Goal: Information Seeking & Learning: Check status

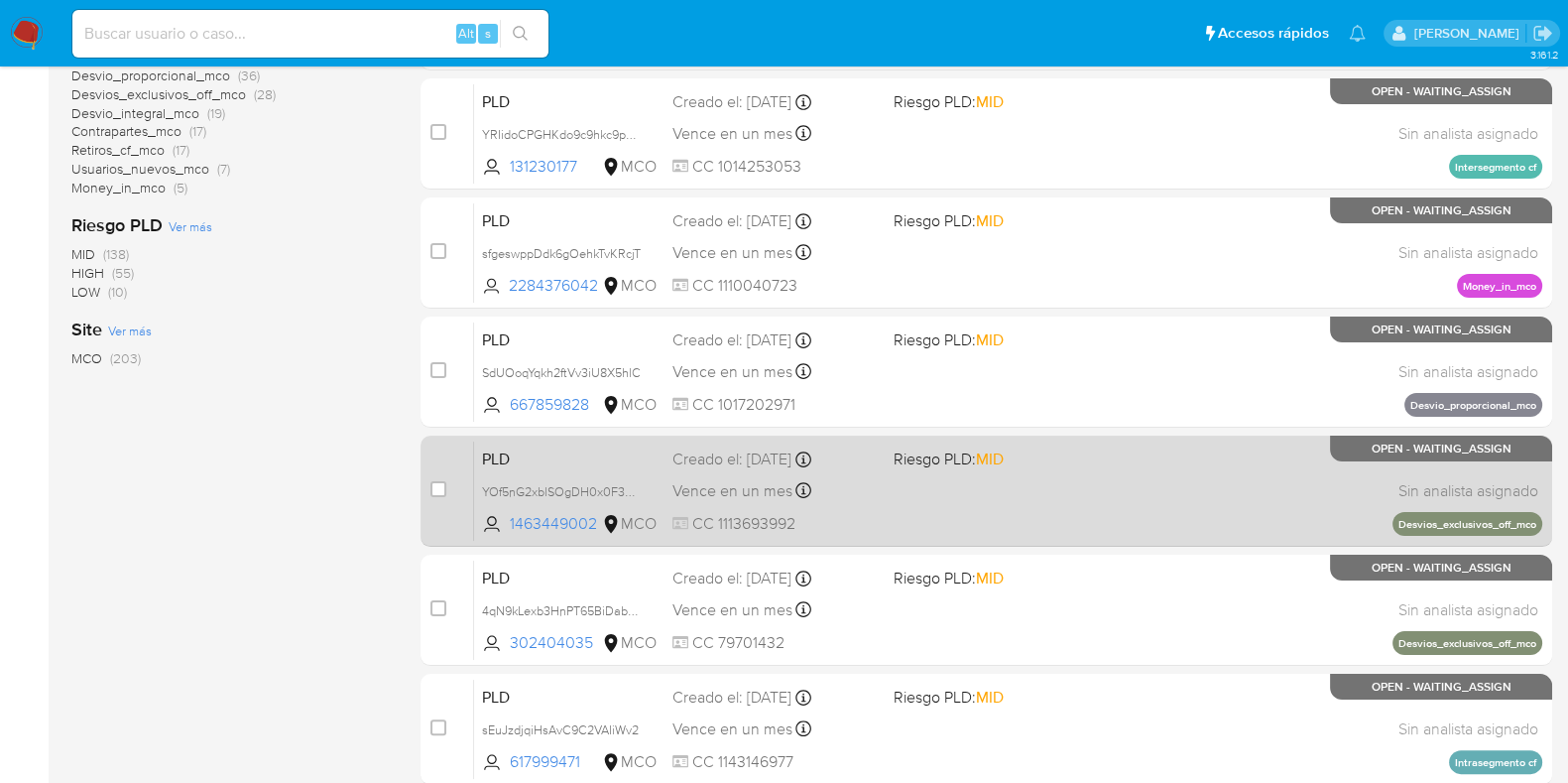
scroll to position [233, 0]
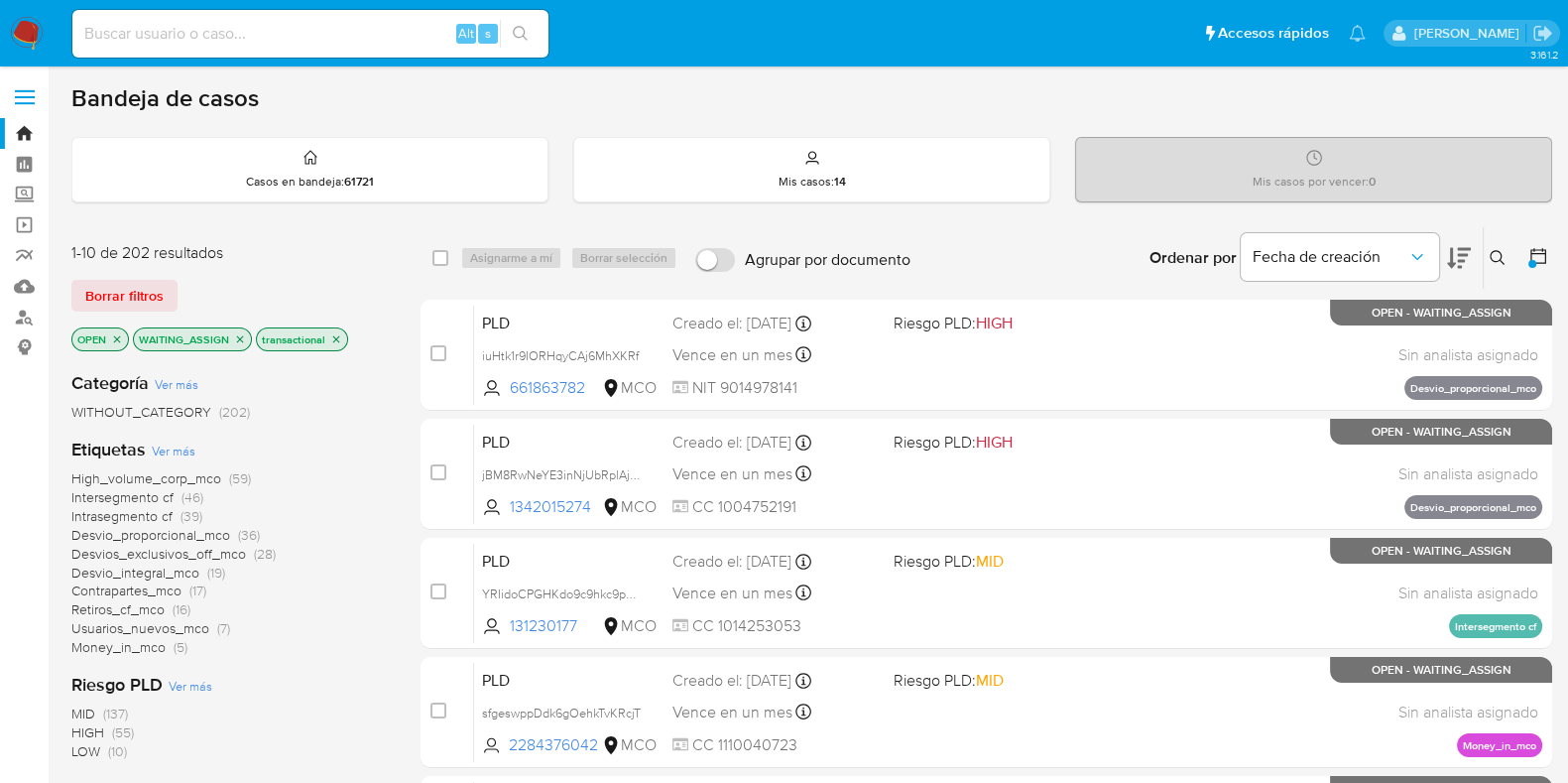
click at [812, 86] on div "Bandeja de casos" at bounding box center [812, 98] width 1481 height 30
click at [178, 476] on span "High_volume_corp_mco" at bounding box center [147, 478] width 150 height 20
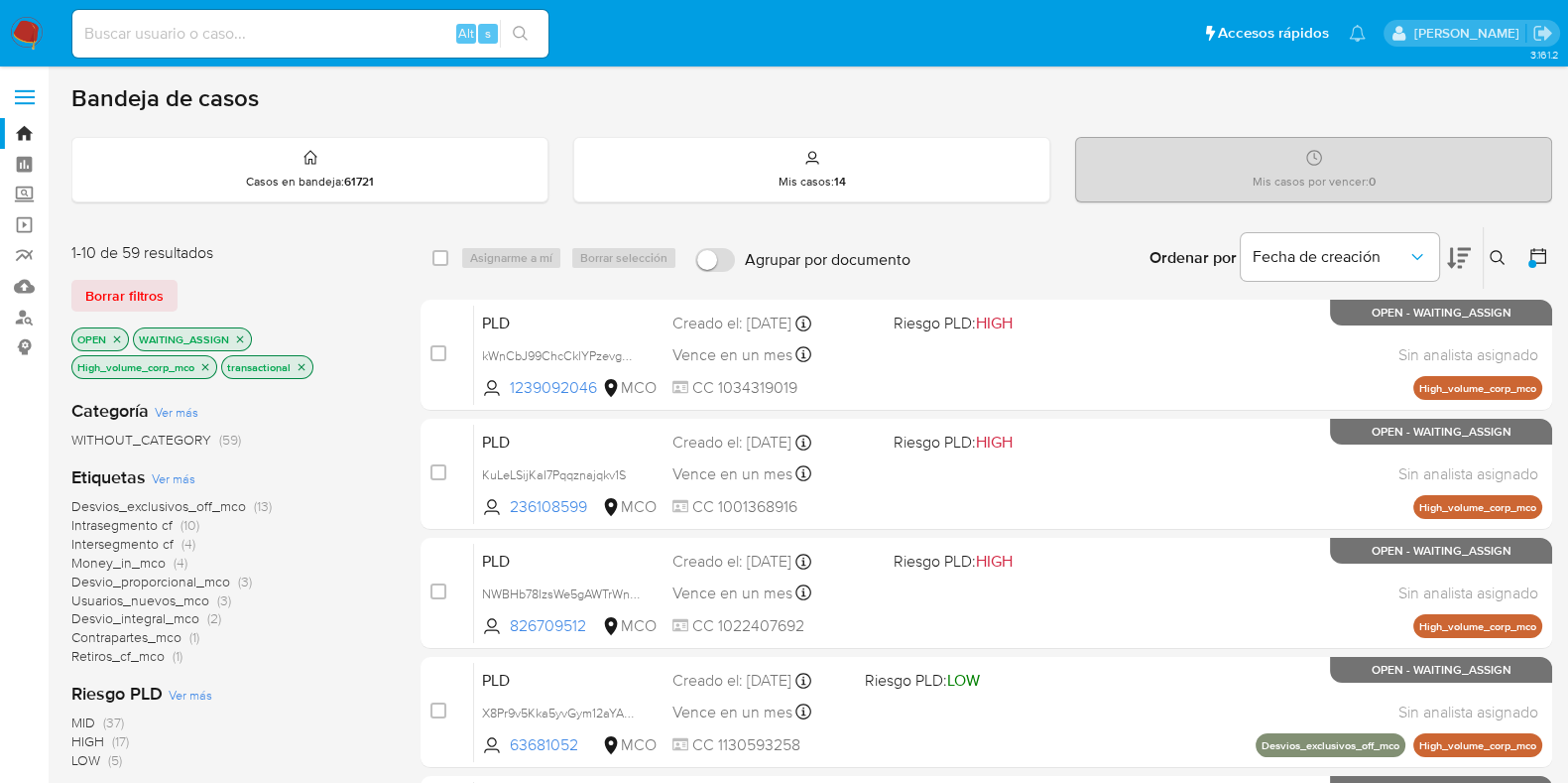
click at [207, 362] on icon "close-filter" at bounding box center [206, 368] width 12 height 12
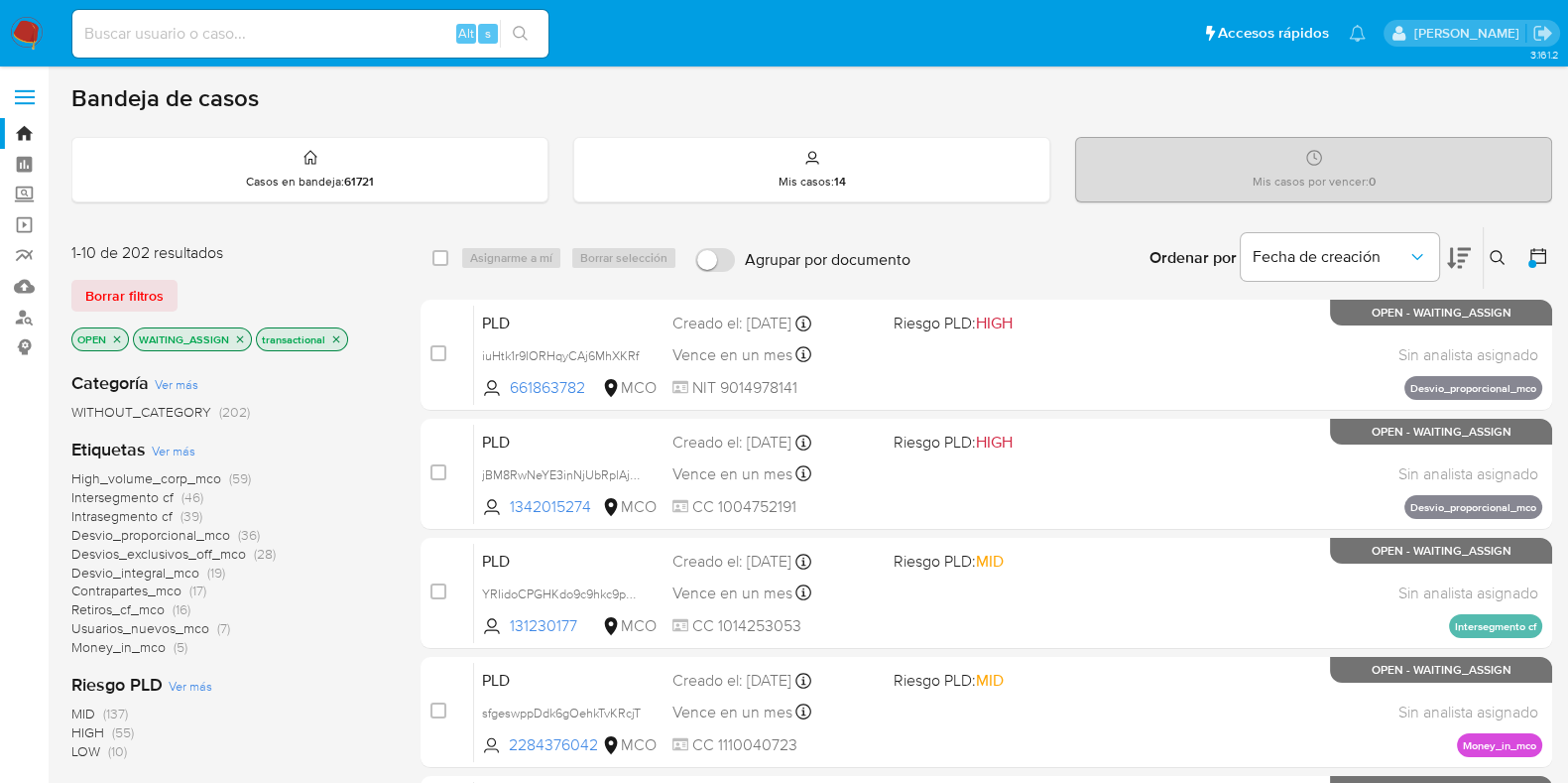
click at [232, 478] on span "(59)" at bounding box center [241, 478] width 22 height 20
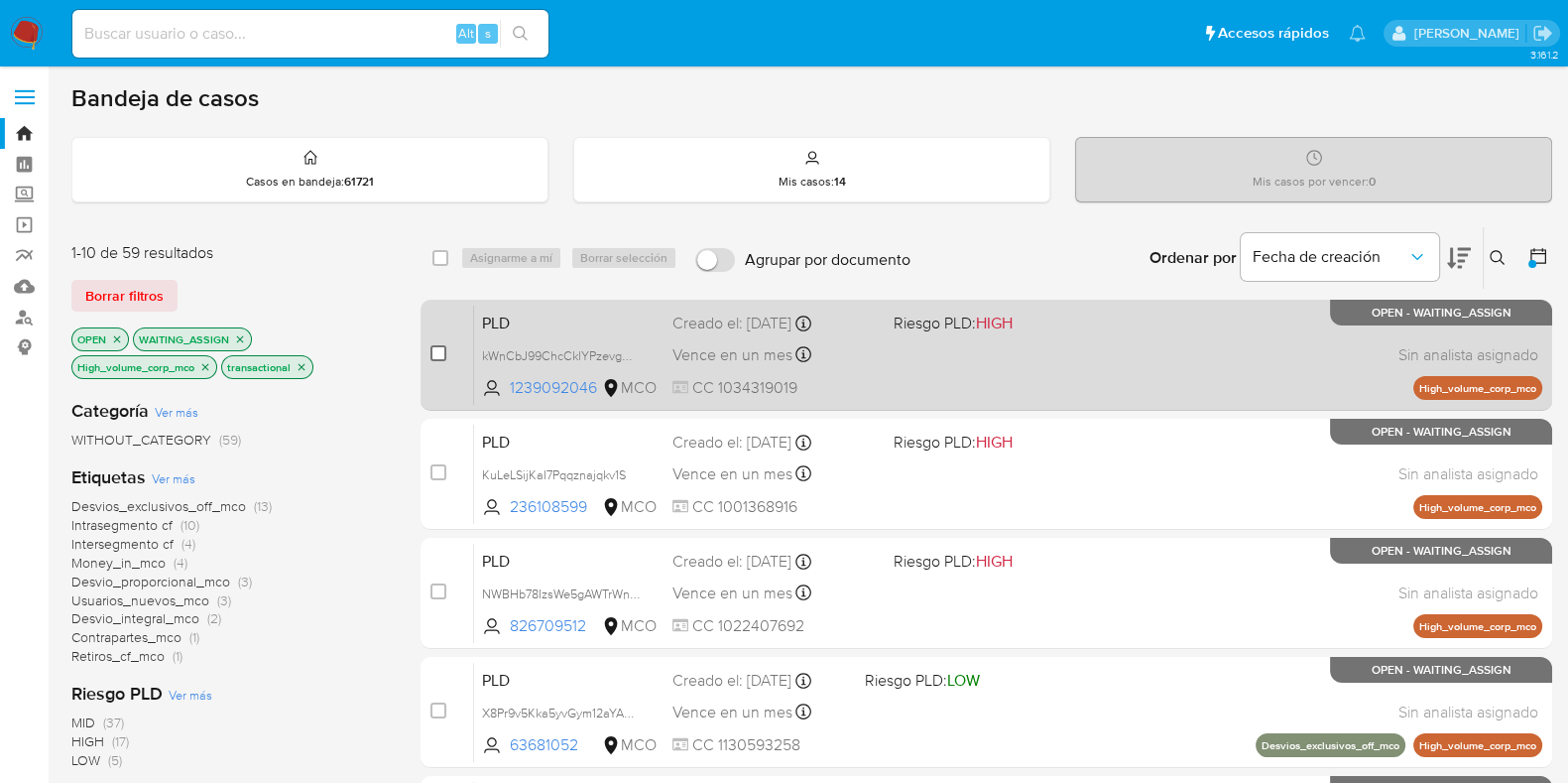
click at [440, 351] on input "checkbox" at bounding box center [438, 354] width 16 height 16
checkbox input "true"
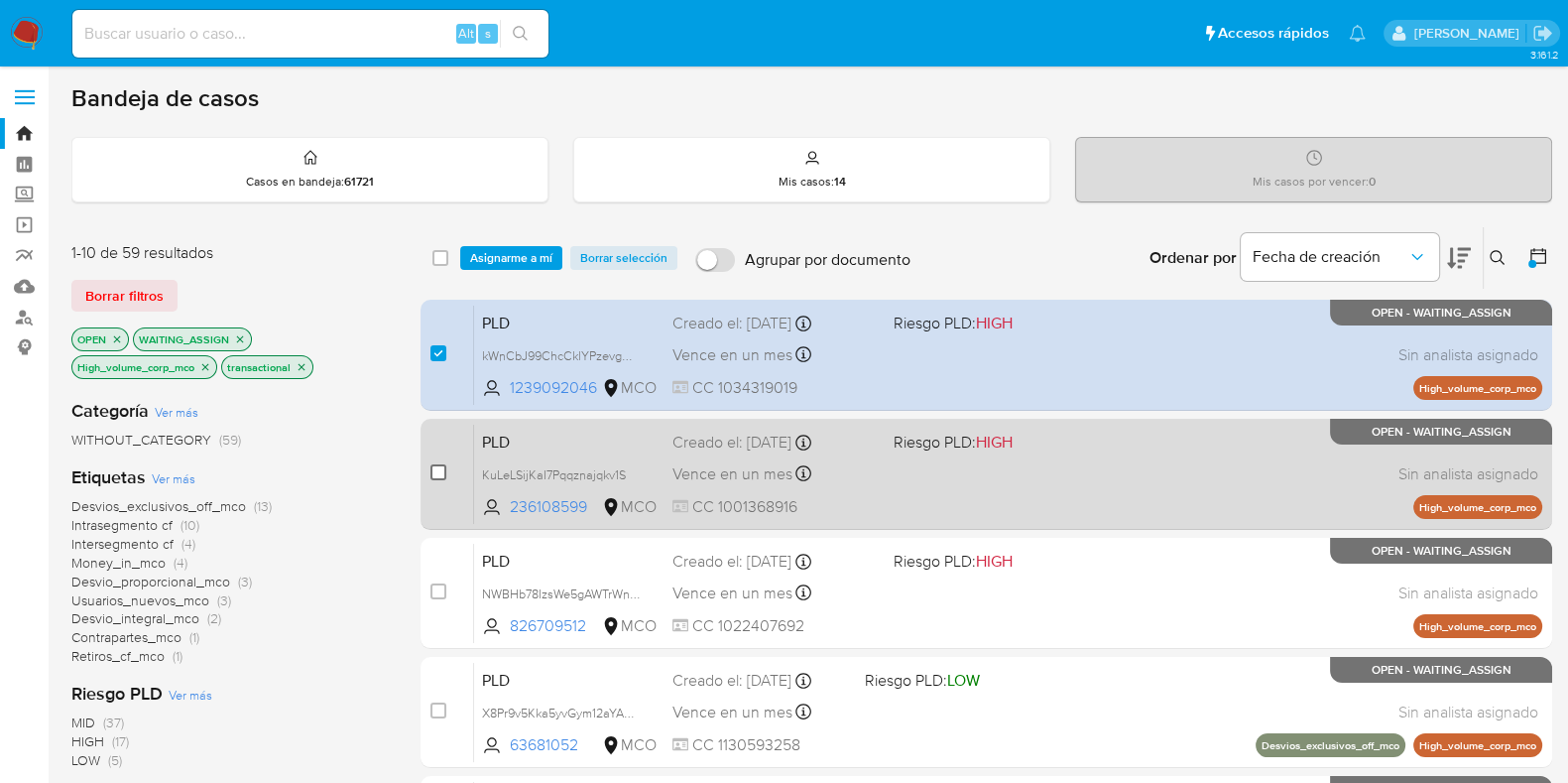
click at [439, 468] on input "checkbox" at bounding box center [438, 472] width 16 height 16
checkbox input "true"
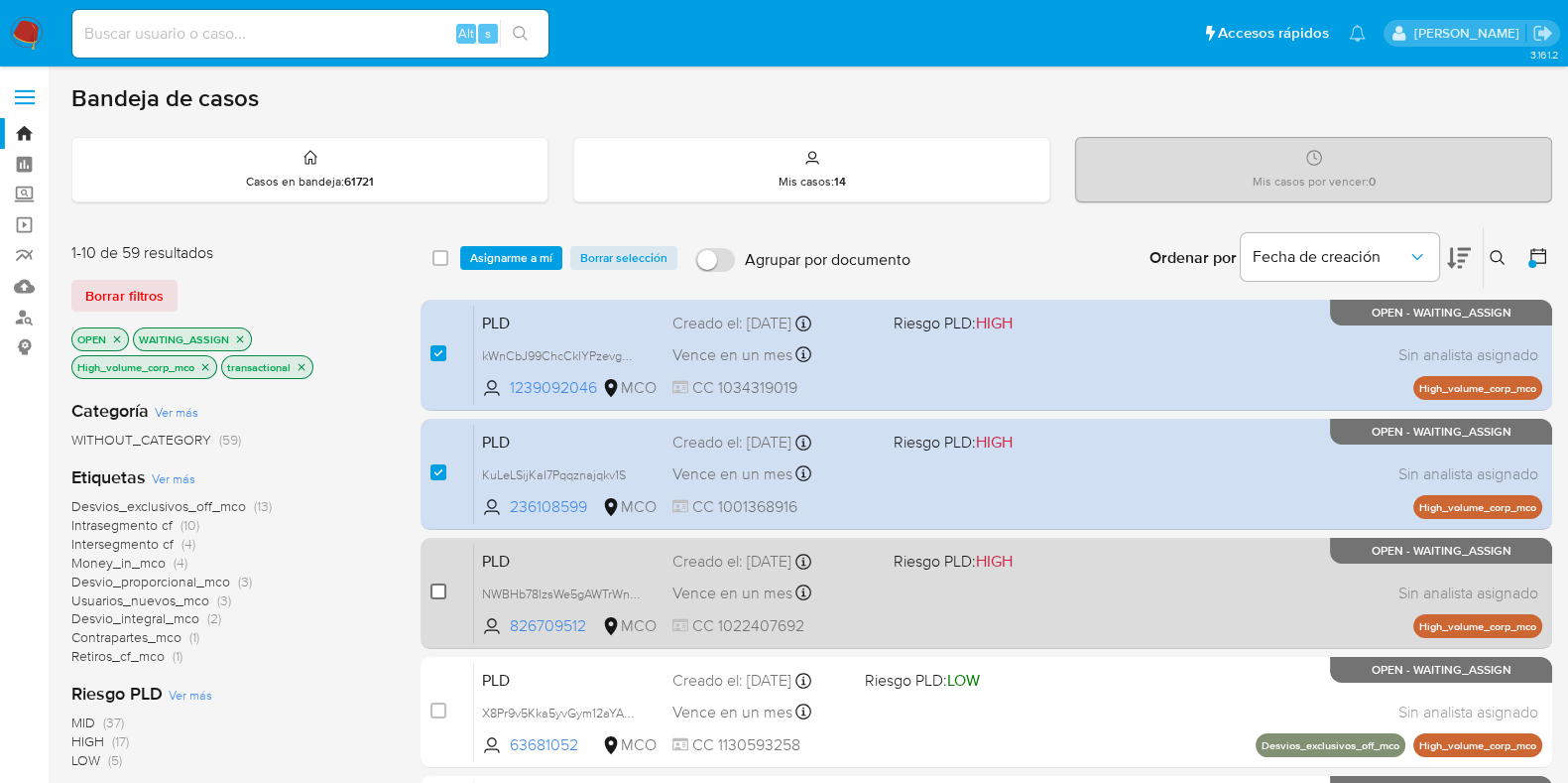
click at [436, 586] on input "checkbox" at bounding box center [438, 591] width 16 height 16
checkbox input "true"
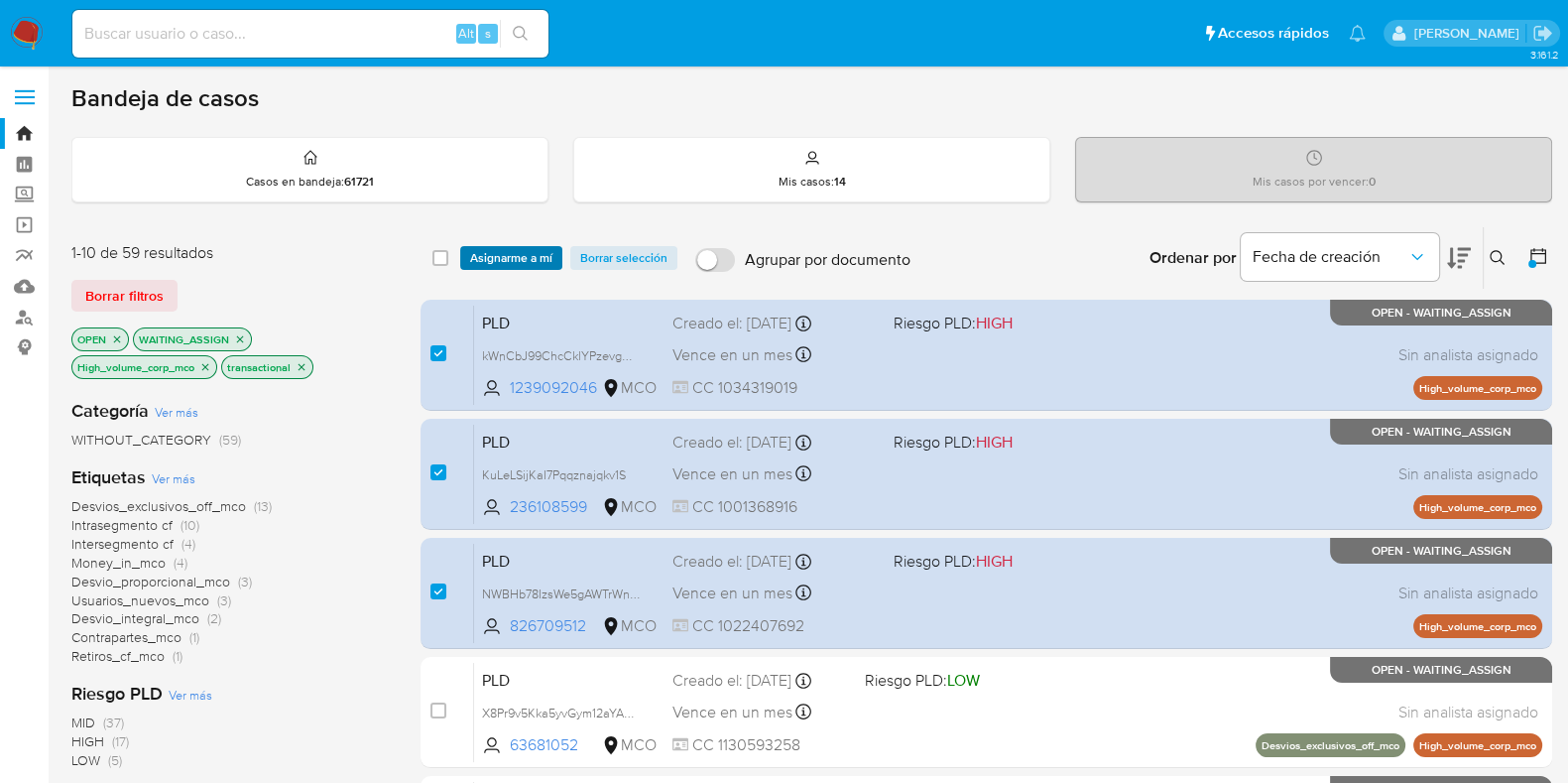
click at [521, 255] on span "Asignarme a mí" at bounding box center [511, 258] width 83 height 20
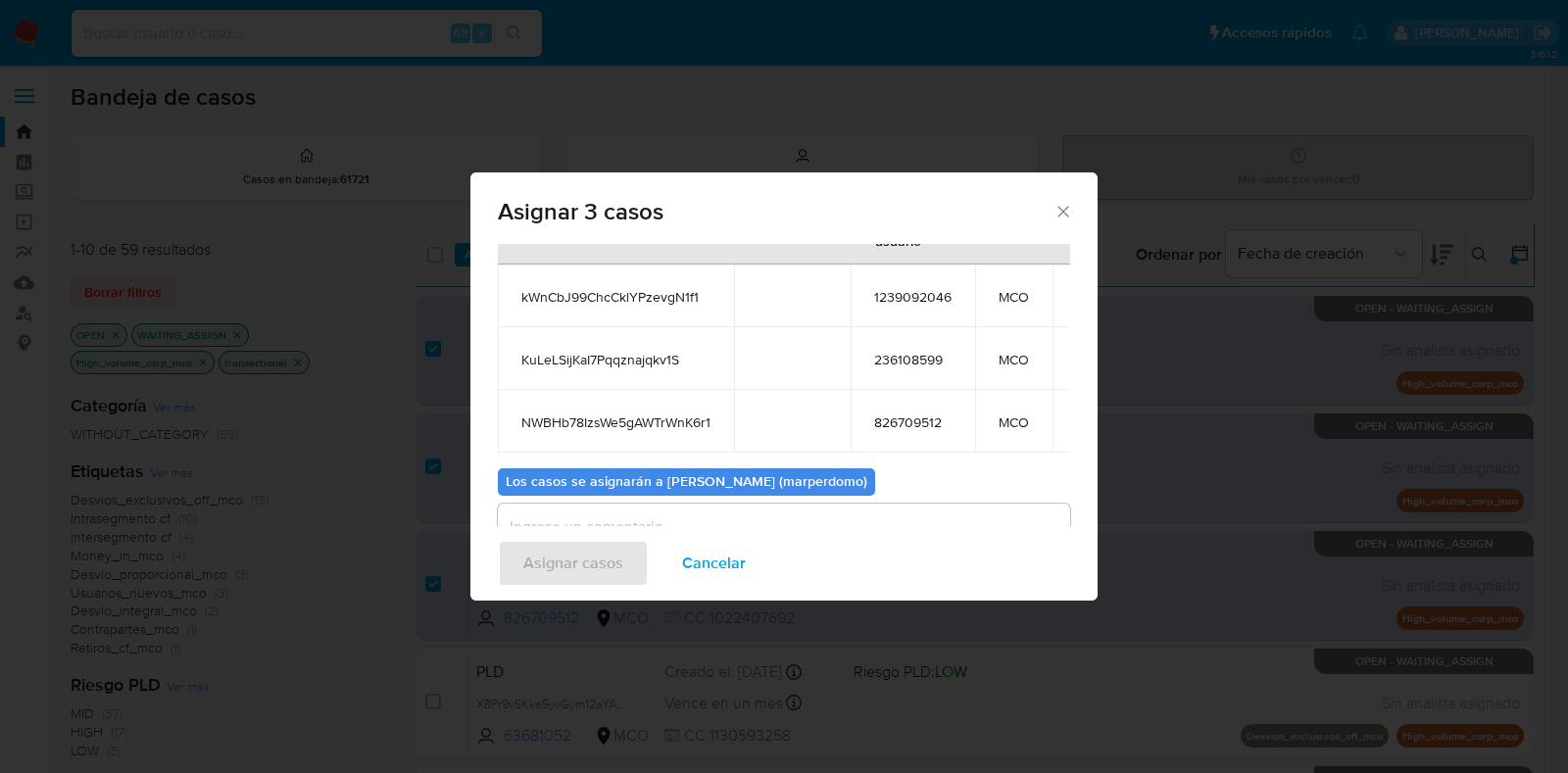
scroll to position [176, 0]
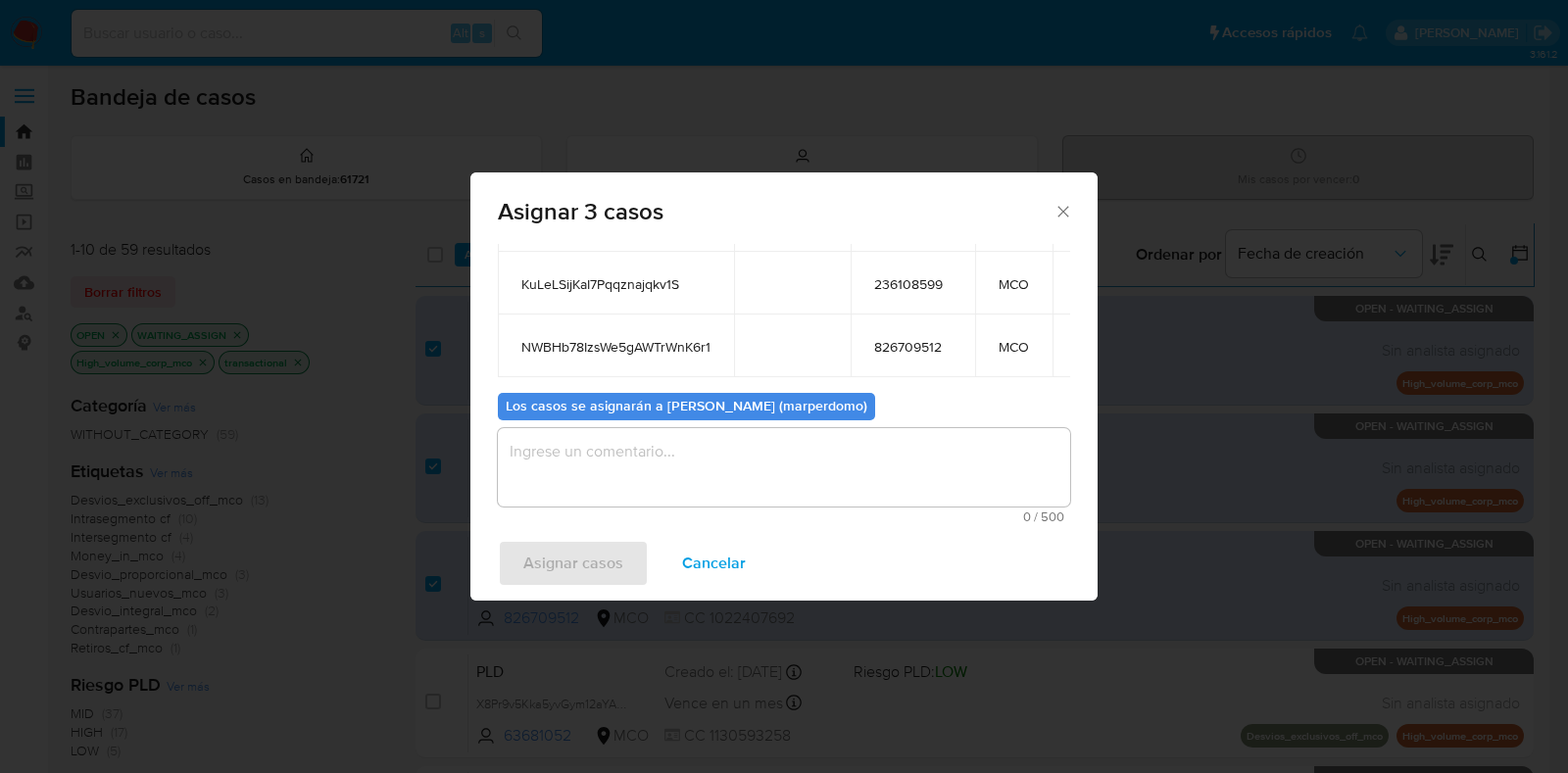
click at [762, 457] on textarea "assign-modal" at bounding box center [784, 467] width 572 height 79
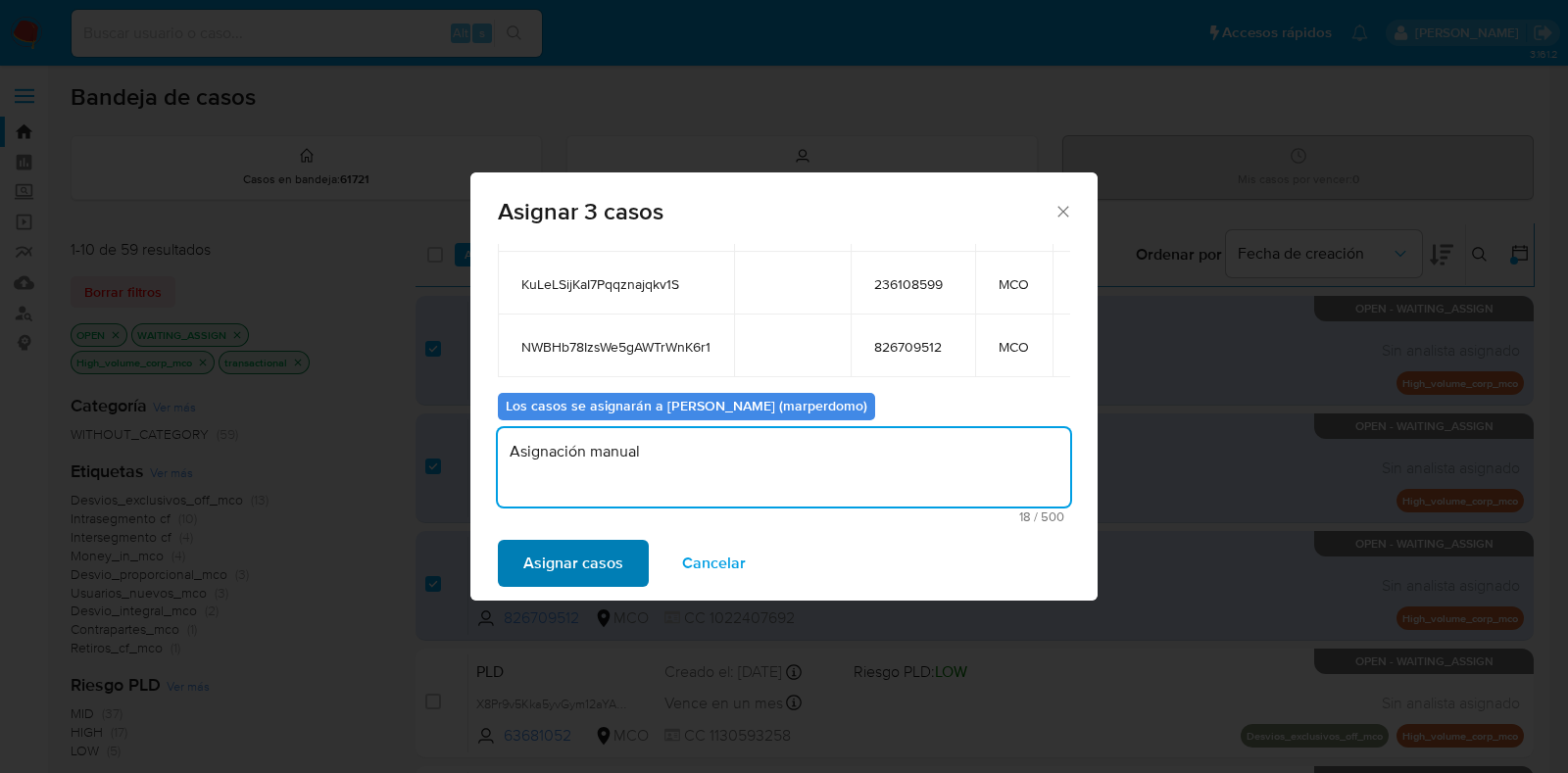
type textarea "Asignación manual"
click at [582, 560] on span "Asignar casos" at bounding box center [573, 564] width 100 height 43
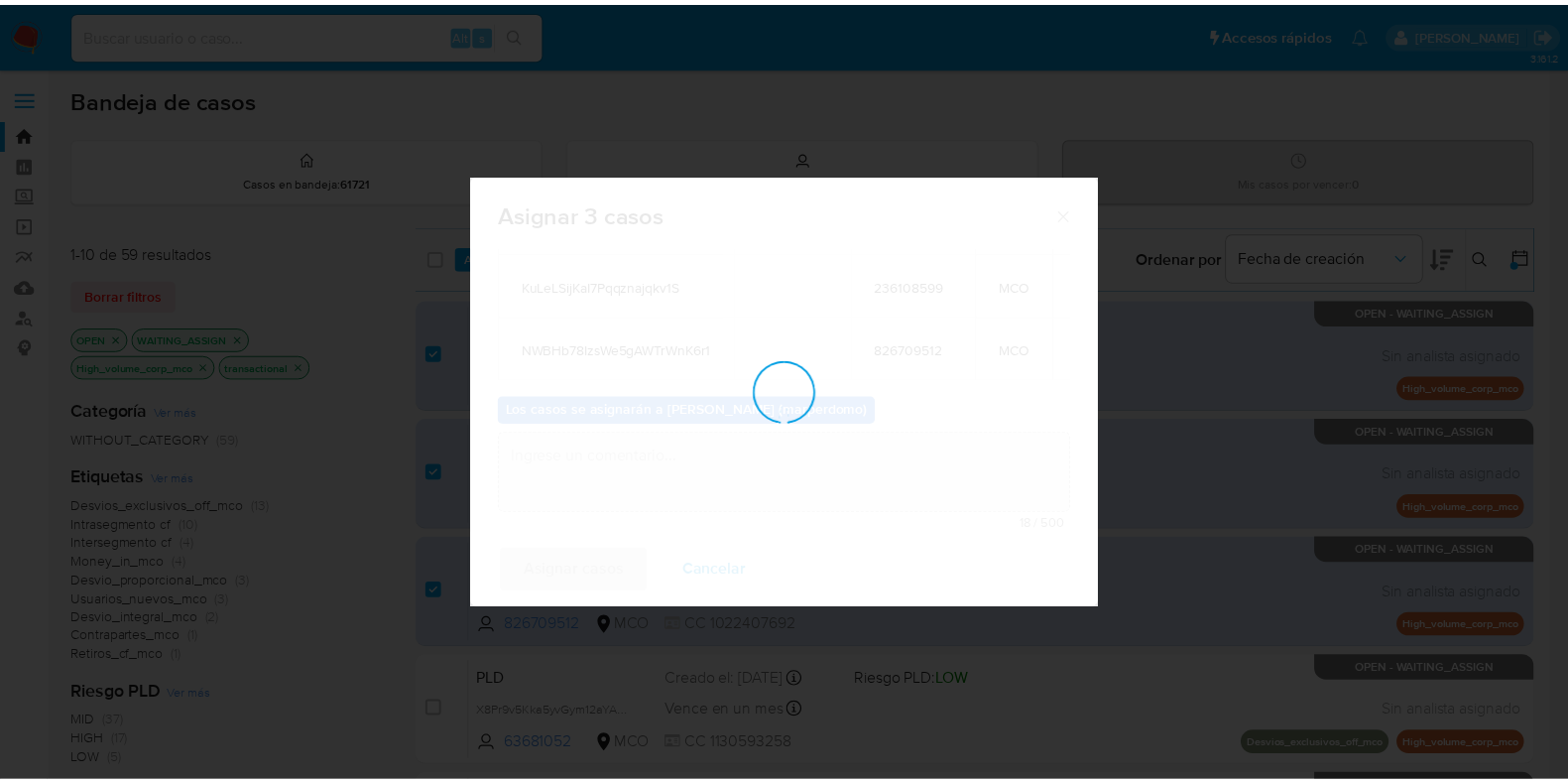
scroll to position [118, 0]
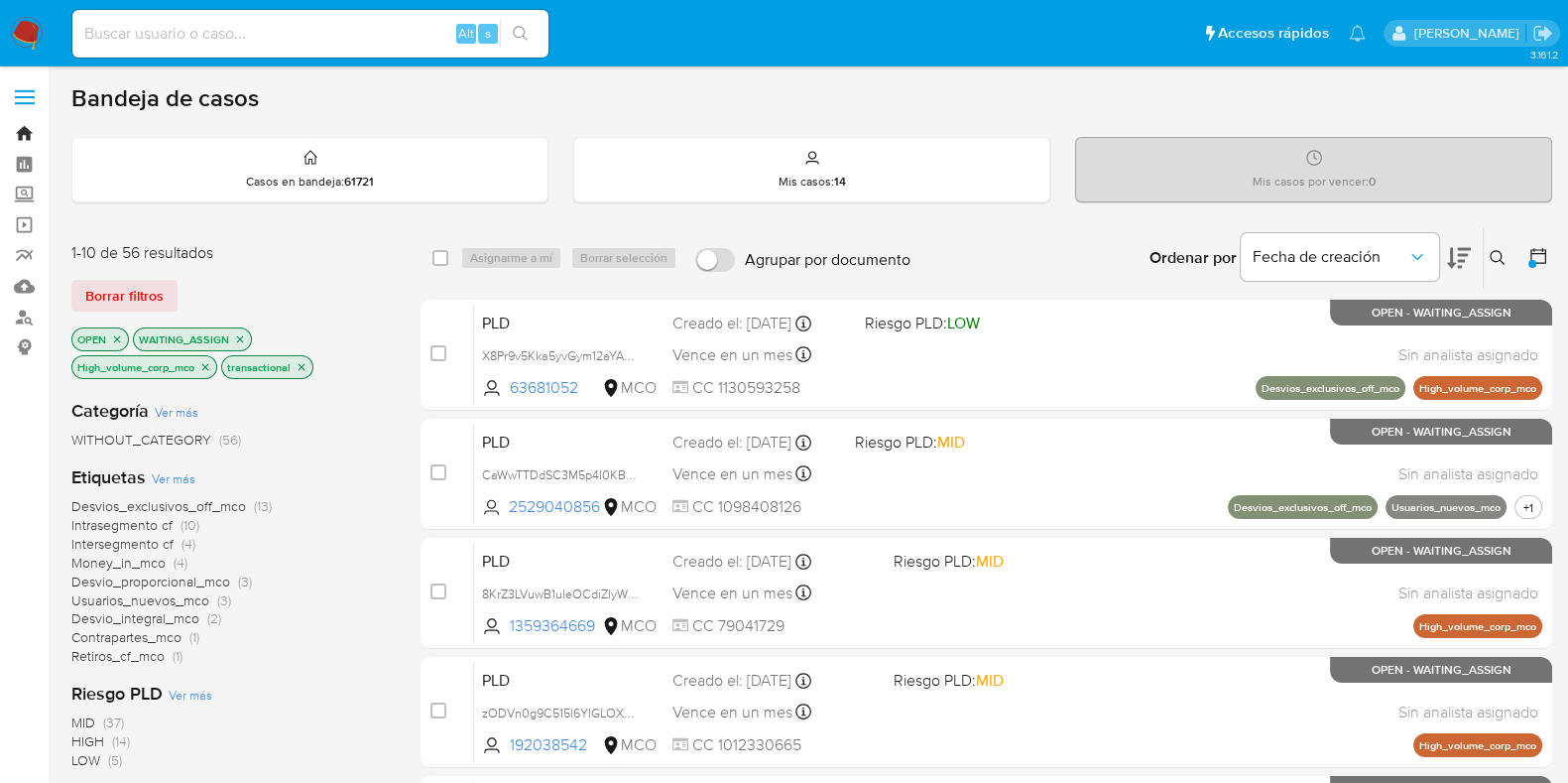
click at [25, 131] on link "Bandeja" at bounding box center [118, 133] width 237 height 31
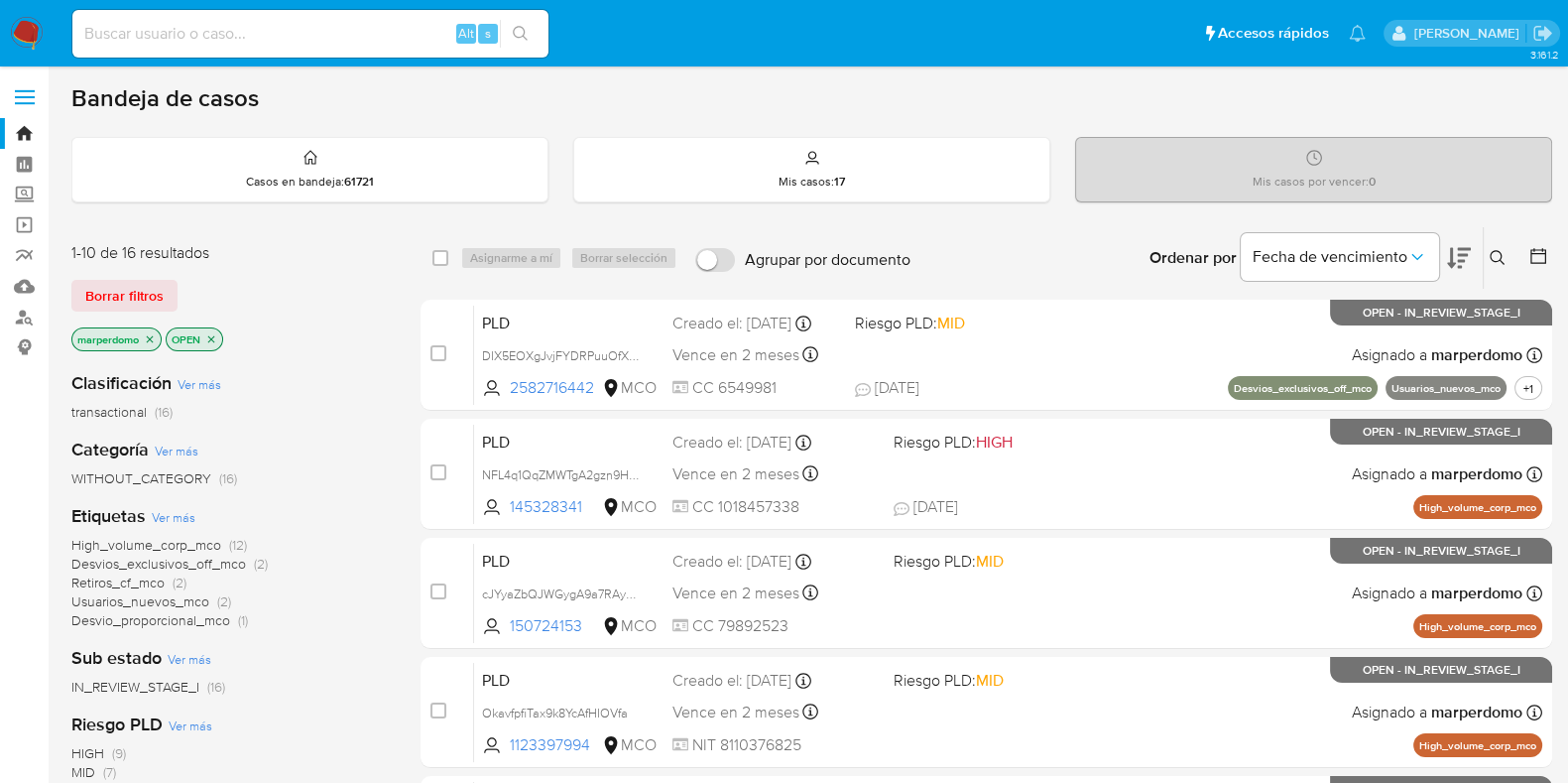
click at [123, 406] on span "transactional" at bounding box center [110, 412] width 76 height 20
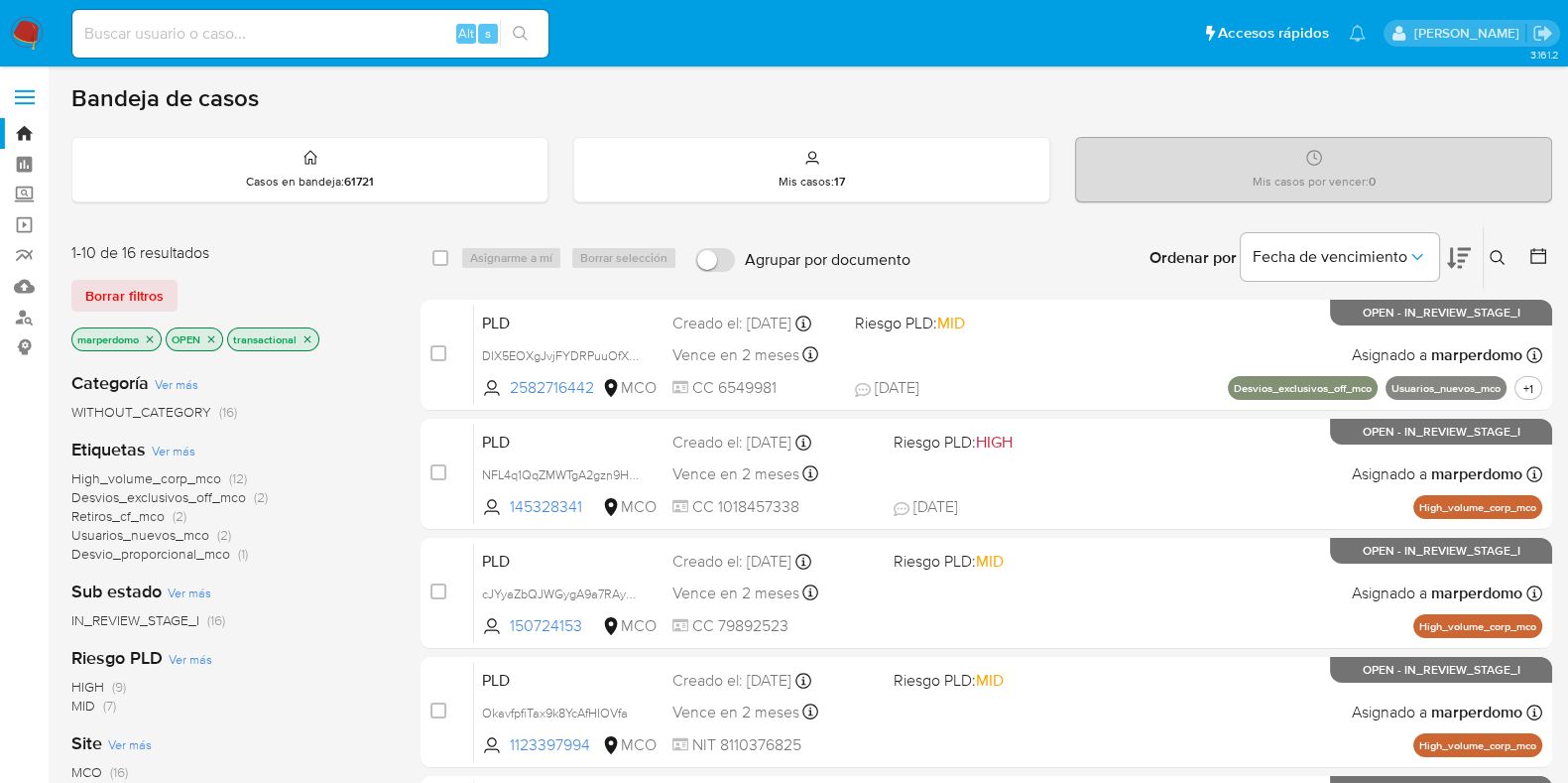
scroll to position [123, 0]
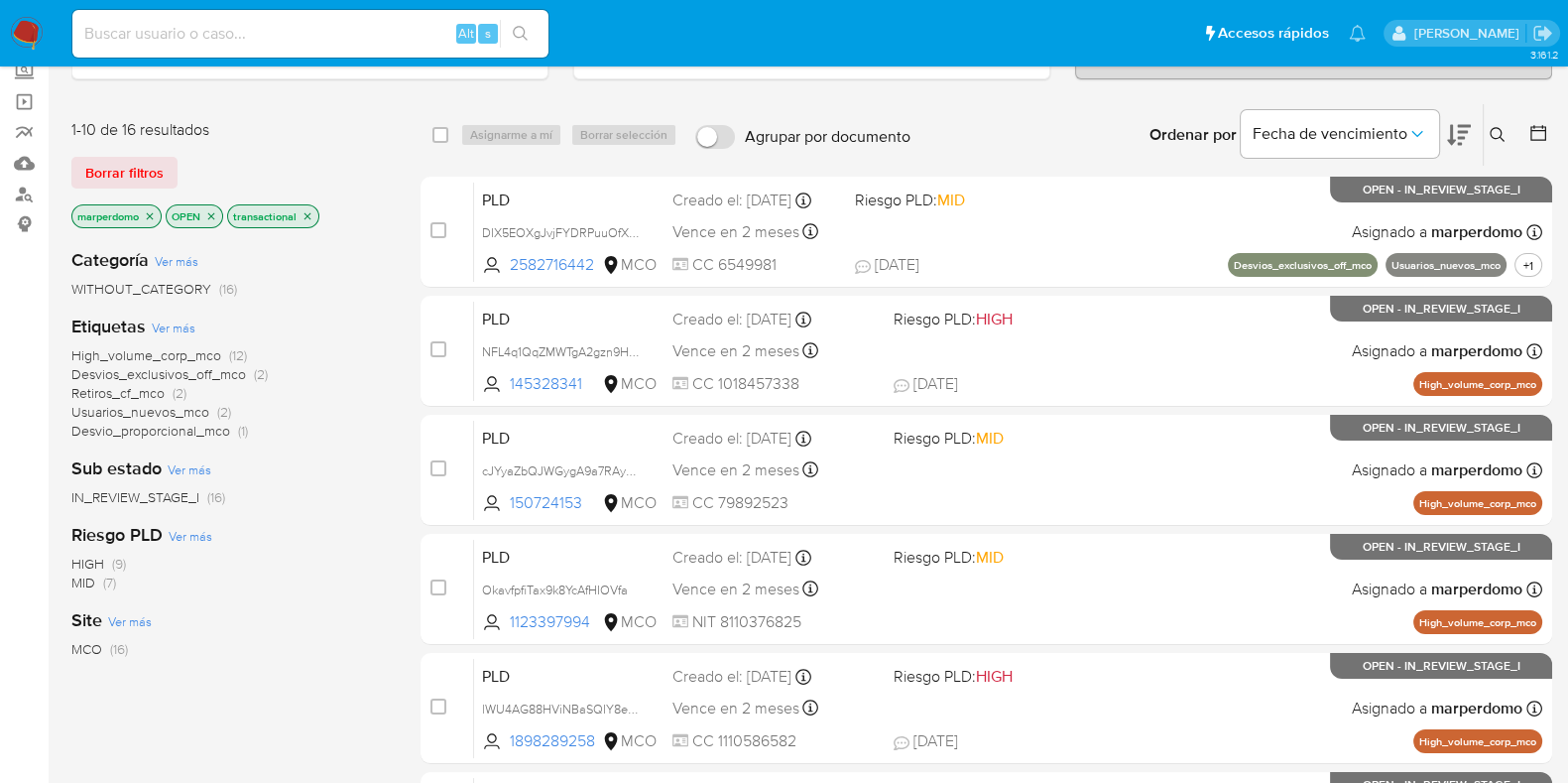
click at [140, 353] on span "High_volume_corp_mco" at bounding box center [147, 356] width 150 height 20
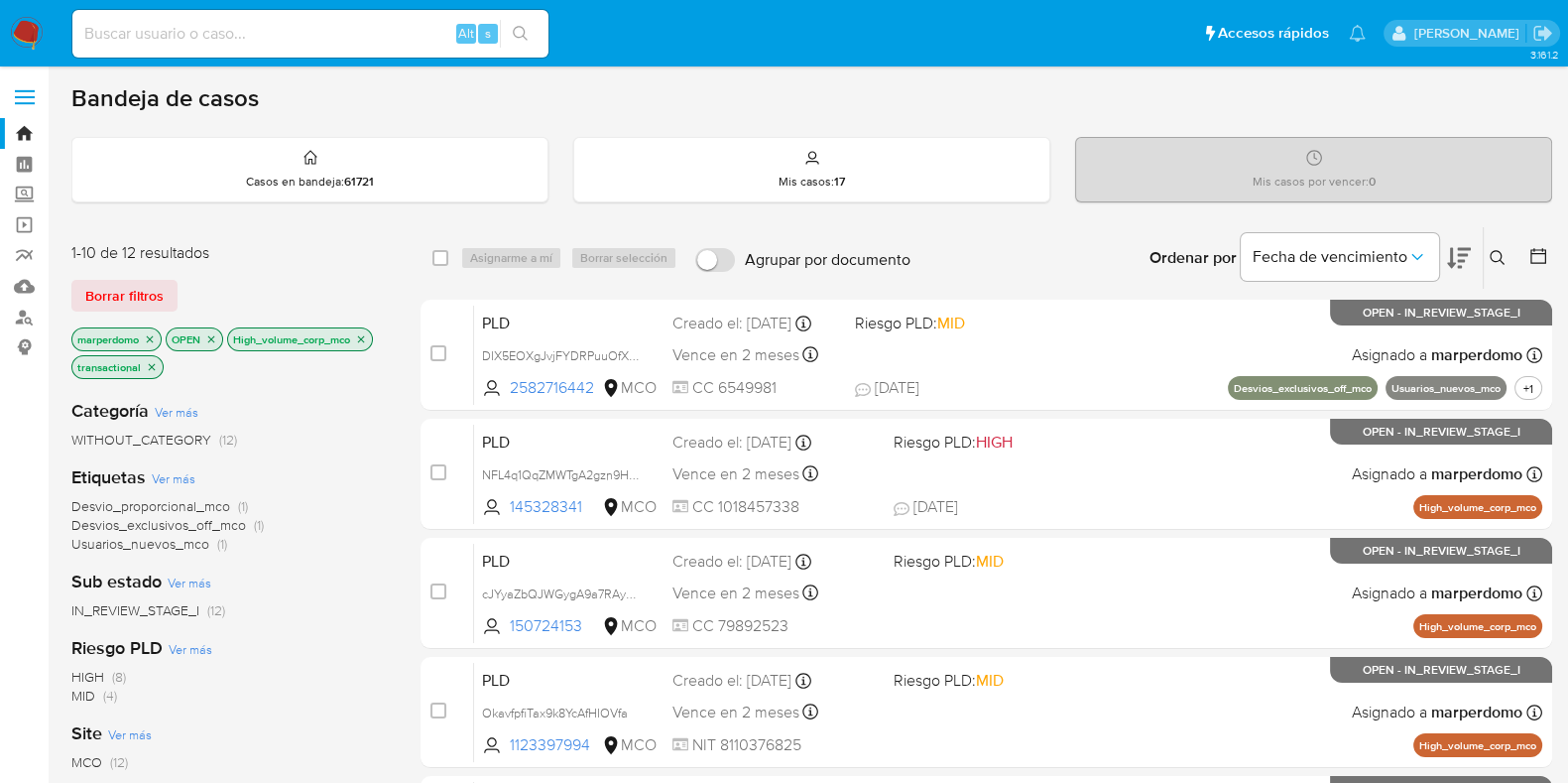
click at [1463, 244] on button at bounding box center [1459, 259] width 24 height 62
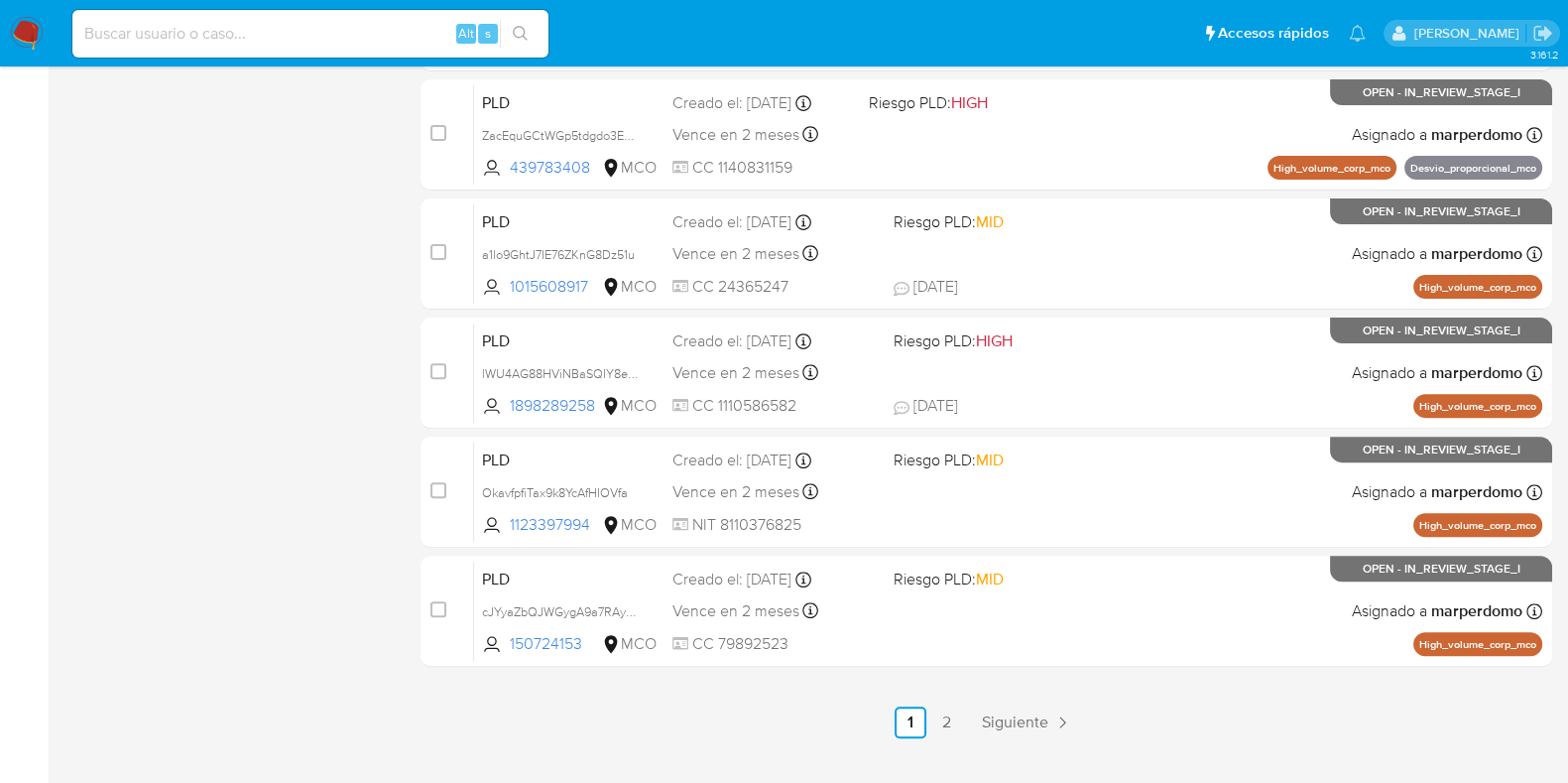
scroll to position [853, 0]
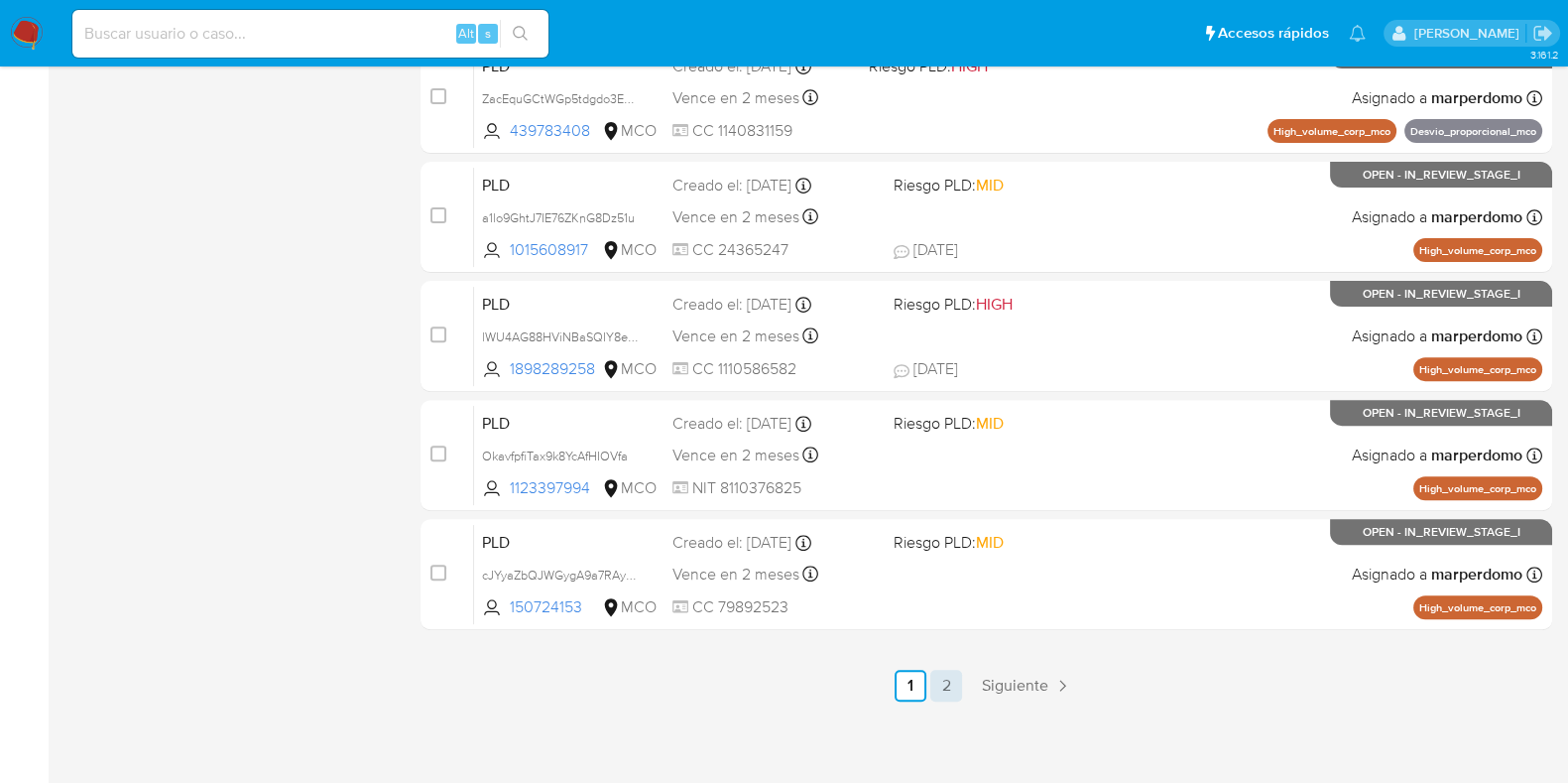
click at [951, 680] on link "2" at bounding box center [946, 686] width 32 height 32
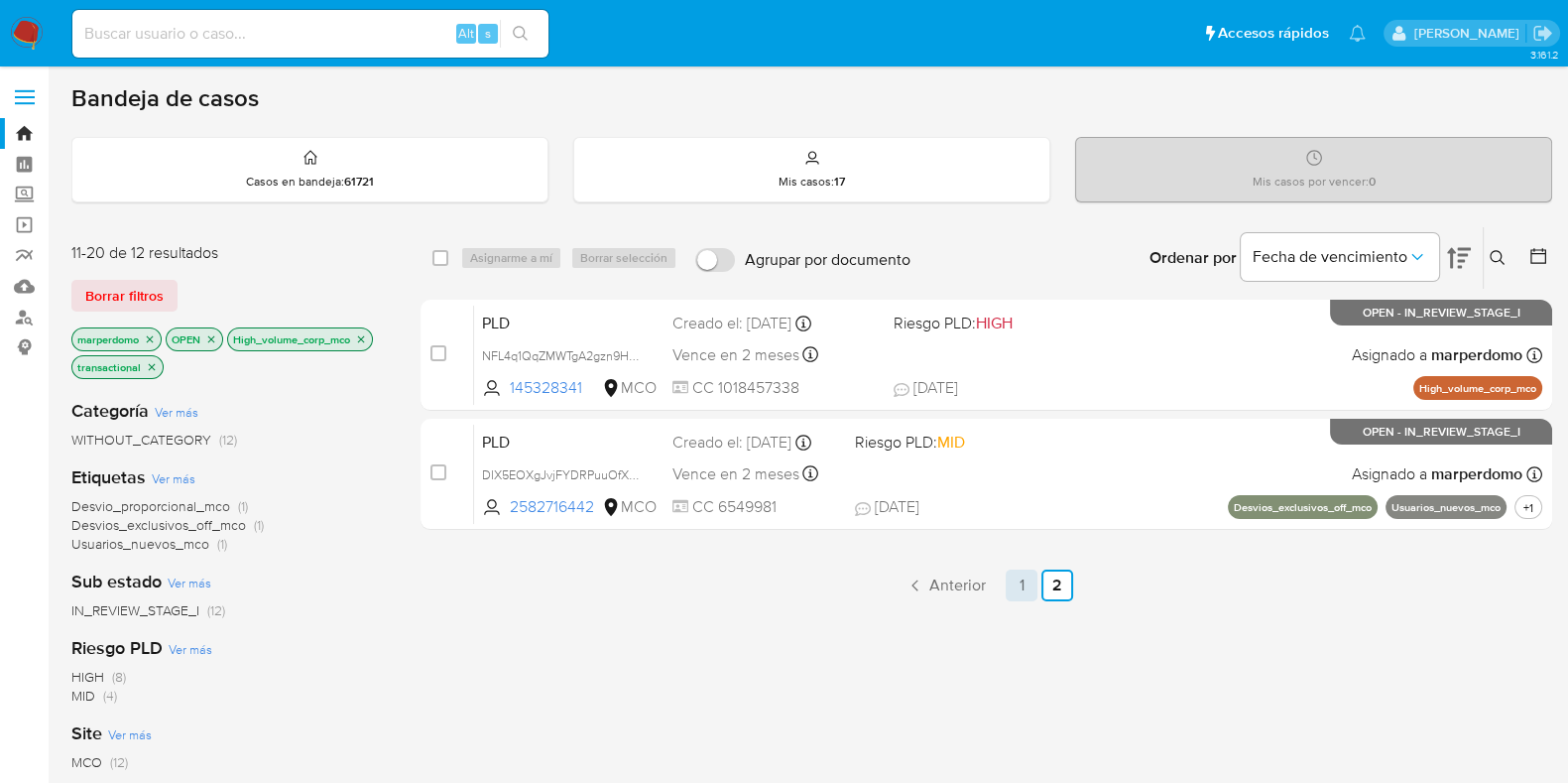
click at [1031, 597] on link "1" at bounding box center [1022, 586] width 32 height 32
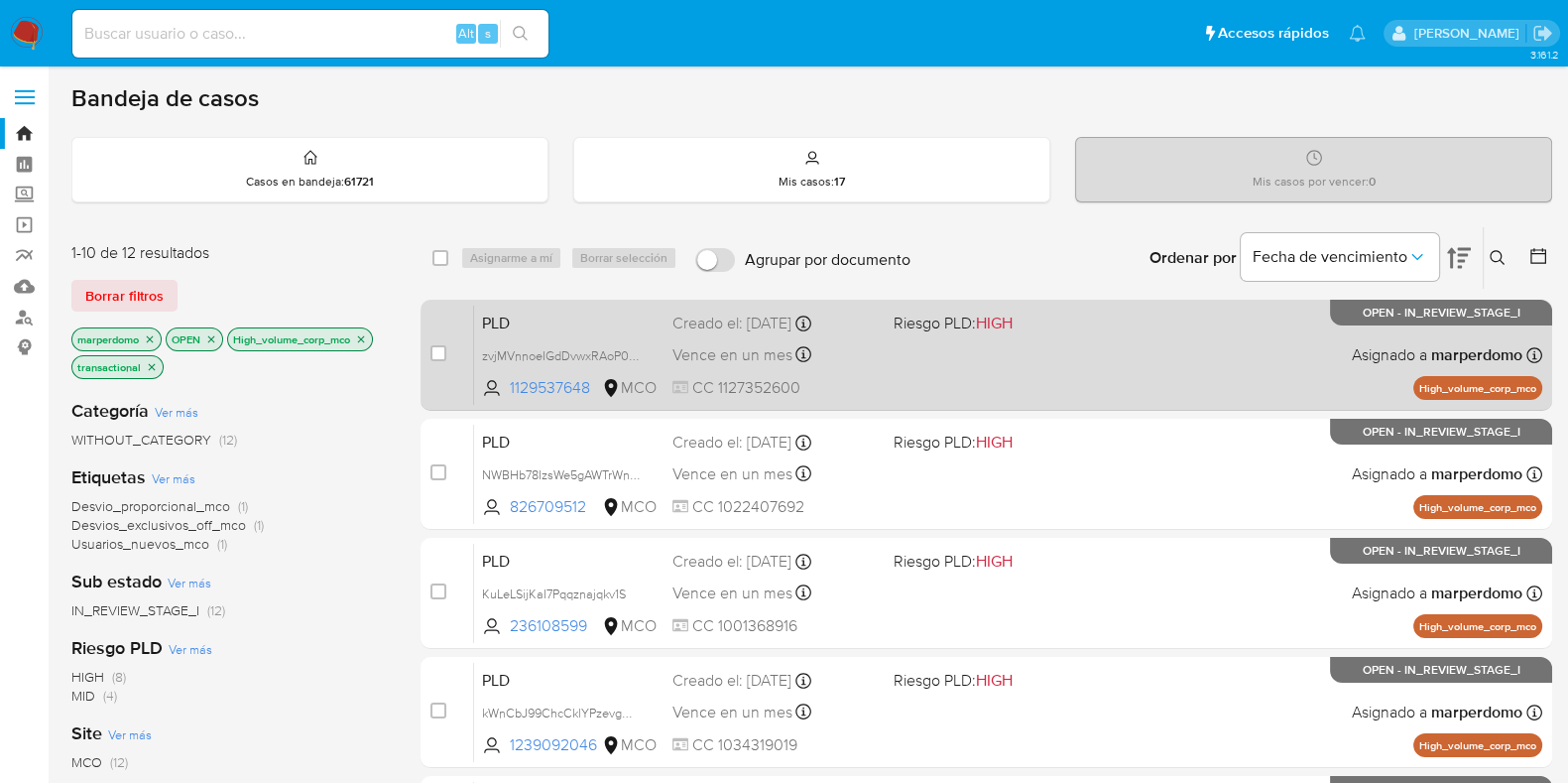
click at [598, 330] on span "PLD" at bounding box center [569, 322] width 175 height 26
click at [784, 388] on span "CC 1127352600" at bounding box center [776, 389] width 206 height 22
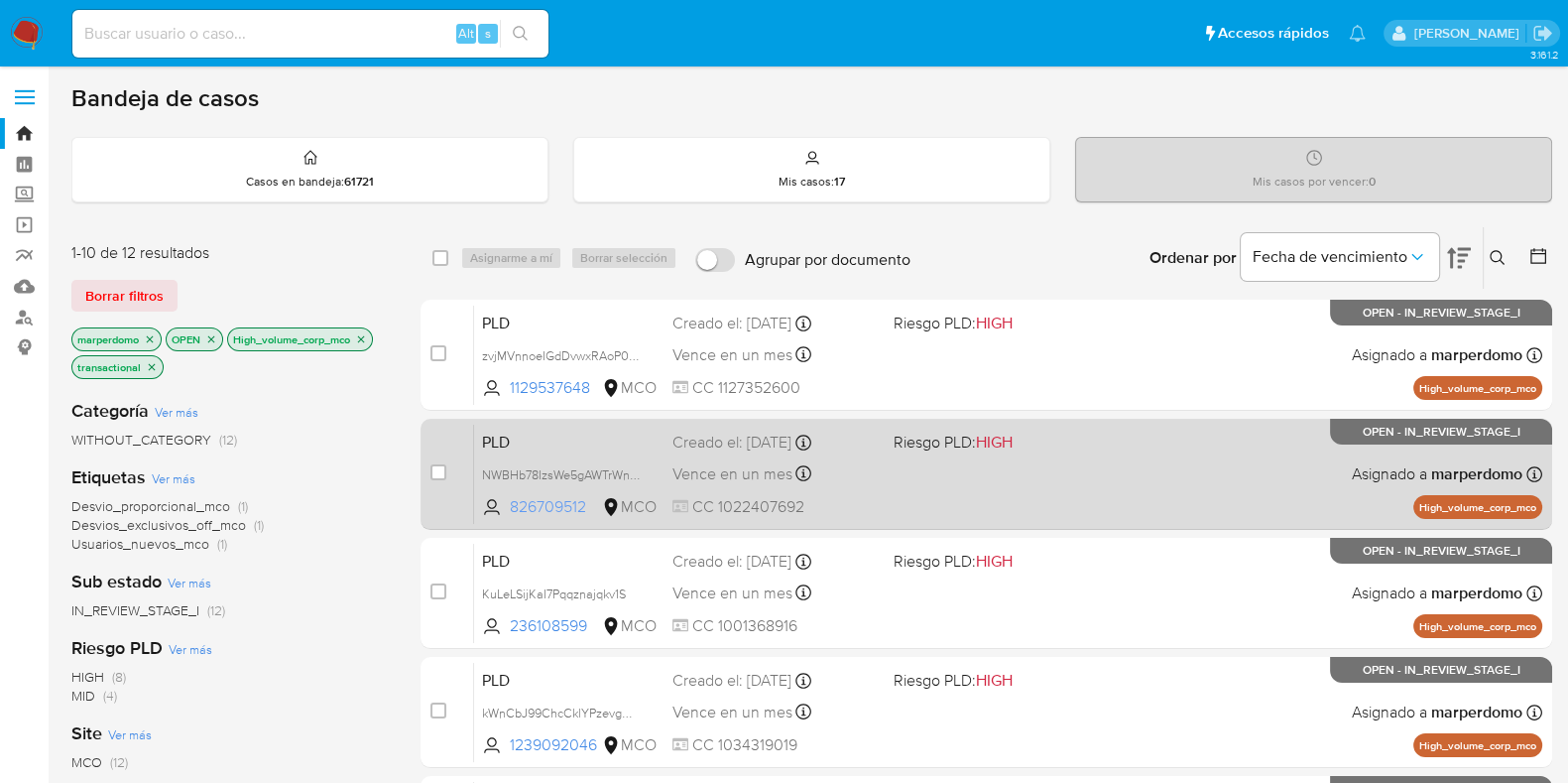
click at [567, 503] on span "826709512" at bounding box center [554, 507] width 88 height 22
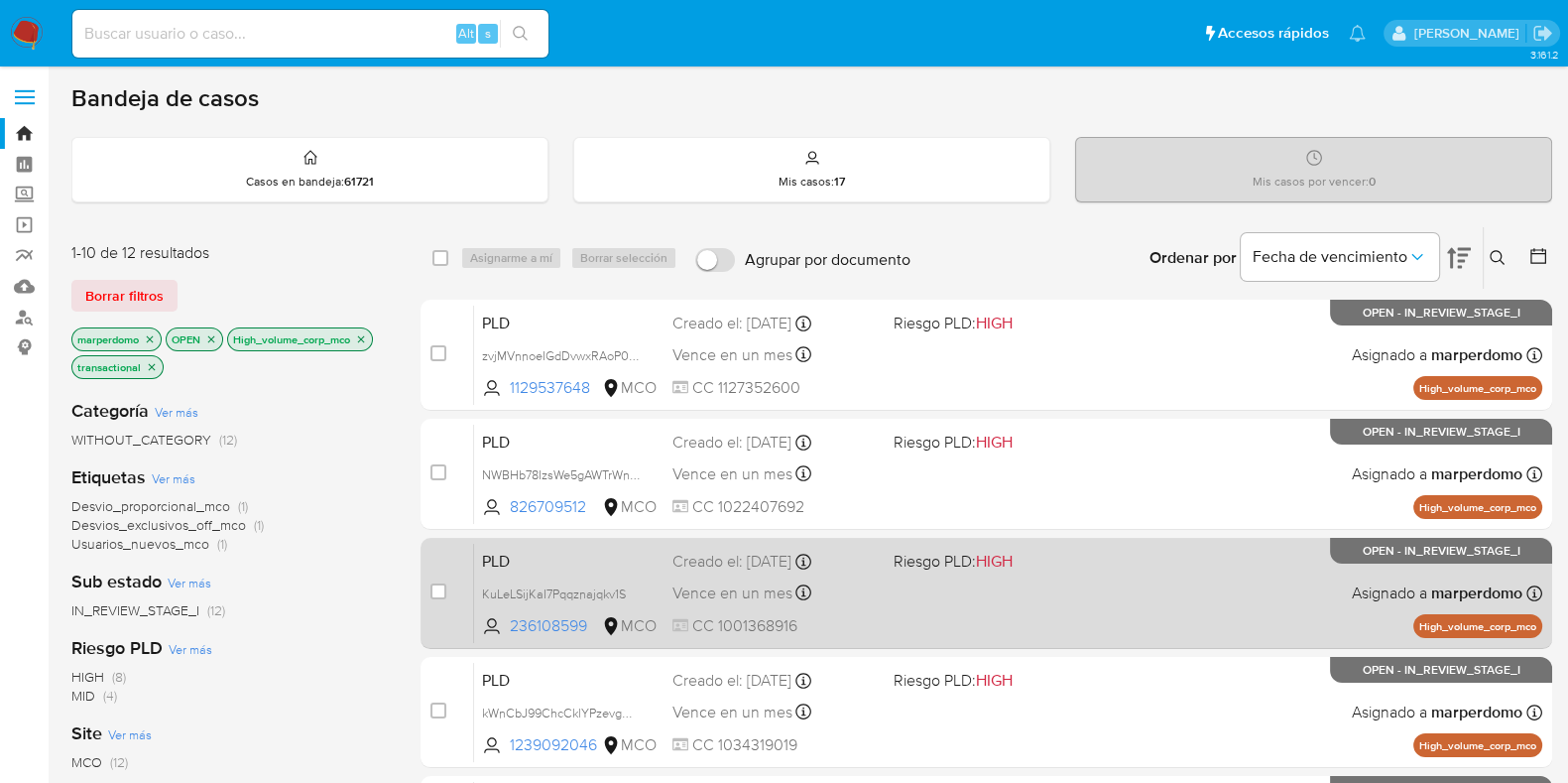
click at [556, 608] on div "PLD KuLeLSijKaI7Pqqznajqkv1S 236108599 MCO Riesgo PLD: HIGH Creado el: 12/08/20…" at bounding box center [1008, 593] width 1069 height 100
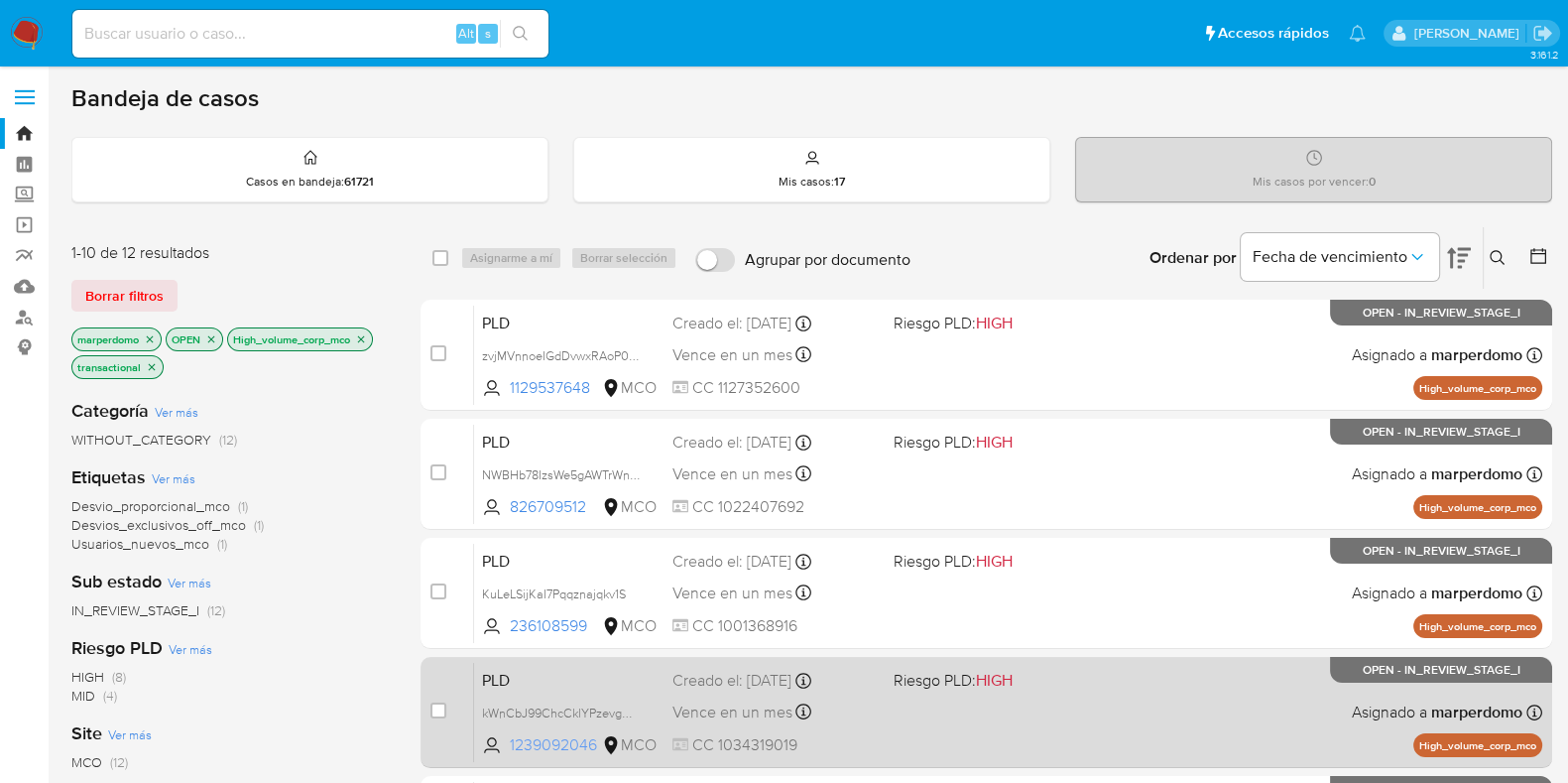
click at [559, 743] on span "1239092046" at bounding box center [554, 746] width 88 height 22
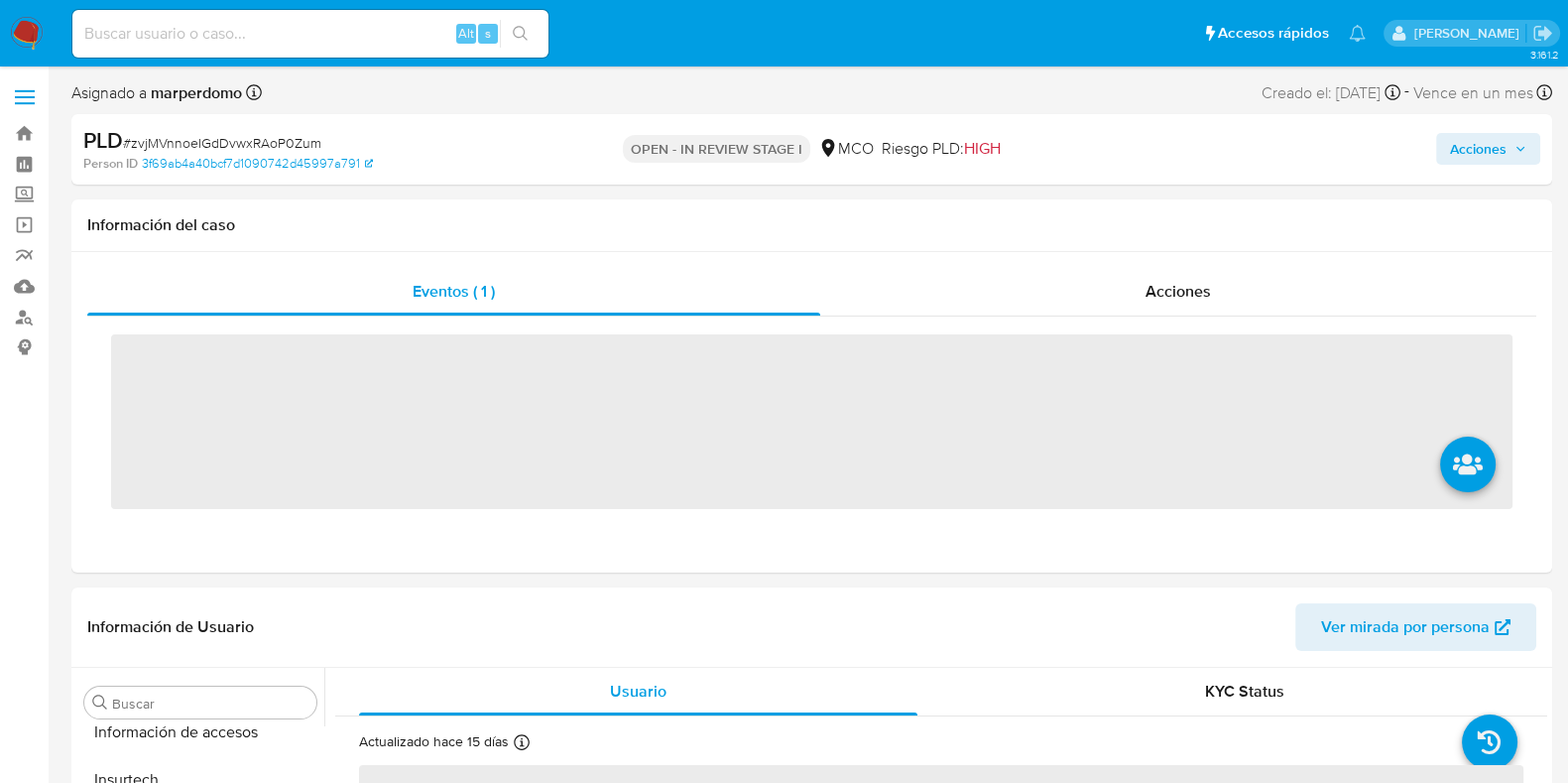
scroll to position [933, 0]
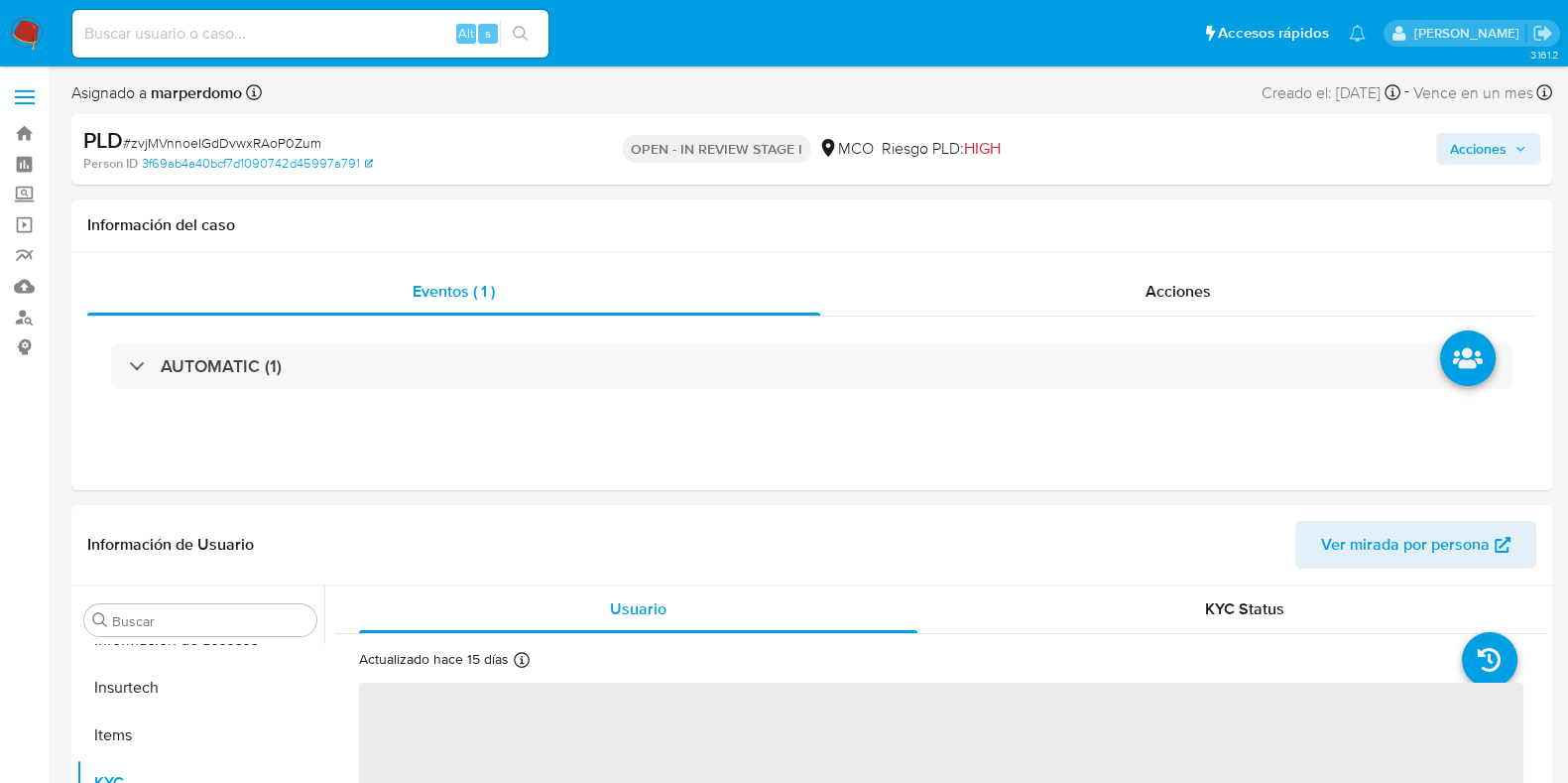
select select "10"
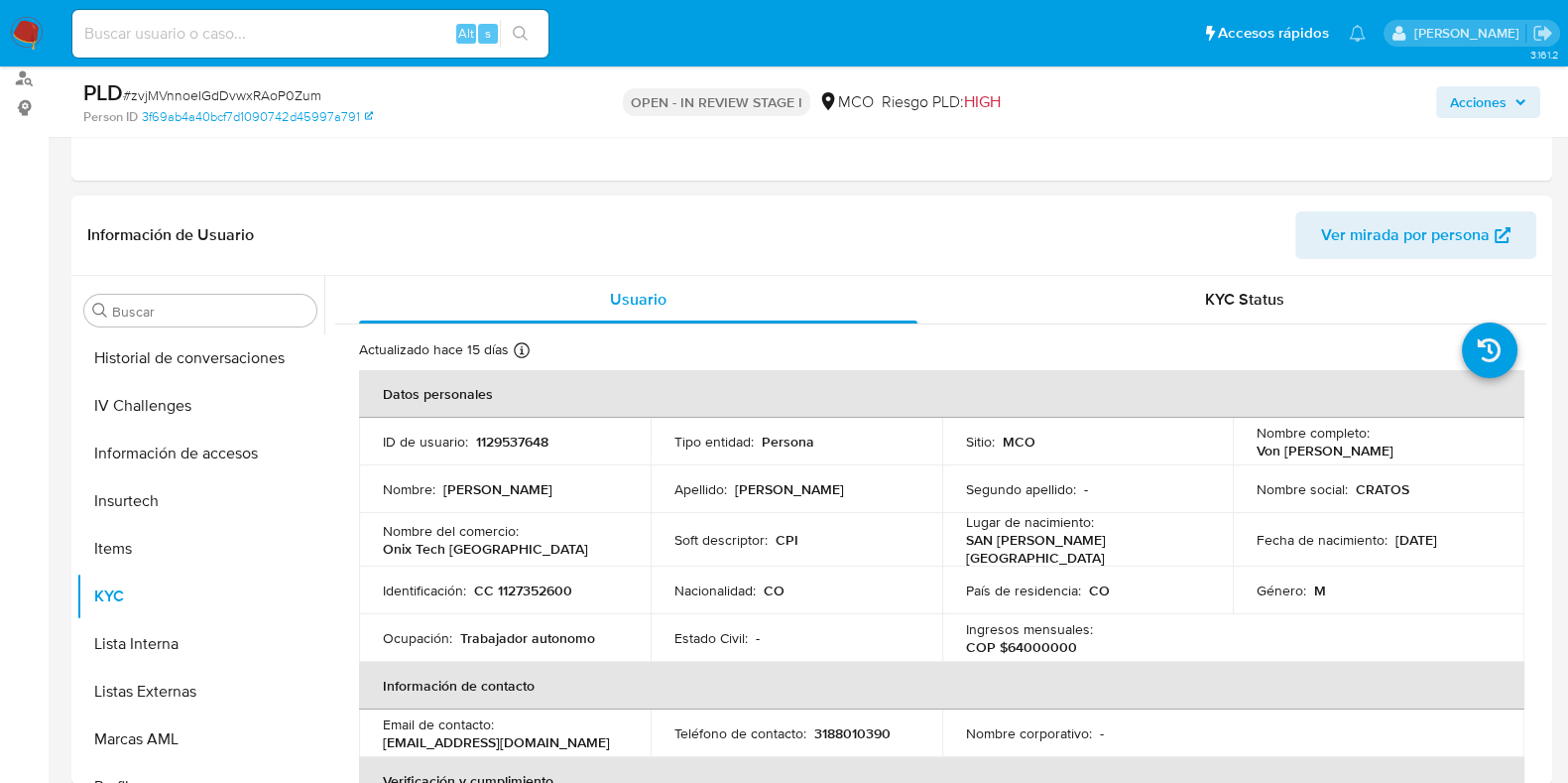
scroll to position [123, 0]
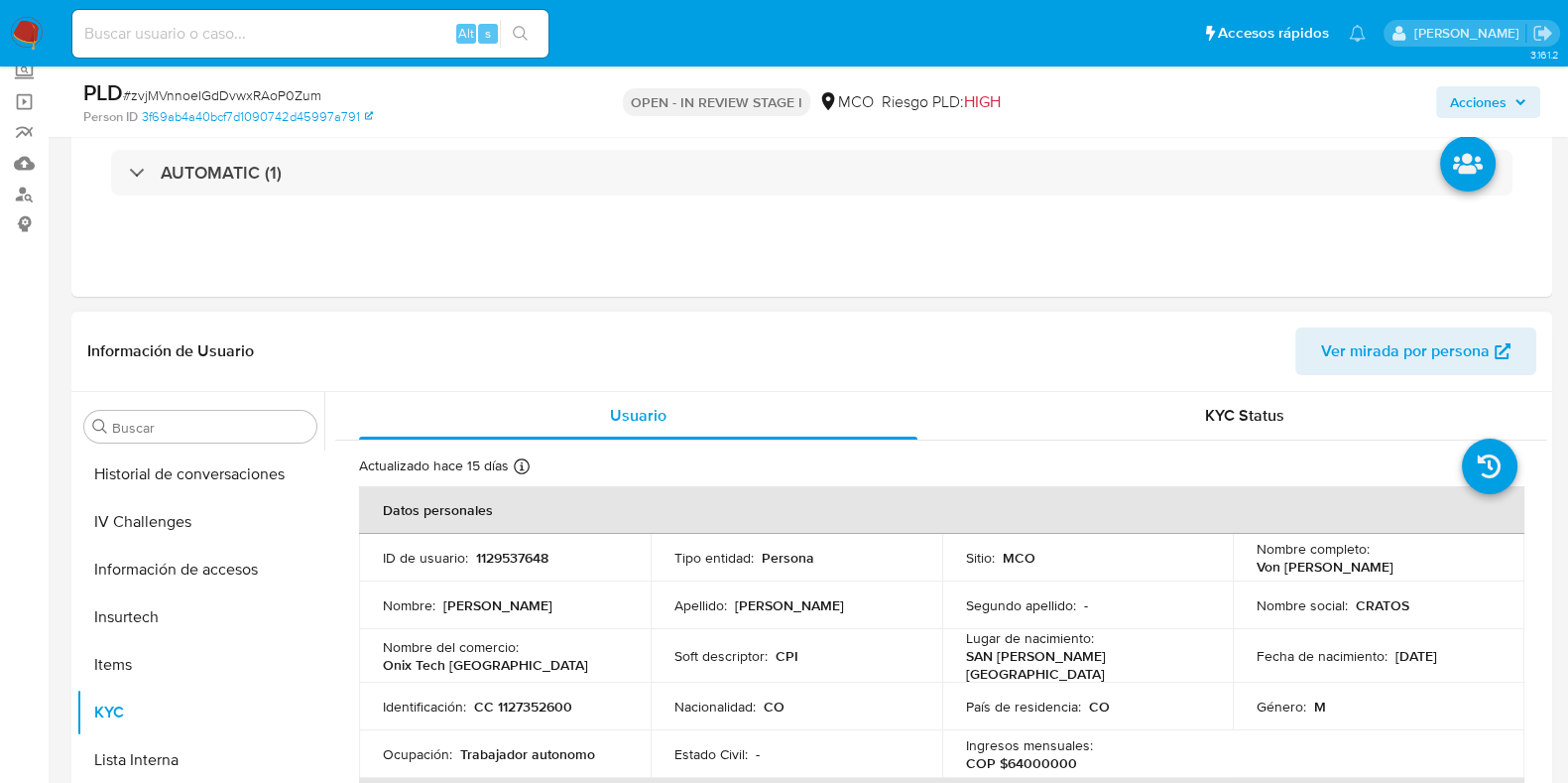
click at [529, 557] on p "1129537648" at bounding box center [512, 558] width 73 height 18
copy p "1129537648"
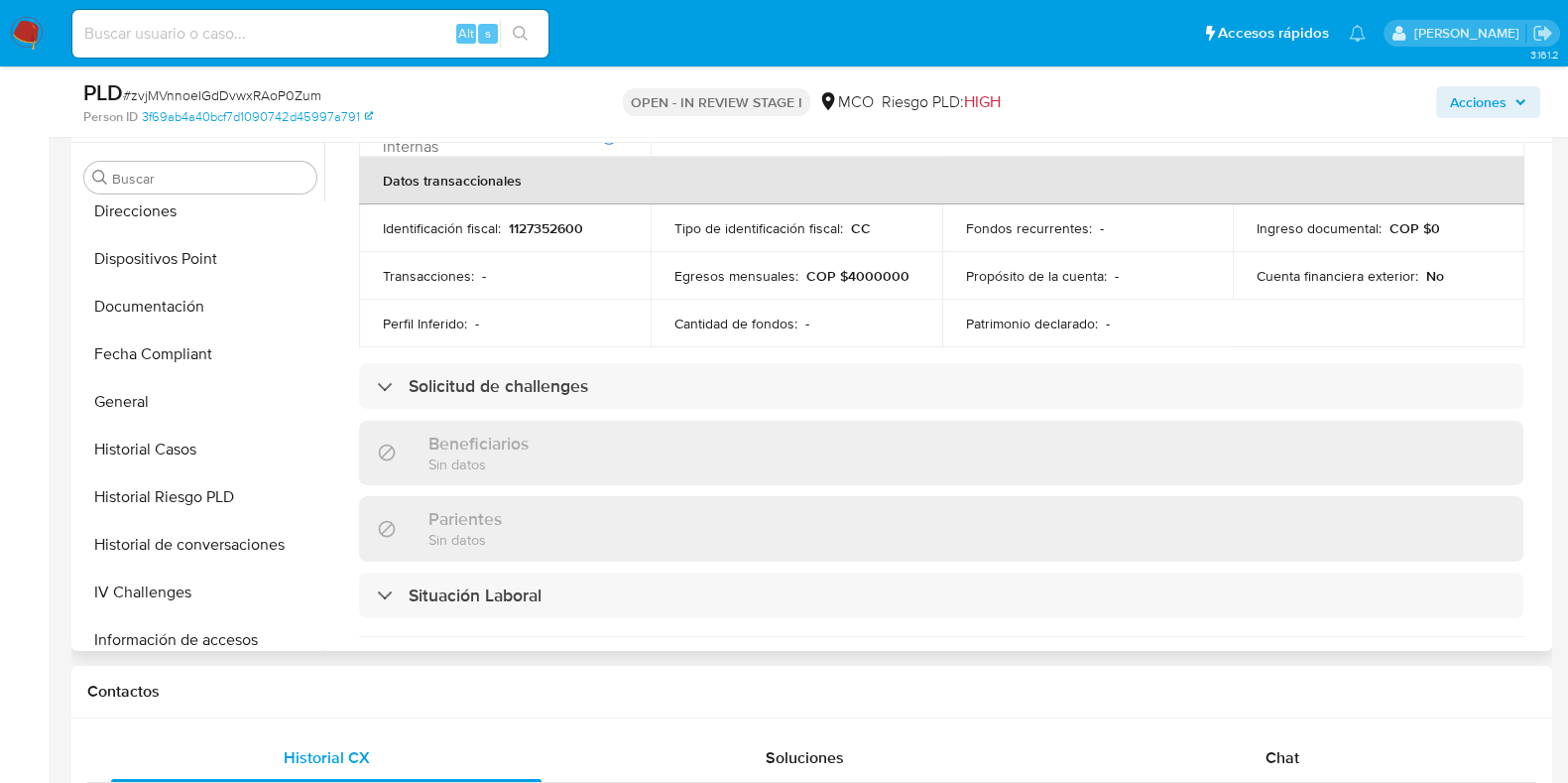
scroll to position [437, 0]
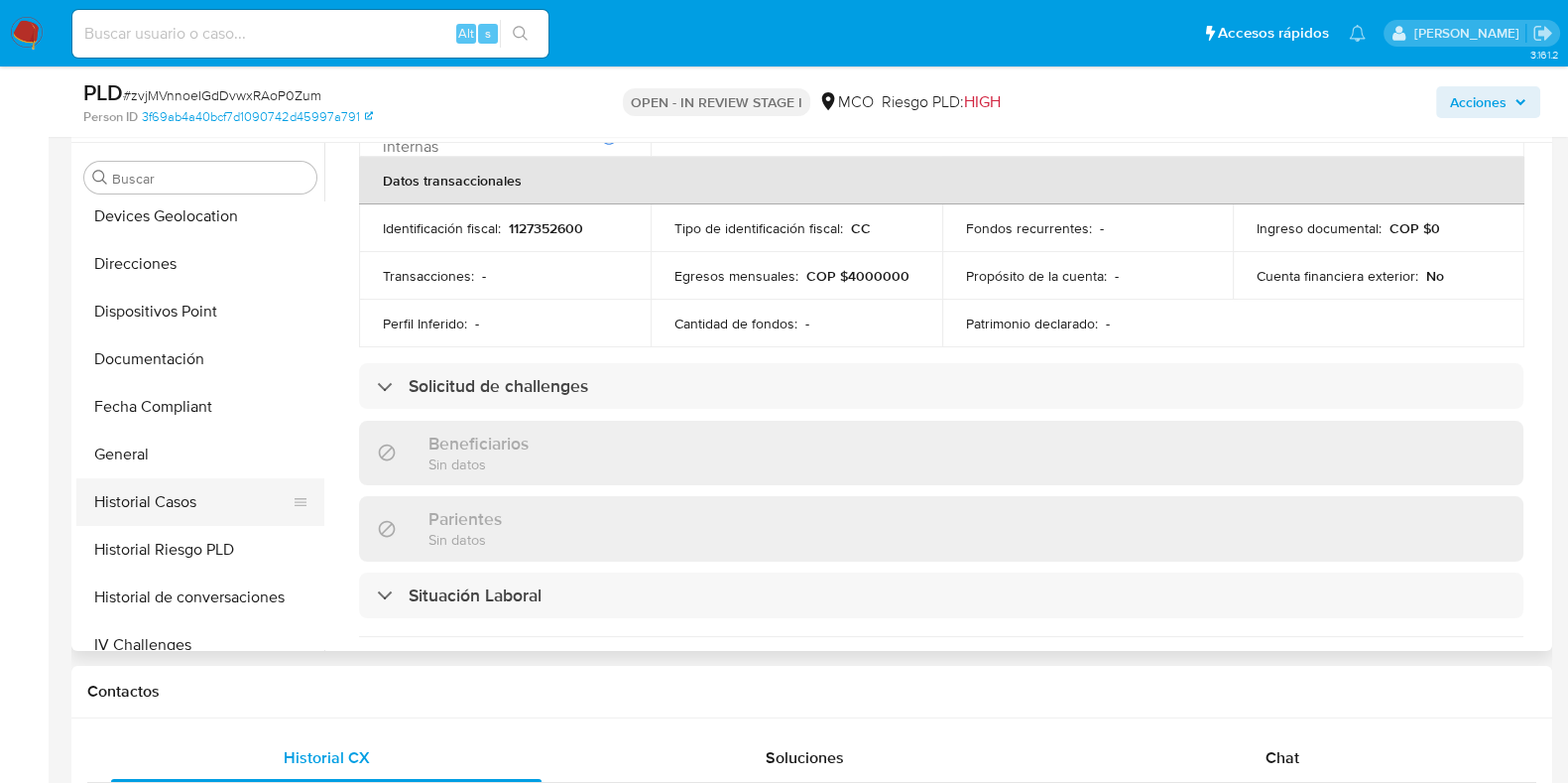
click at [171, 507] on button "Historial Casos" at bounding box center [193, 502] width 233 height 48
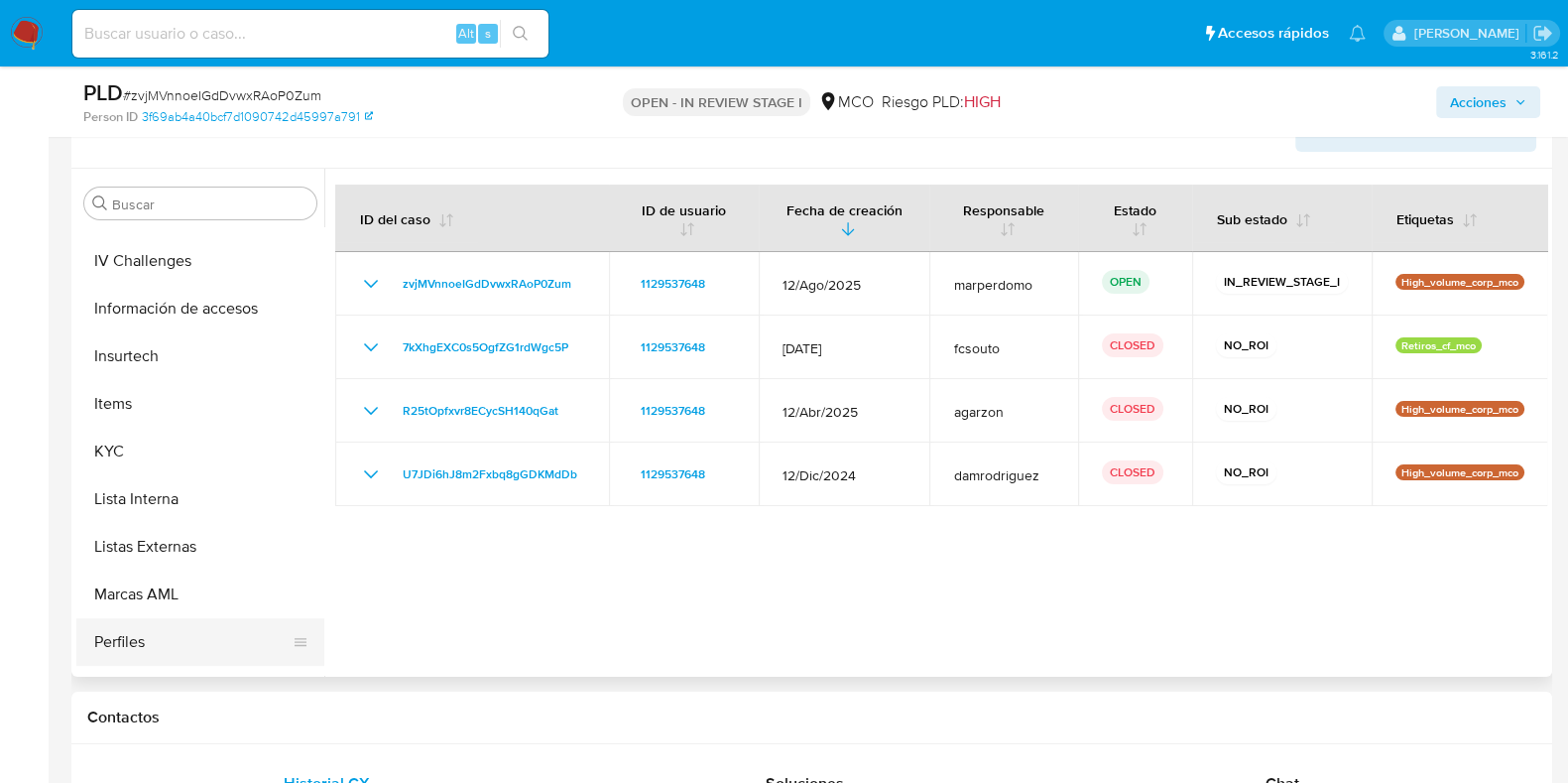
scroll to position [809, 0]
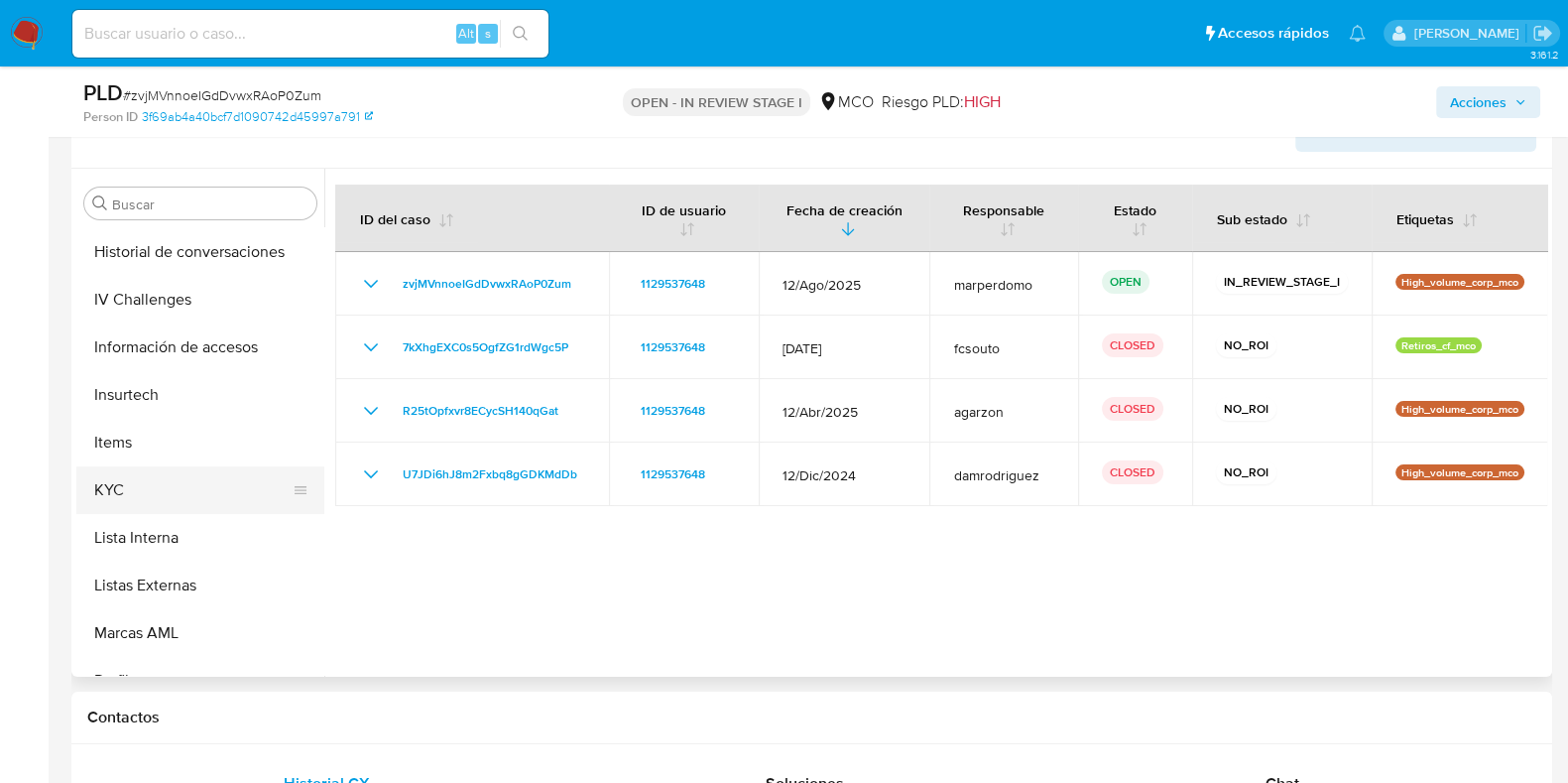
click at [139, 493] on button "KYC" at bounding box center [193, 490] width 233 height 48
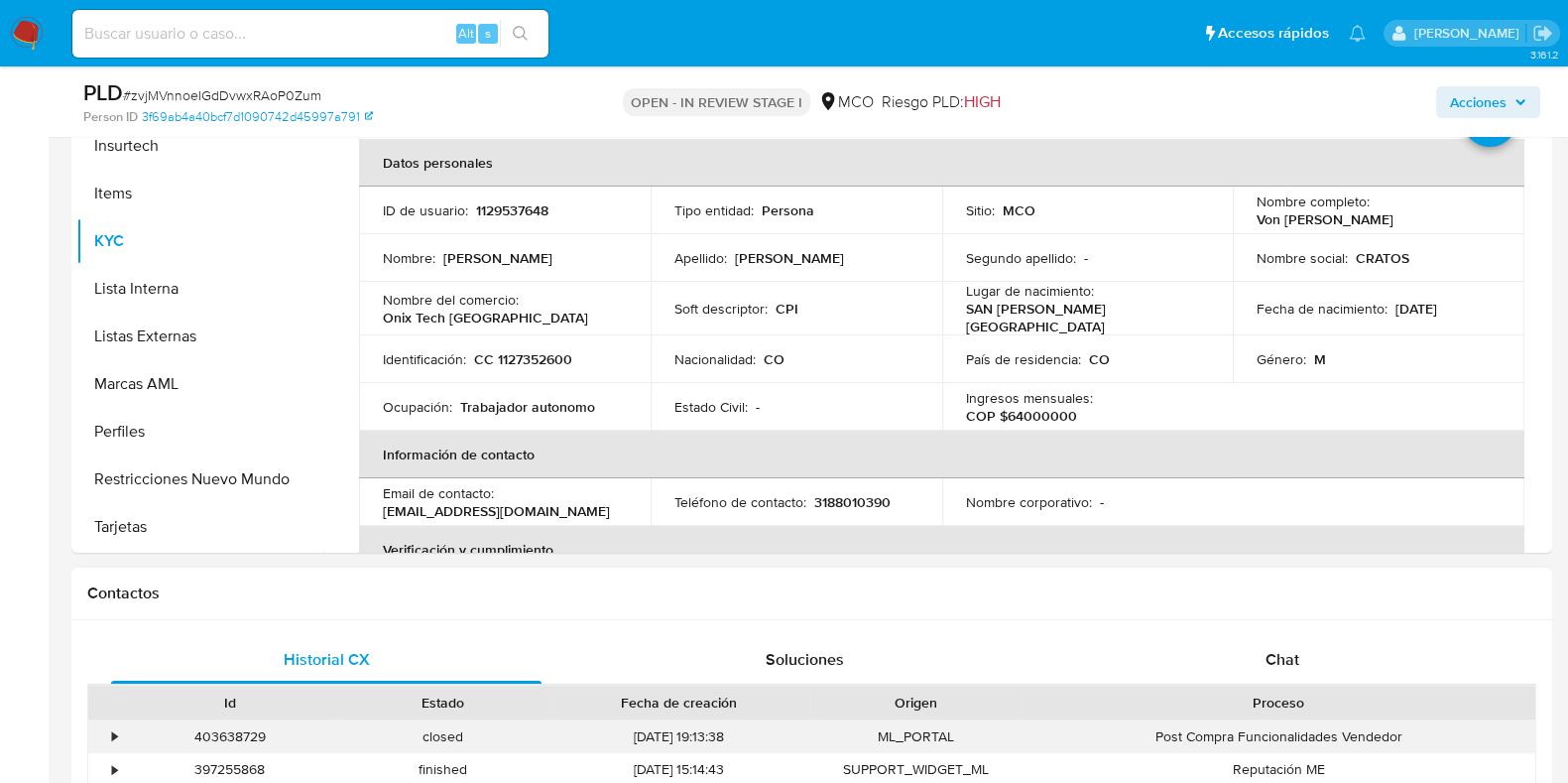
scroll to position [594, 0]
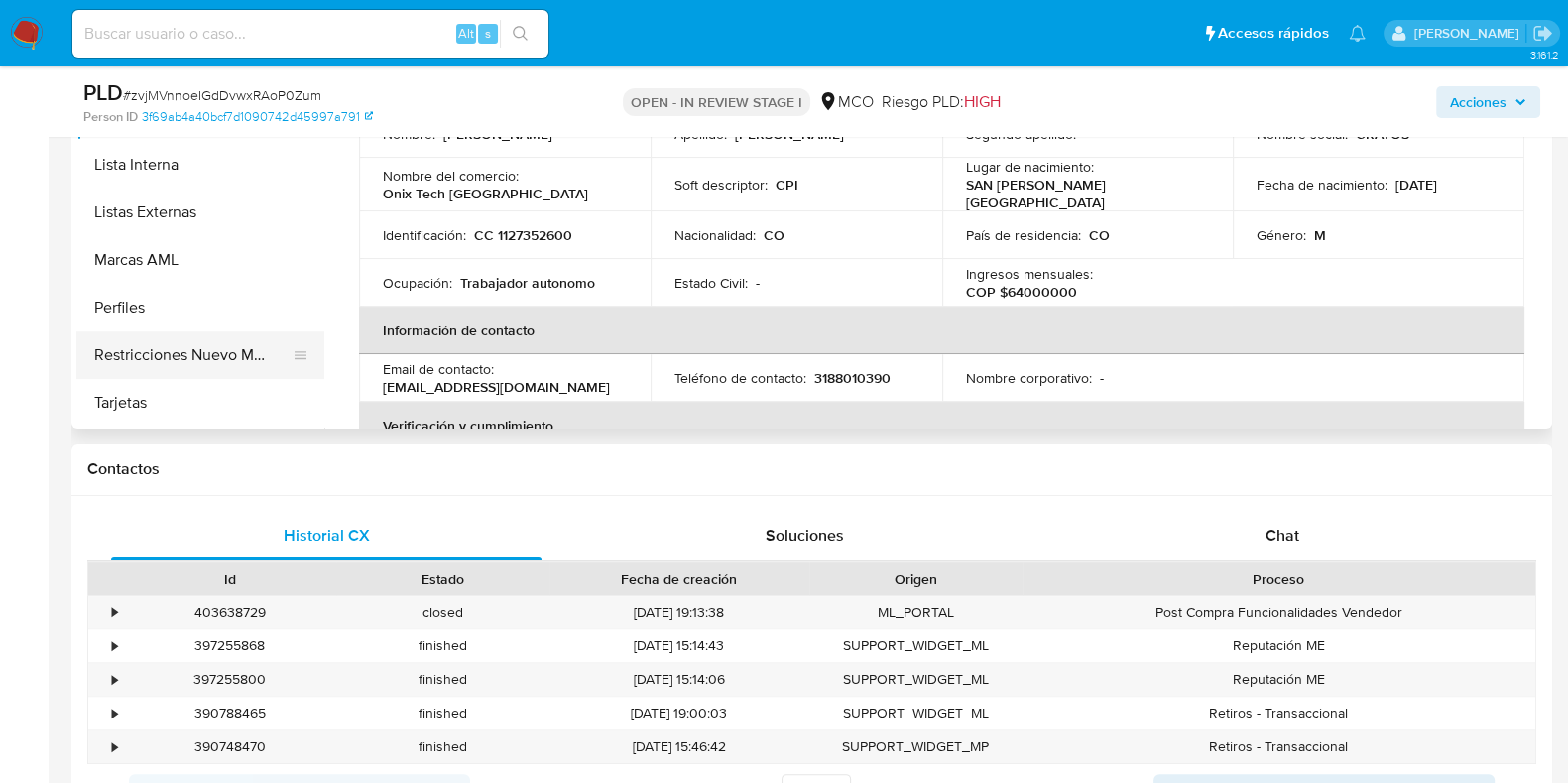
click at [209, 341] on button "Restricciones Nuevo Mundo" at bounding box center [193, 356] width 233 height 48
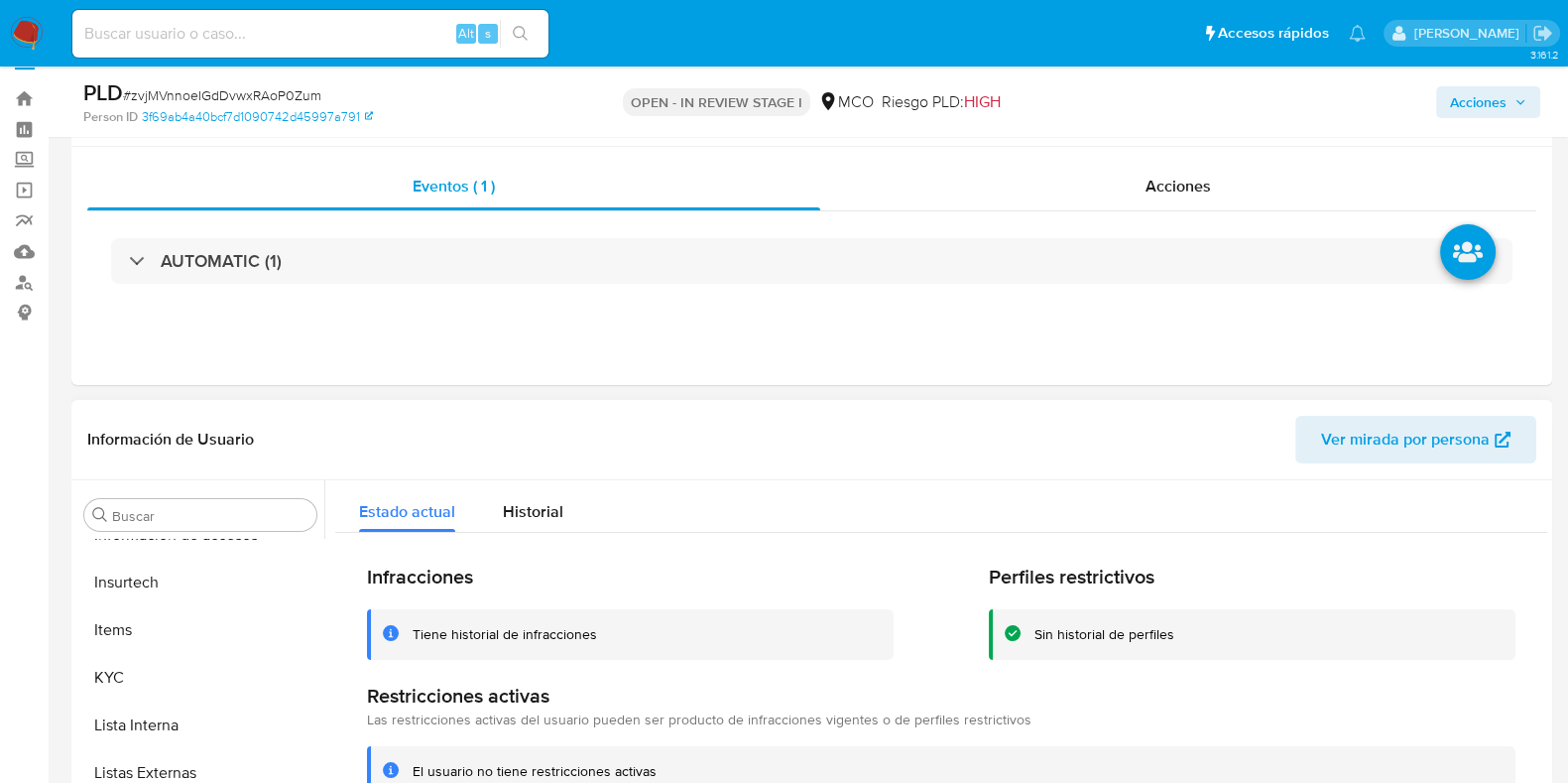
scroll to position [0, 0]
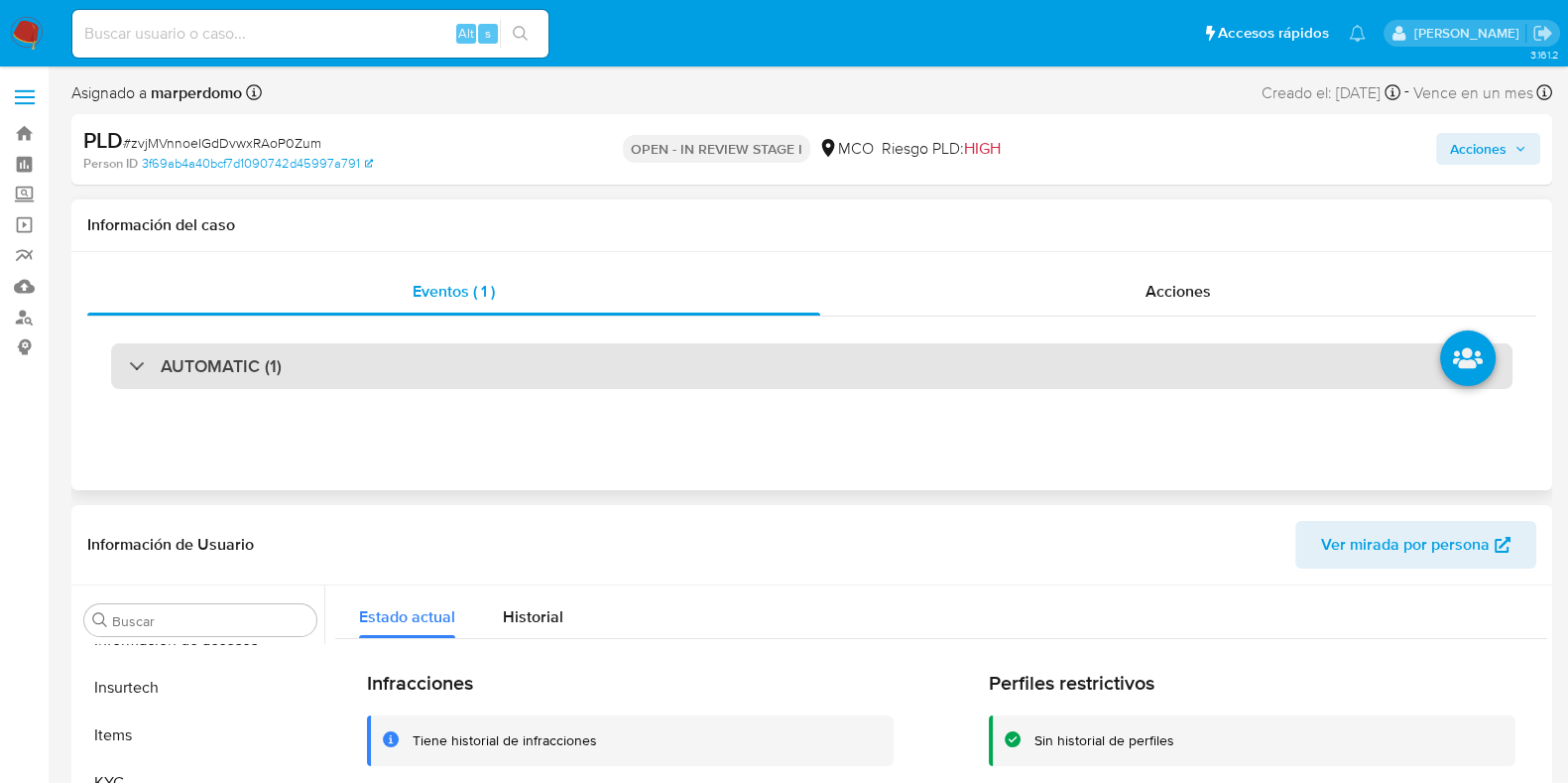
click at [367, 368] on div "AUTOMATIC (1)" at bounding box center [811, 367] width 1402 height 46
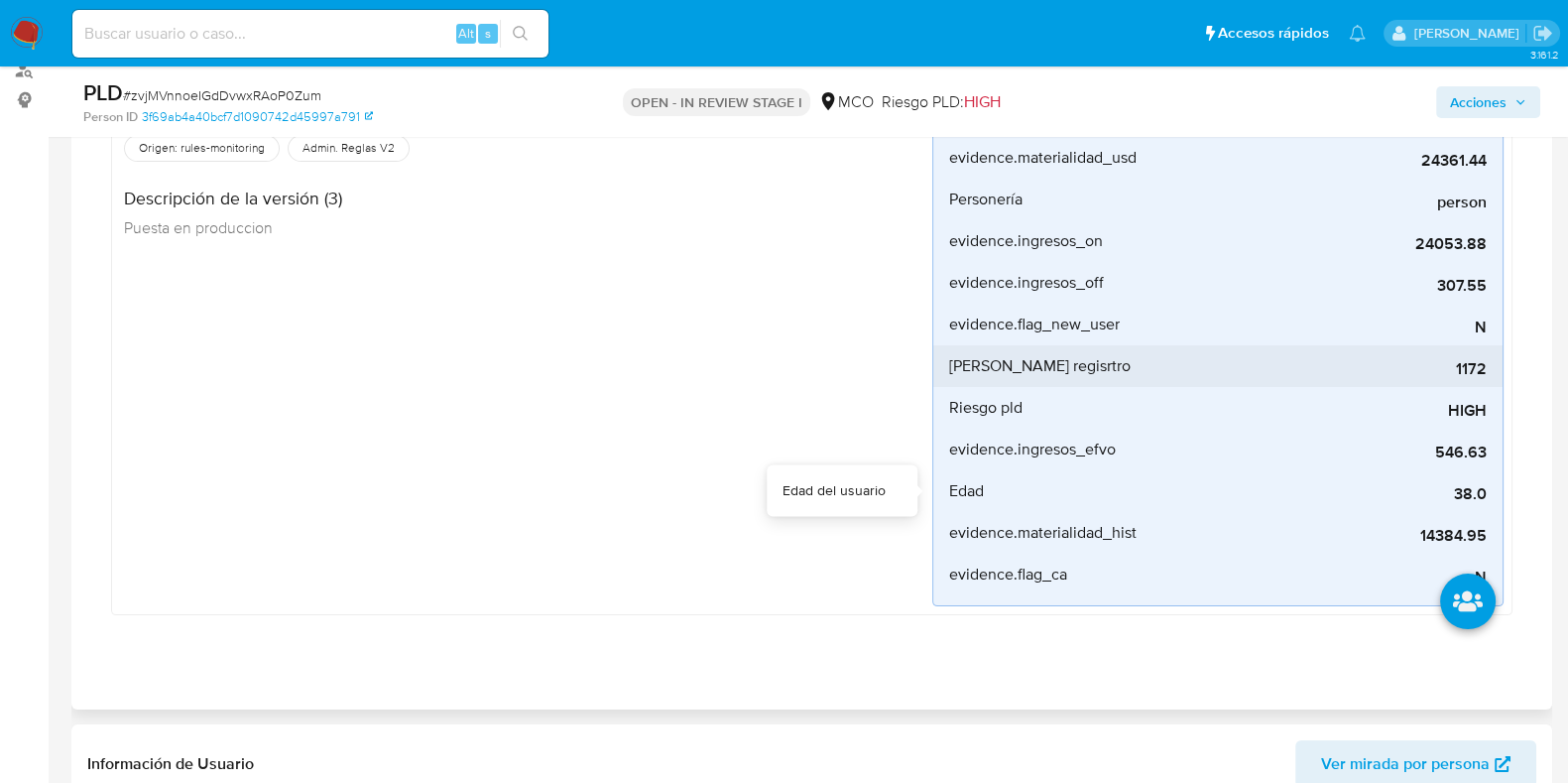
scroll to position [123, 0]
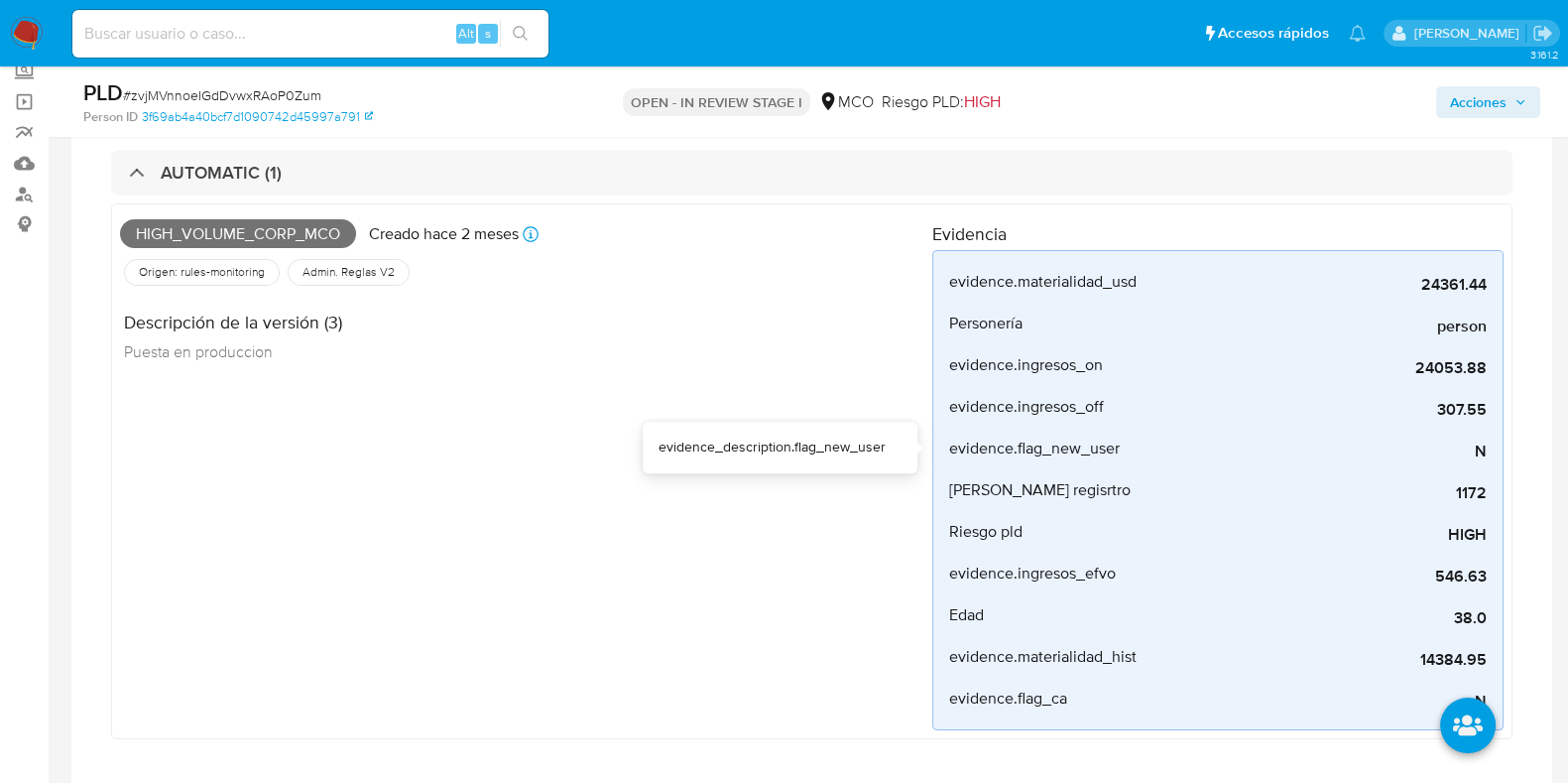
click at [892, 452] on div "evidence_description.flag_new_user" at bounding box center [781, 447] width 244 height 20
click at [1513, 205] on div "AUTOMATIC (1) High_volume_corp_mco Creado hace 2 meses Creado: 12/08/2025 05:07…" at bounding box center [811, 453] width 1449 height 661
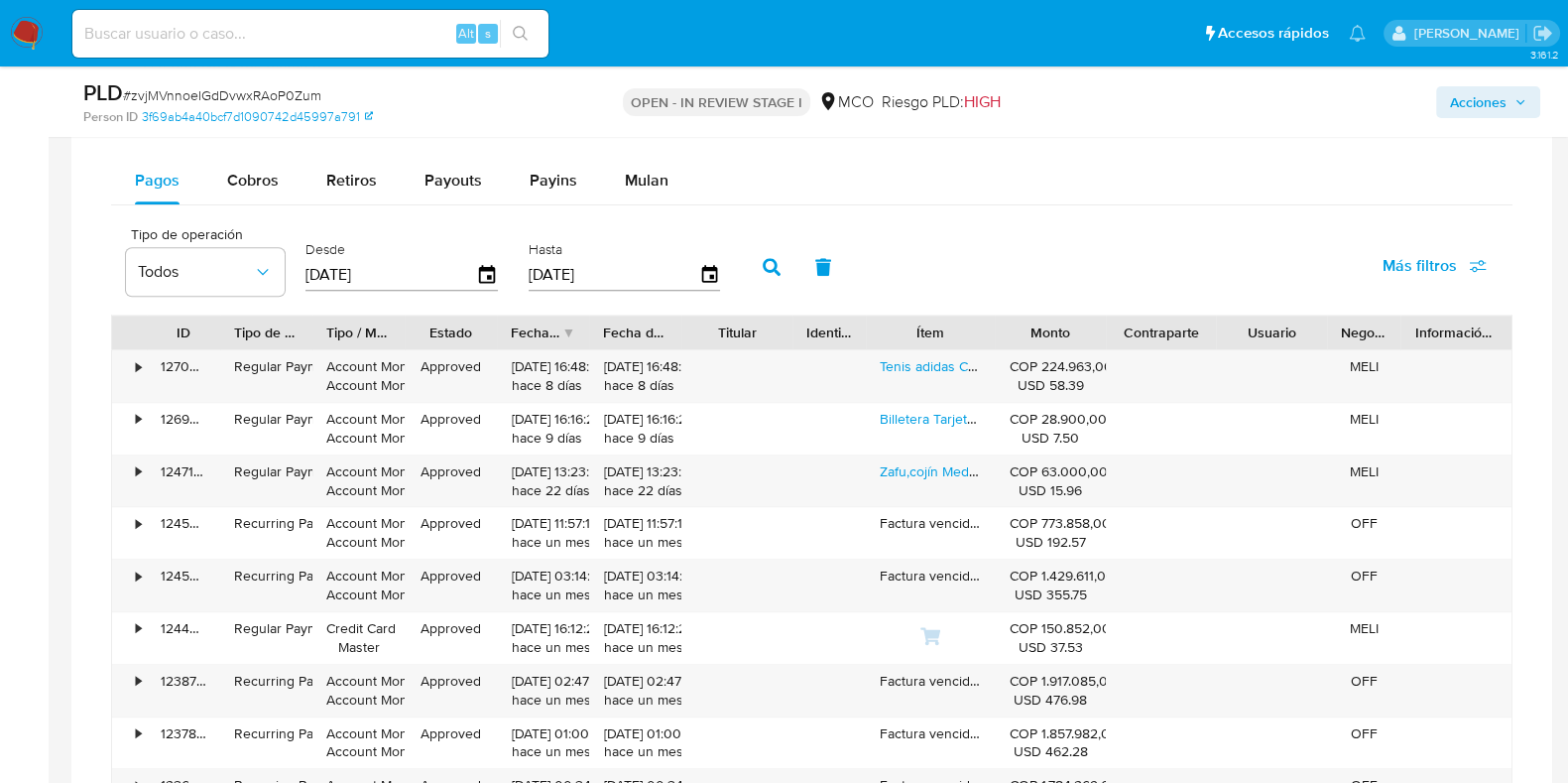
scroll to position [2179, 0]
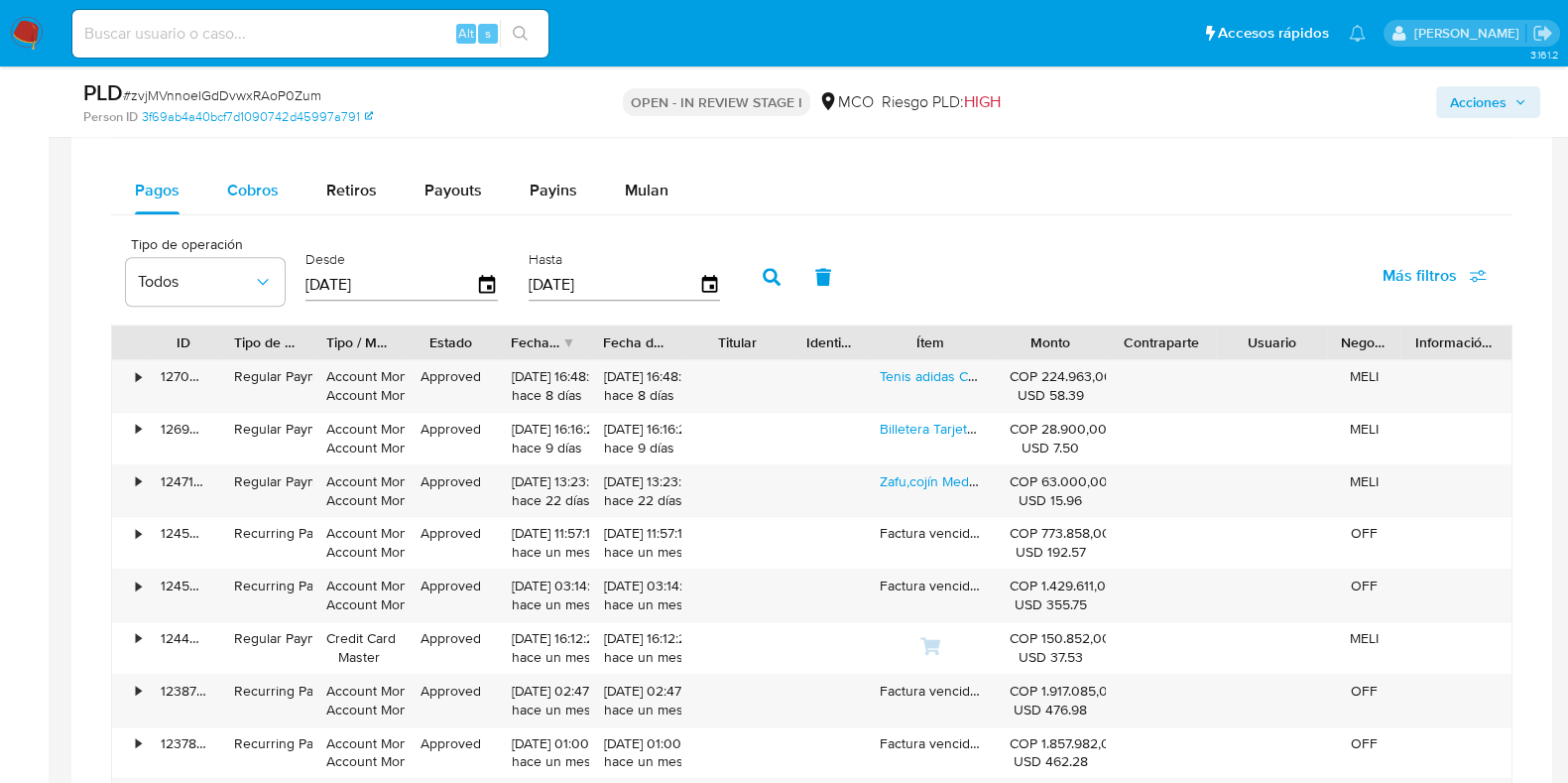
click at [262, 186] on span "Cobros" at bounding box center [254, 190] width 52 height 23
select select "10"
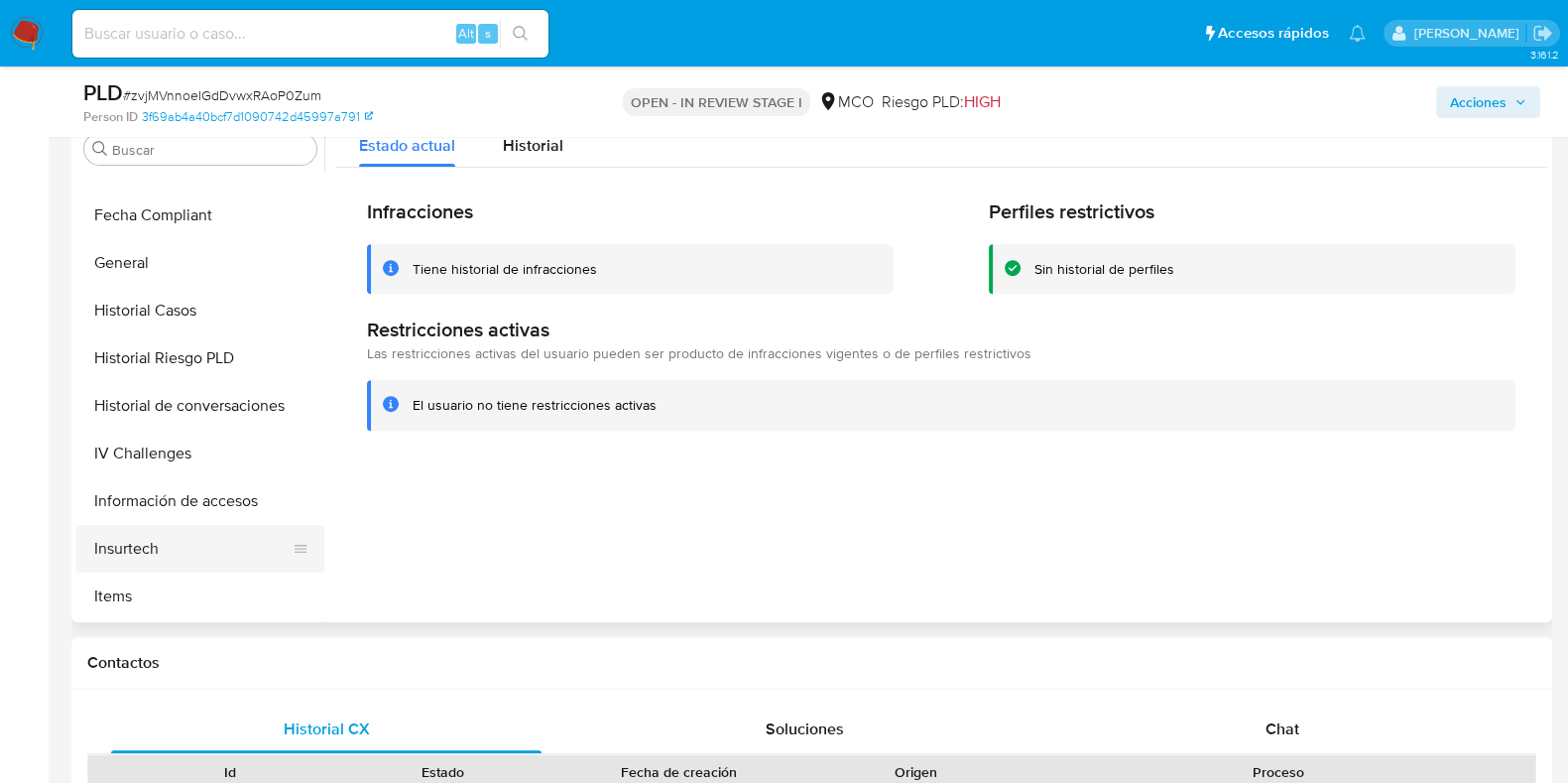
scroll to position [561, 0]
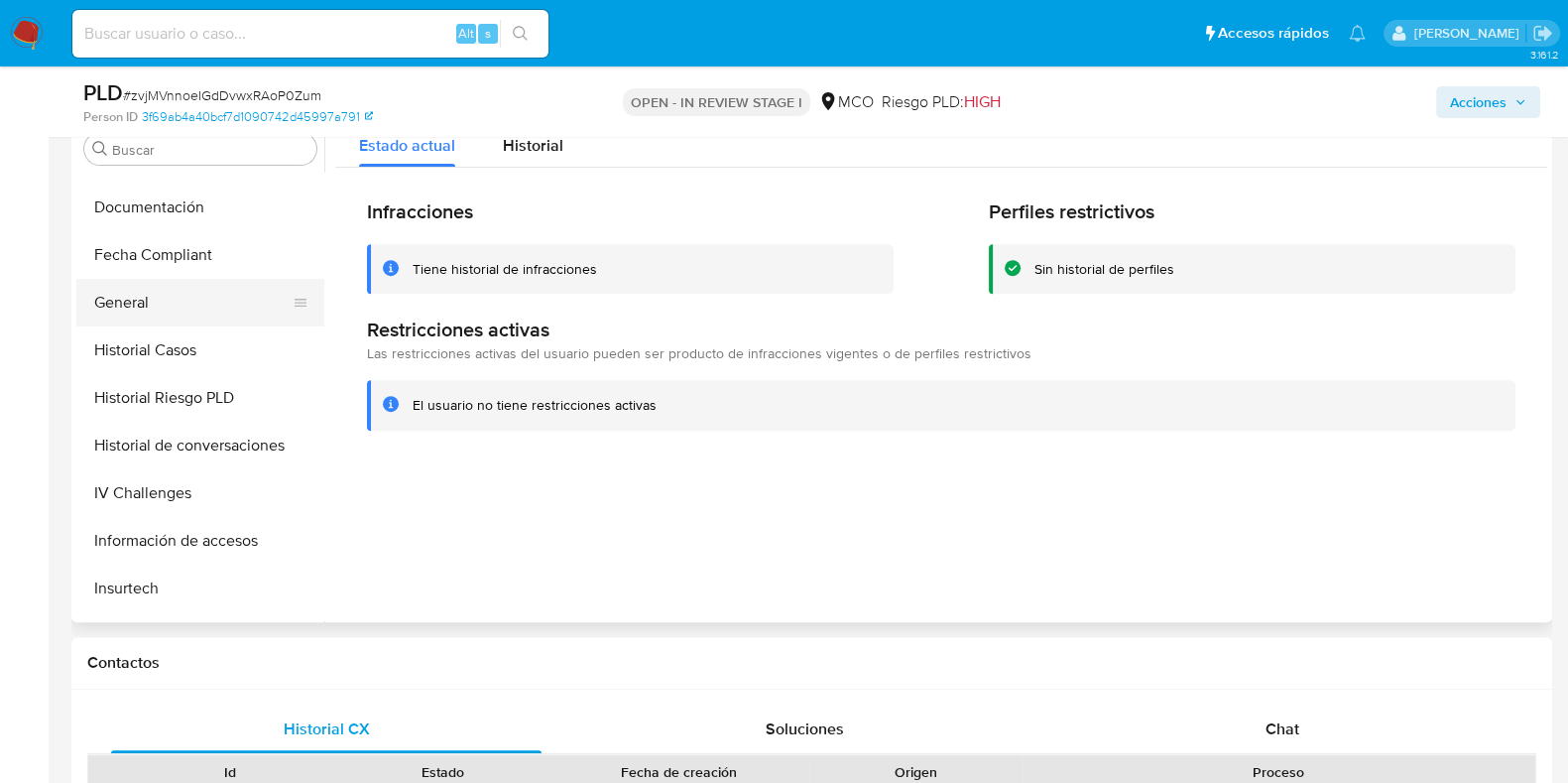
click at [169, 315] on button "General" at bounding box center [193, 303] width 233 height 48
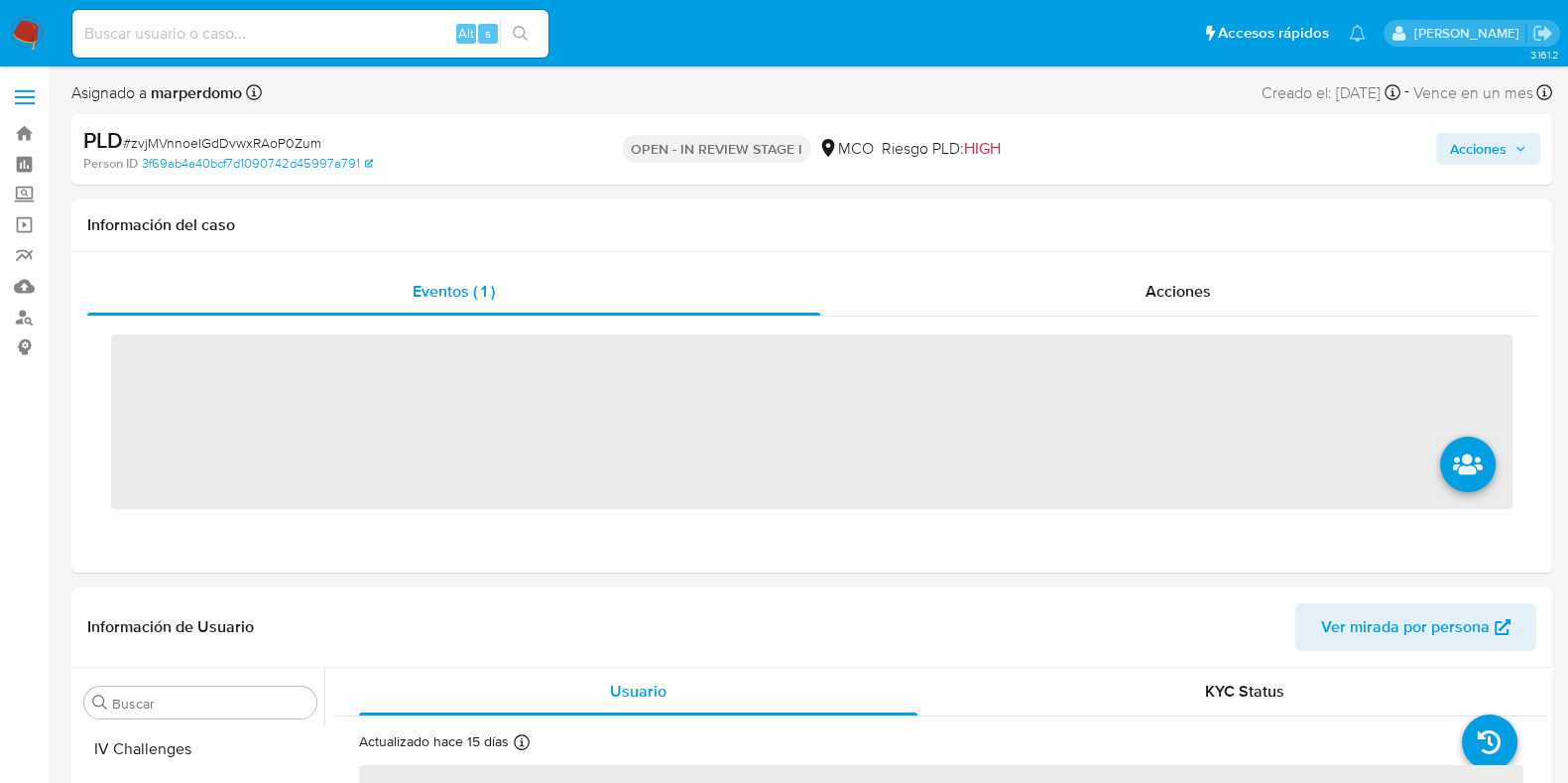
scroll to position [933, 0]
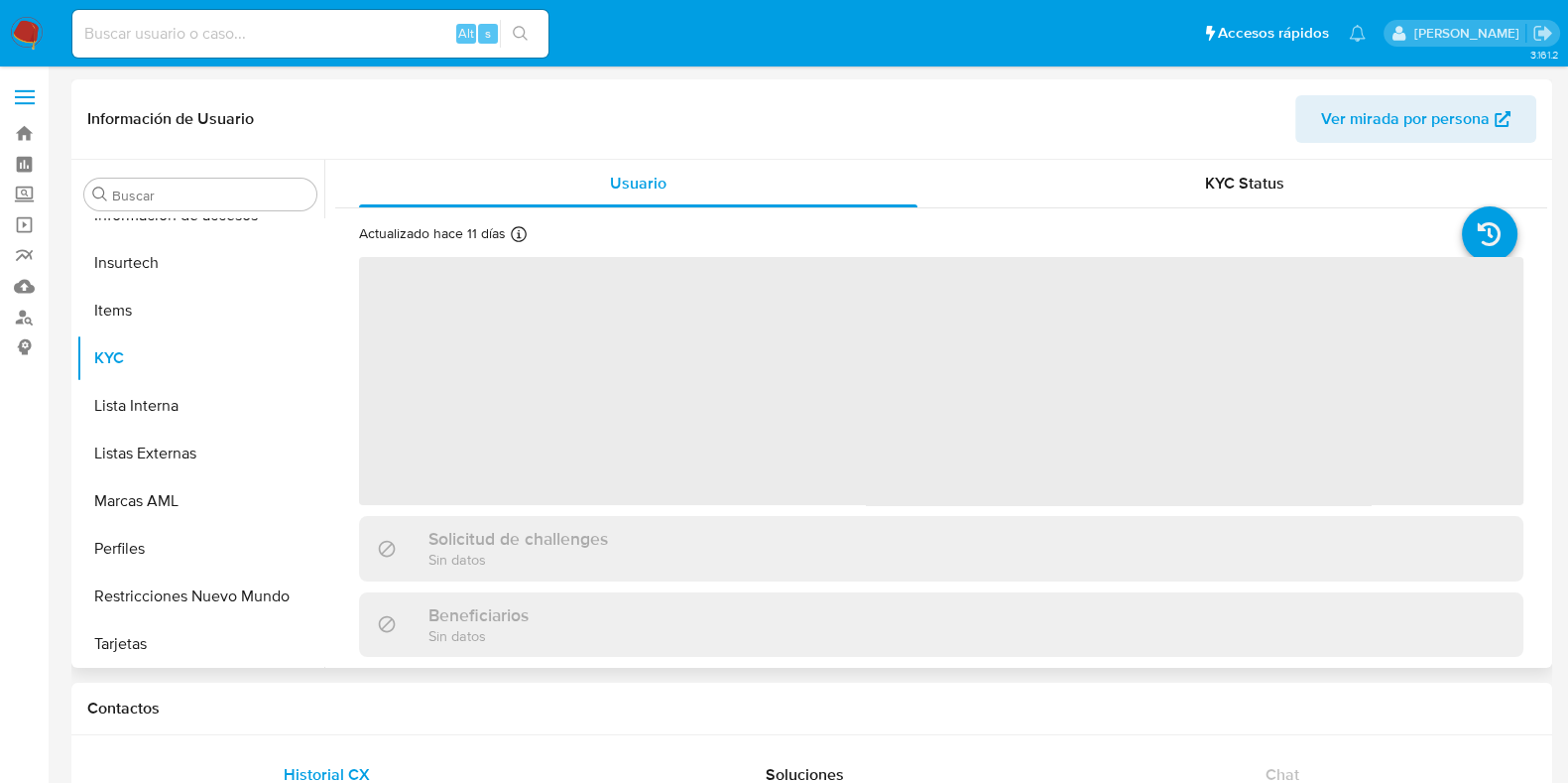
scroll to position [933, 0]
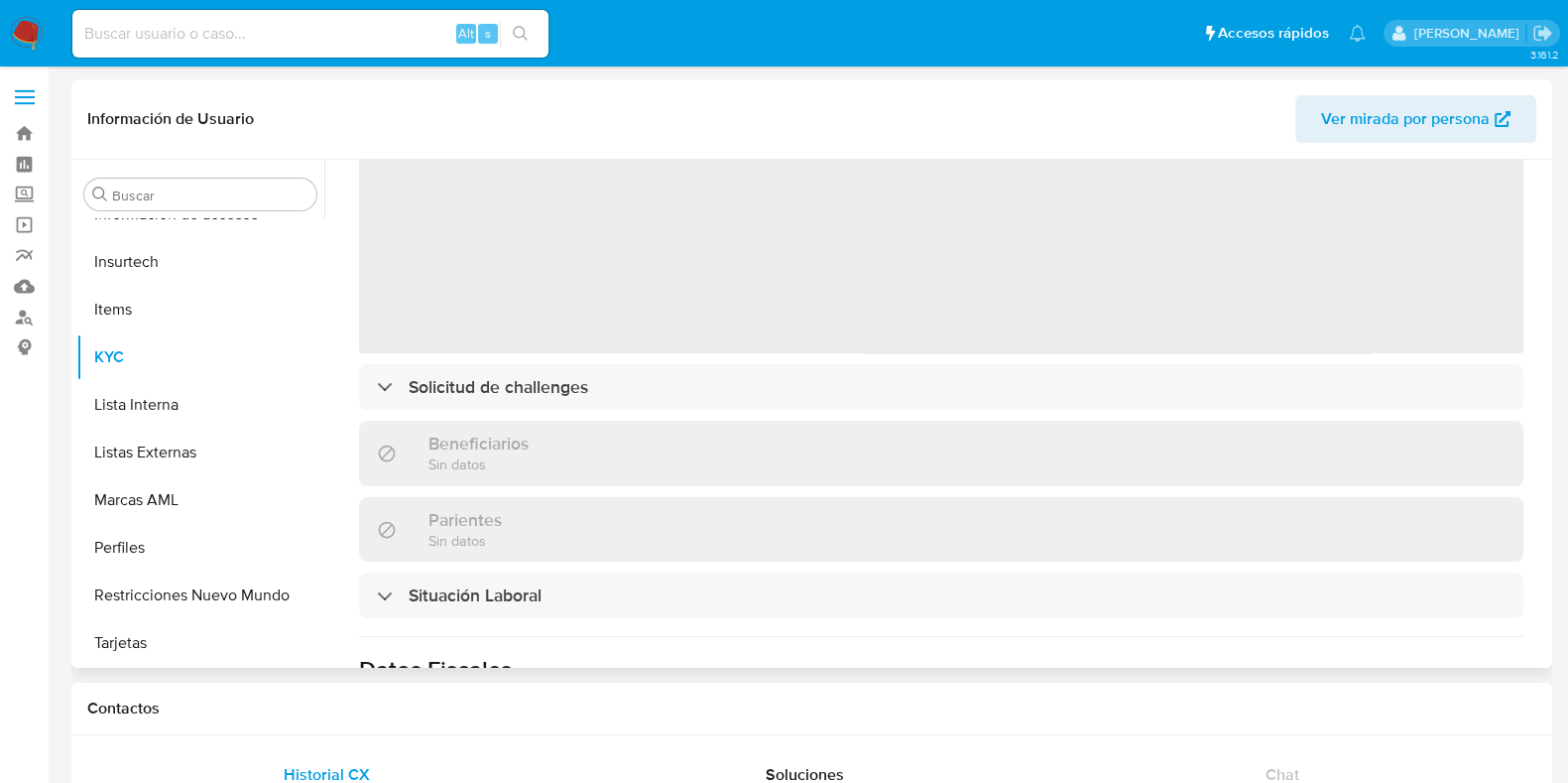
select select "10"
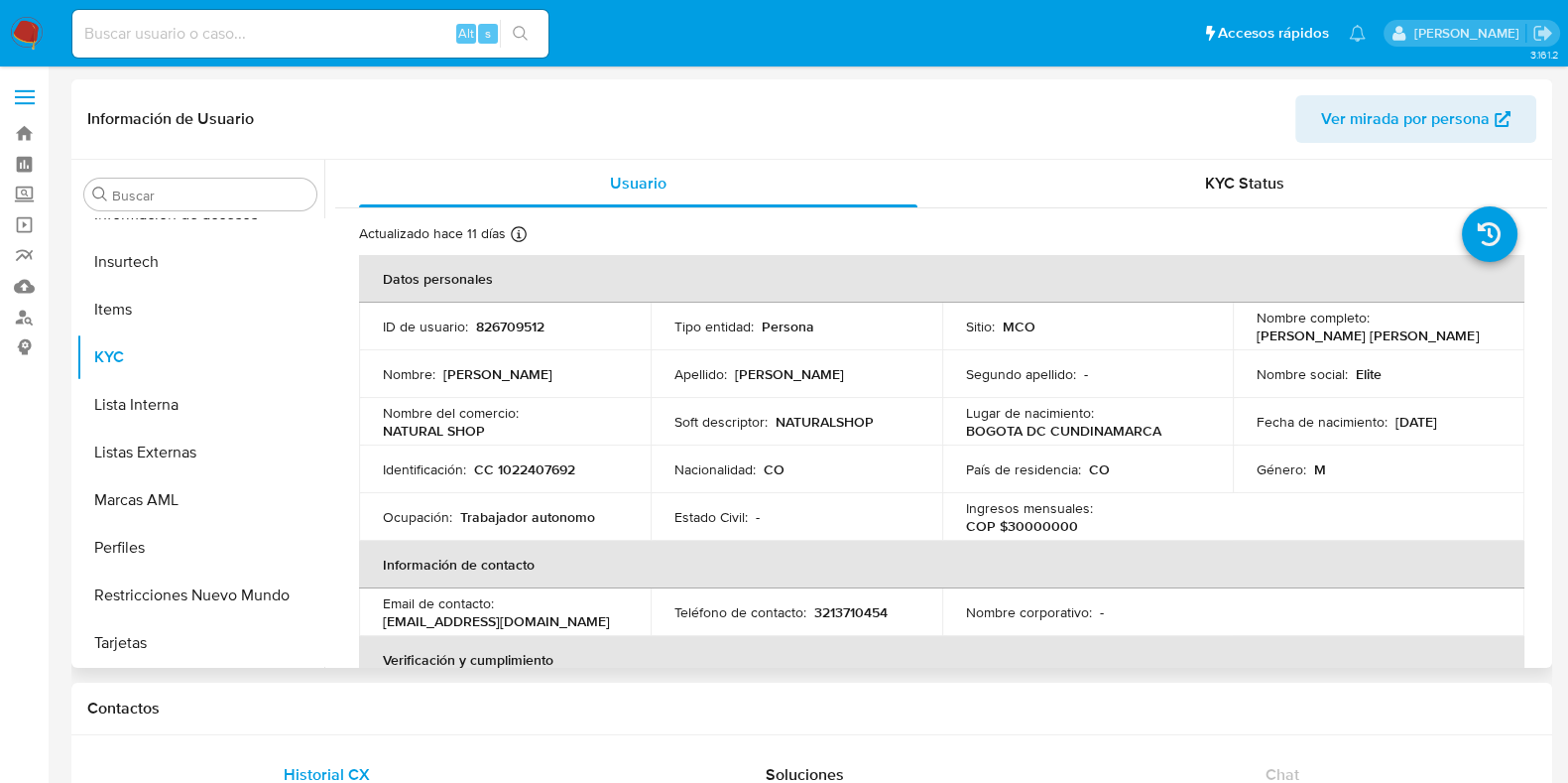
scroll to position [0, 0]
click at [515, 323] on p "826709512" at bounding box center [510, 327] width 69 height 18
copy p "826709512"
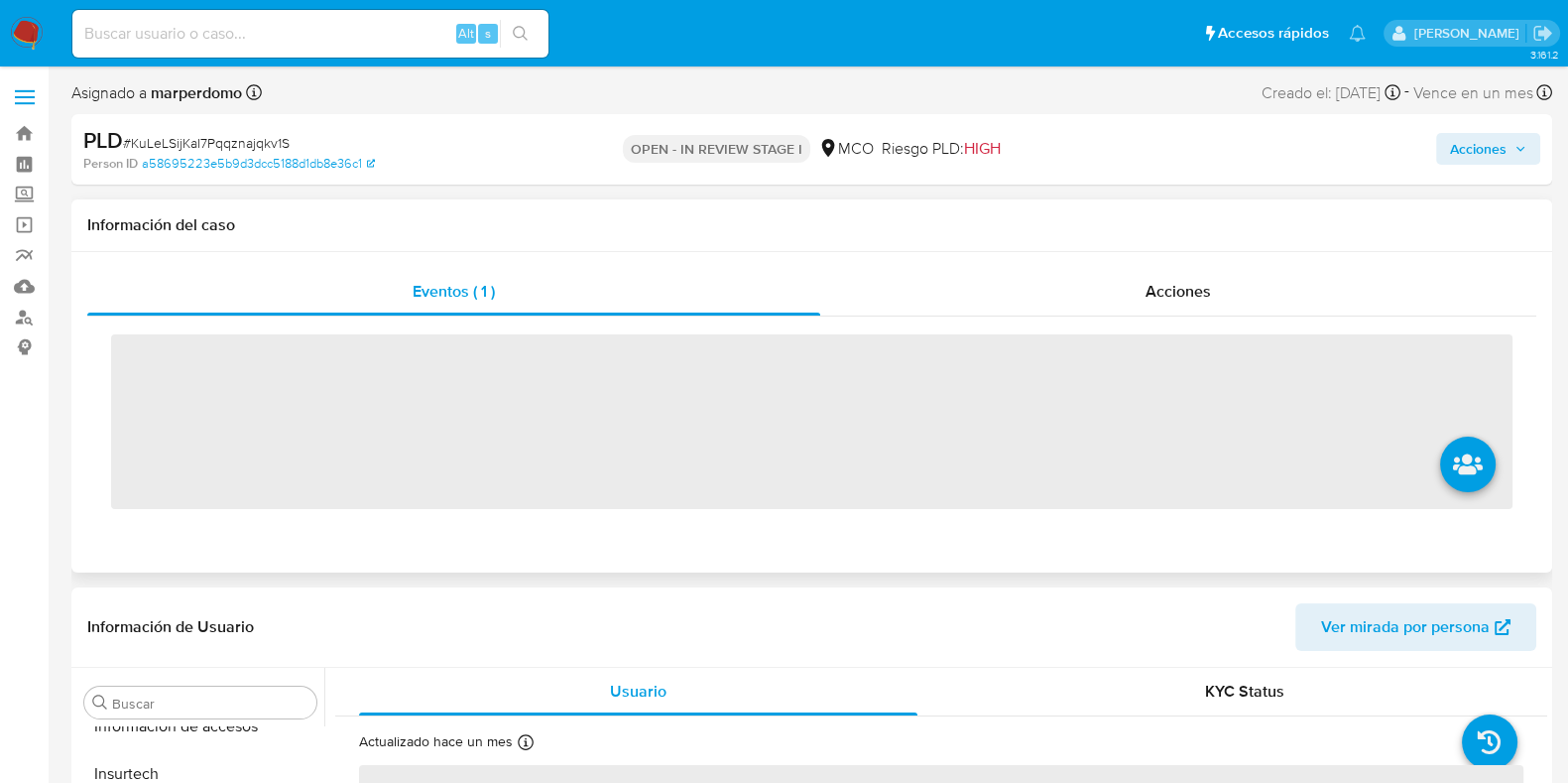
scroll to position [933, 0]
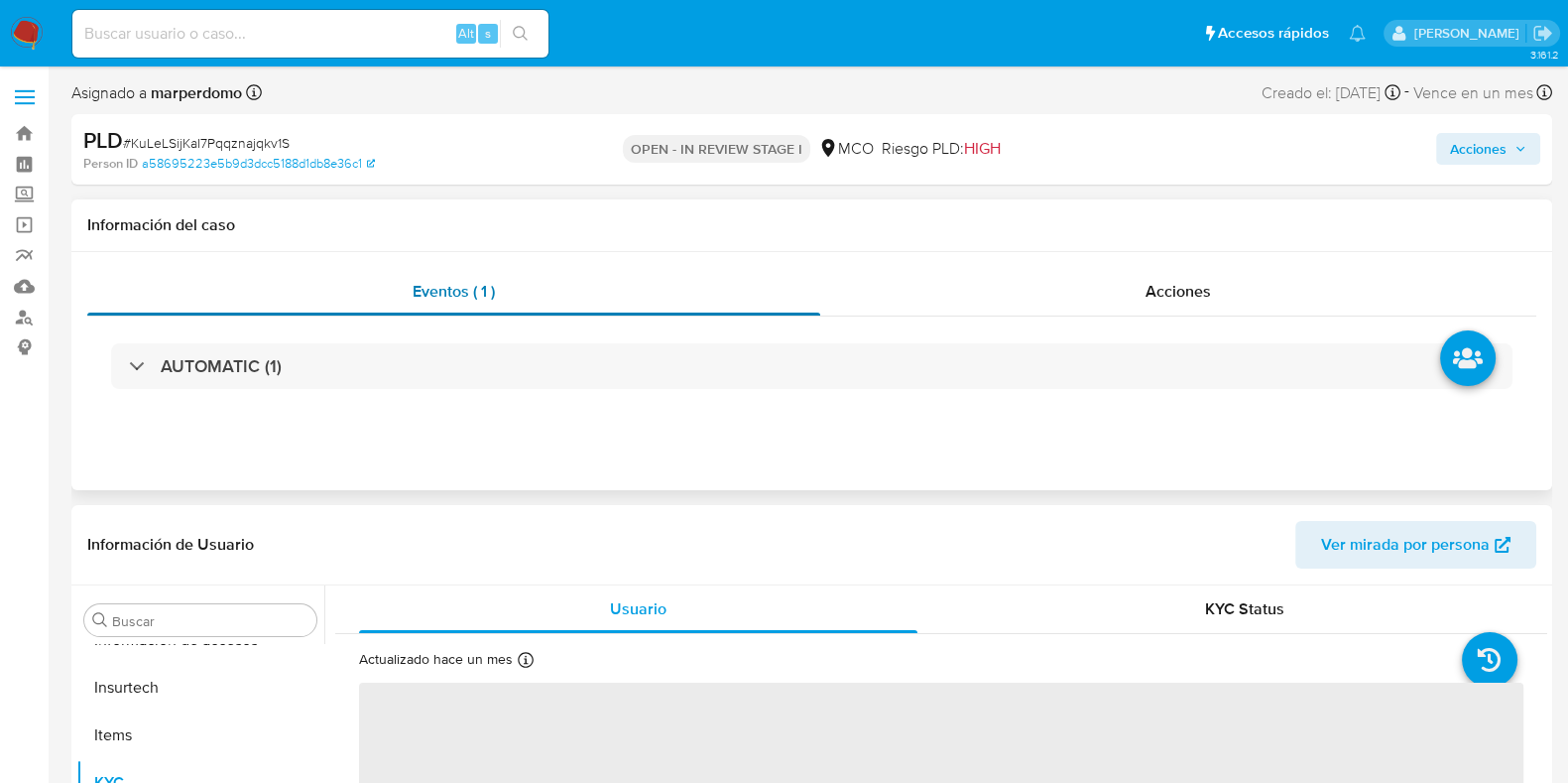
select select "10"
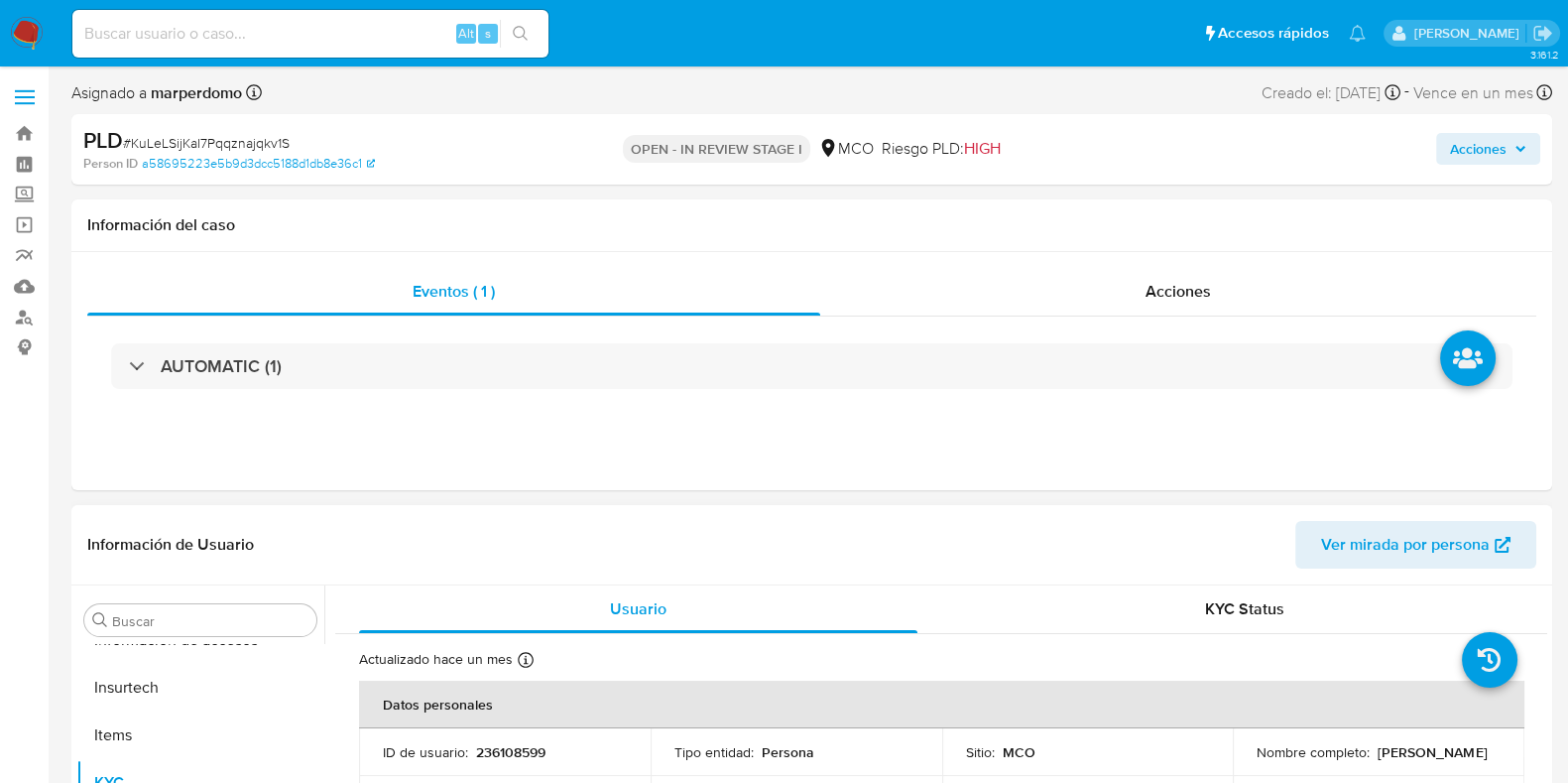
click at [518, 757] on p "236108599" at bounding box center [511, 752] width 70 height 18
copy p "236108599"
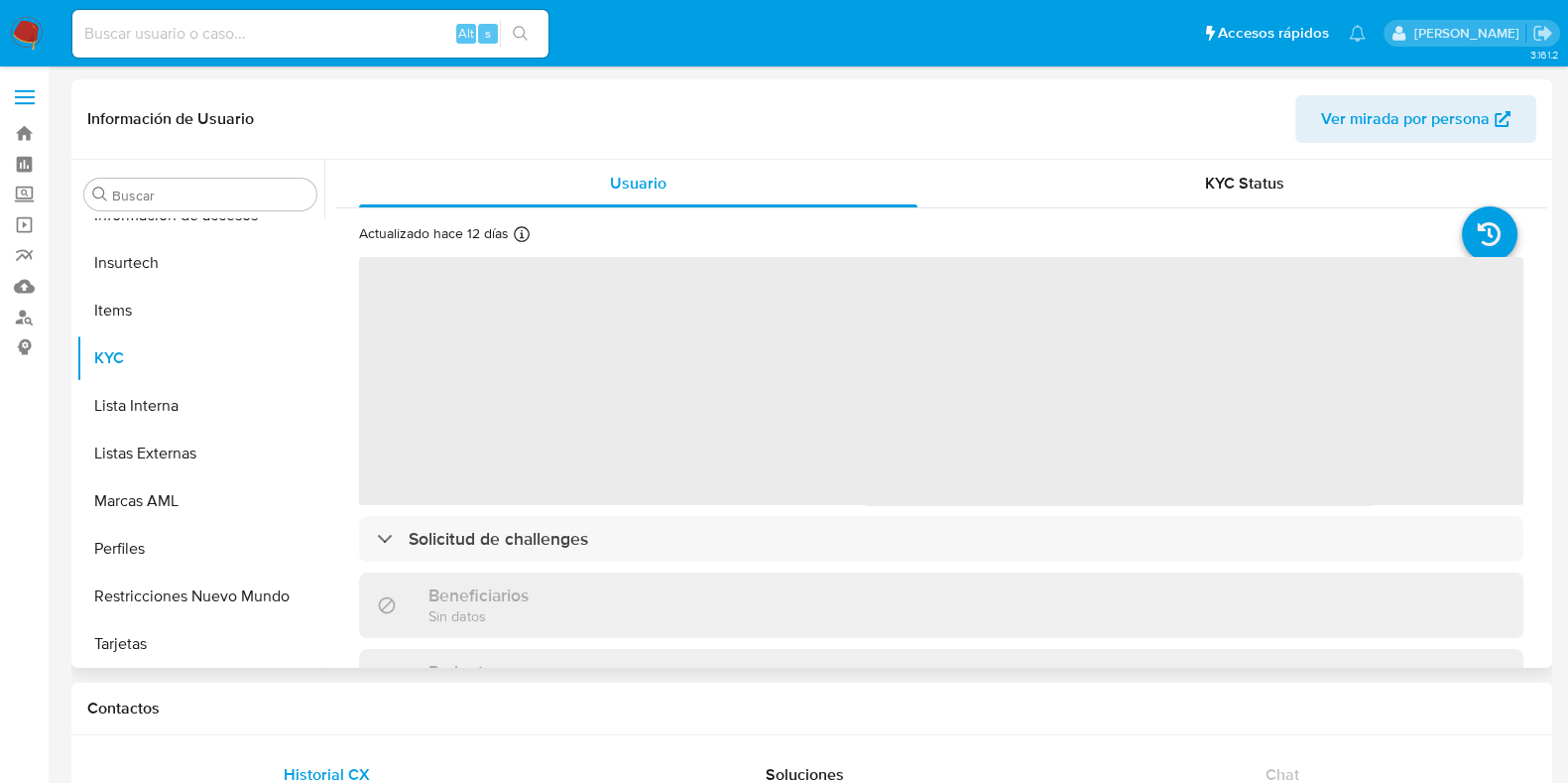
scroll to position [933, 0]
select select "10"
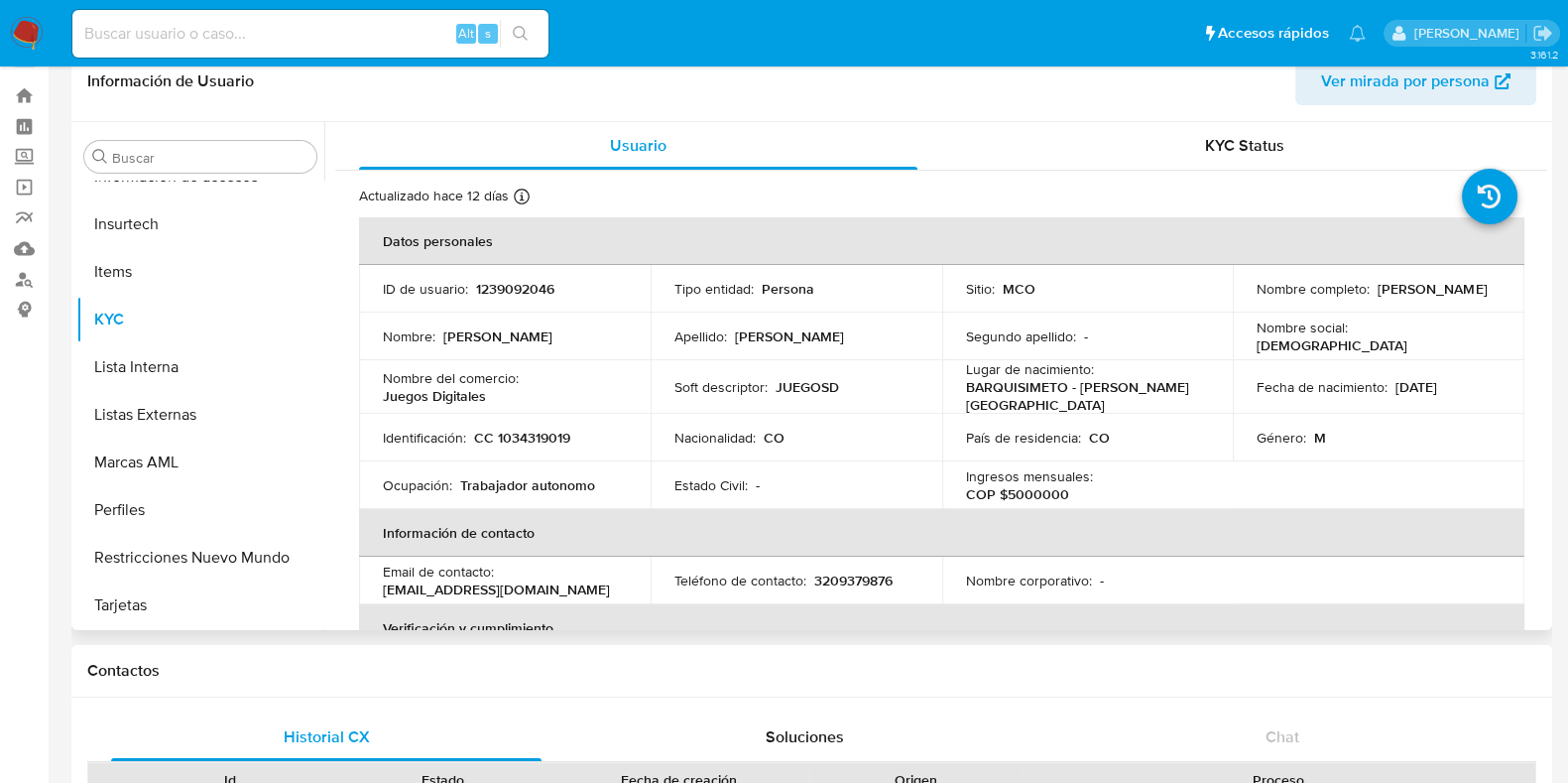
scroll to position [0, 0]
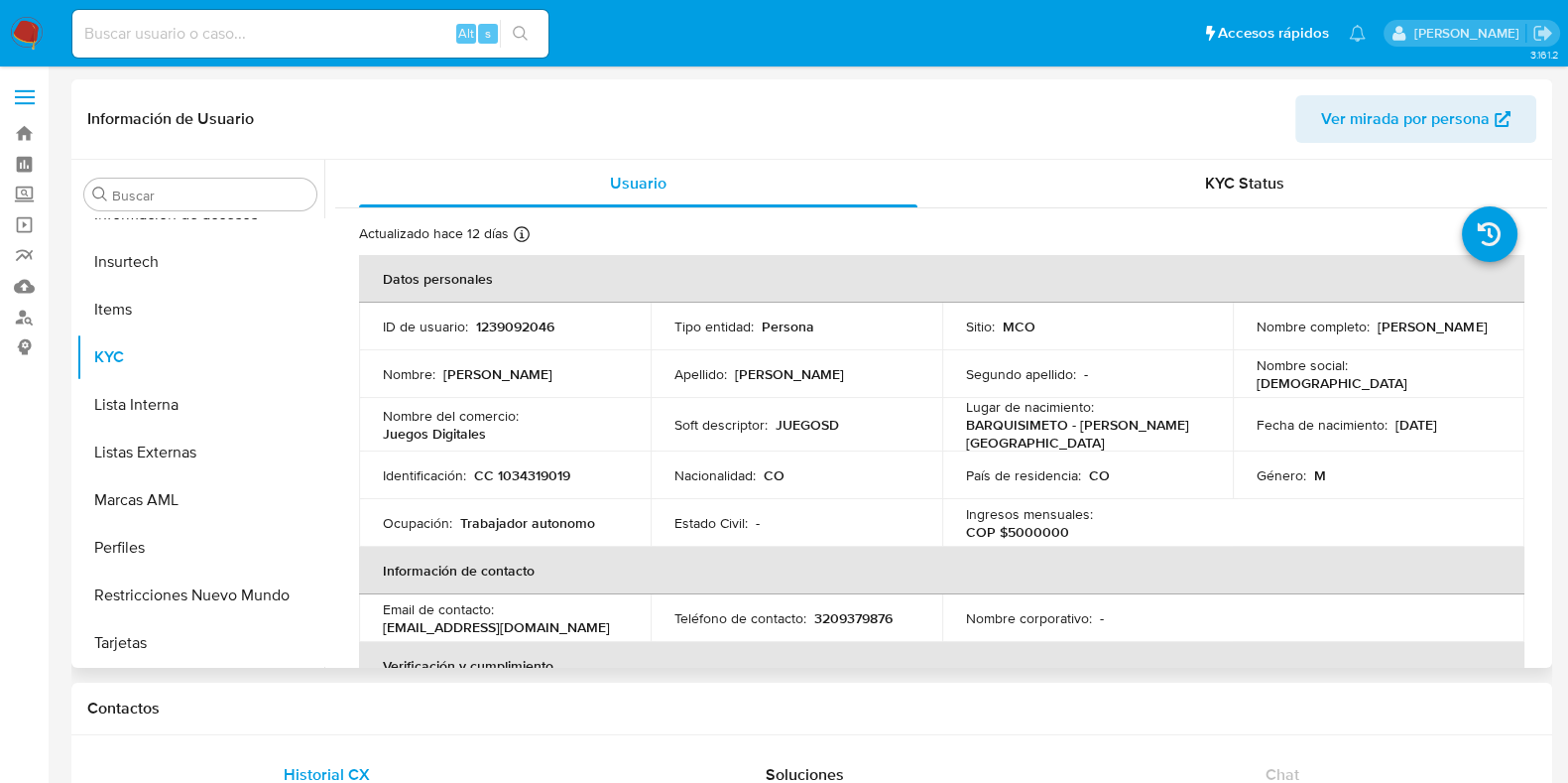
click at [546, 328] on p "1239092046" at bounding box center [515, 327] width 79 height 18
copy p "1239092046"
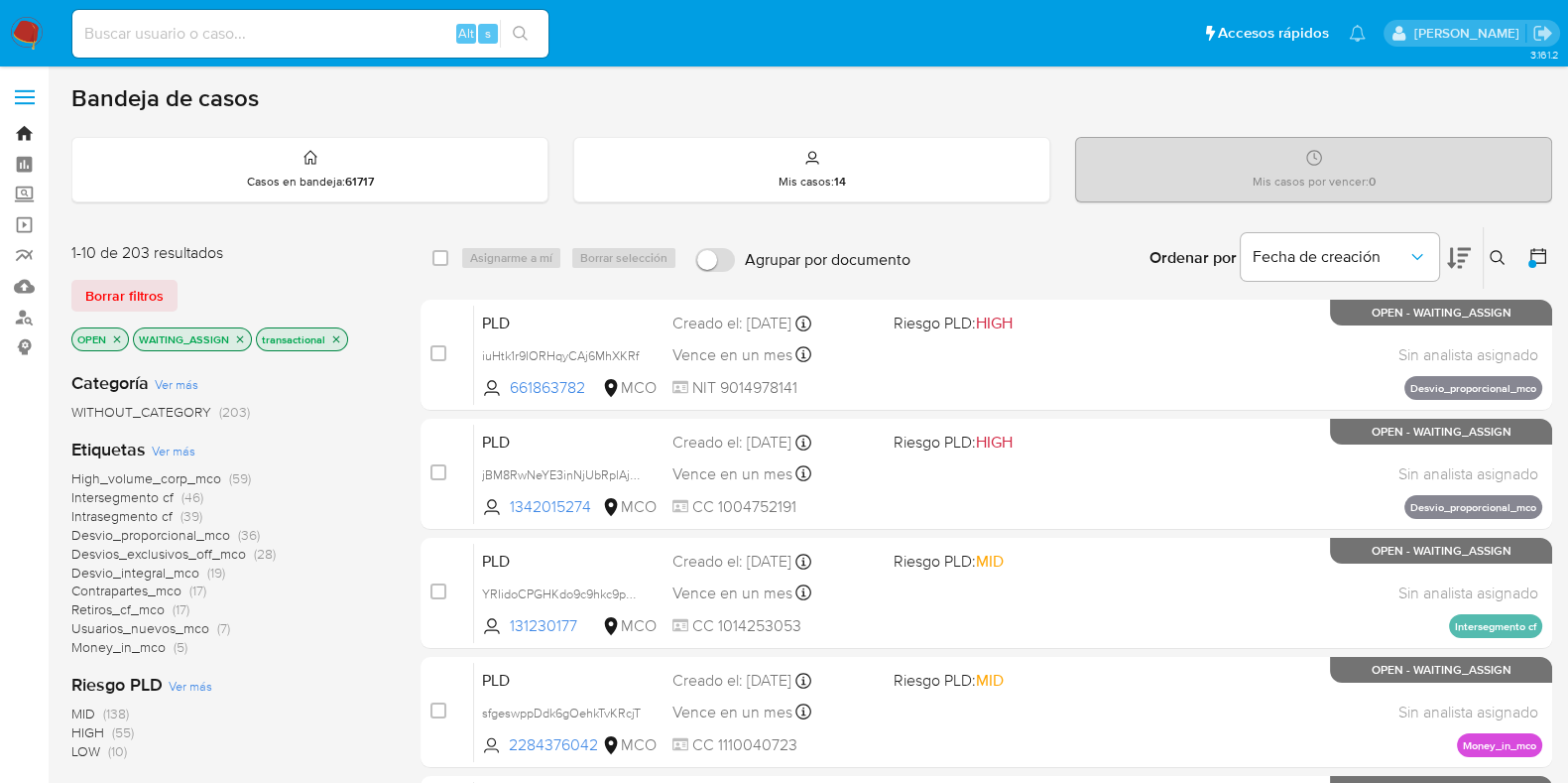
click at [38, 132] on link "Bandeja" at bounding box center [118, 133] width 237 height 31
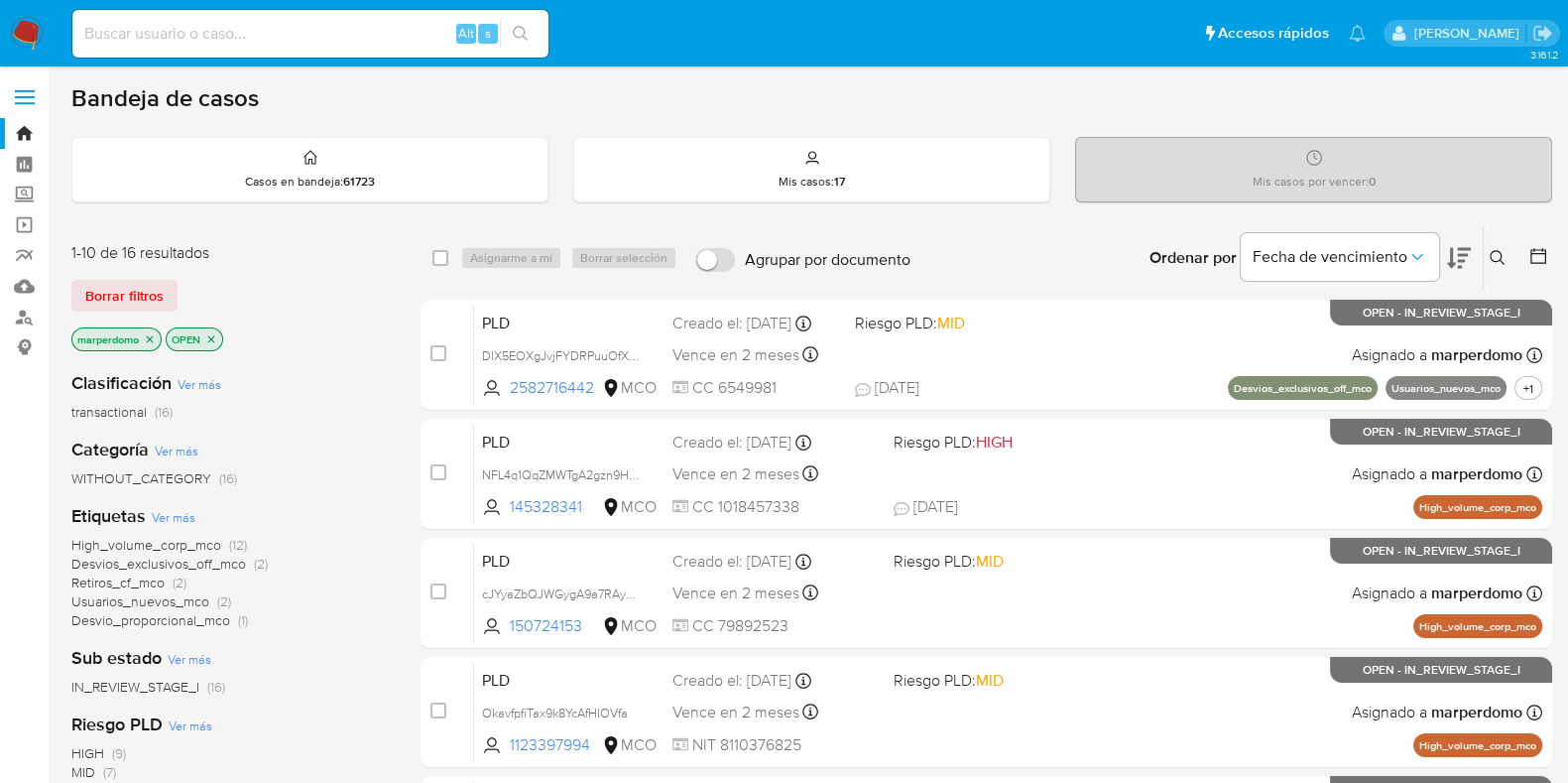
click at [129, 406] on span "transactional" at bounding box center [110, 412] width 76 height 20
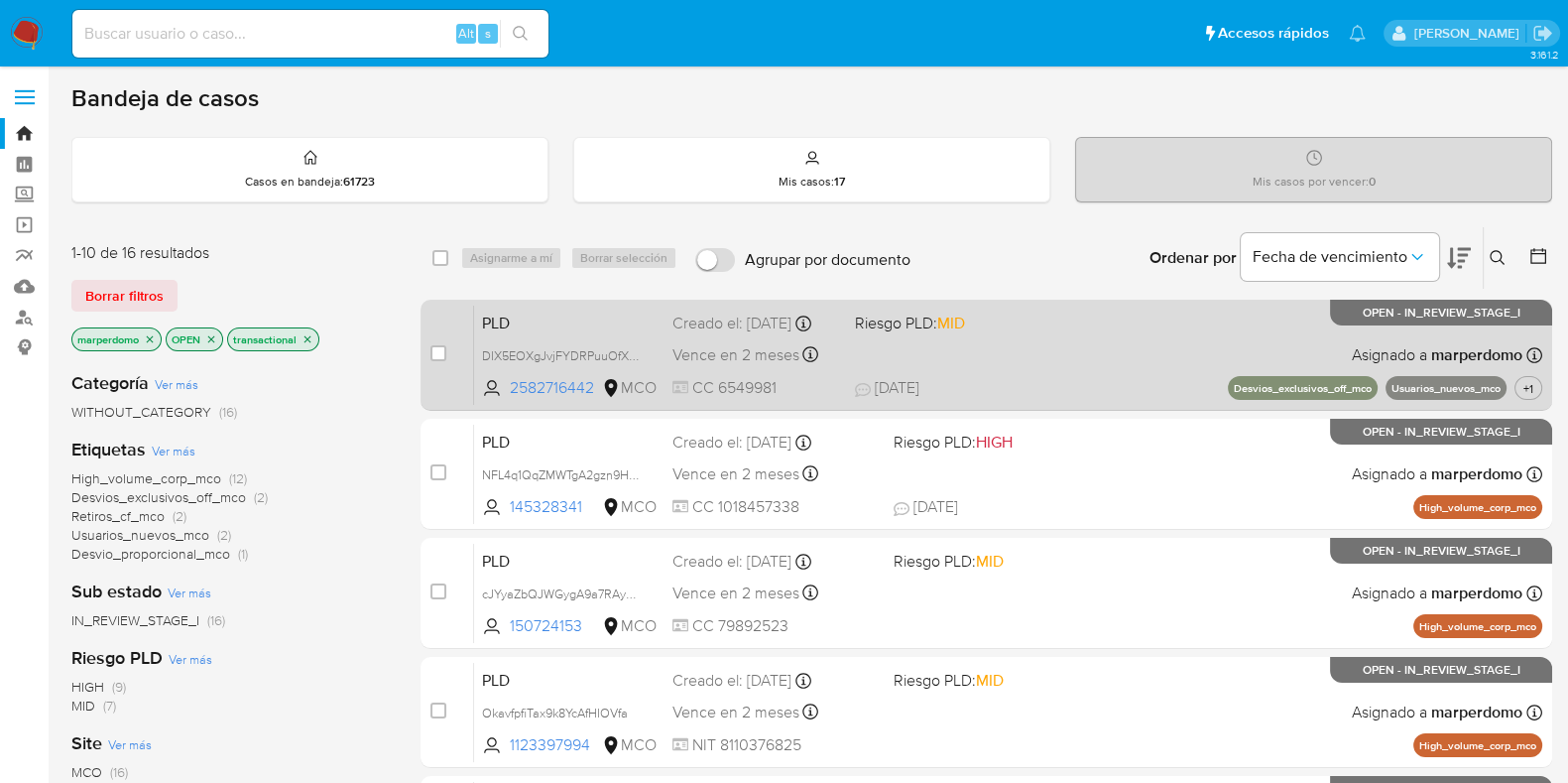
click at [516, 342] on div "PLD DIX5EOXgJvjFYDRPuuOfX5ka 2582716442 MCO Riesgo PLD: MID Creado el: [DATE] C…" at bounding box center [1008, 355] width 1069 height 100
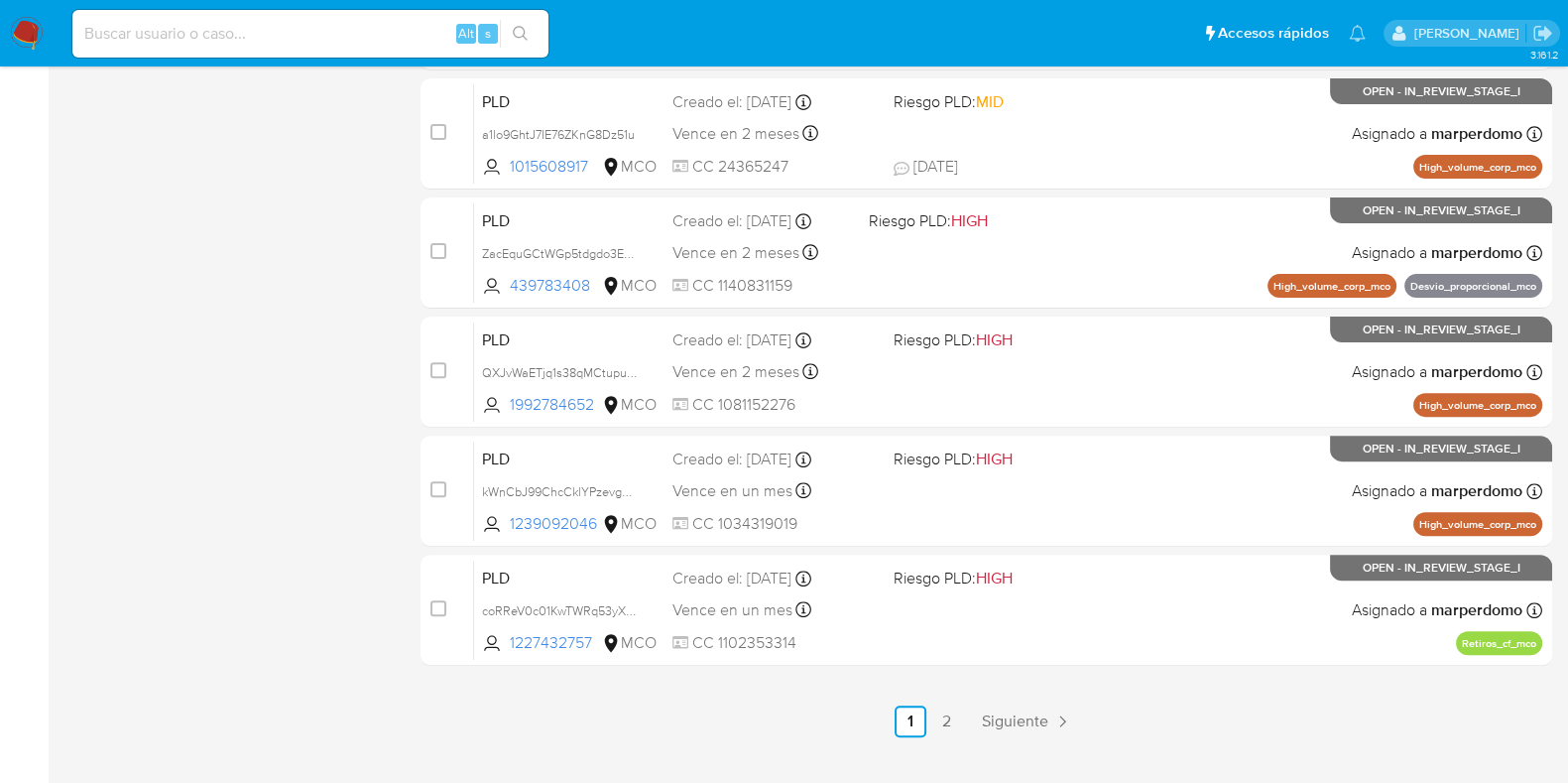
scroll to position [853, 0]
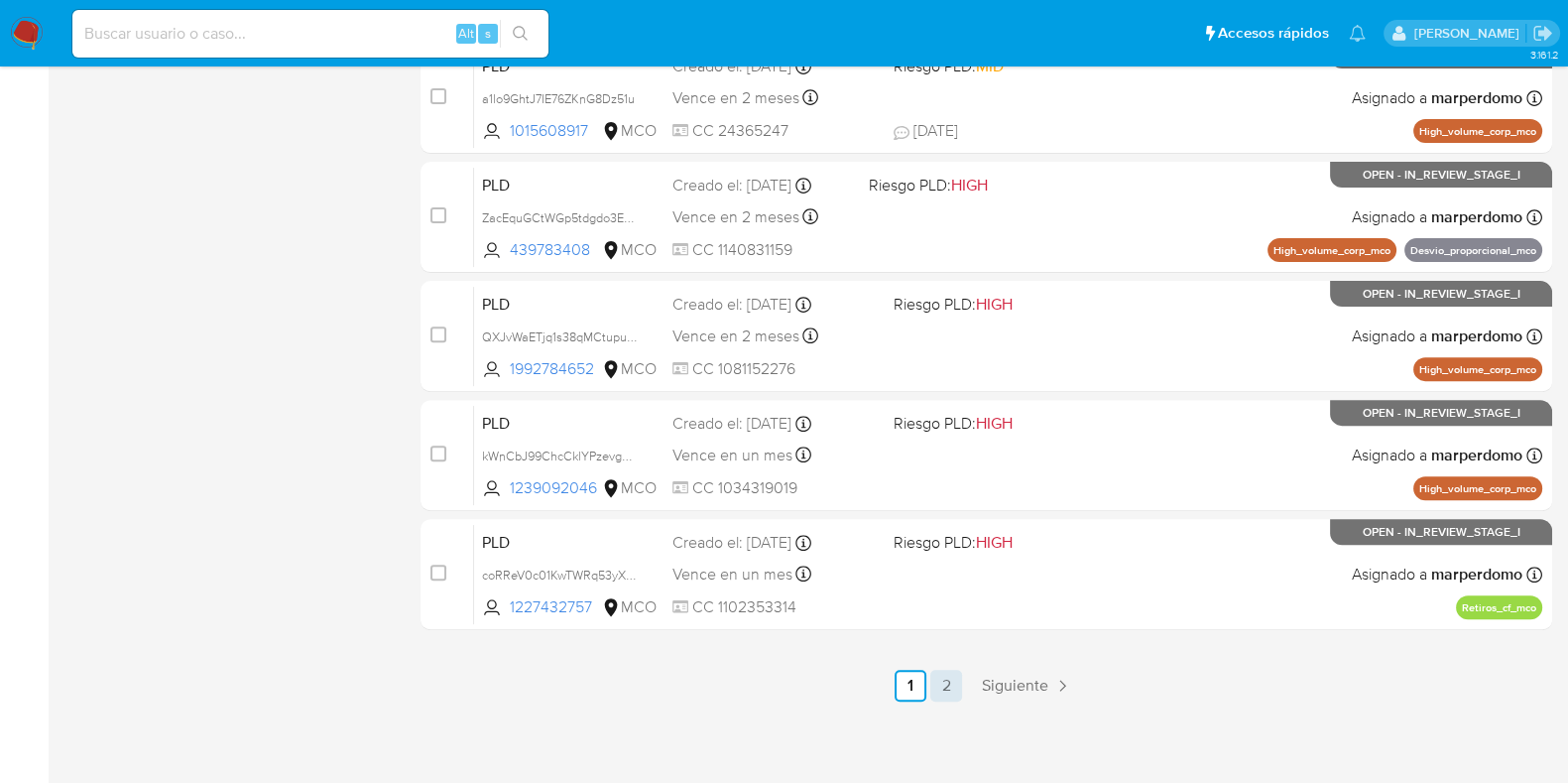
click at [953, 678] on link "2" at bounding box center [946, 686] width 32 height 32
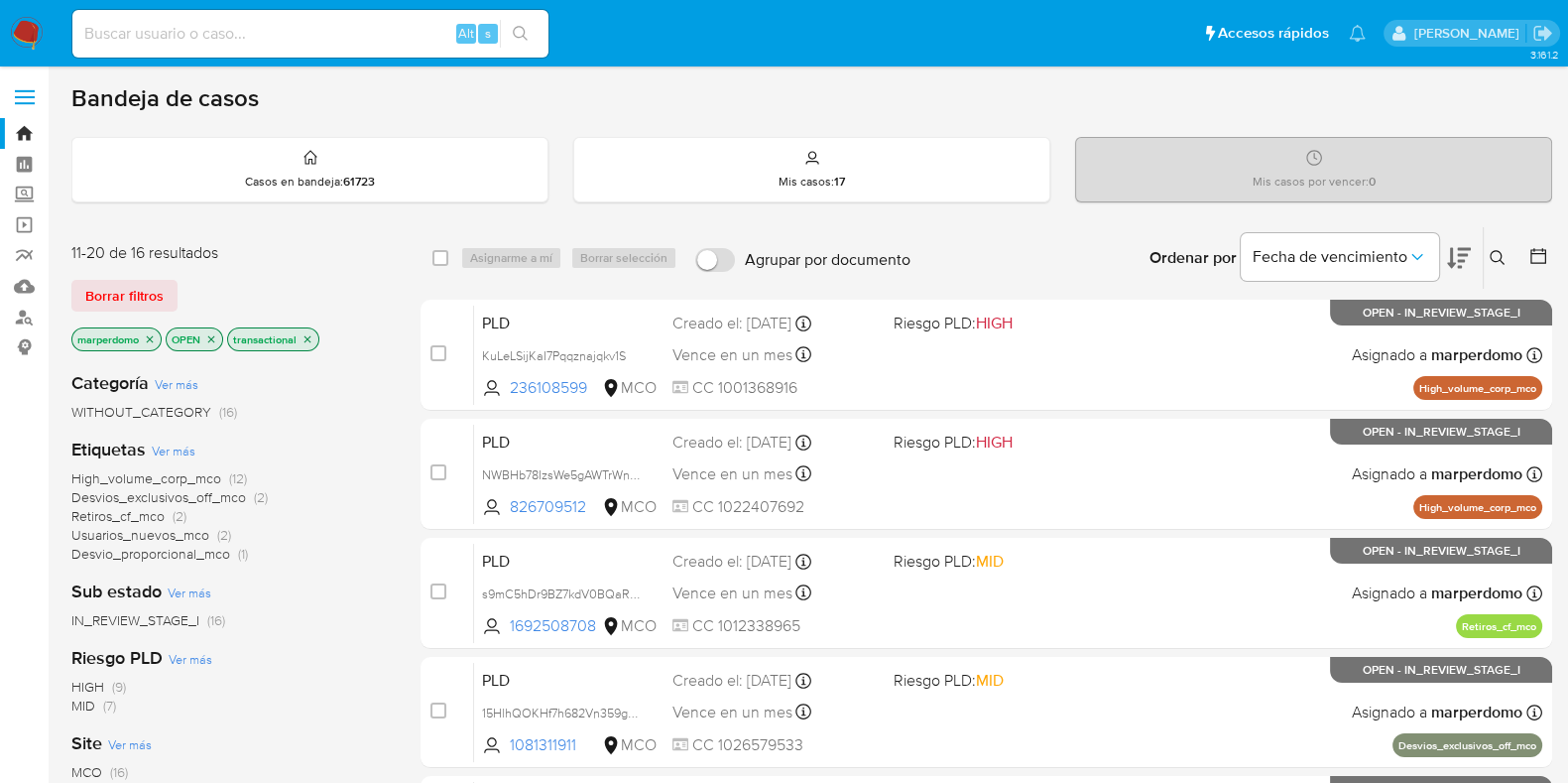
click at [204, 479] on span "High_volume_corp_mco" at bounding box center [147, 478] width 150 height 20
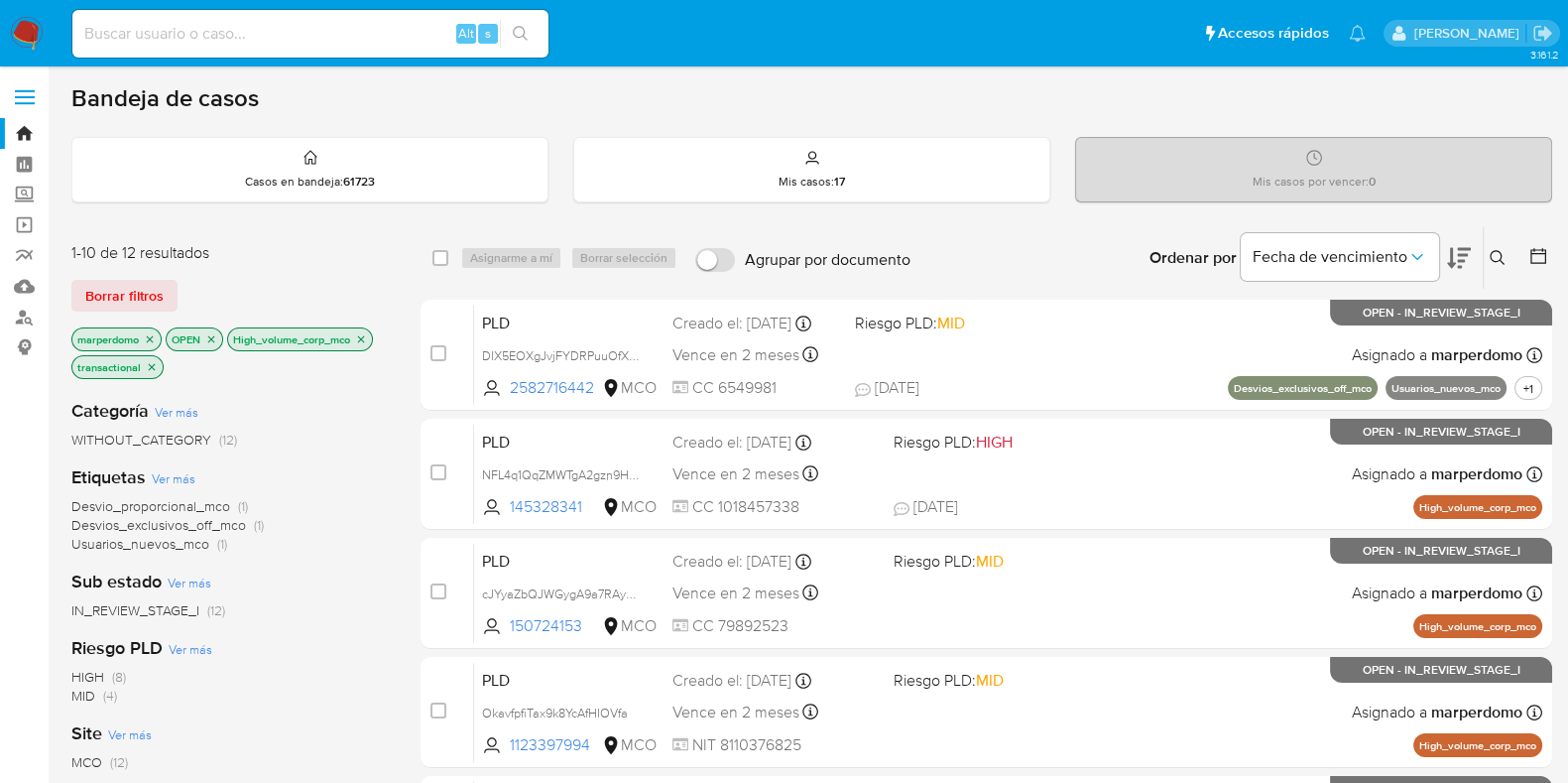
click at [1450, 248] on icon at bounding box center [1459, 258] width 24 height 21
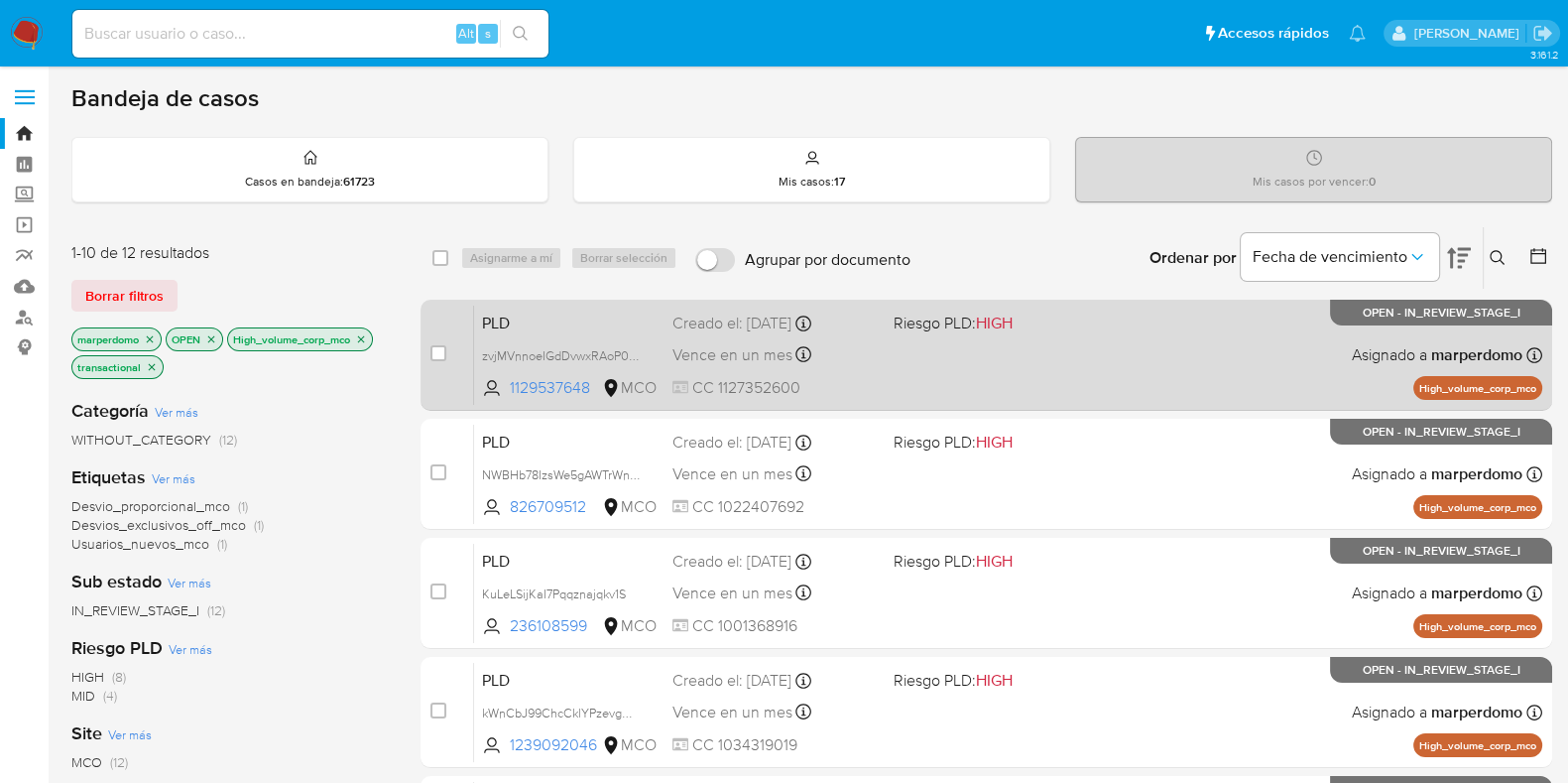
click at [684, 370] on div "PLD zvjMVnnoeIGdDvwxRAoP0Zum 1129537648 MCO Riesgo PLD: HIGH Creado el: 12/08/2…" at bounding box center [1008, 355] width 1069 height 100
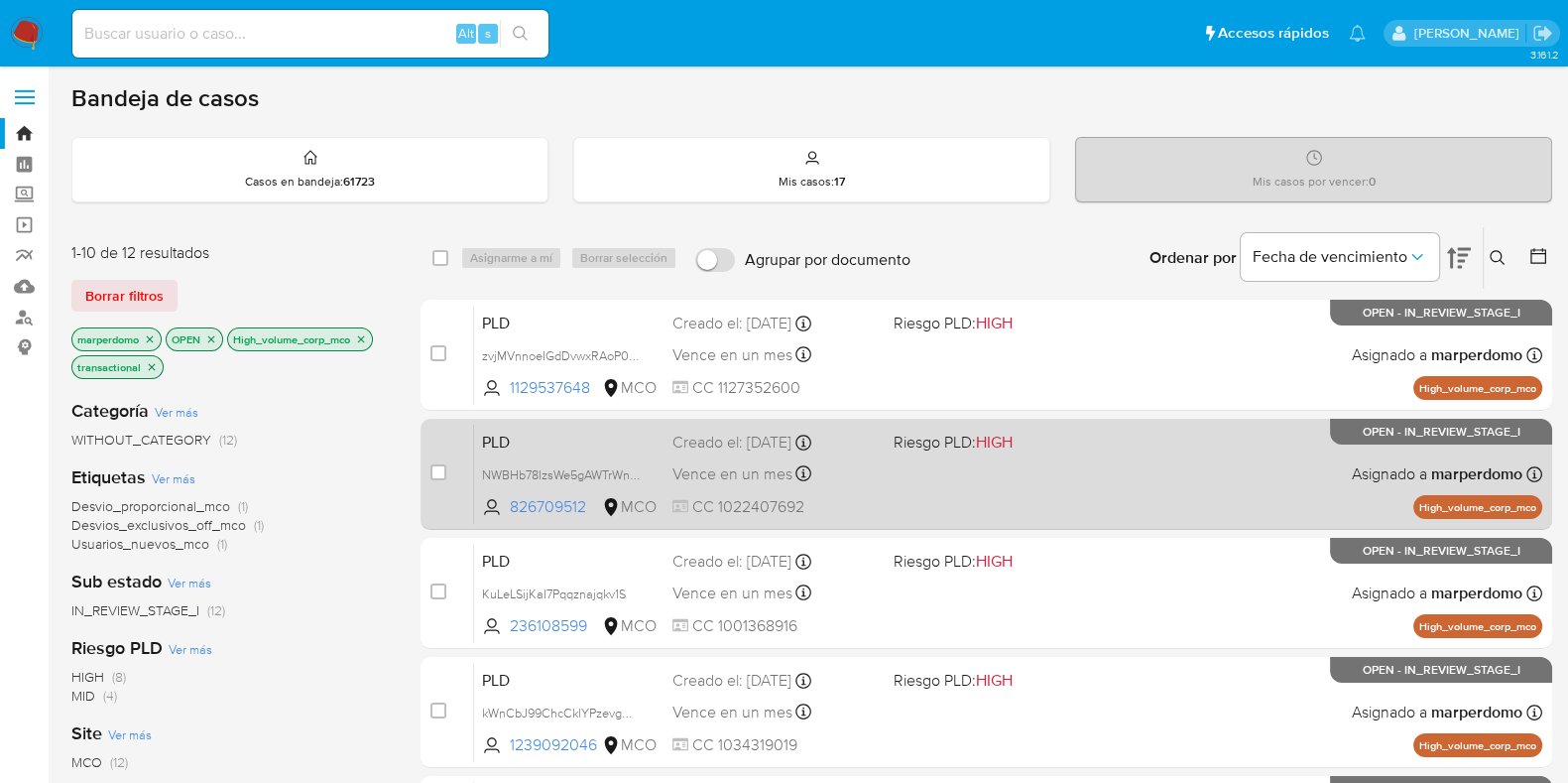
click at [553, 490] on div "PLD NWBHb78IzsWe5gAWTrWnK6r1 826709512 MCO Riesgo PLD: HIGH Creado el: 12/08/20…" at bounding box center [1008, 473] width 1069 height 100
click at [512, 505] on span "826709512" at bounding box center [554, 507] width 88 height 22
click at [538, 508] on span "826709512" at bounding box center [554, 507] width 88 height 22
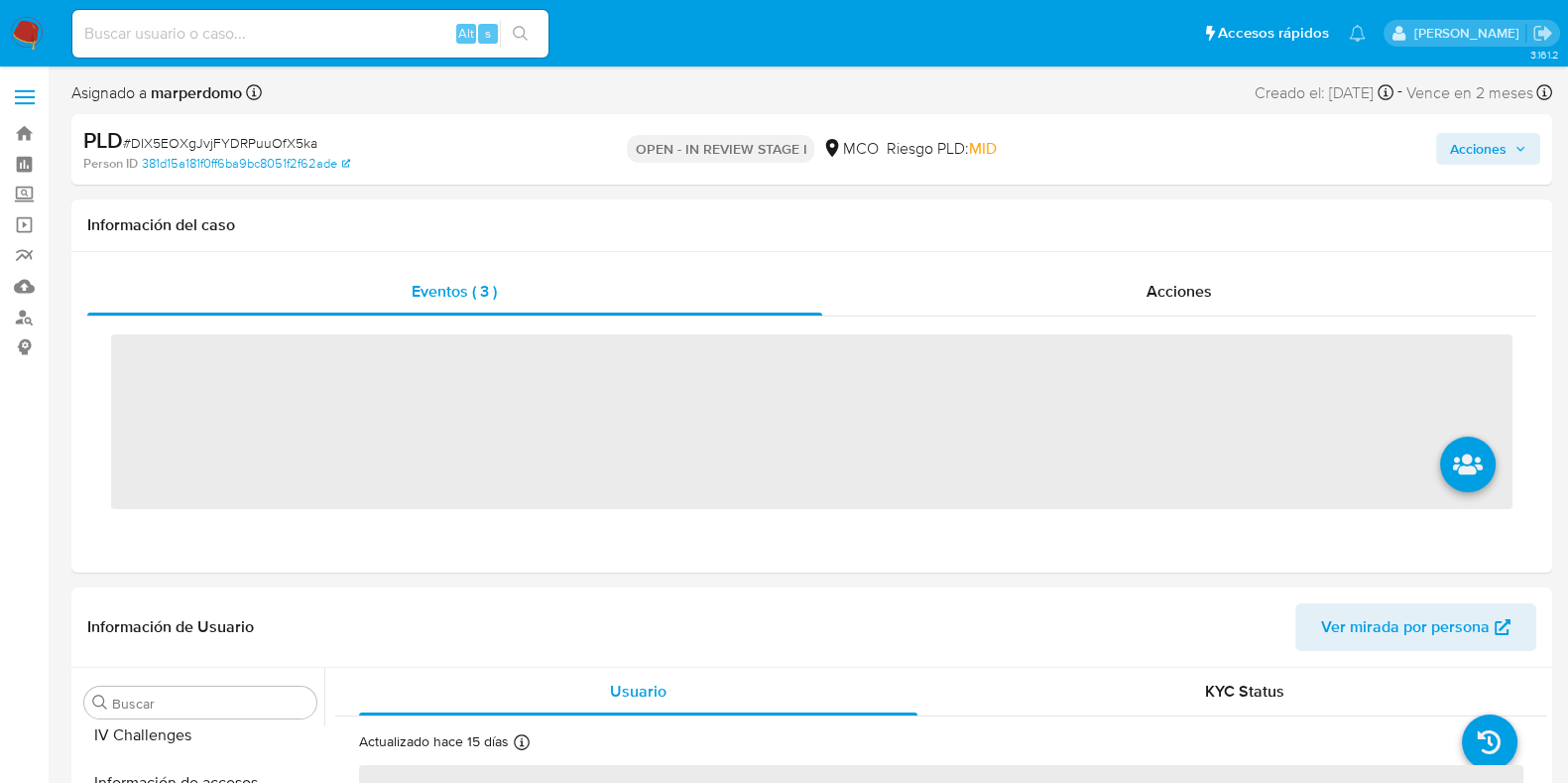
scroll to position [933, 0]
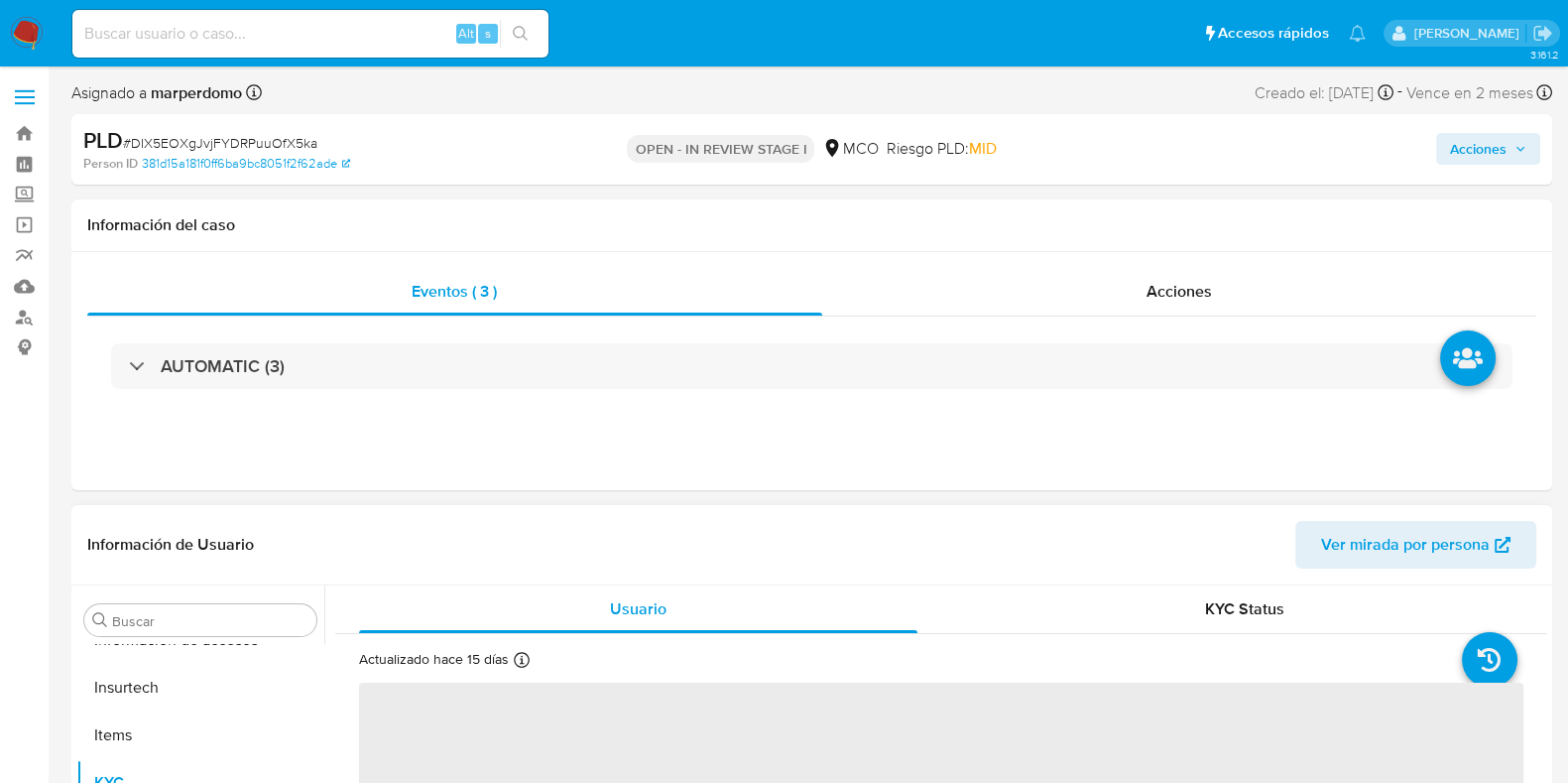
select select "10"
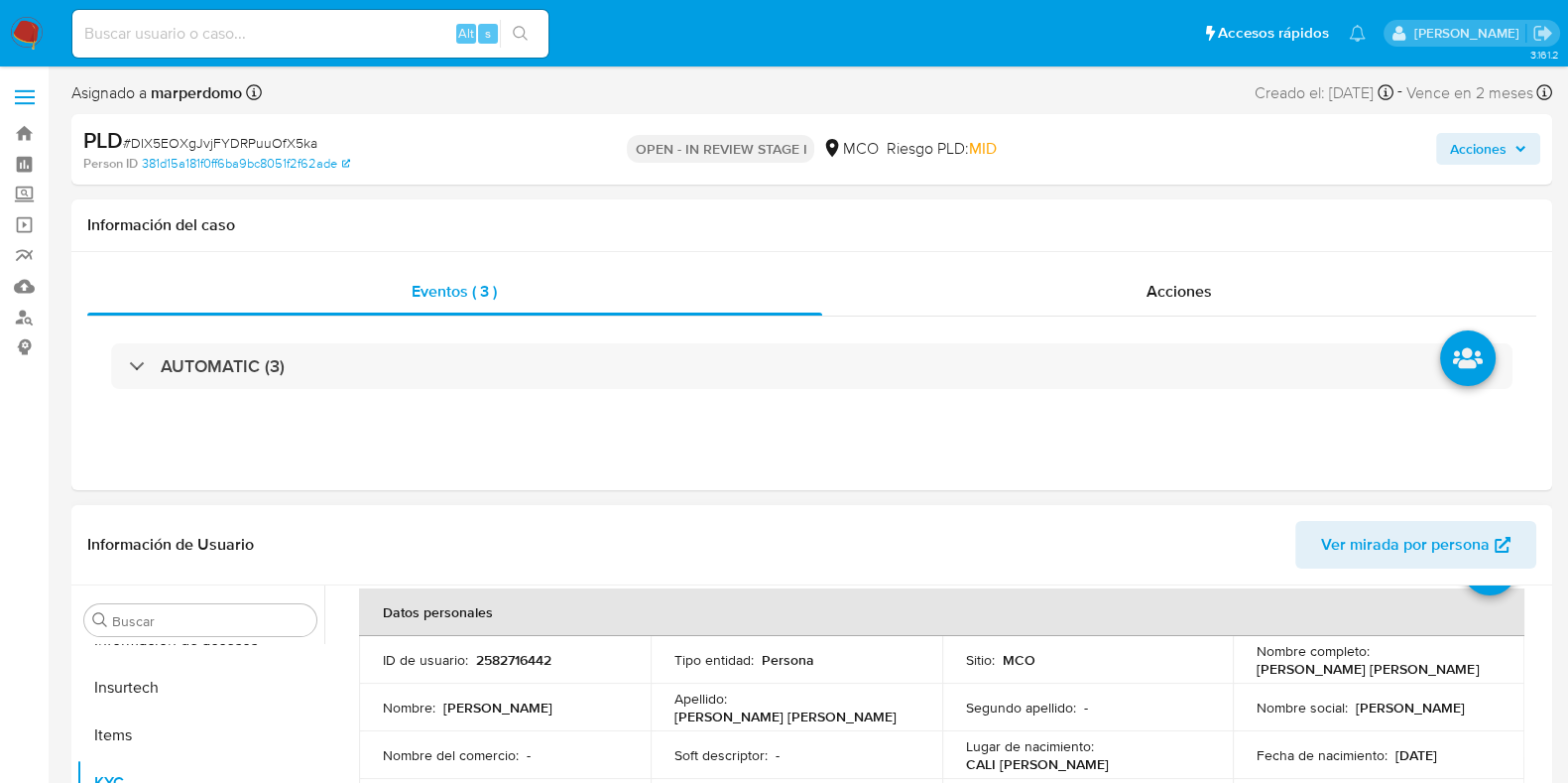
scroll to position [123, 0]
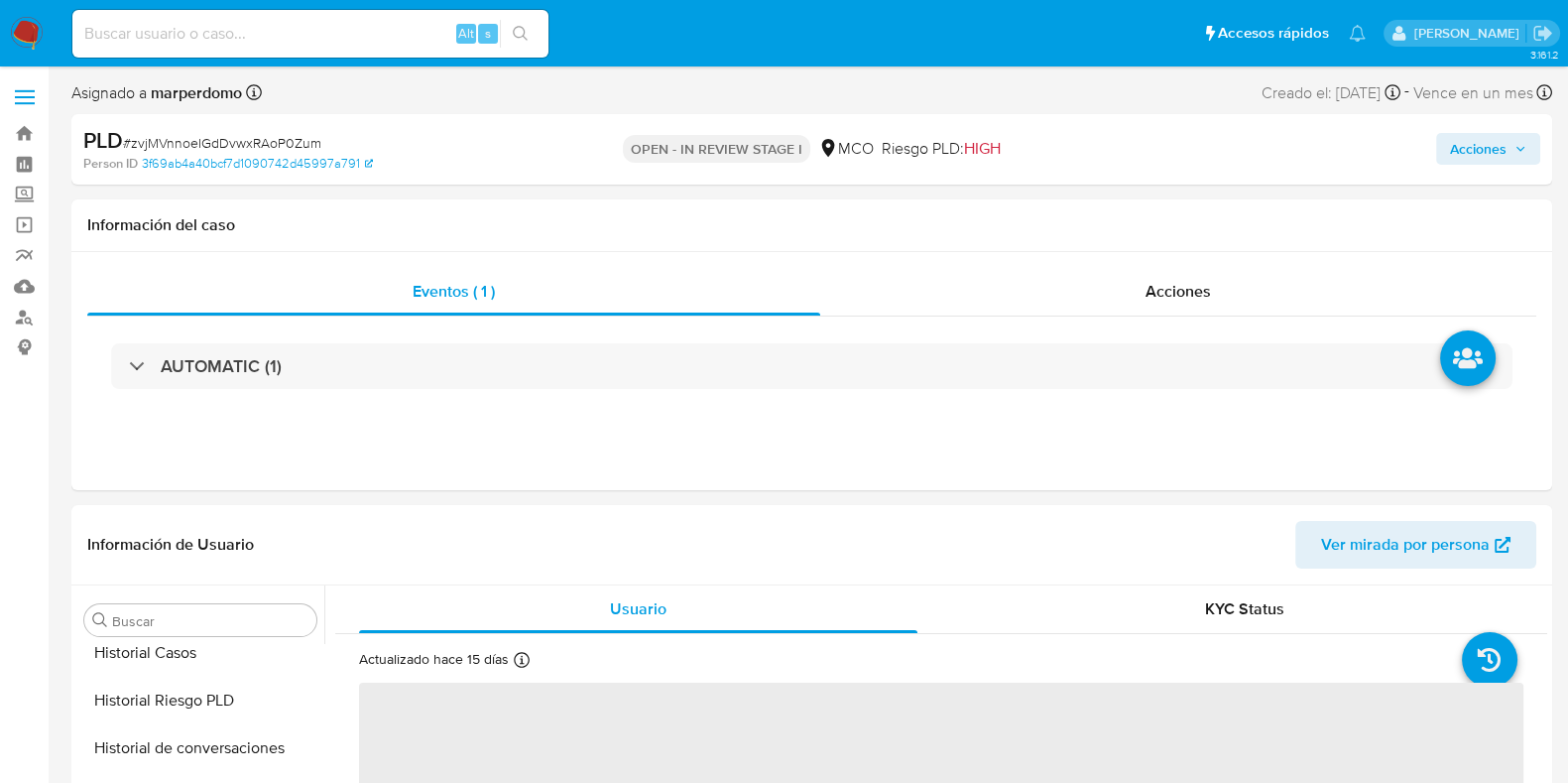
select select "10"
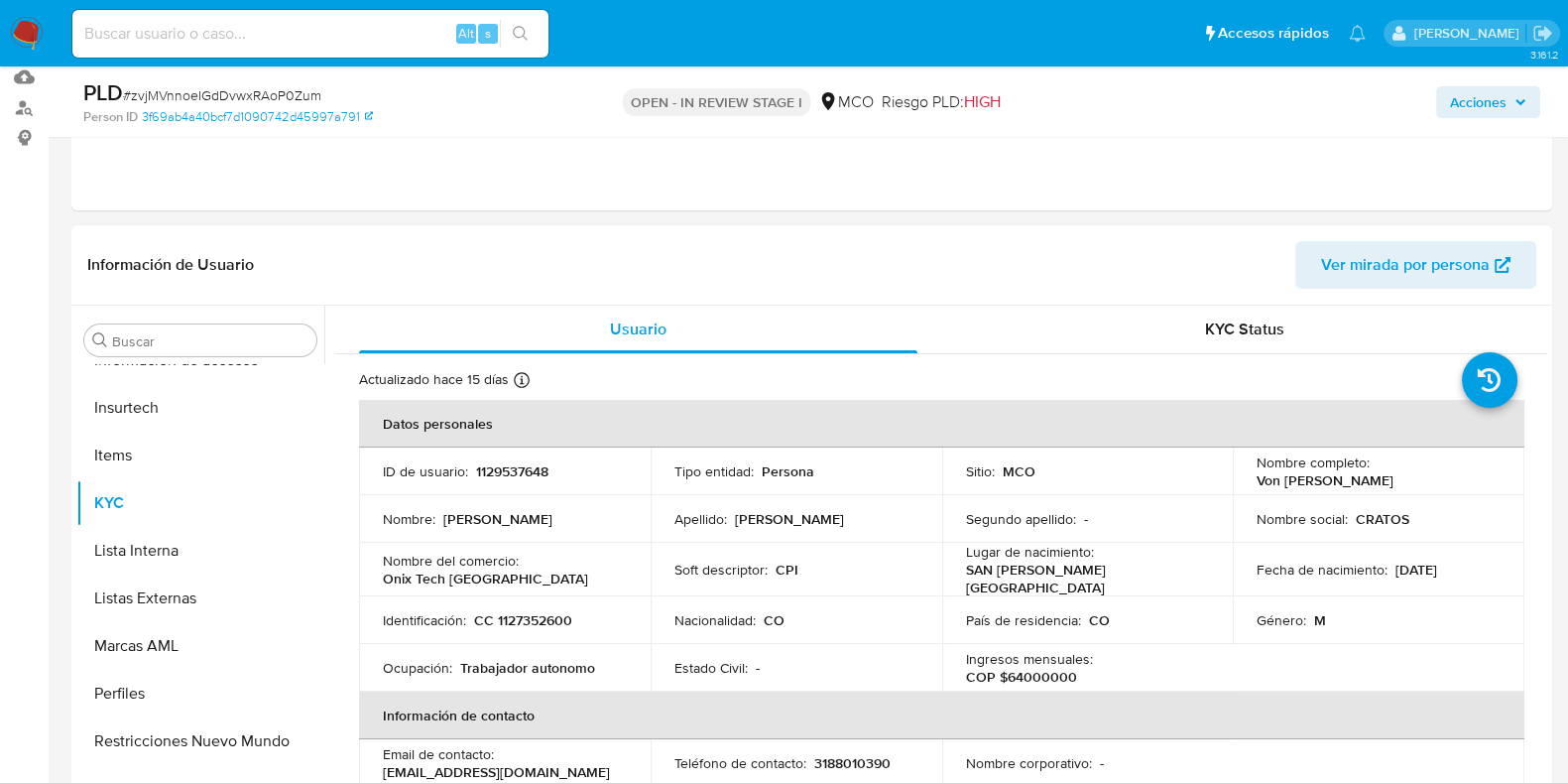
scroll to position [248, 0]
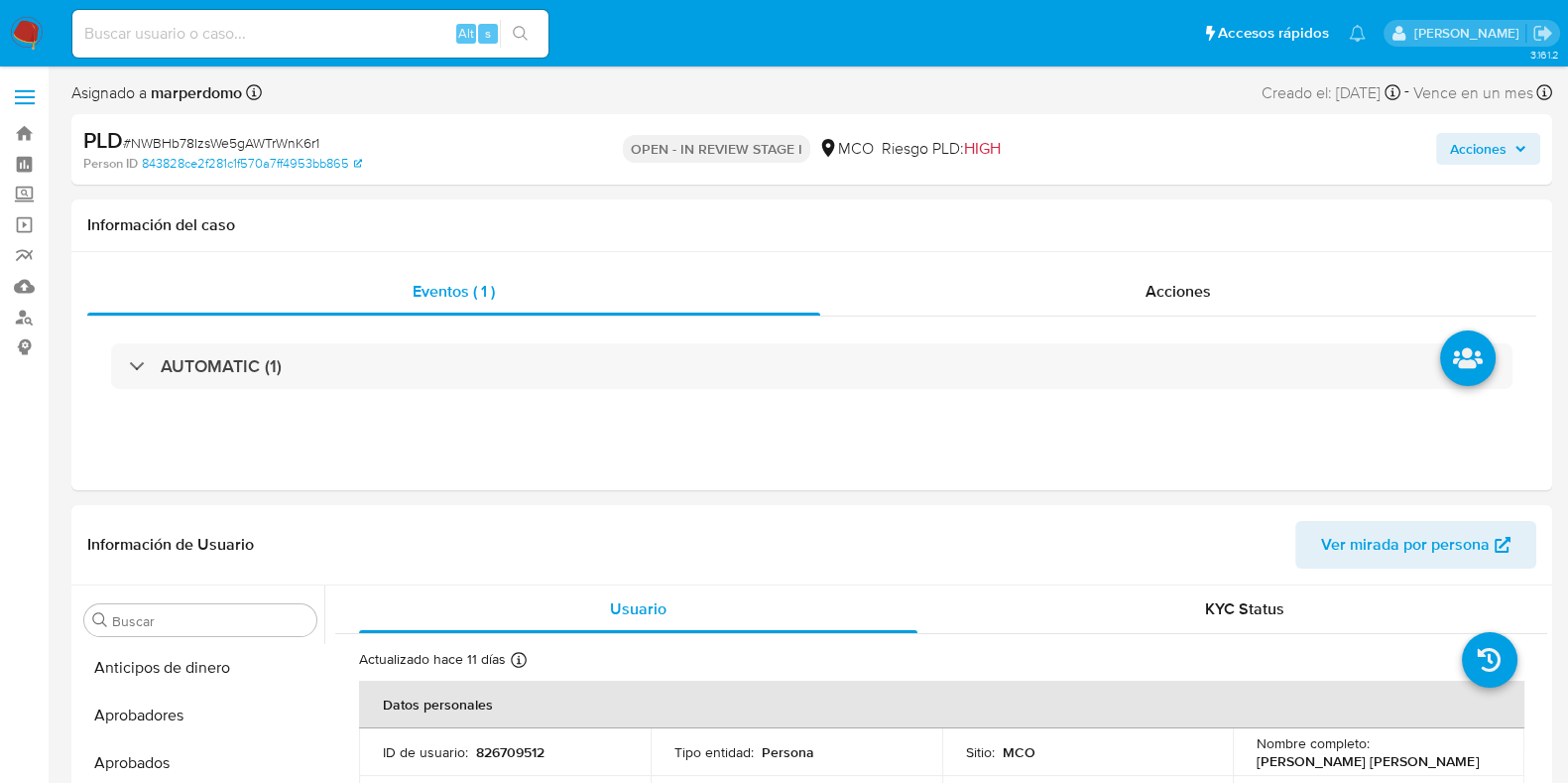
scroll to position [933, 0]
select select "10"
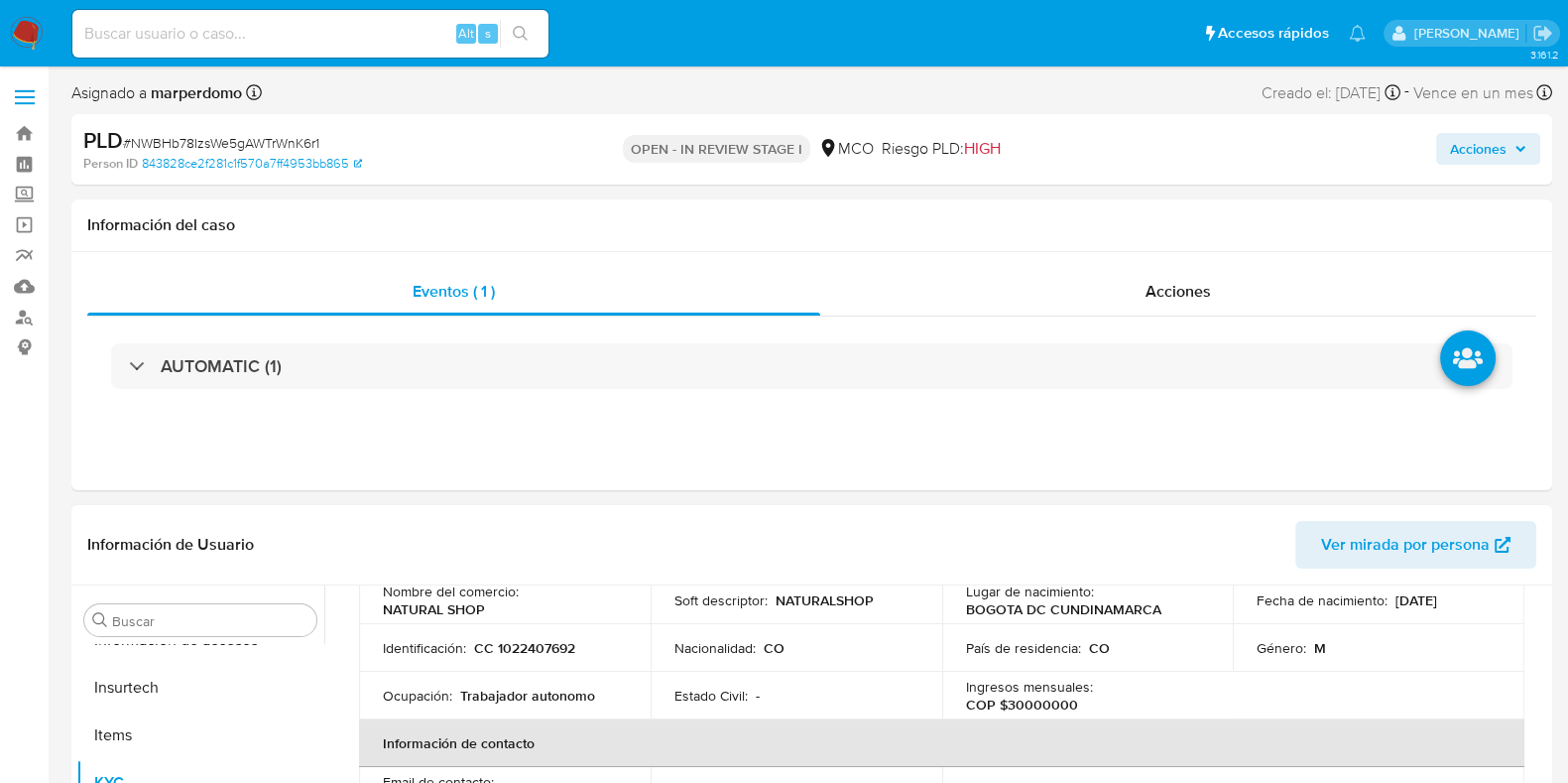
scroll to position [0, 0]
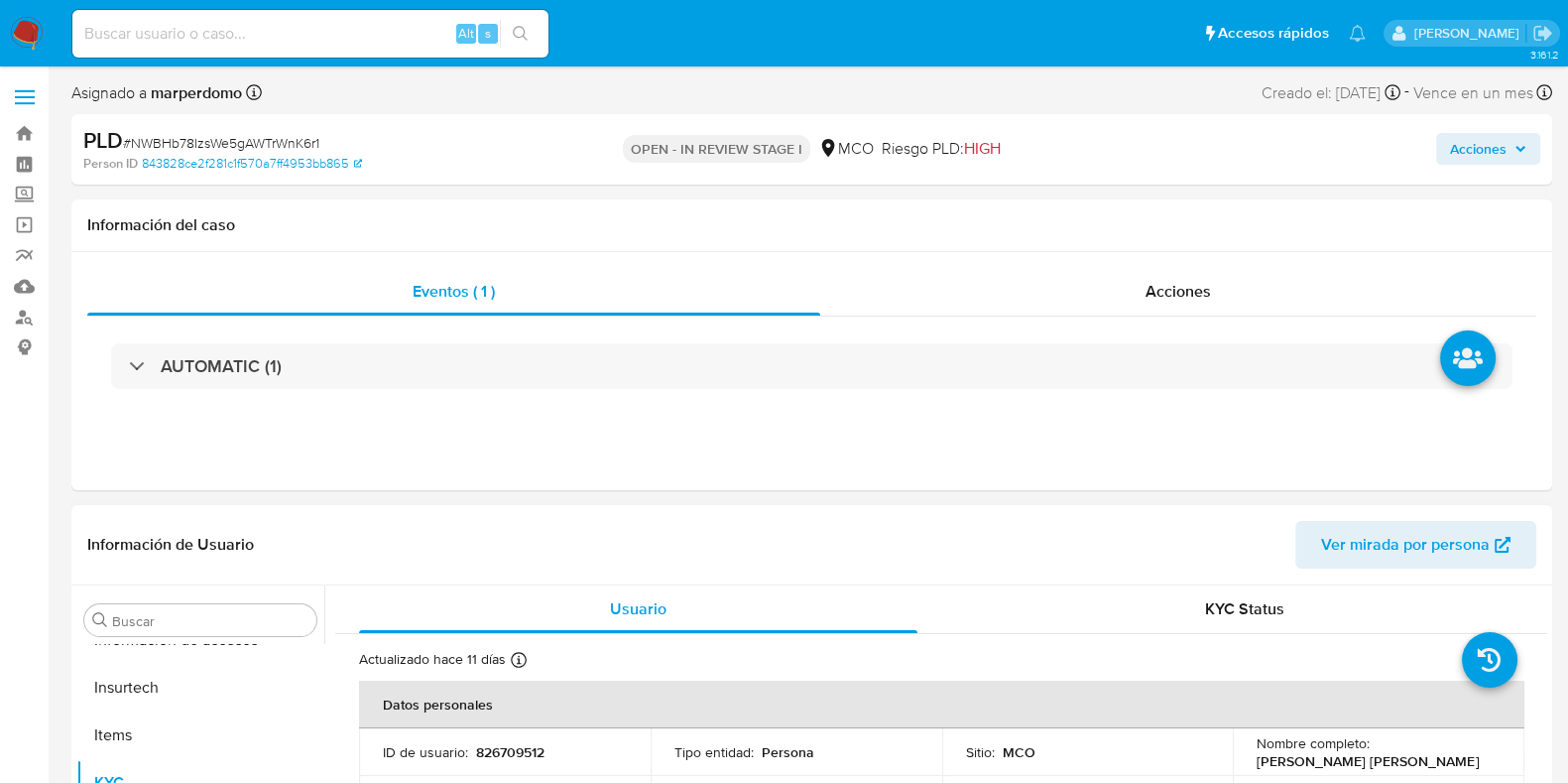
click at [518, 756] on p "826709512" at bounding box center [510, 752] width 69 height 18
copy p "826709512"
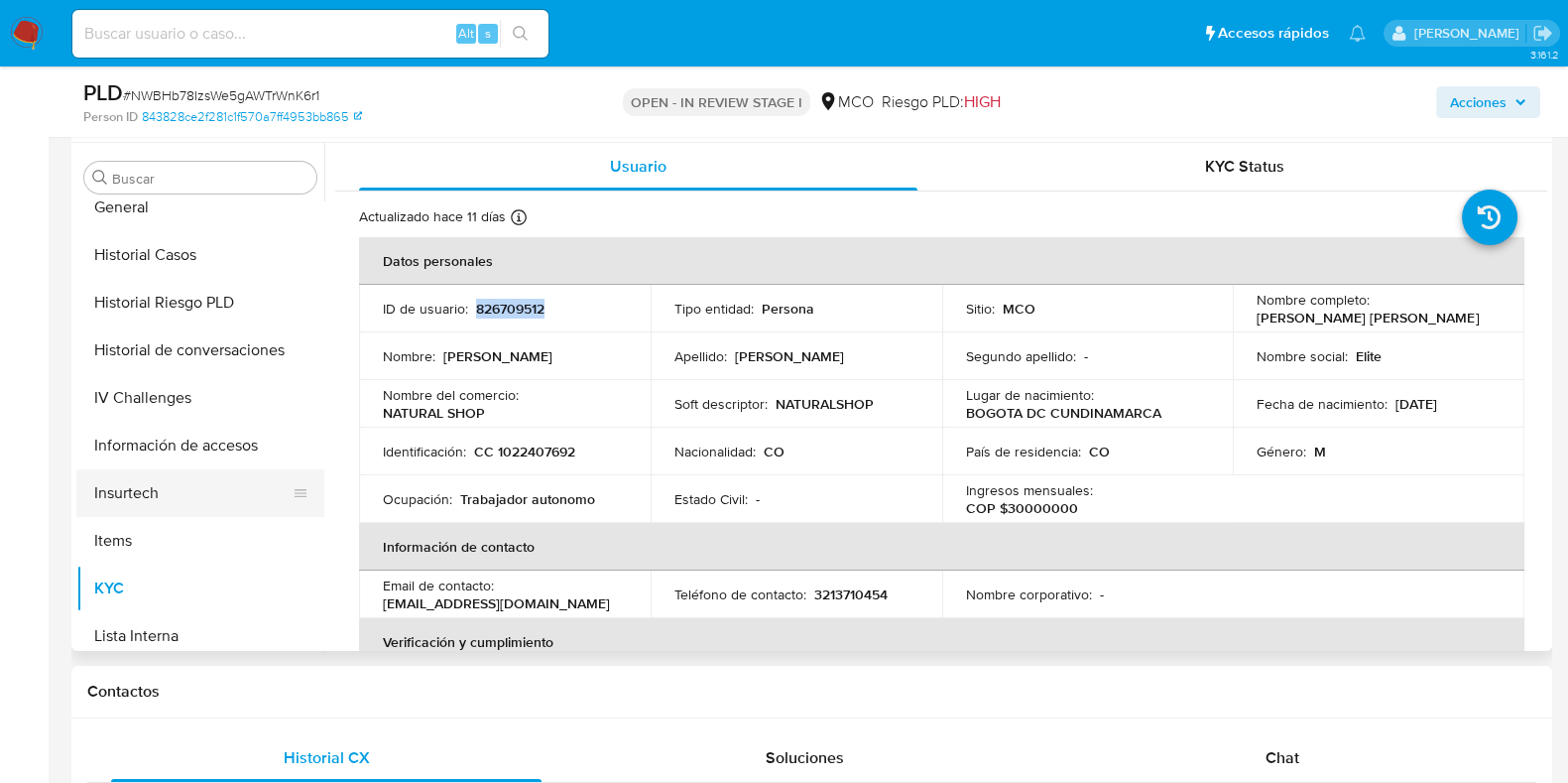
scroll to position [561, 0]
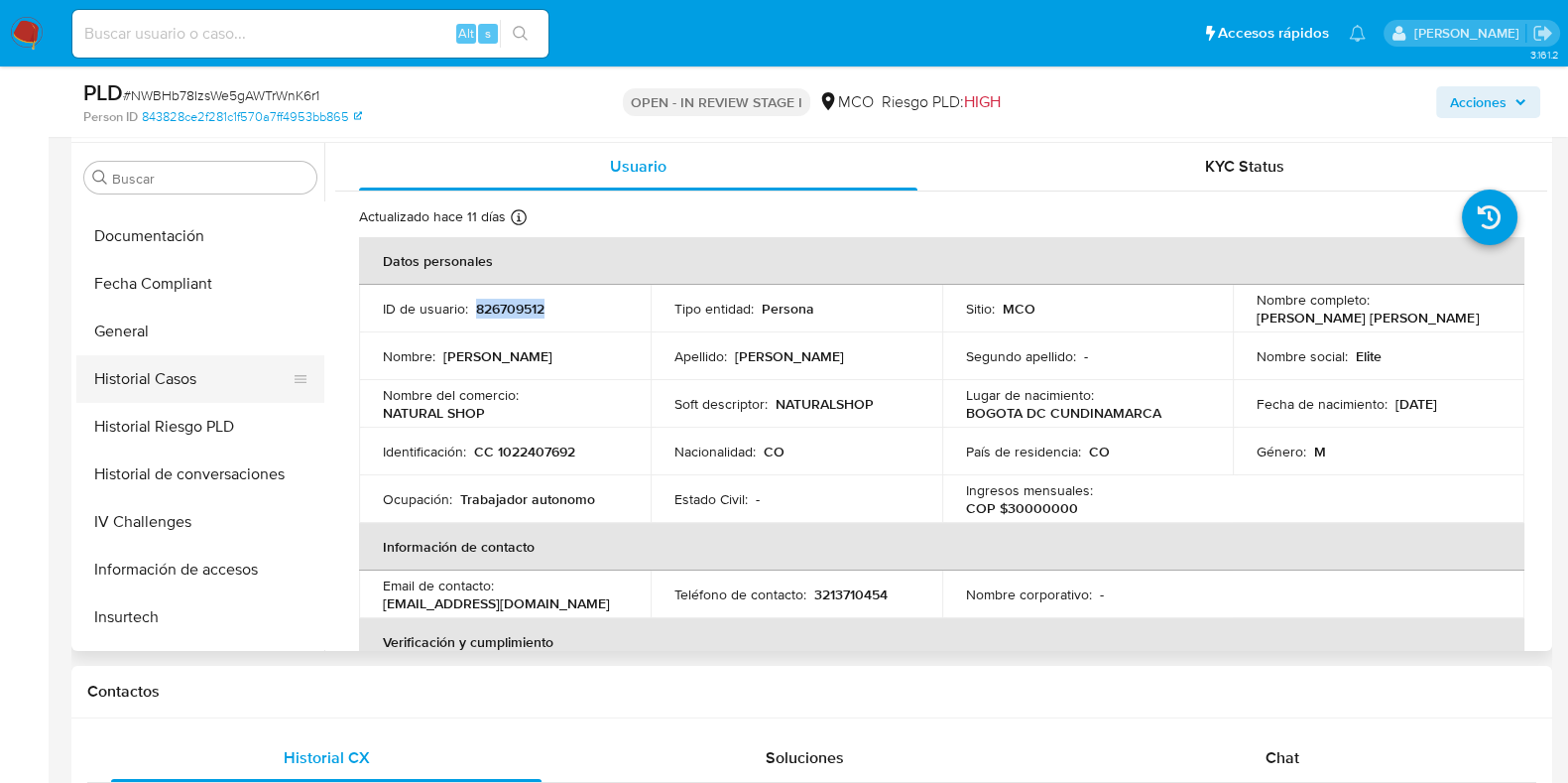
click at [213, 377] on button "Historial Casos" at bounding box center [193, 380] width 233 height 48
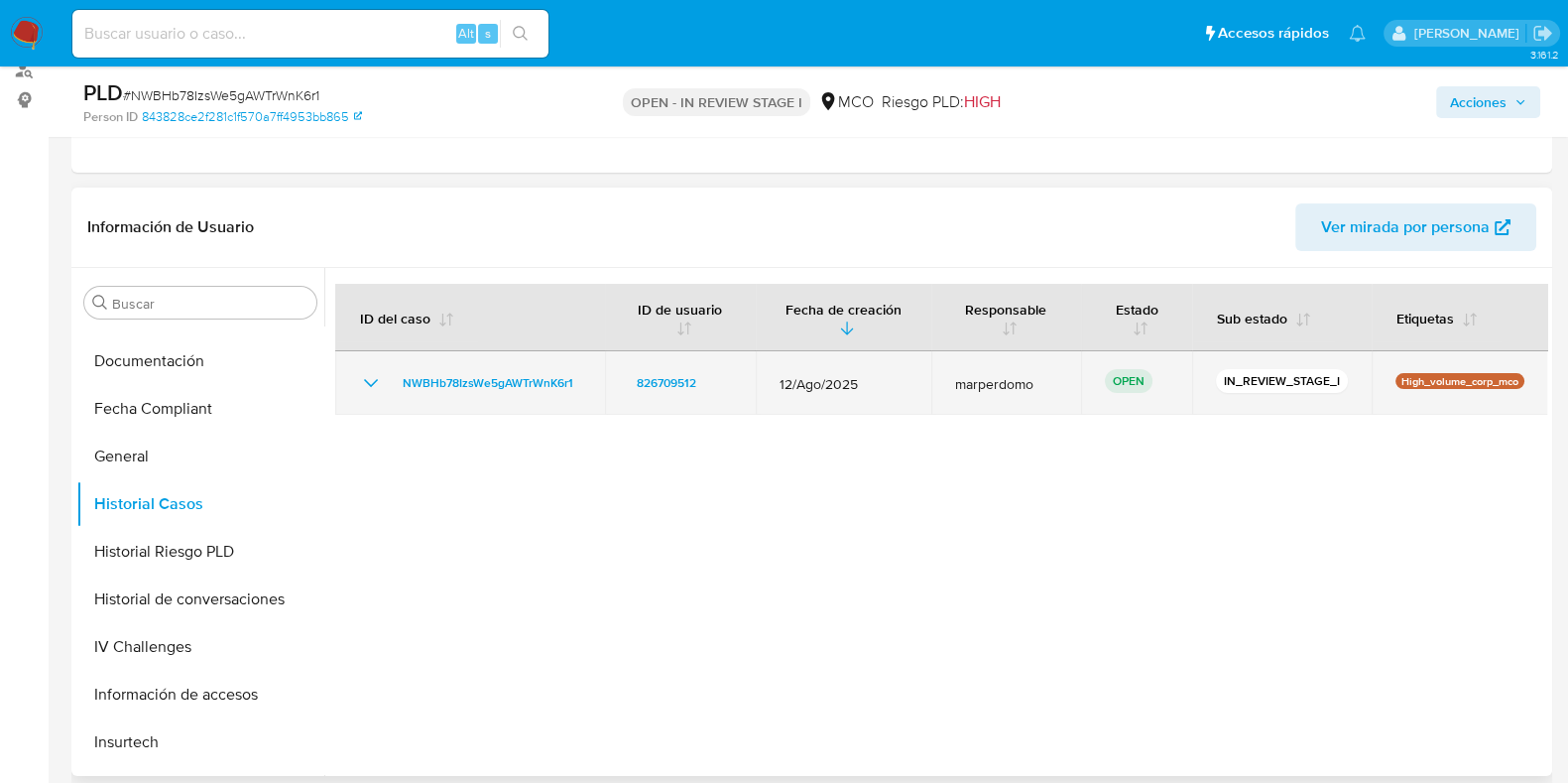
scroll to position [0, 0]
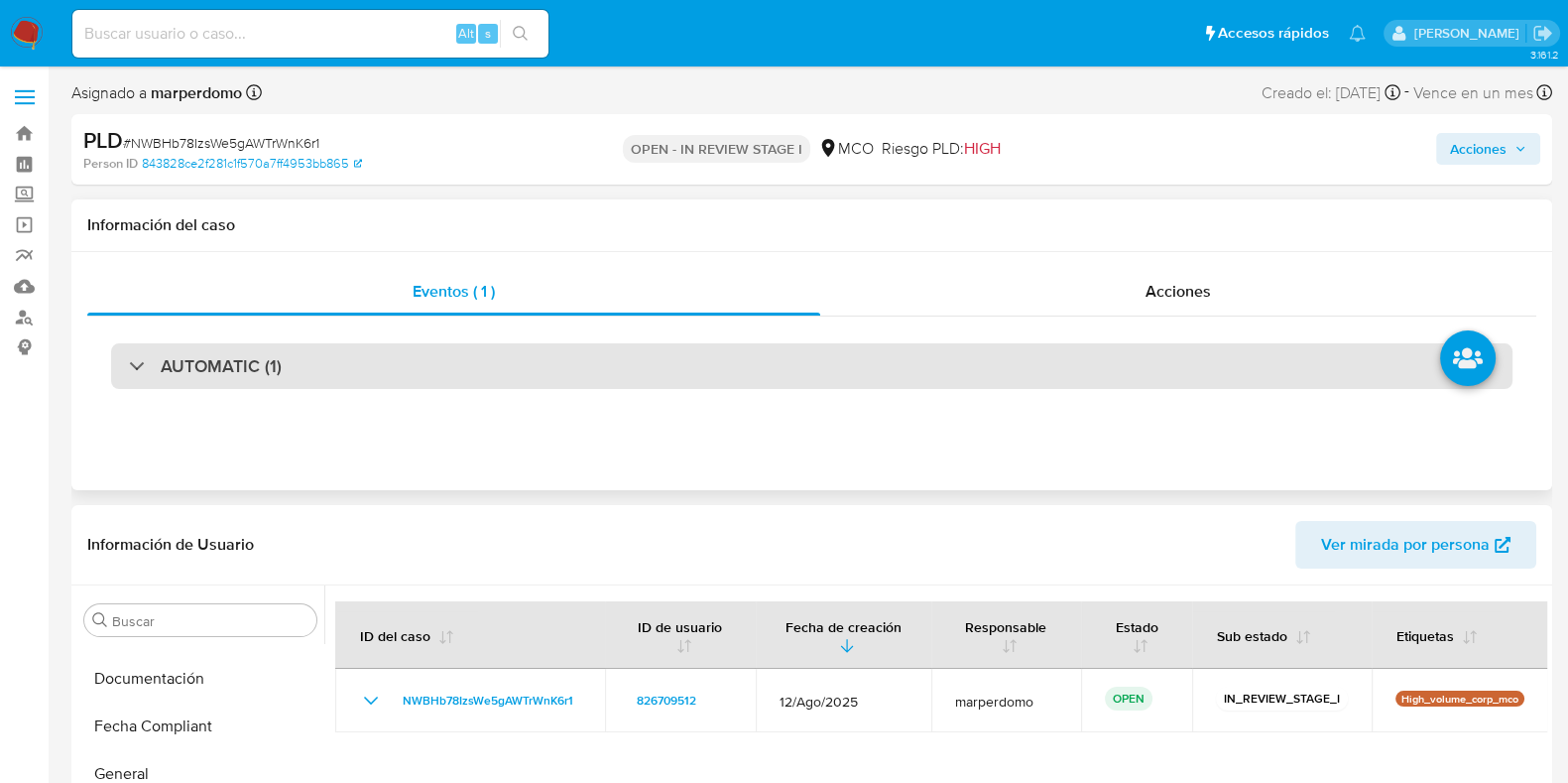
click at [1293, 366] on div "AUTOMATIC (1)" at bounding box center [811, 367] width 1402 height 46
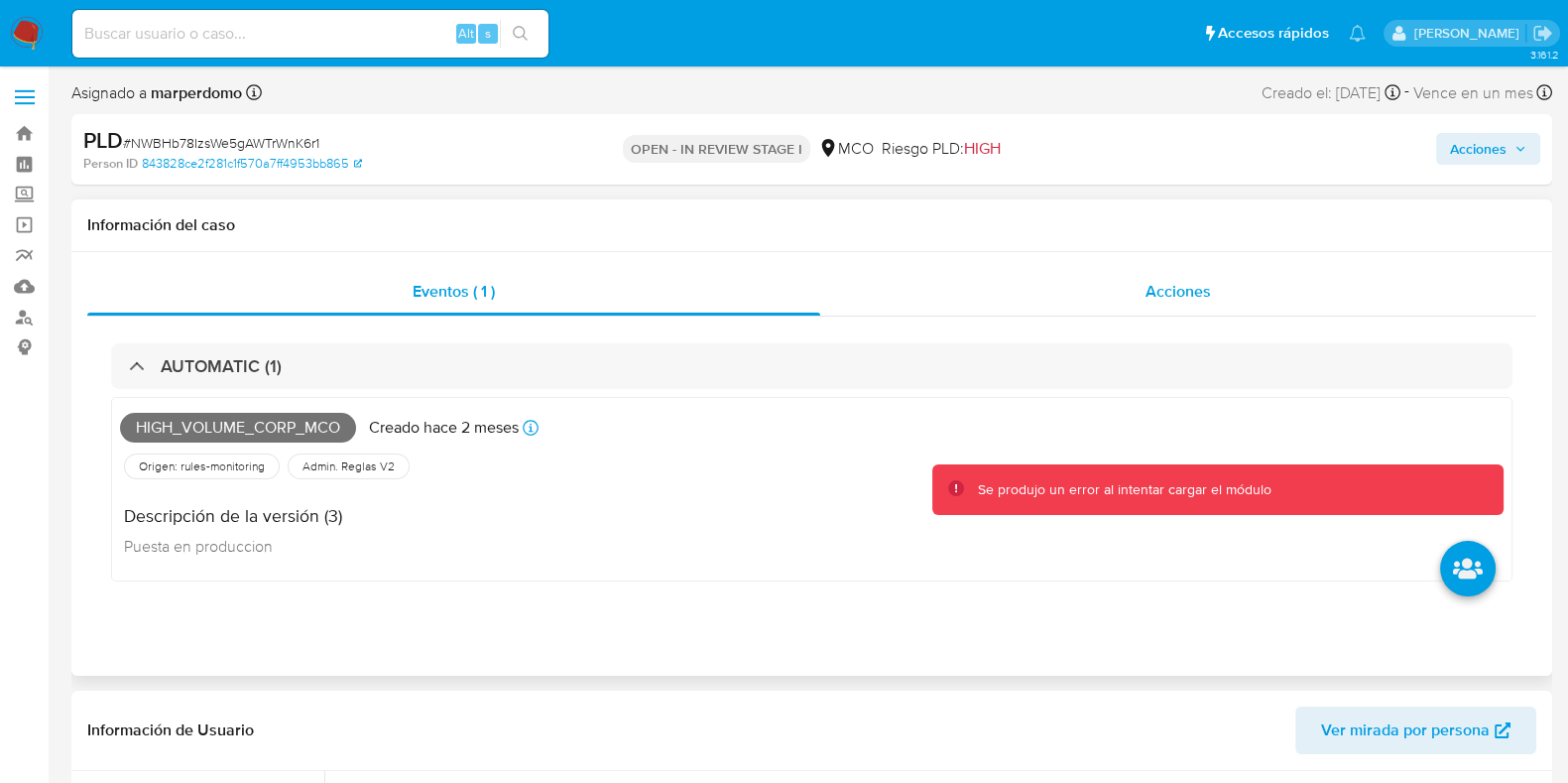
click at [1185, 302] on span "Acciones" at bounding box center [1179, 291] width 66 height 23
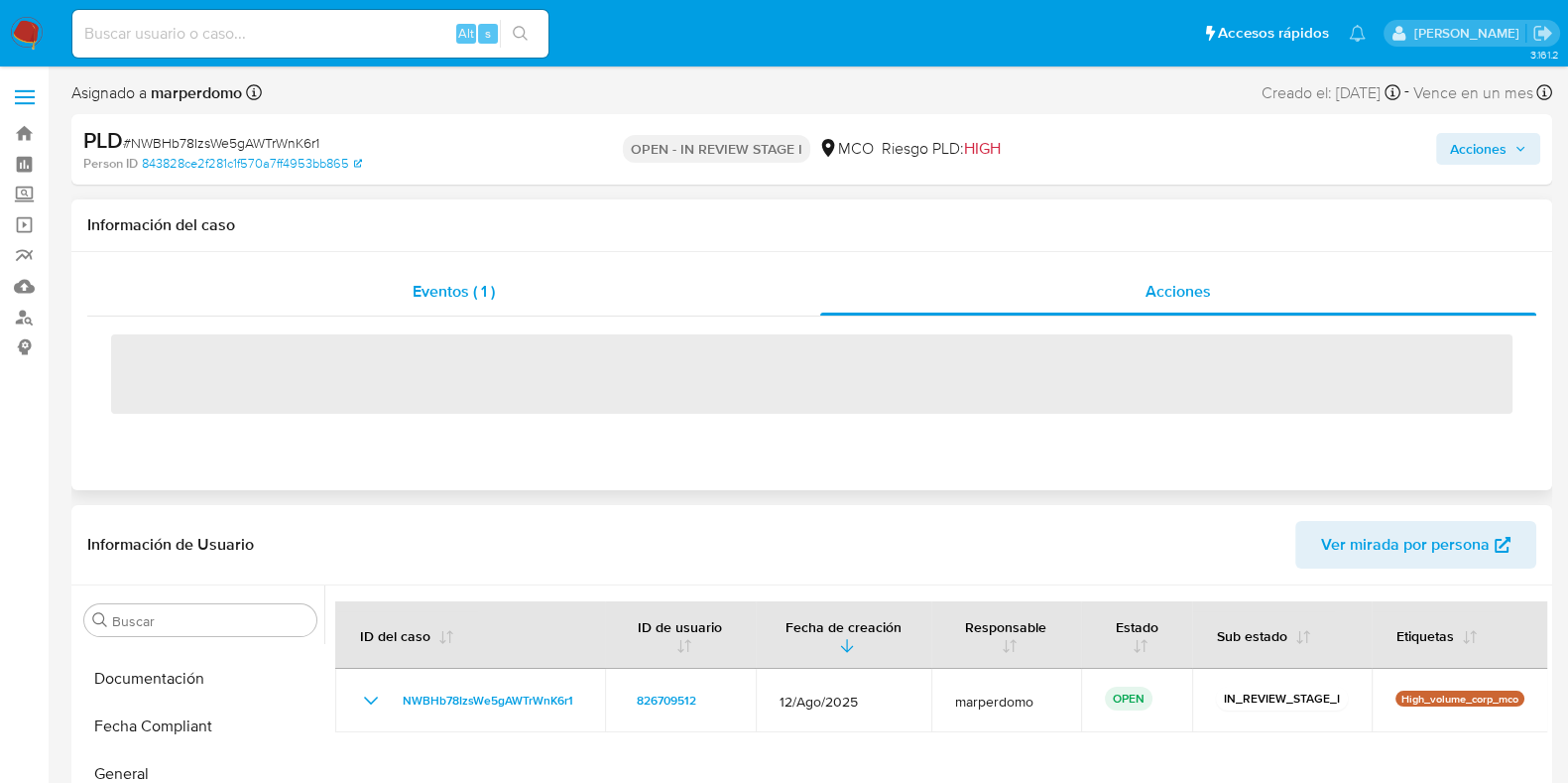
click at [501, 311] on div "Eventos ( 1 )" at bounding box center [453, 292] width 734 height 48
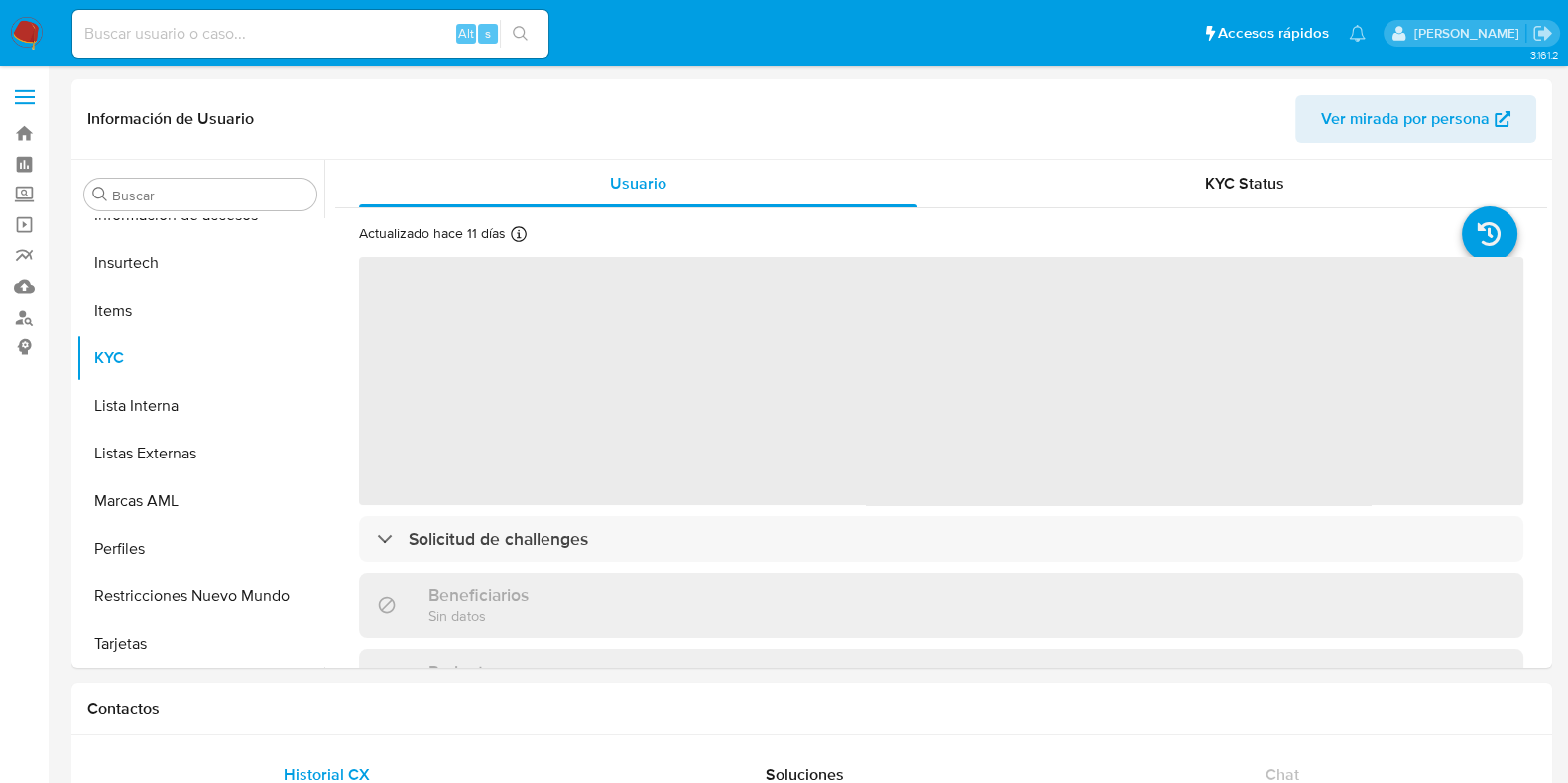
scroll to position [933, 0]
select select "10"
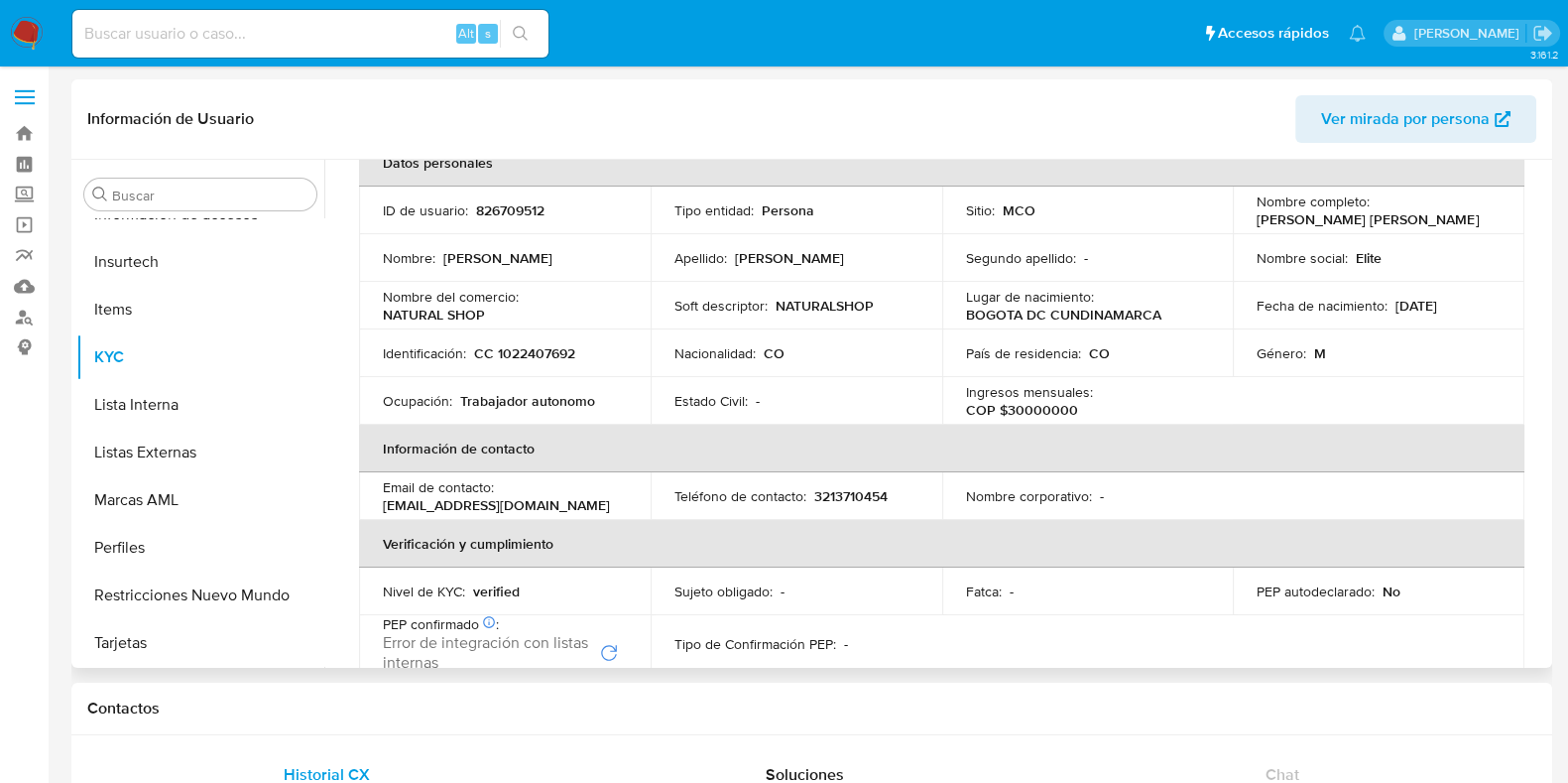
scroll to position [0, 0]
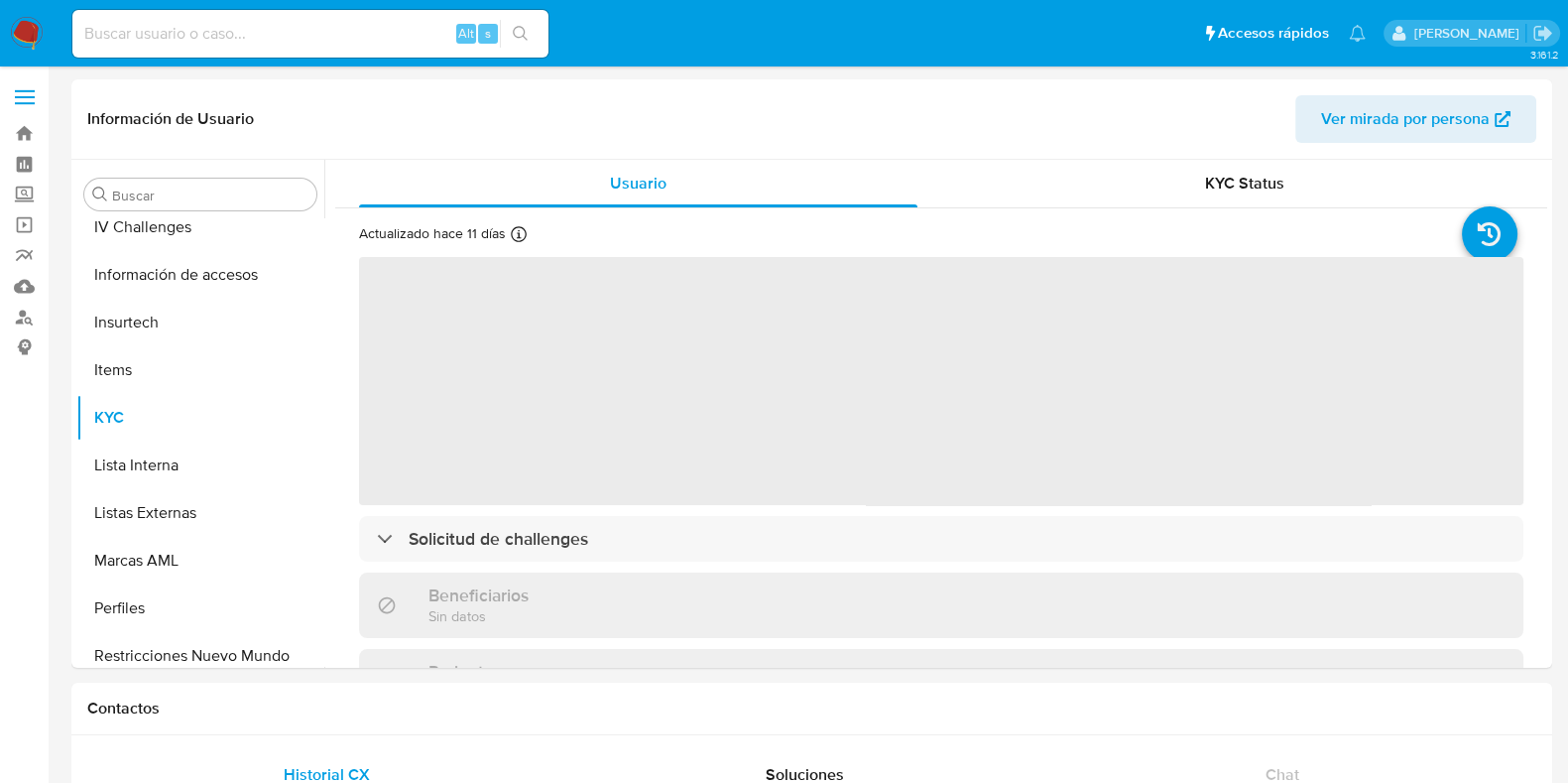
scroll to position [933, 0]
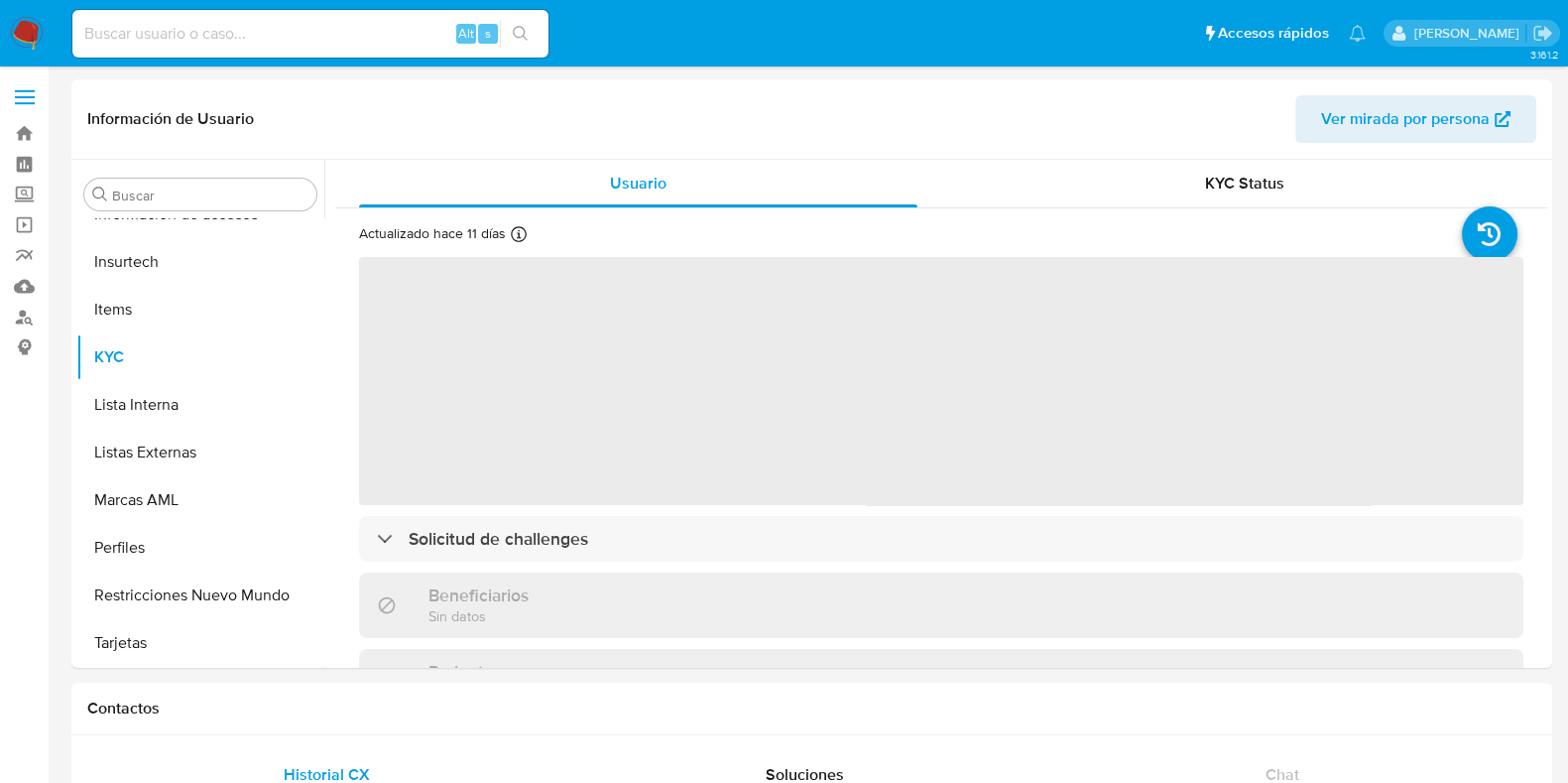
select select "10"
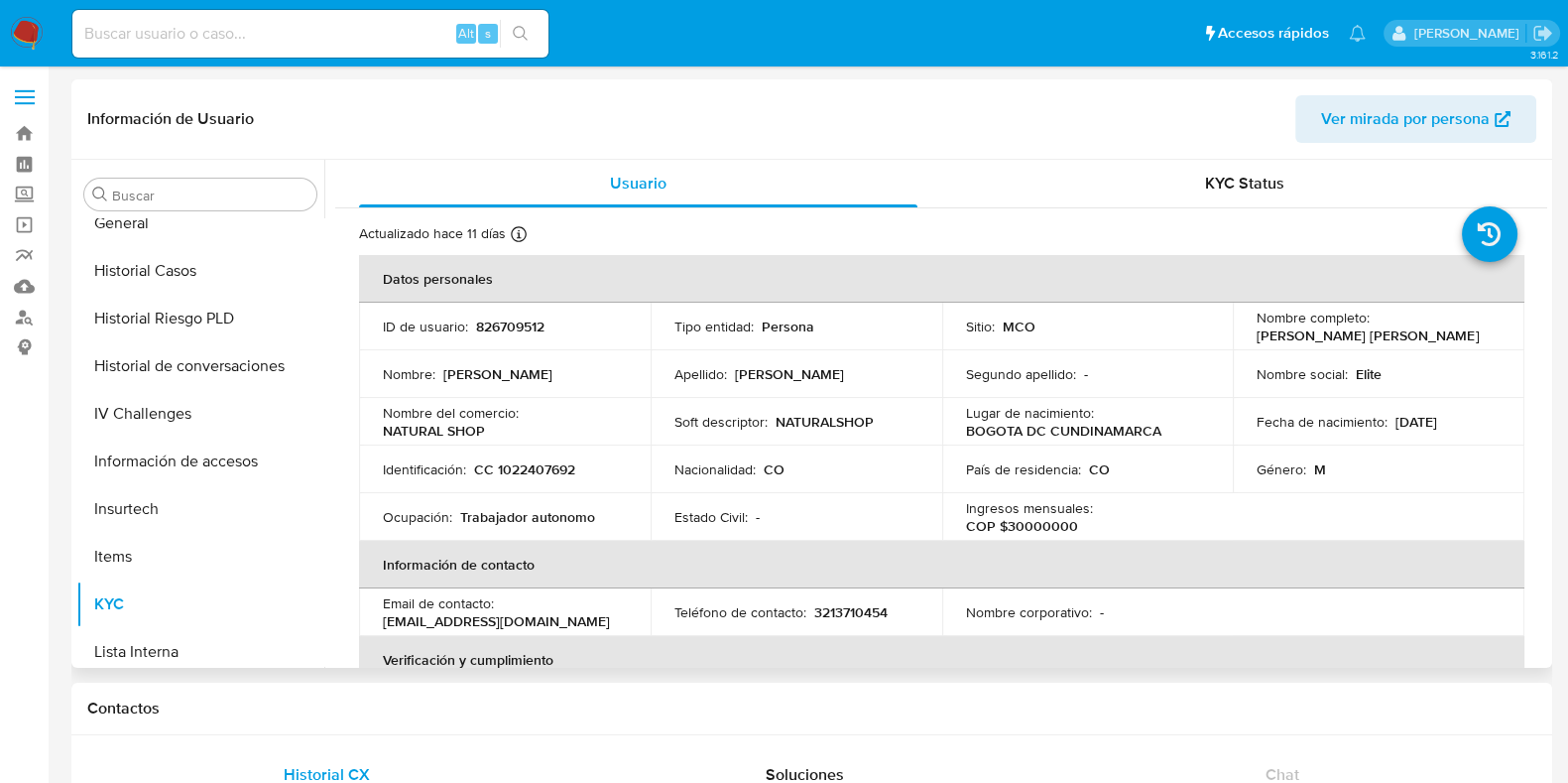
scroll to position [562, 0]
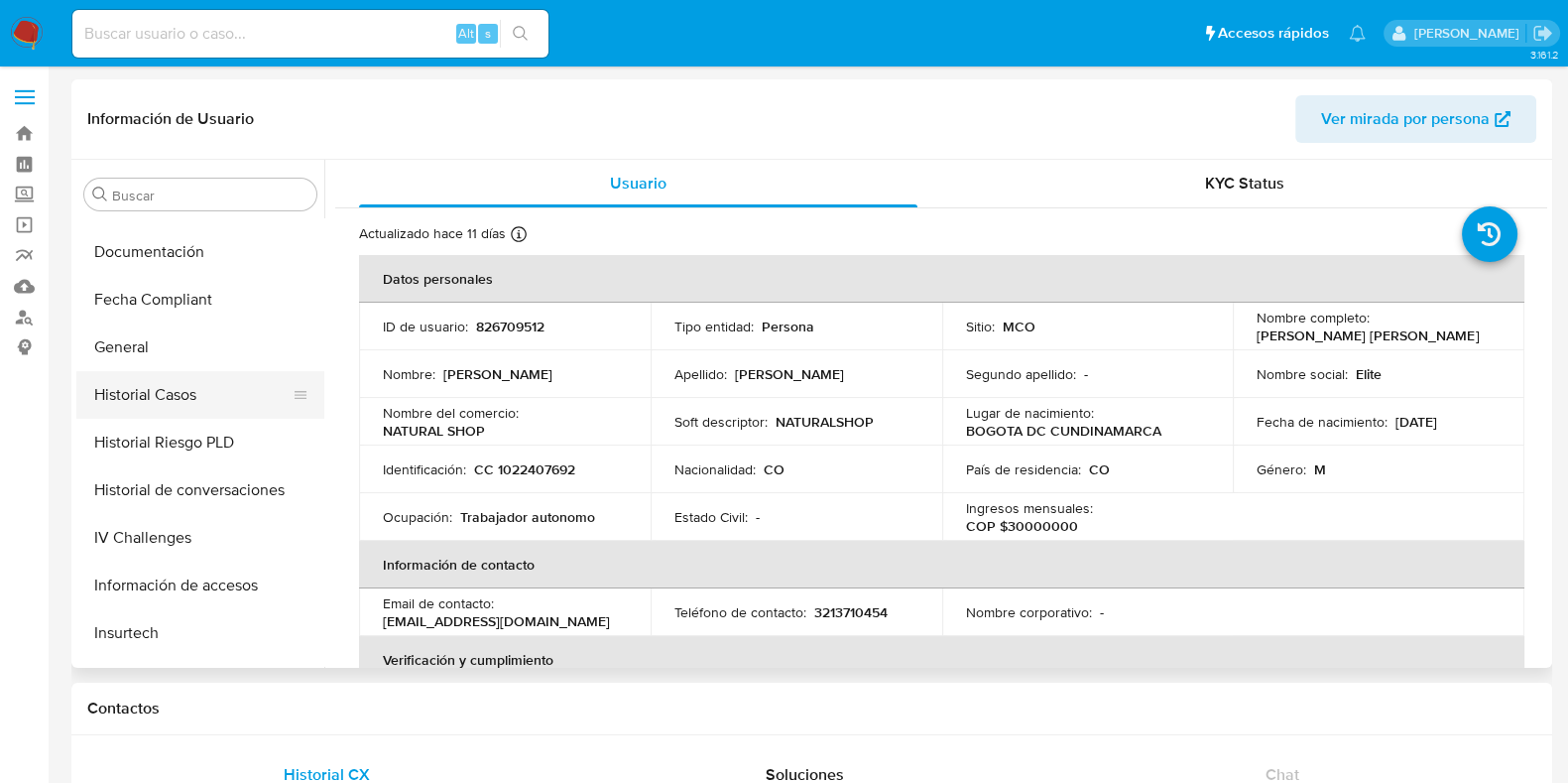
click at [194, 385] on button "Historial Casos" at bounding box center [193, 395] width 233 height 48
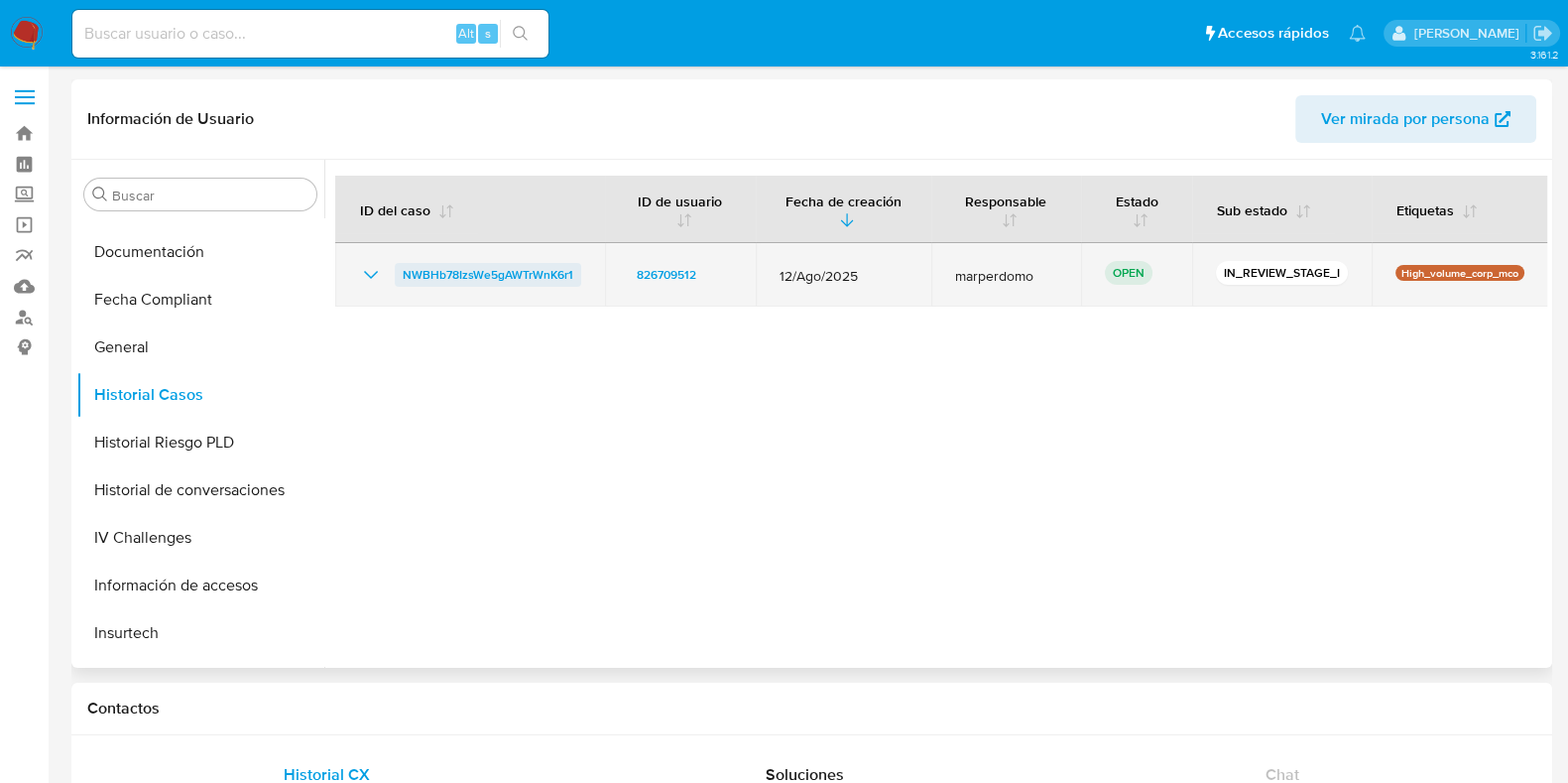
click at [474, 270] on span "NWBHb78IzsWe5gAWTrWnK6r1" at bounding box center [488, 275] width 171 height 24
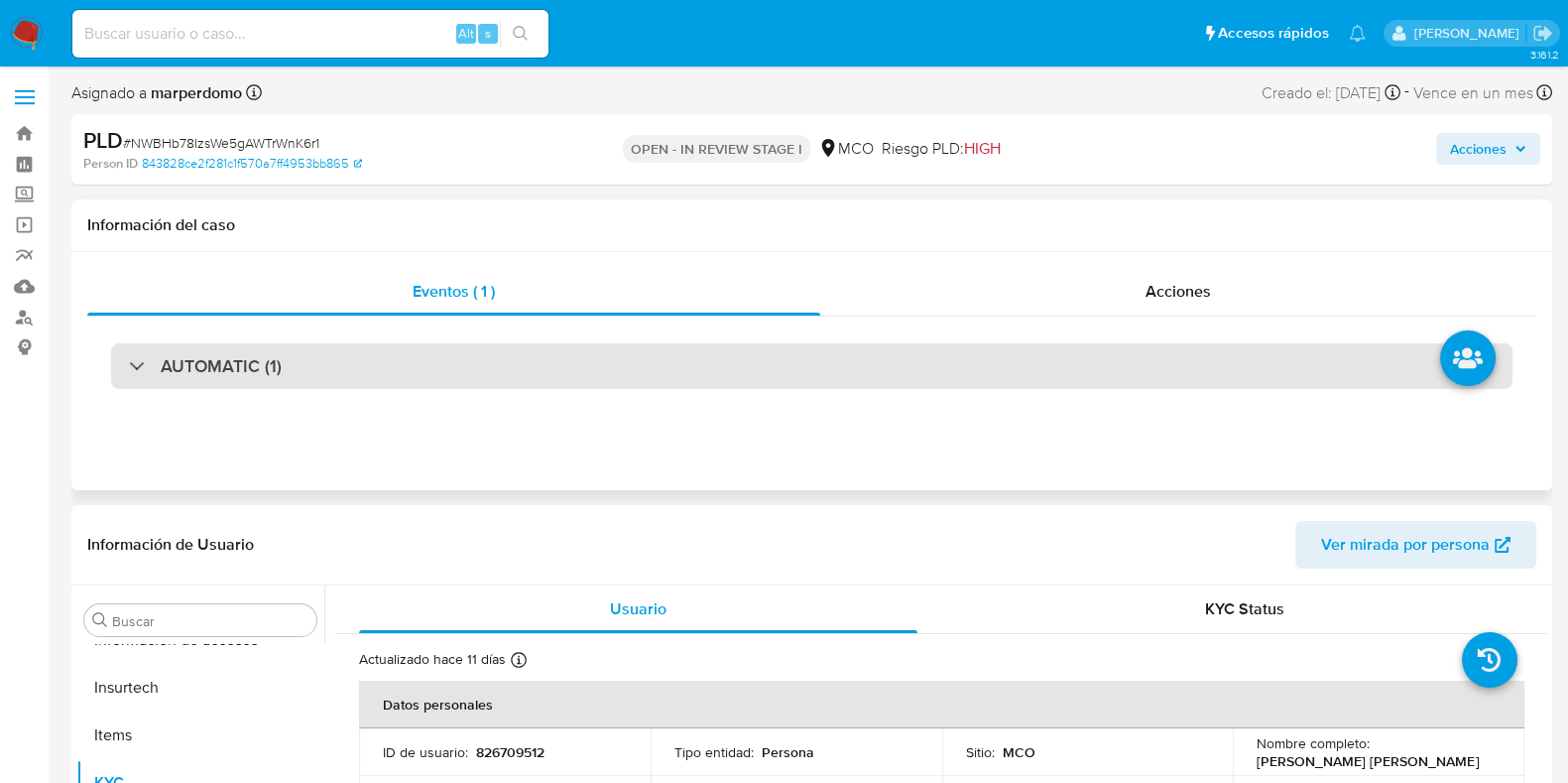
click at [727, 380] on div "AUTOMATIC (1)" at bounding box center [811, 367] width 1402 height 46
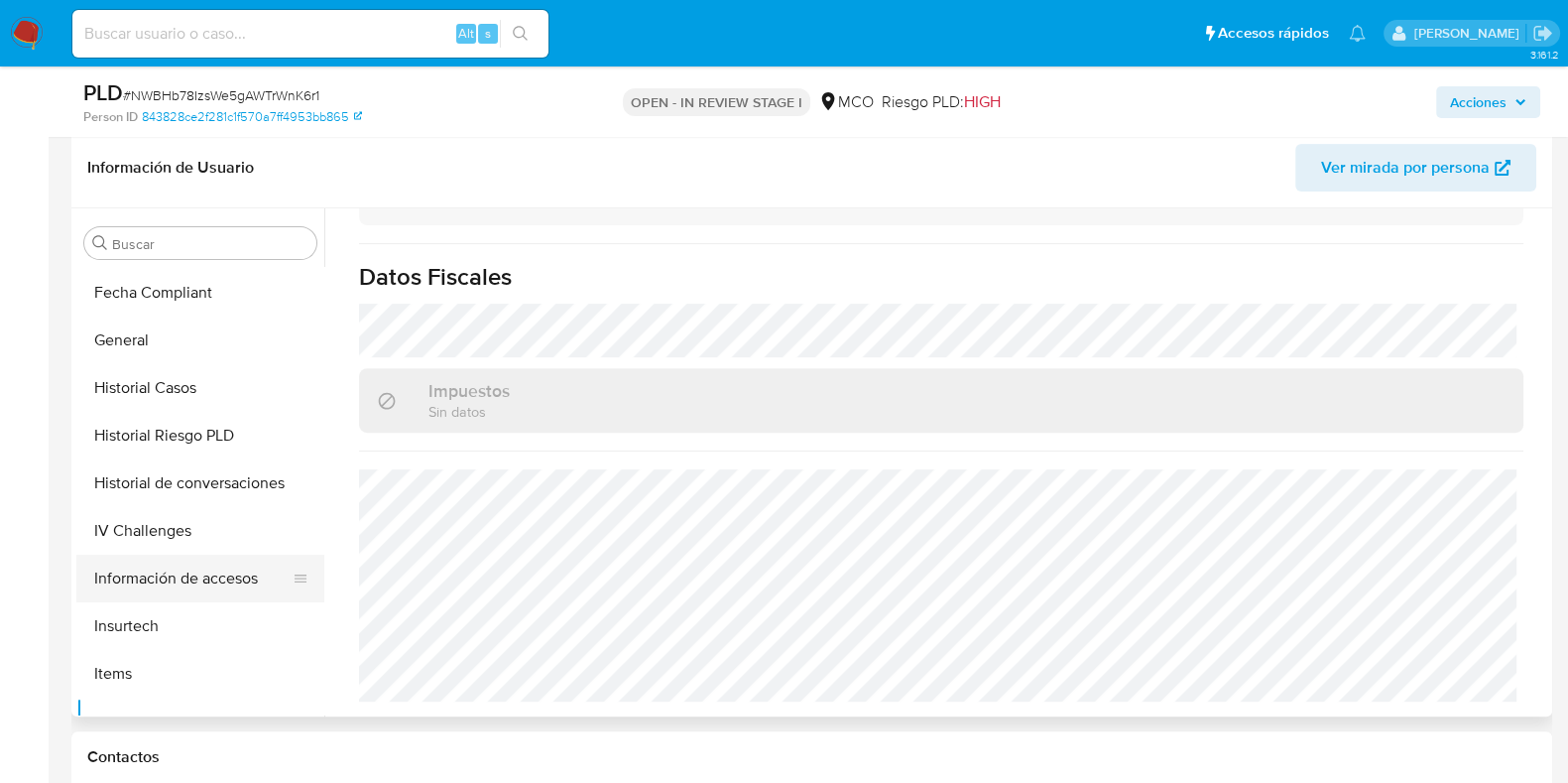
scroll to position [562, 0]
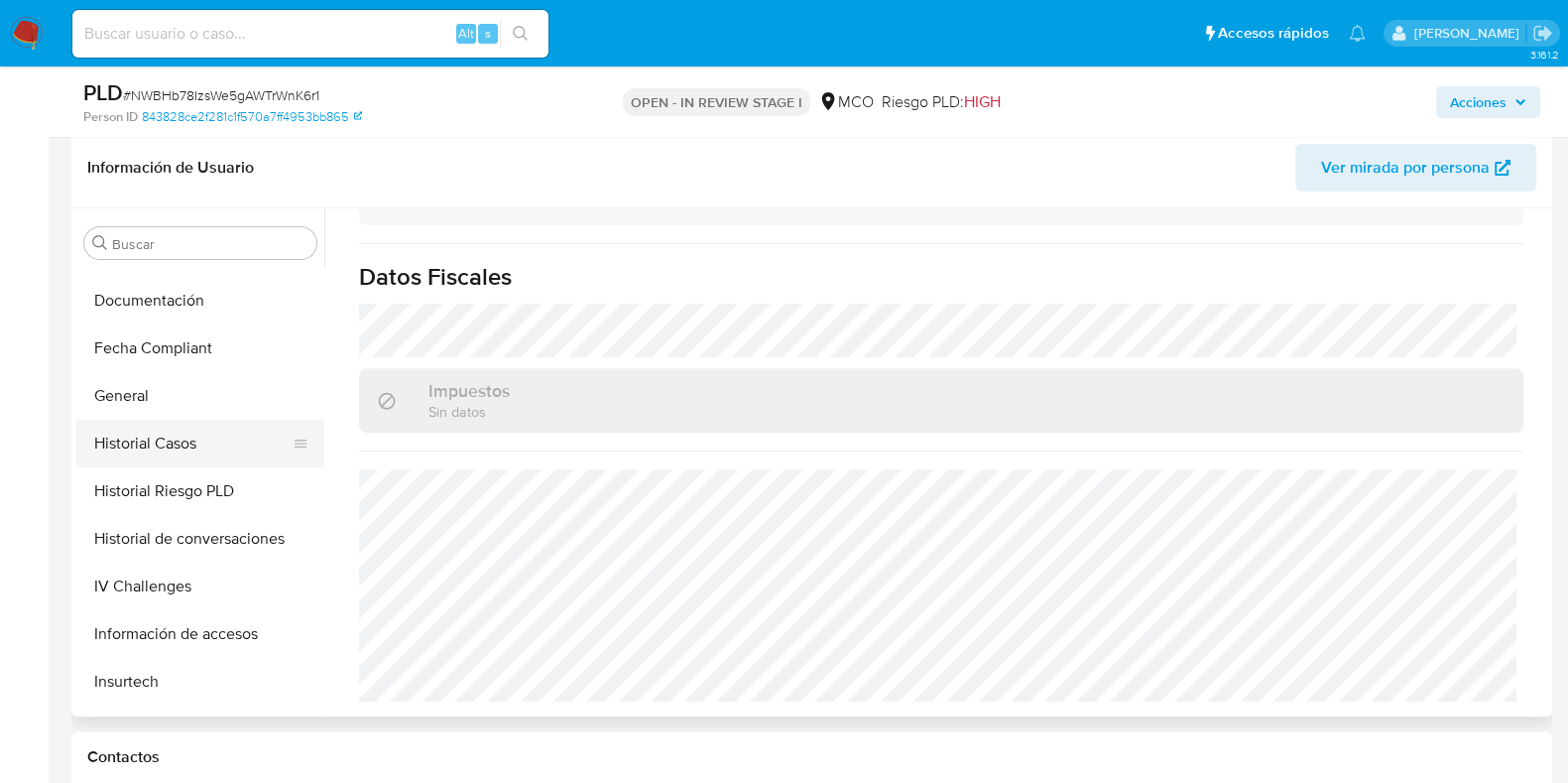
click at [177, 458] on button "Historial Casos" at bounding box center [193, 443] width 233 height 48
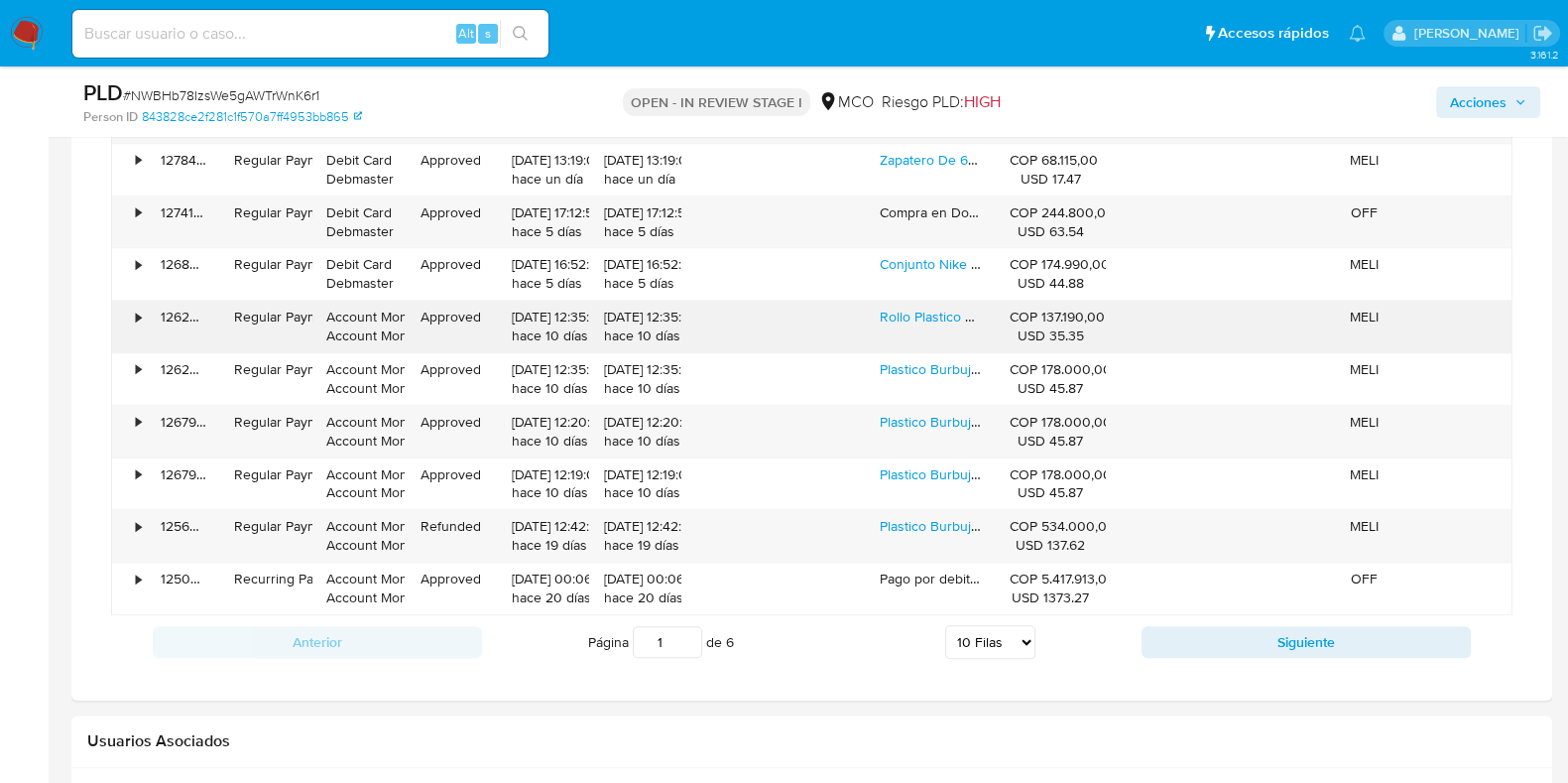
scroll to position [2482, 0]
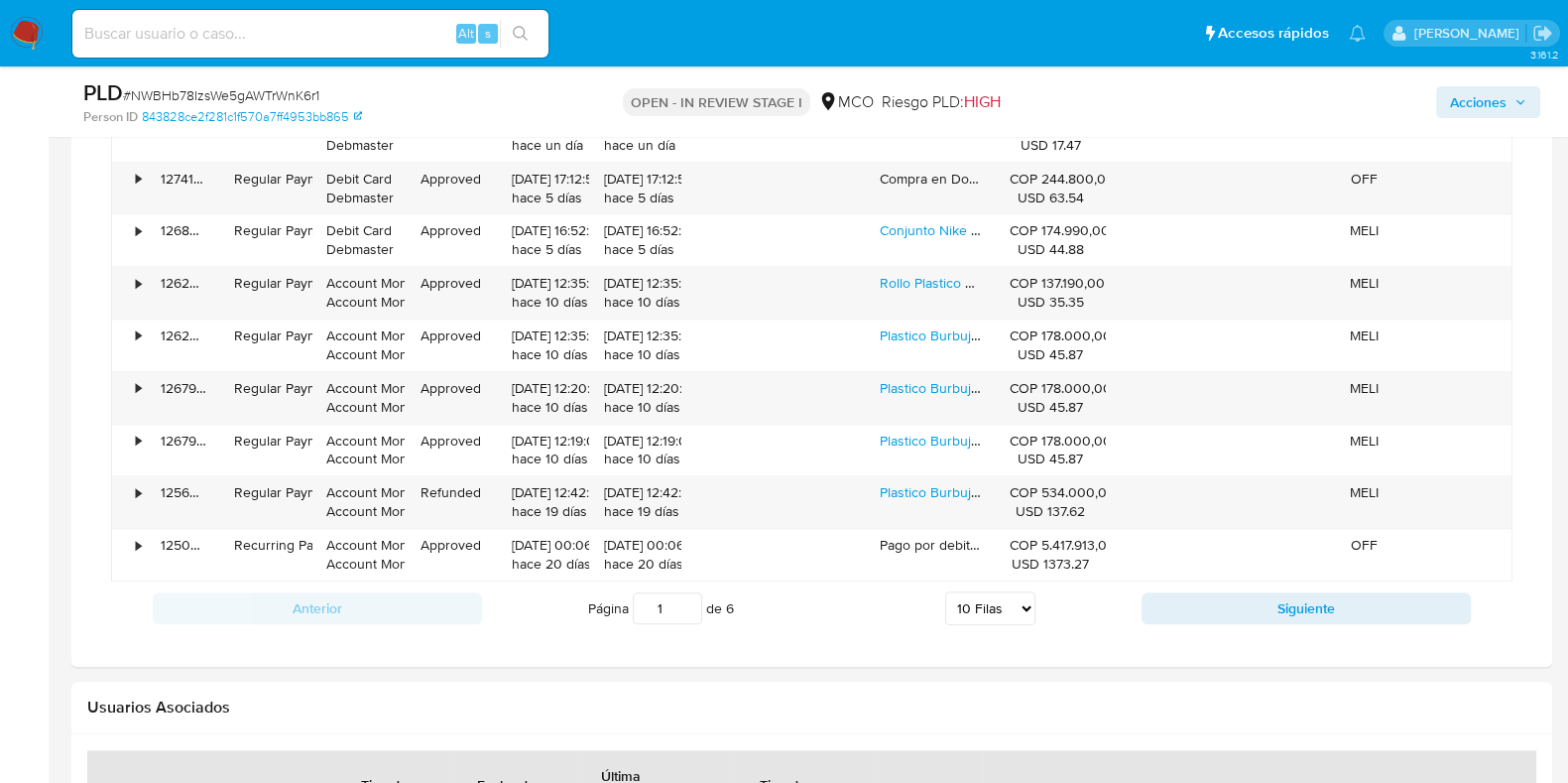
click at [1034, 616] on select "5 Filas 10 Filas 20 Filas 25 Filas 50 Filas 100 Filas" at bounding box center [990, 608] width 90 height 34
select select "50"
click at [945, 591] on select "5 Filas 10 Filas 20 Filas 25 Filas 50 Filas 100 Filas" at bounding box center [990, 608] width 90 height 34
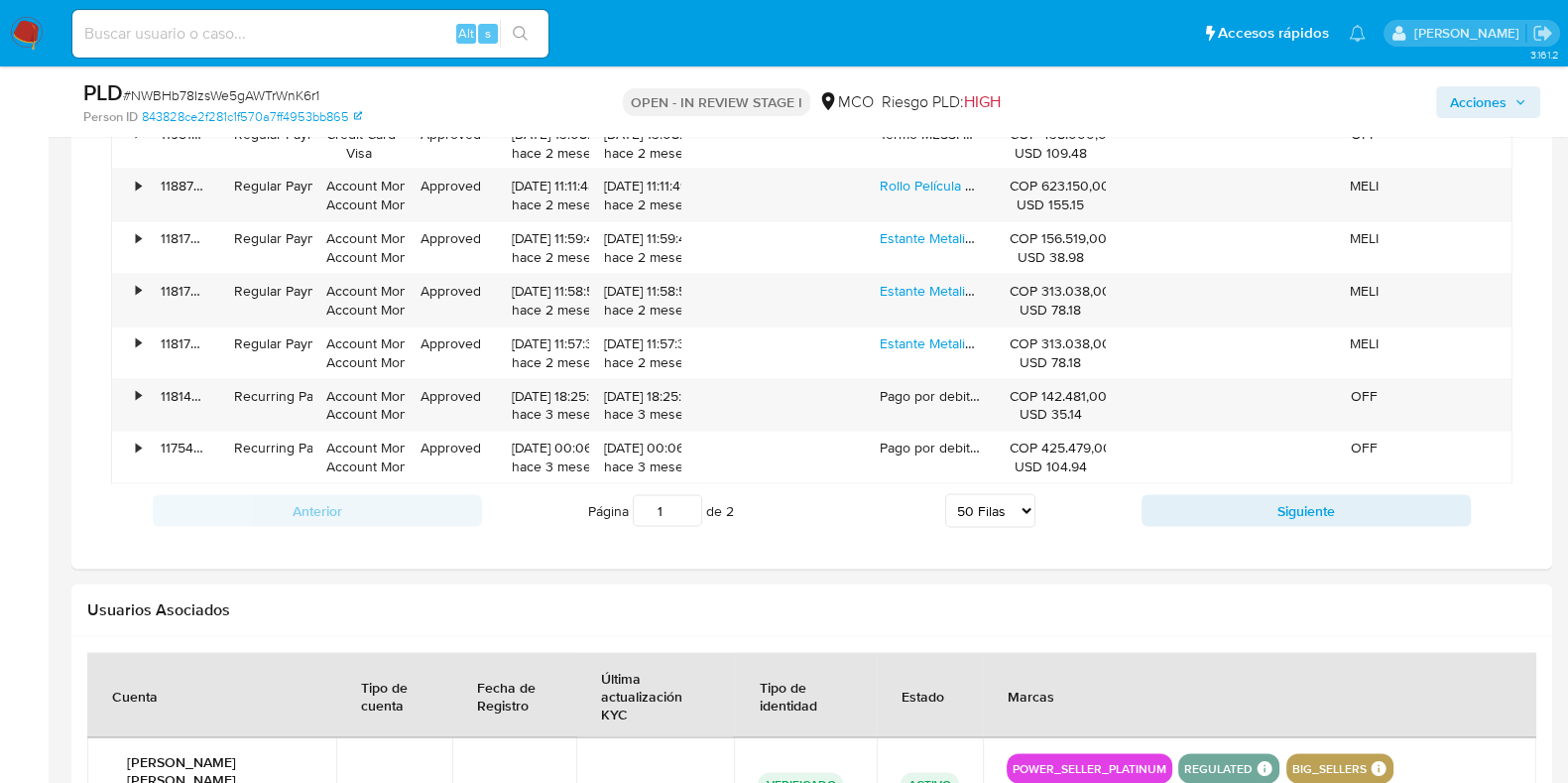
scroll to position [4715, 0]
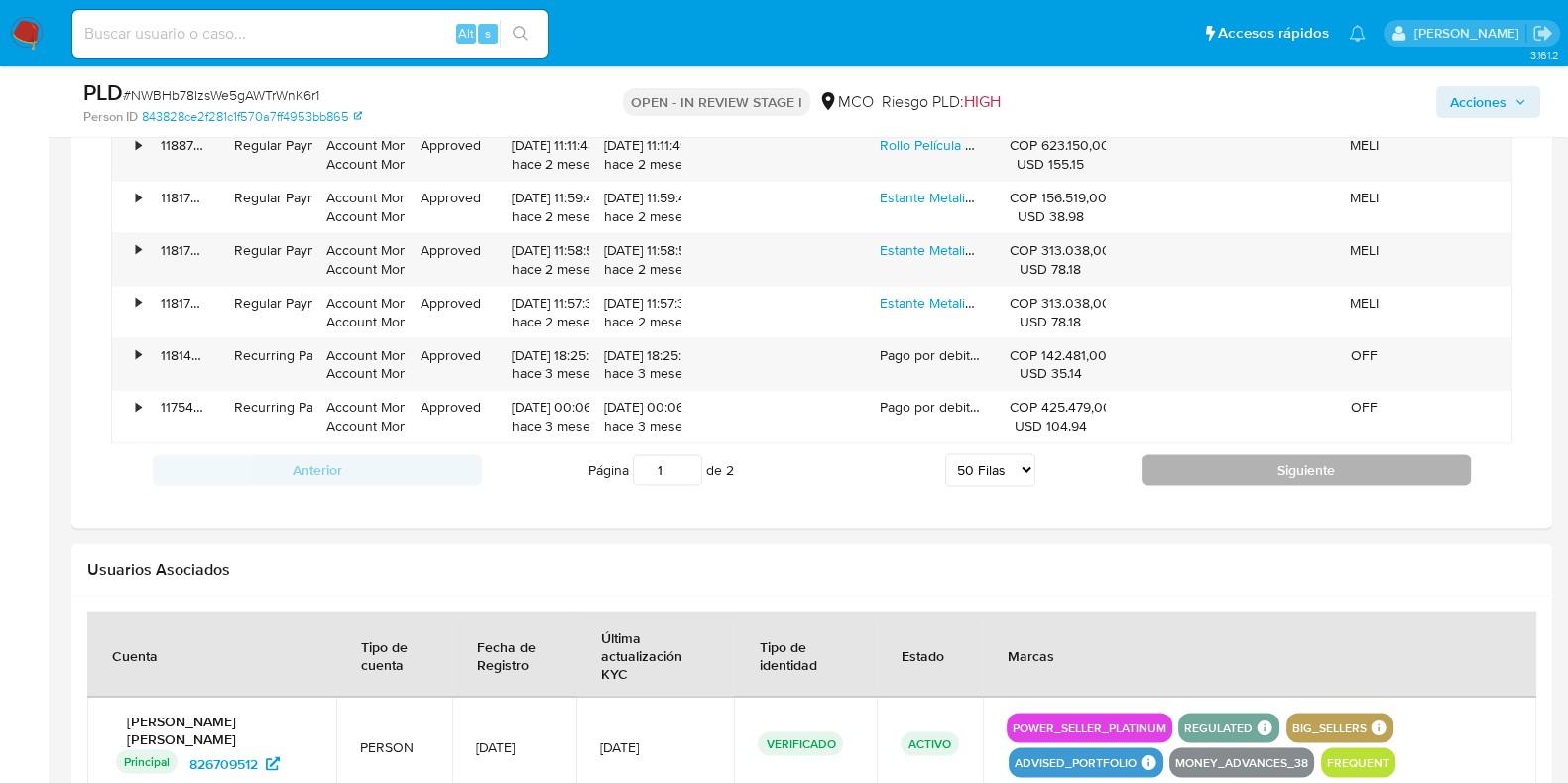
click at [1251, 458] on button "Siguiente" at bounding box center [1307, 470] width 329 height 32
type input "2"
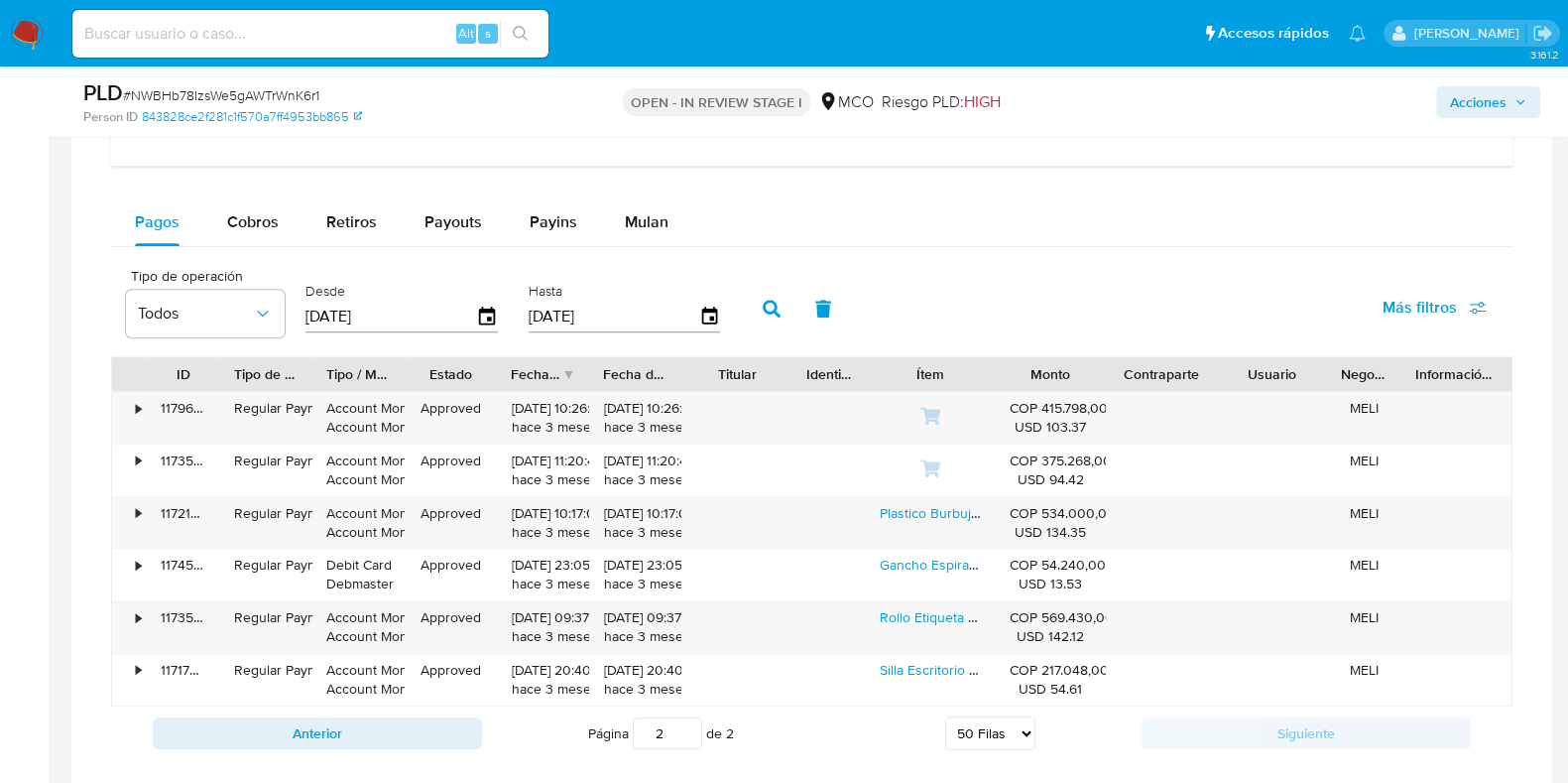
scroll to position [2106, 0]
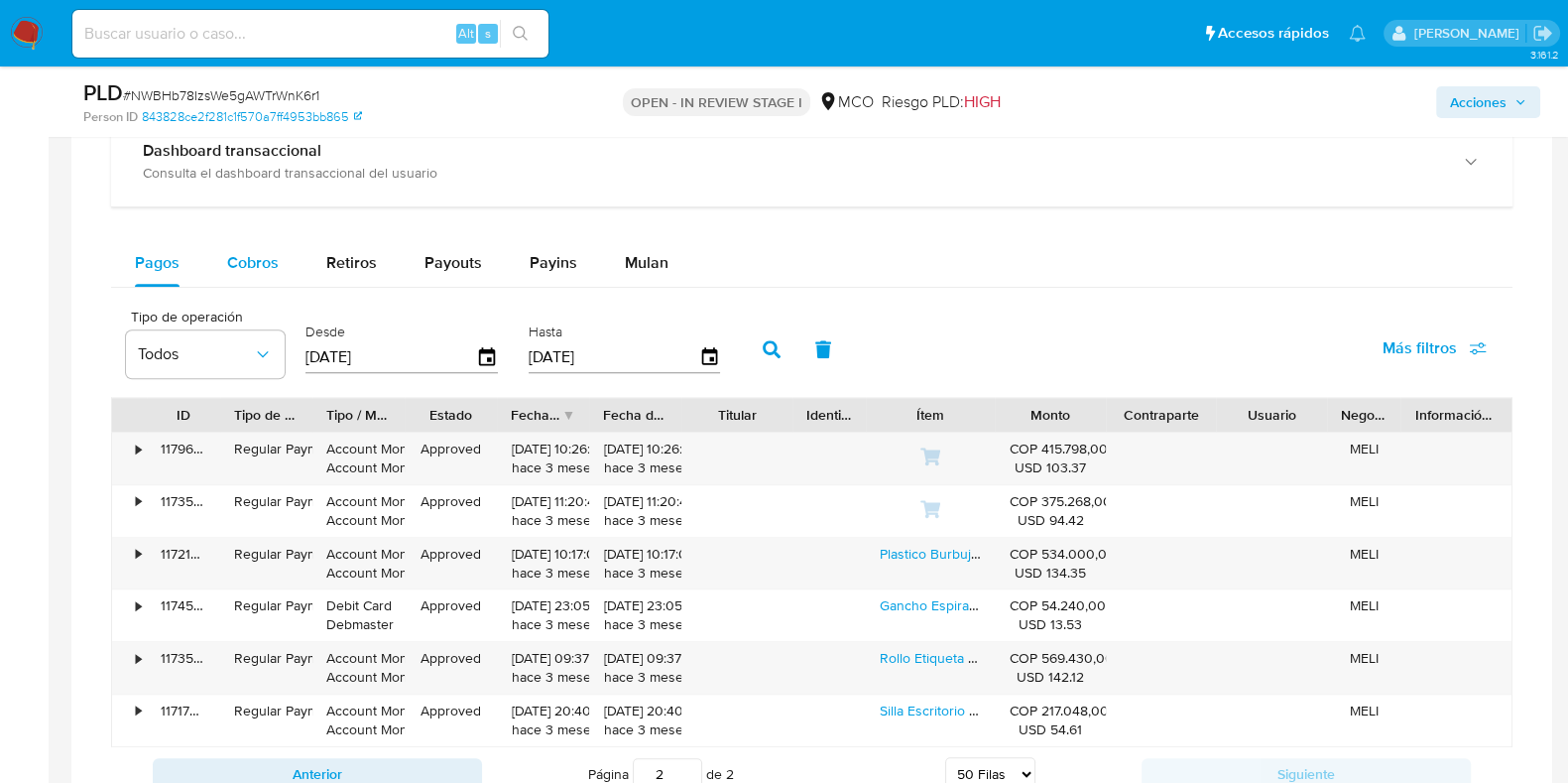
click at [224, 260] on button "Cobros" at bounding box center [253, 264] width 99 height 48
select select "10"
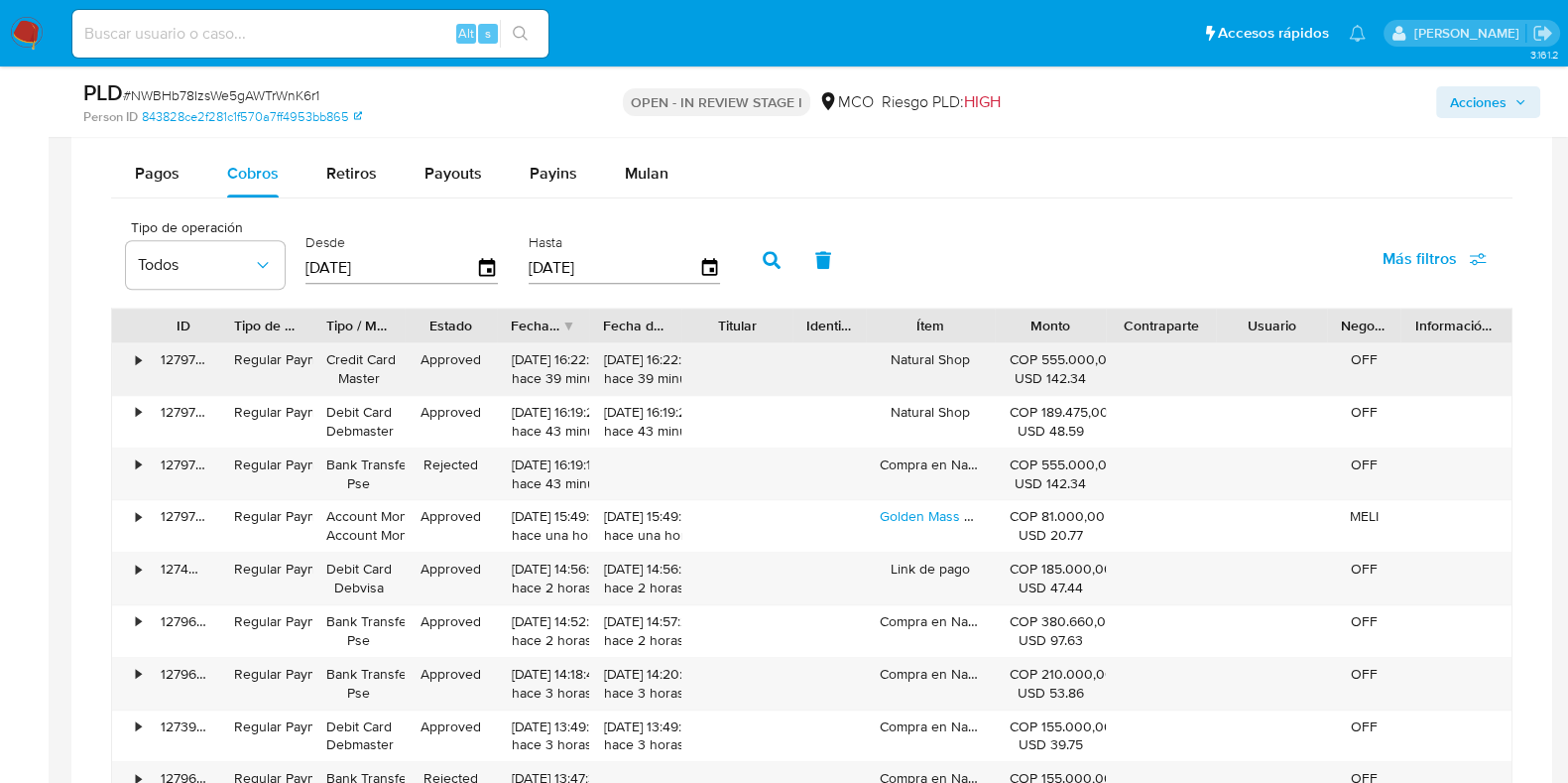
scroll to position [2230, 0]
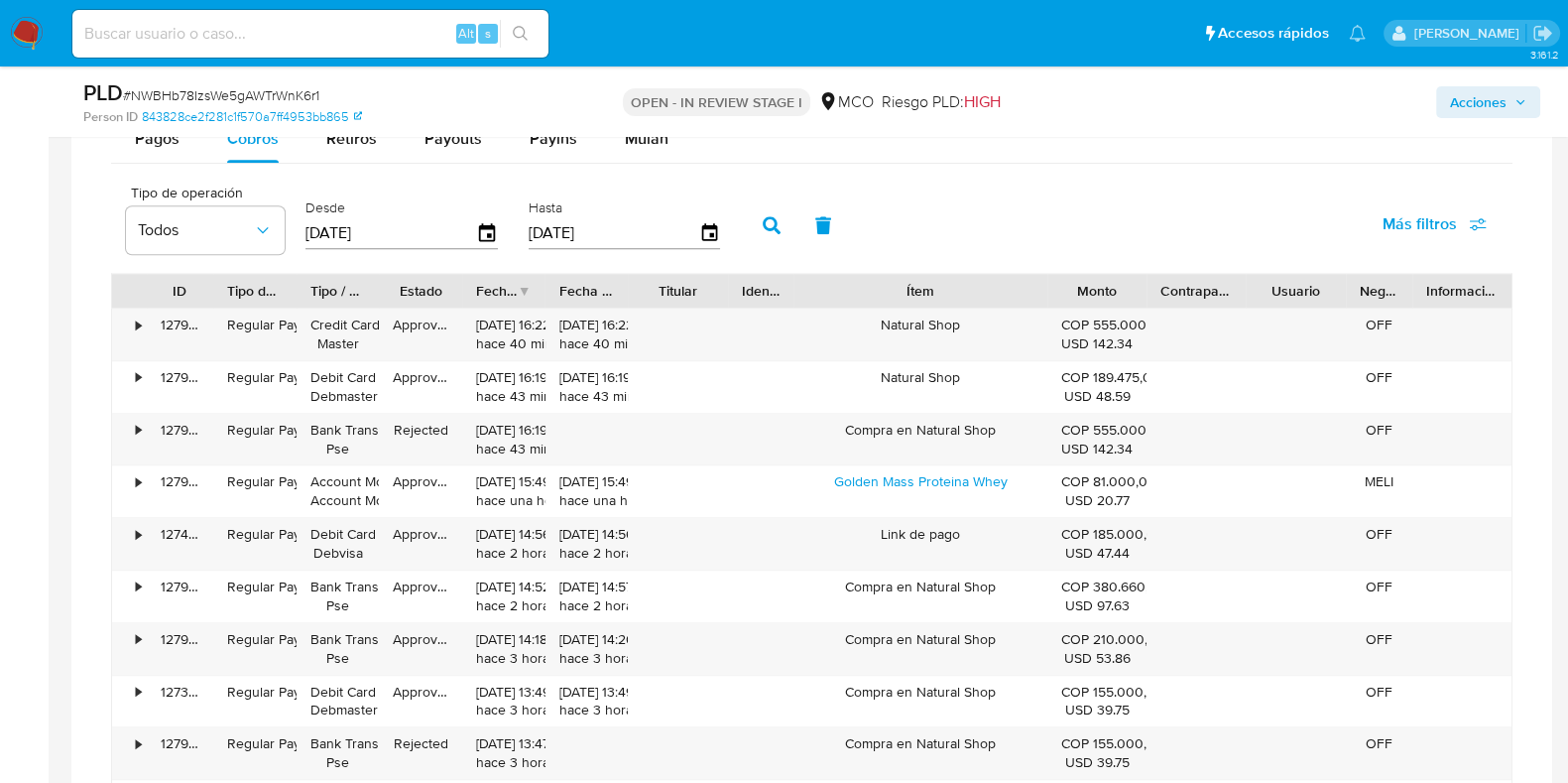
drag, startPoint x: 1001, startPoint y: 294, endPoint x: 1125, endPoint y: 271, distance: 126.1
click at [1125, 274] on div "ID Tipo de operación Tipo / Método Estado Fecha de creación Fecha de aprobación…" at bounding box center [811, 291] width 1400 height 34
click at [1458, 413] on div "• 127975321106 Regular Payment Bank Transfer Pse Rejected 29/09/2025 16:19:16 h…" at bounding box center [811, 439] width 1400 height 52
click at [952, 428] on div "Compra en Natural Shop" at bounding box center [920, 439] width 253 height 52
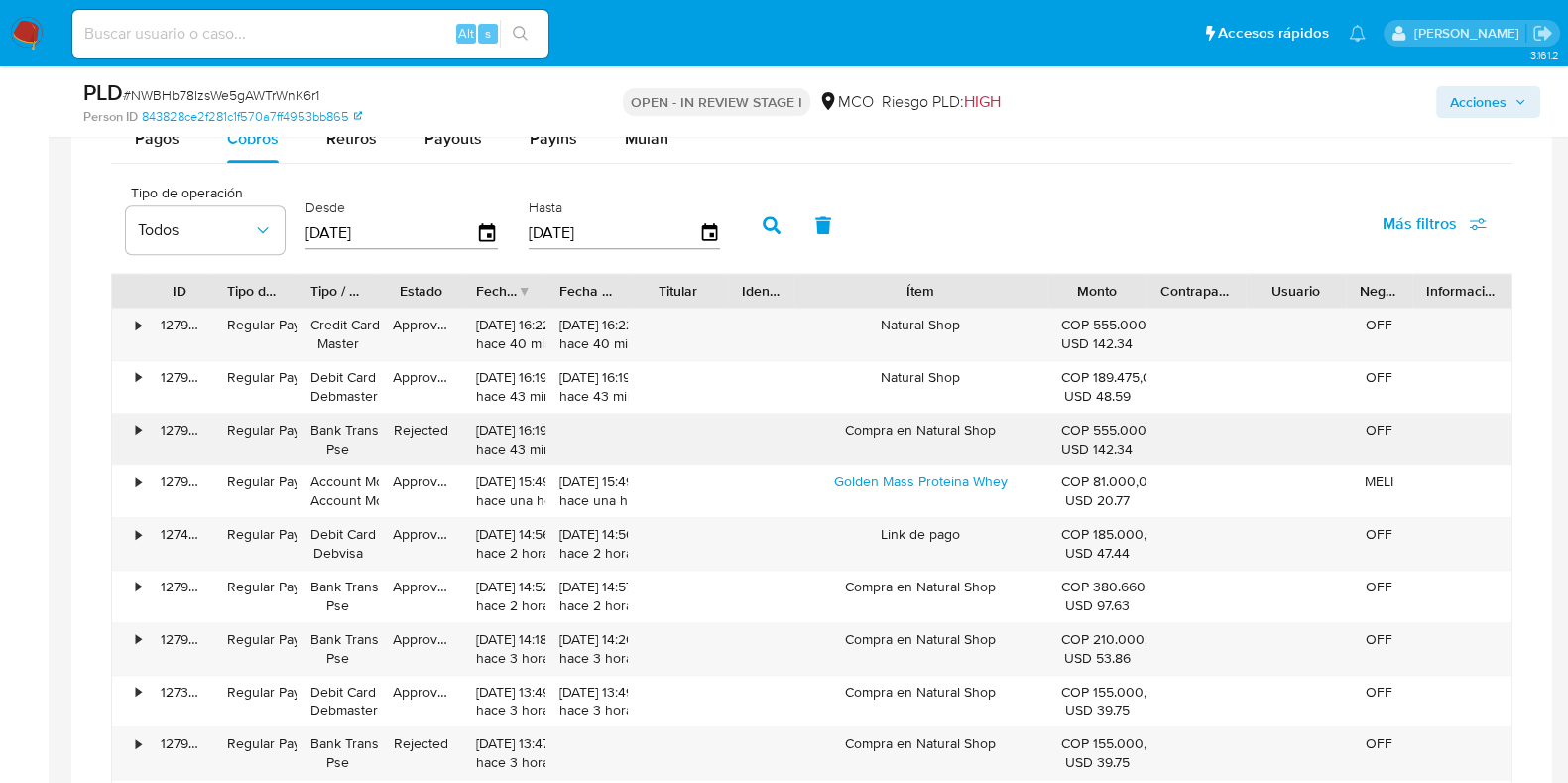
click at [952, 428] on div "Compra en Natural Shop" at bounding box center [920, 439] width 253 height 52
click at [941, 432] on div "Compra en Natural Shop" at bounding box center [920, 439] width 253 height 52
drag, startPoint x: 917, startPoint y: 423, endPoint x: 989, endPoint y: 421, distance: 72.0
click at [989, 421] on div "Compra en Natural Shop" at bounding box center [920, 439] width 253 height 52
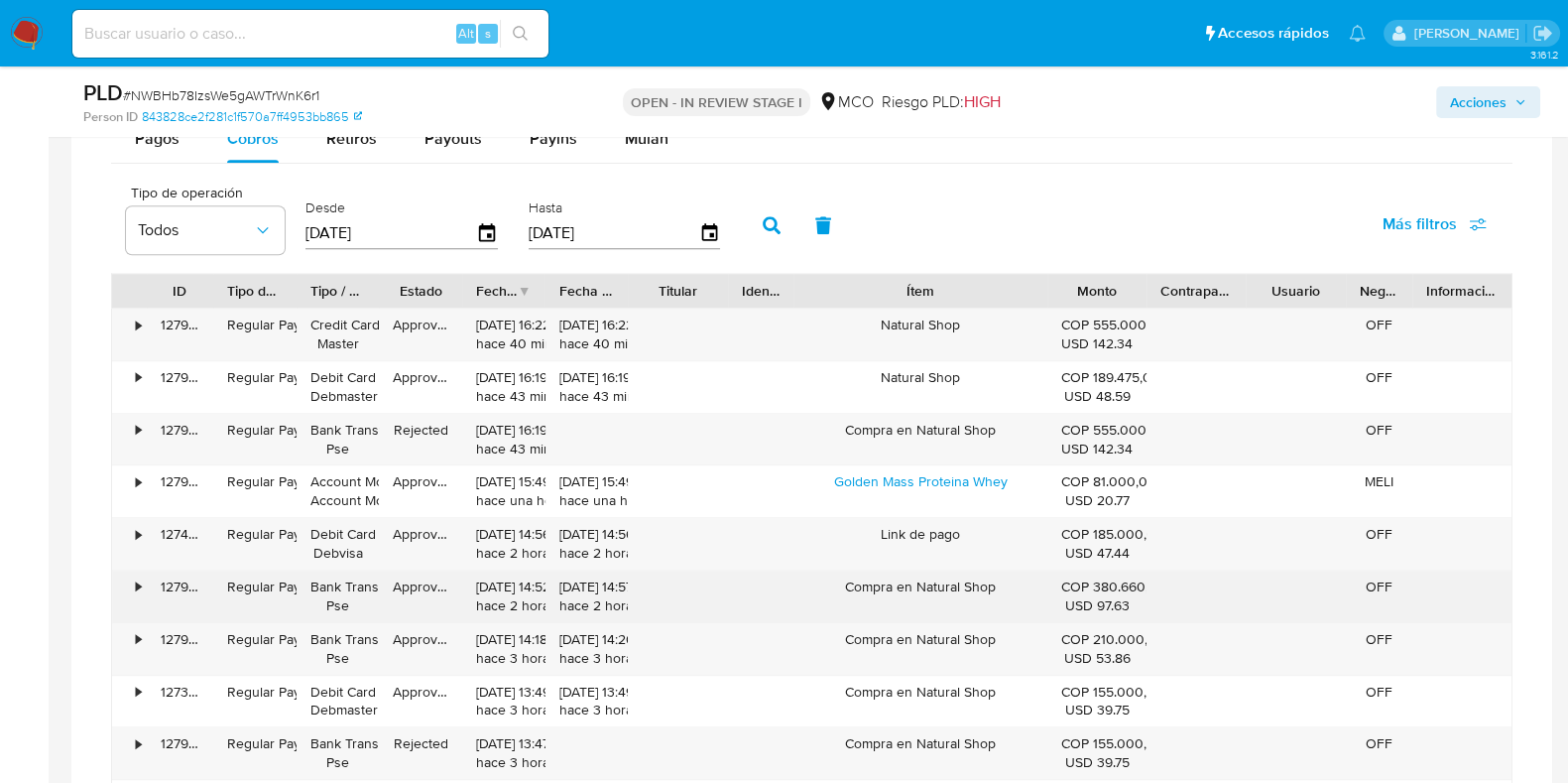
click at [922, 578] on div "Compra en Natural Shop" at bounding box center [920, 597] width 253 height 52
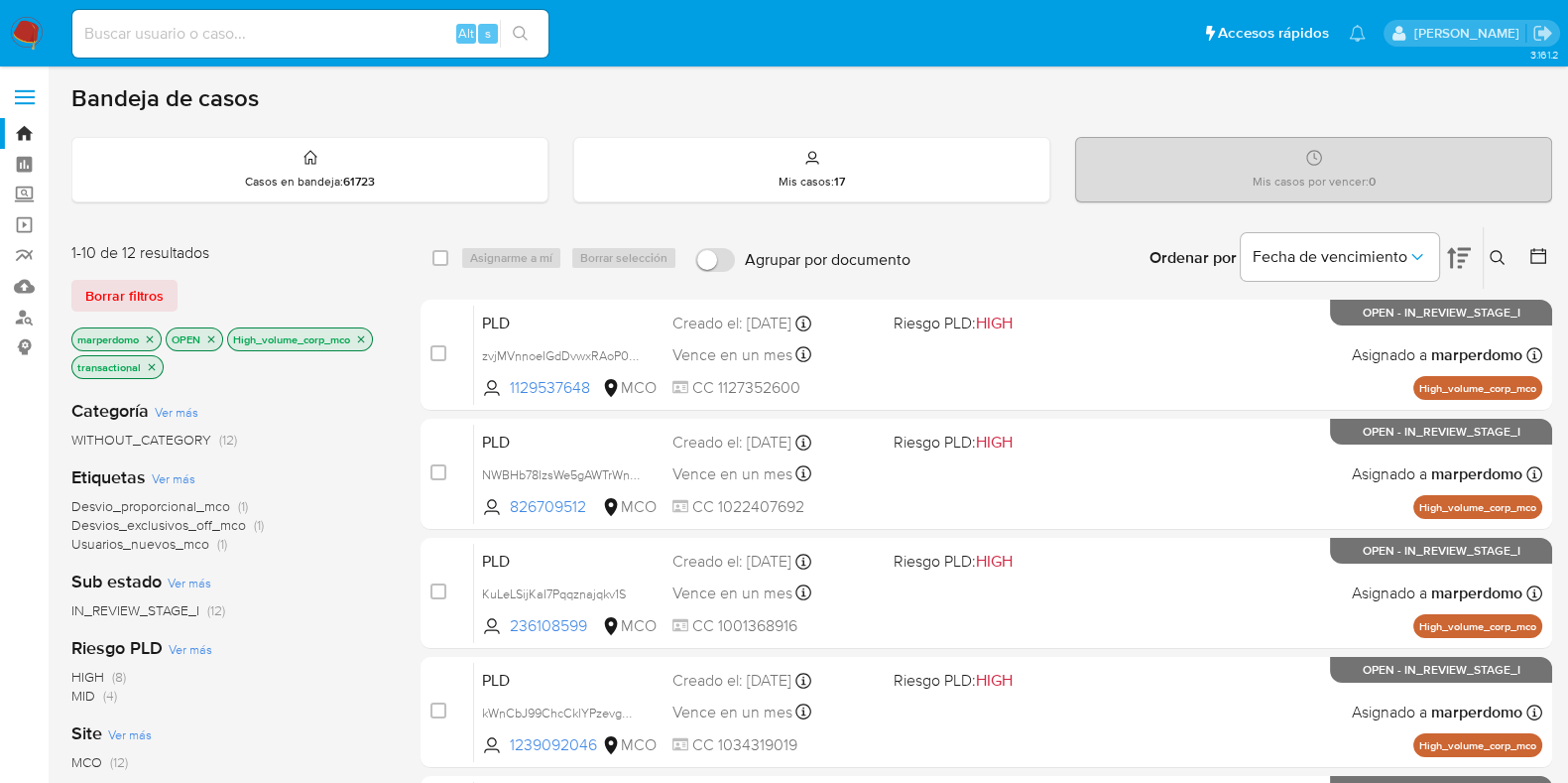
click at [150, 365] on icon "close-filter" at bounding box center [152, 367] width 7 height 7
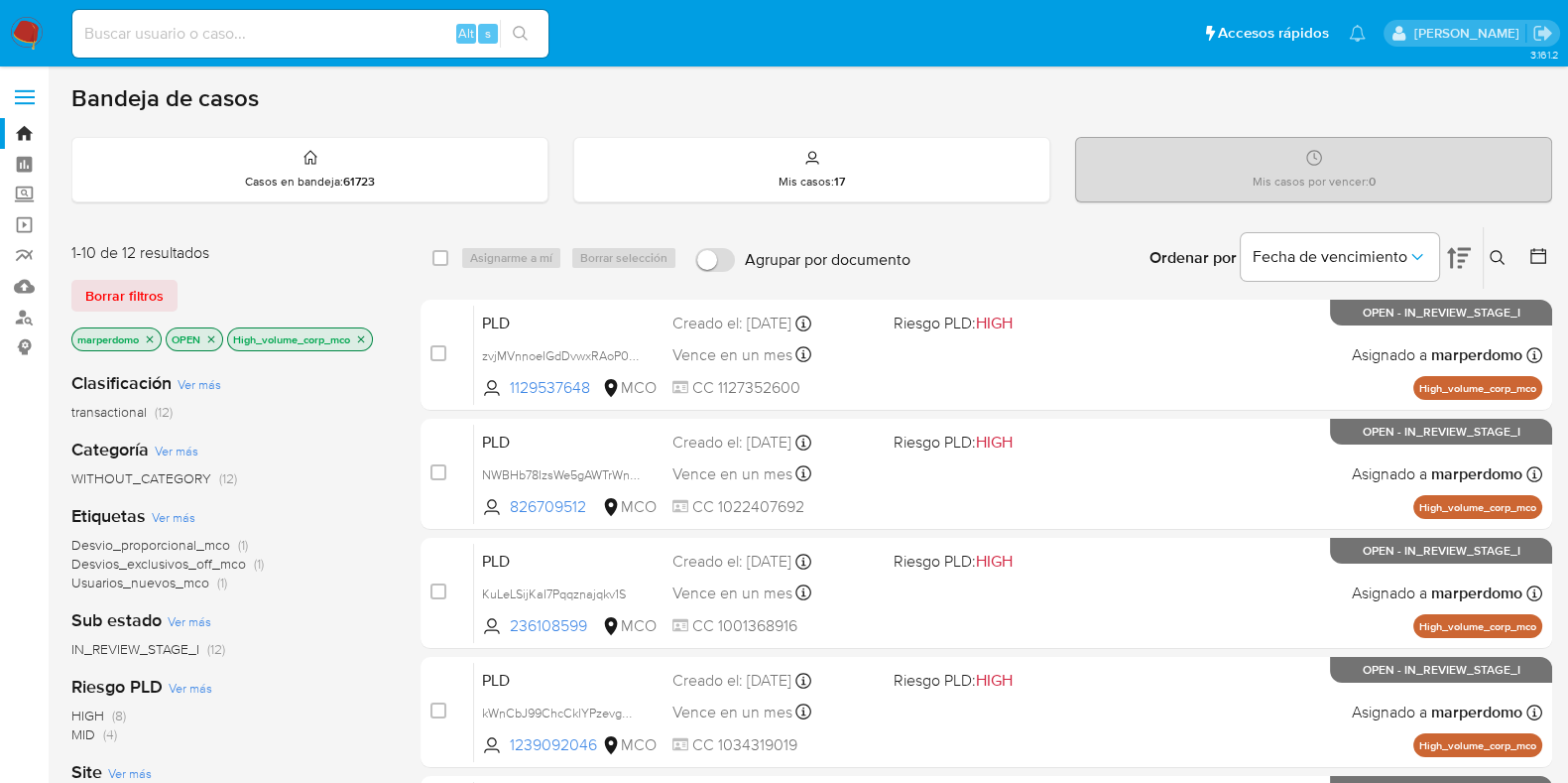
click at [150, 345] on p "marperdomo" at bounding box center [117, 340] width 88 height 22
click at [150, 339] on icon "close-filter" at bounding box center [150, 339] width 7 height 7
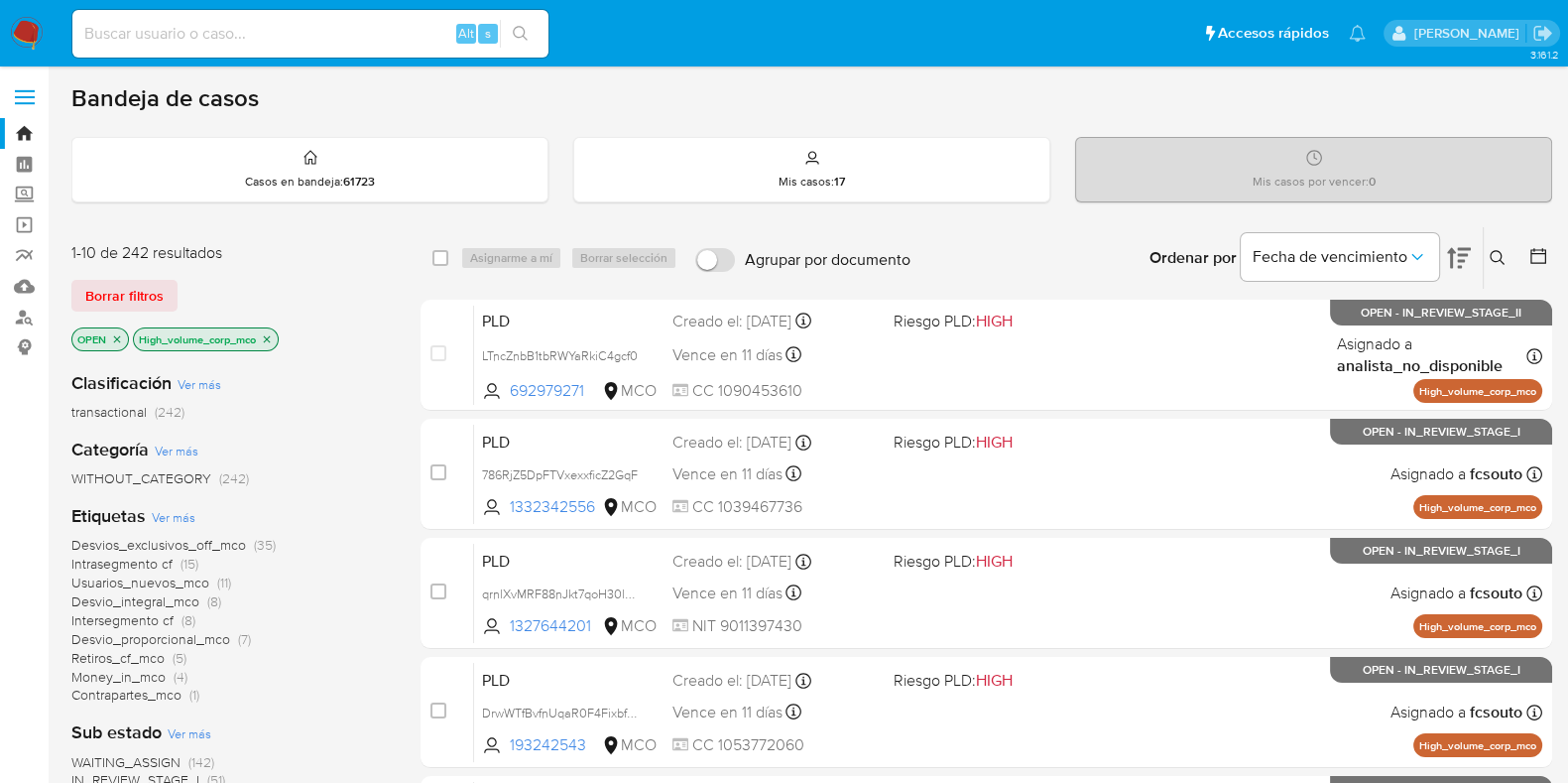
click at [266, 337] on icon "close-filter" at bounding box center [266, 340] width 12 height 12
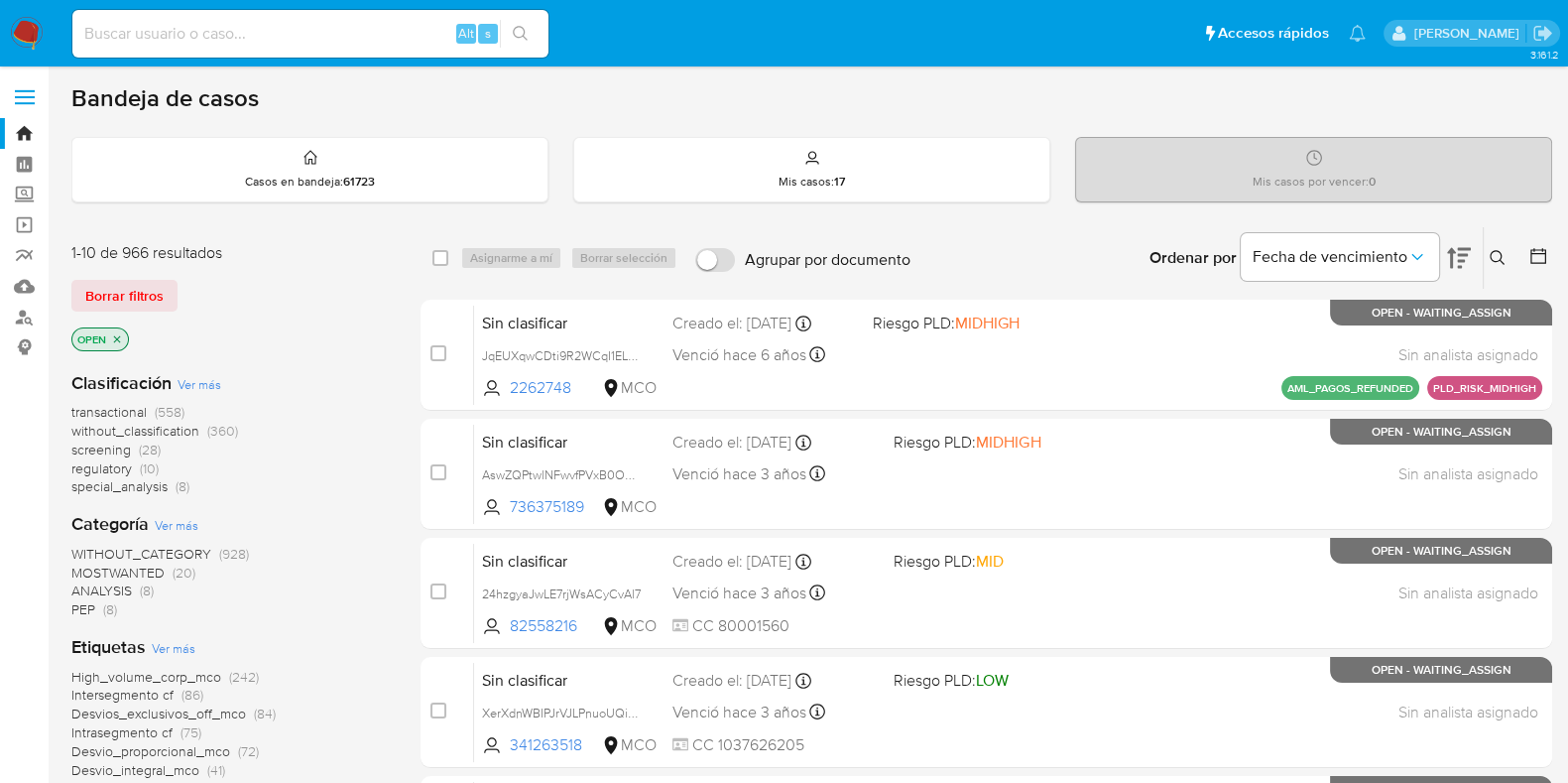
click at [117, 451] on span "screening" at bounding box center [102, 449] width 60 height 20
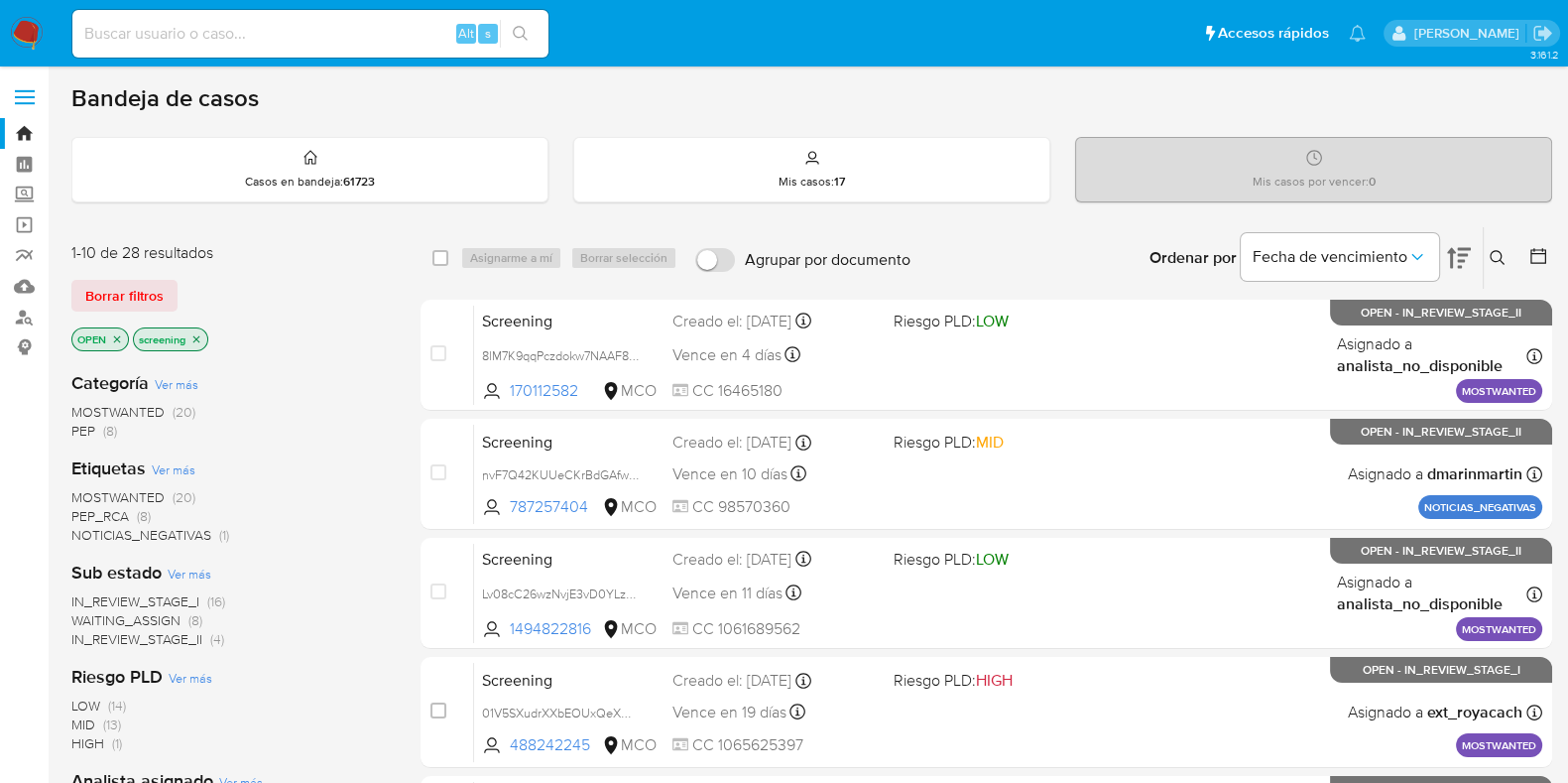
click at [164, 637] on span "IN_REVIEW_STAGE_II" at bounding box center [137, 639] width 131 height 20
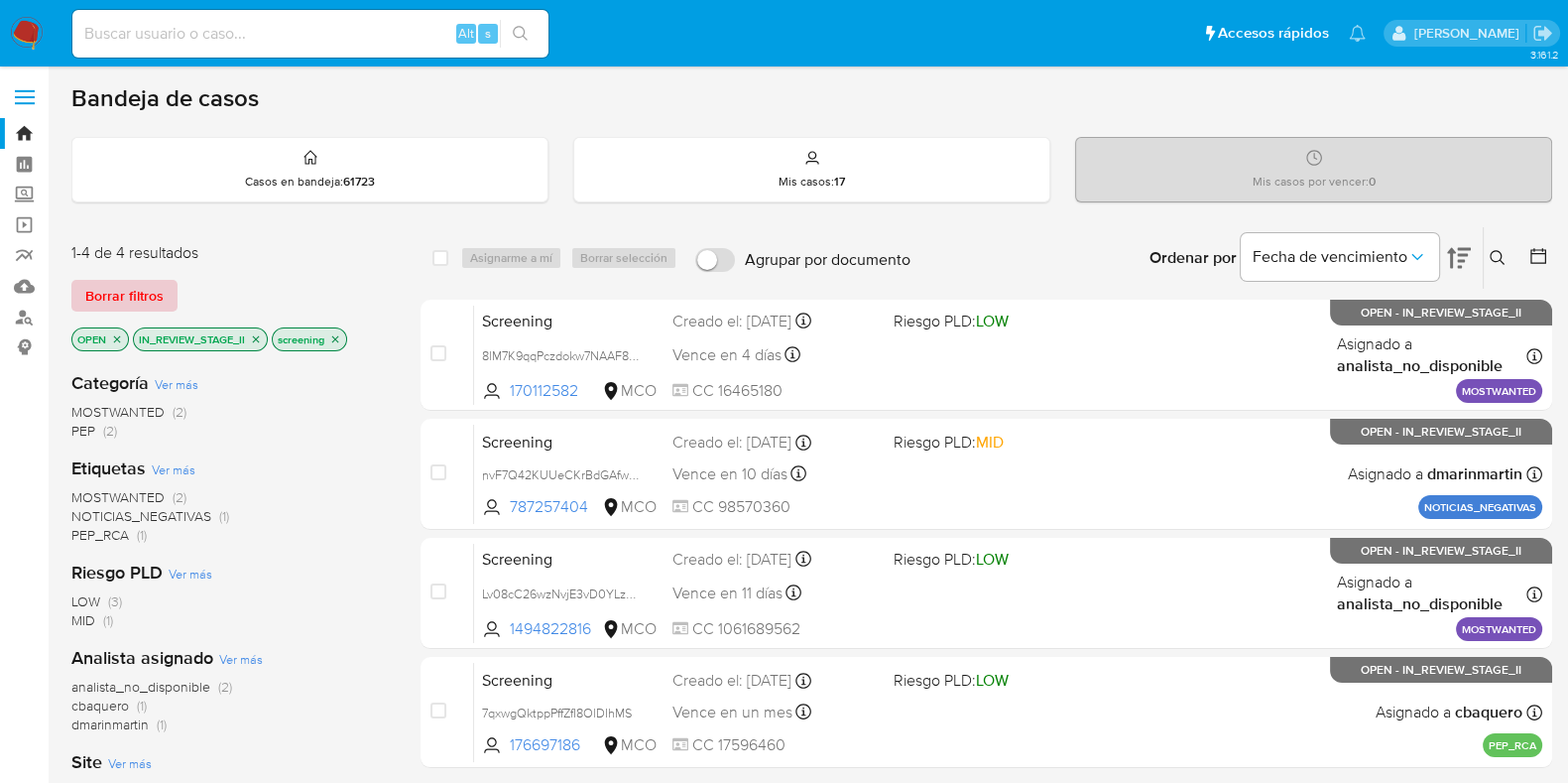
click at [132, 293] on span "Borrar filtros" at bounding box center [124, 296] width 79 height 28
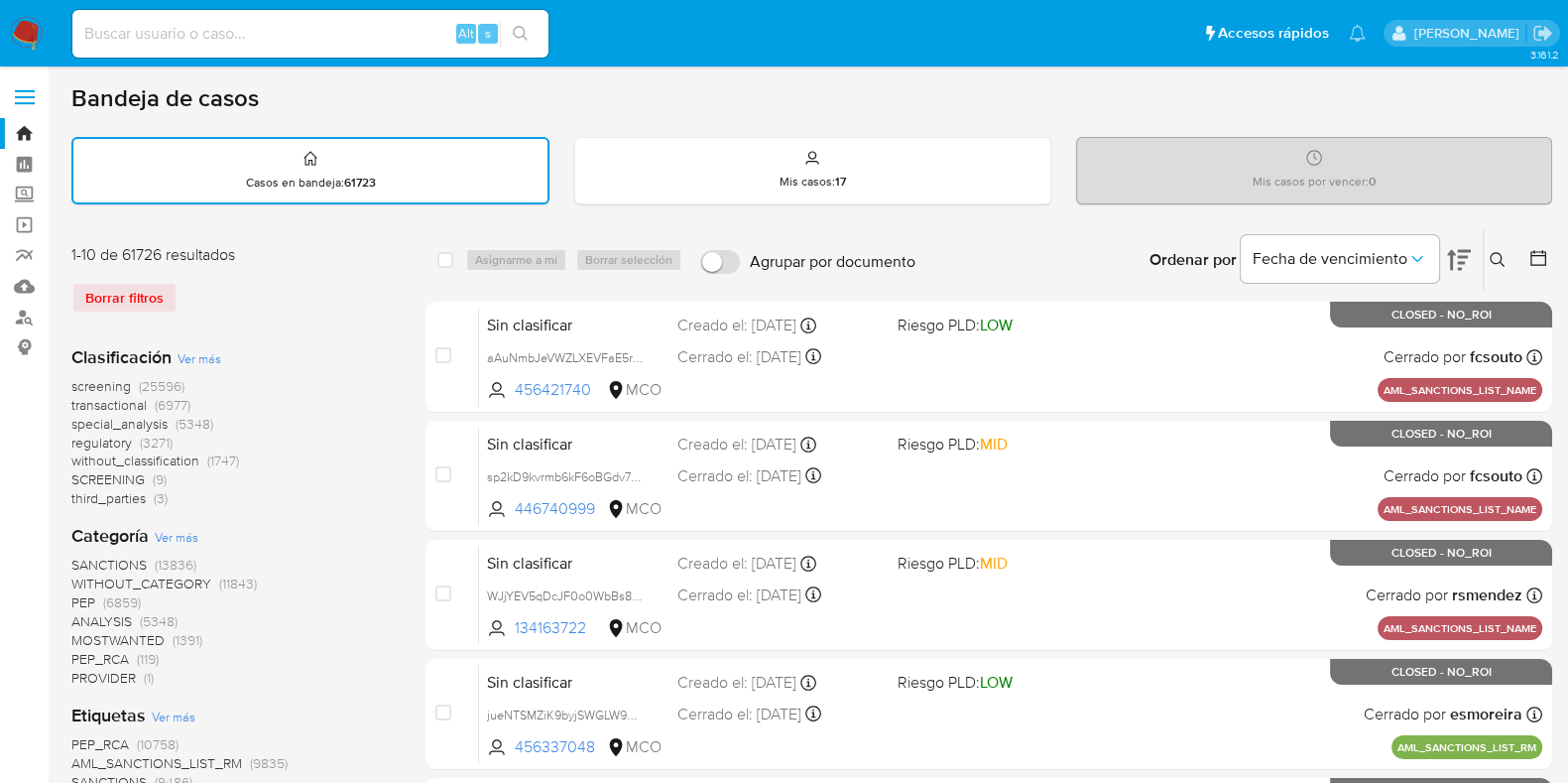
click at [111, 402] on span "transactional" at bounding box center [110, 405] width 76 height 20
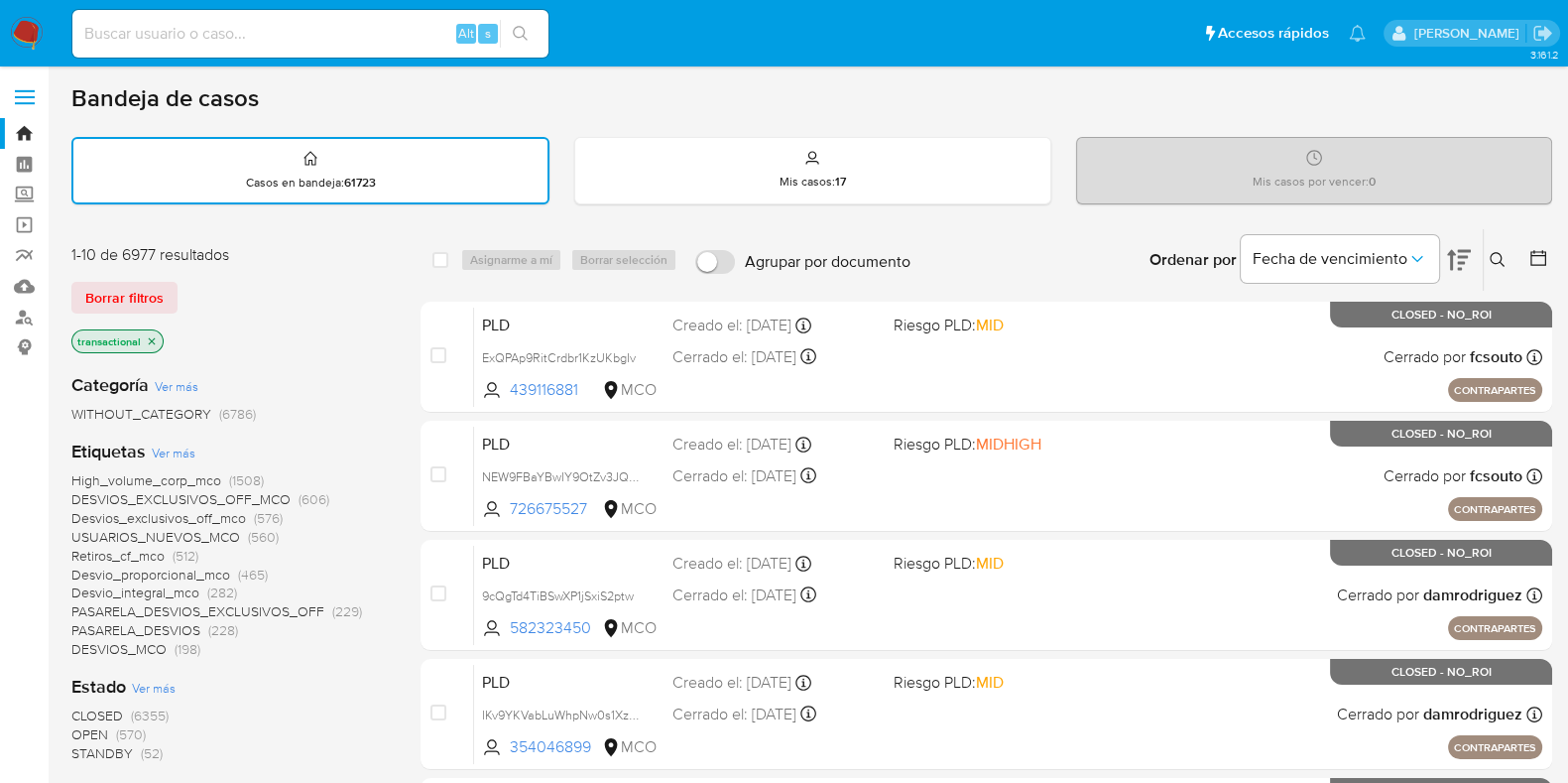
click at [152, 336] on icon "close-filter" at bounding box center [152, 342] width 12 height 12
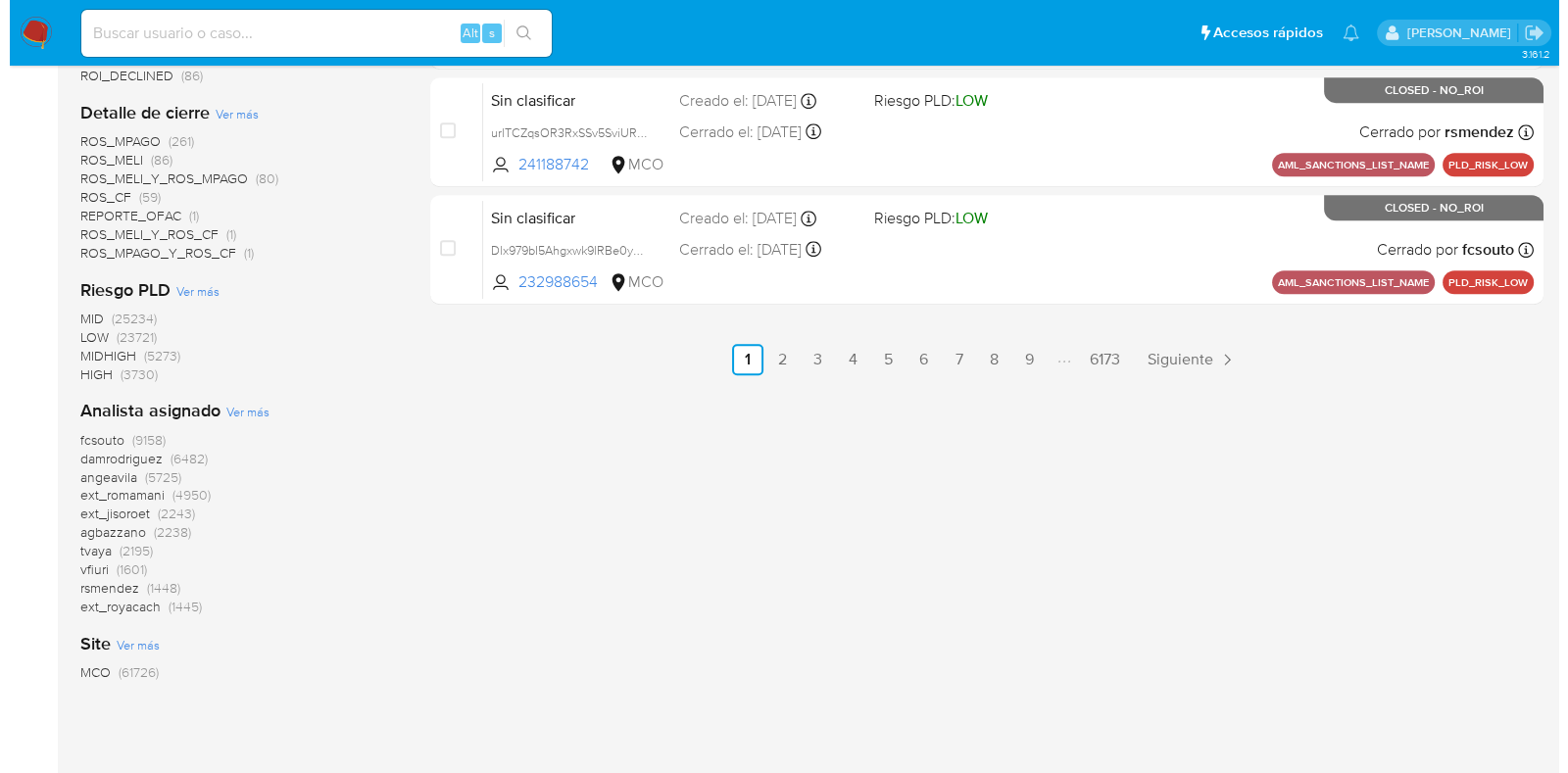
scroll to position [1225, 0]
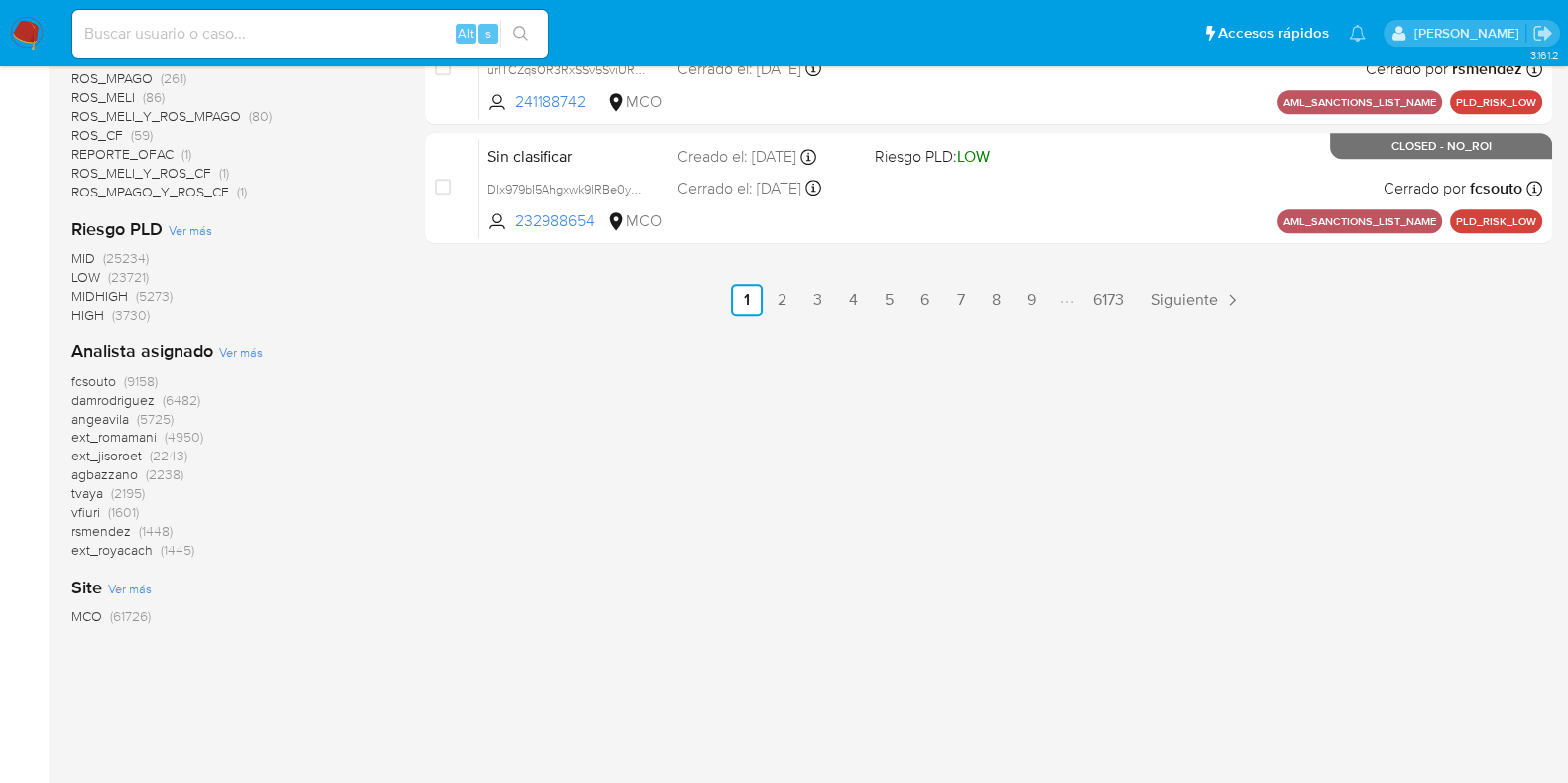
click at [232, 350] on span "Ver más" at bounding box center [242, 353] width 44 height 18
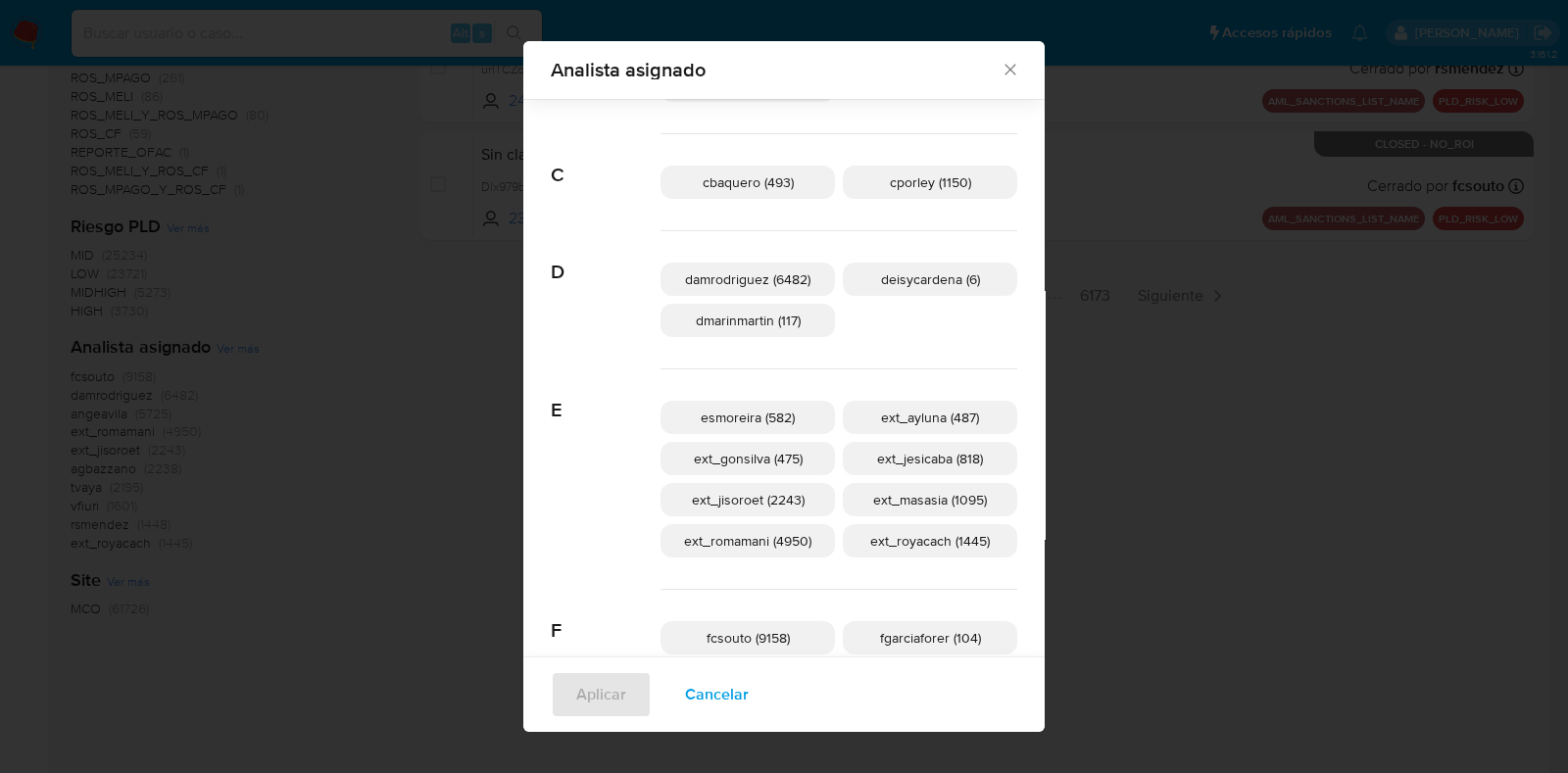
scroll to position [0, 0]
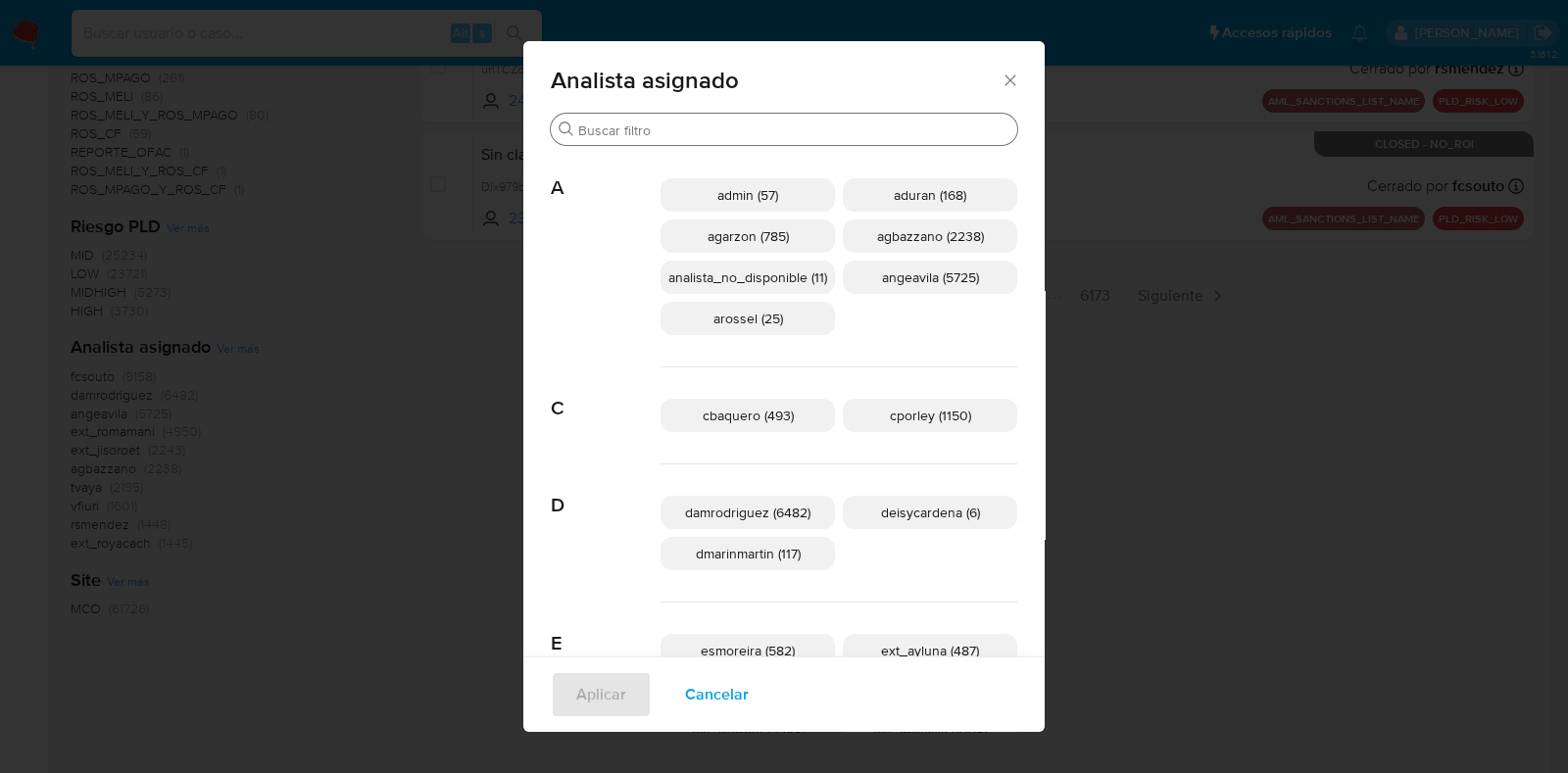
click at [734, 119] on div "Buscar" at bounding box center [784, 129] width 466 height 32
click at [686, 142] on div "Buscar" at bounding box center [784, 129] width 466 height 32
click at [687, 132] on input "Buscar" at bounding box center [793, 130] width 431 height 18
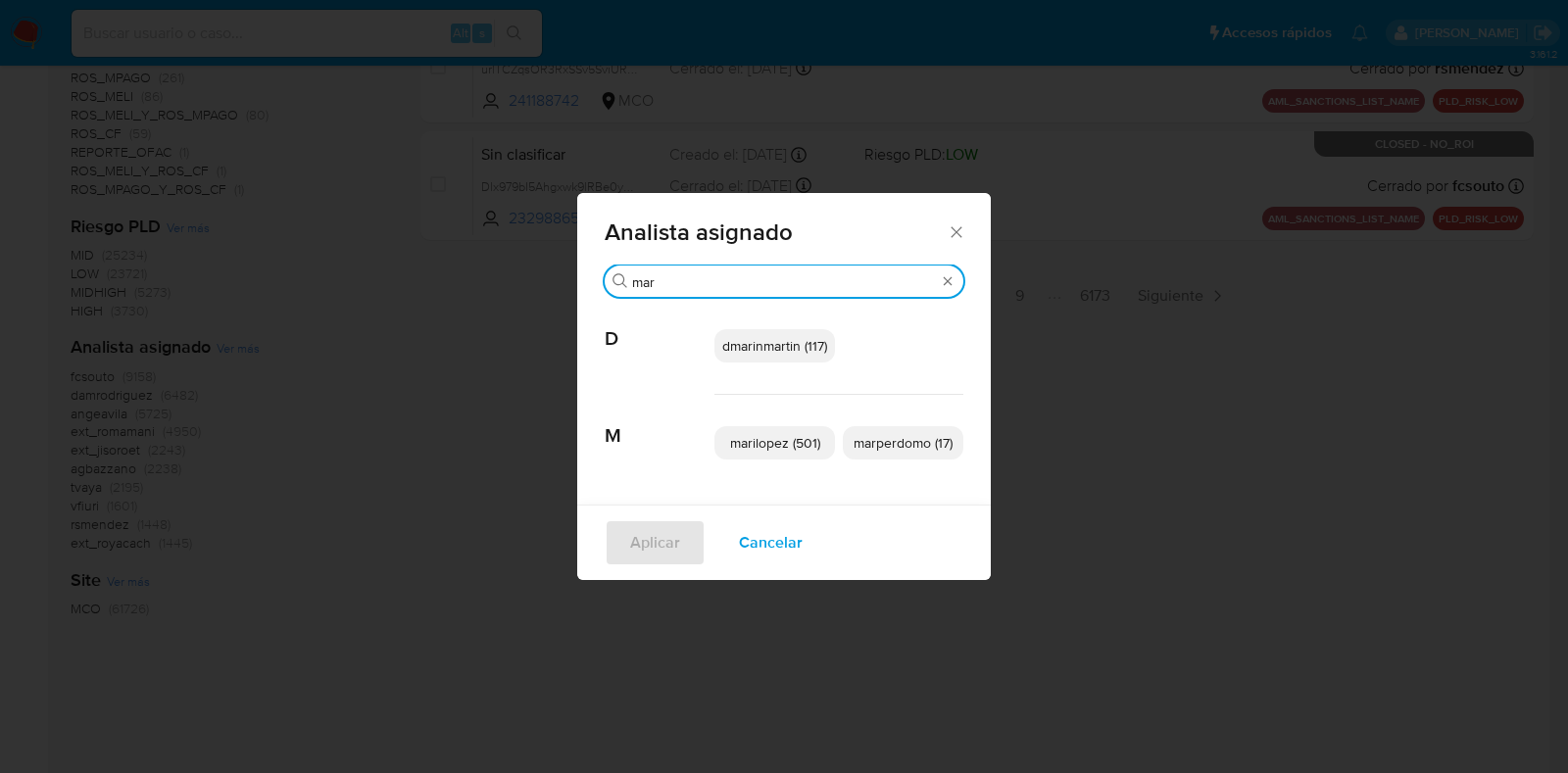
type input "mar"
click at [906, 444] on span "marperdomo (17)" at bounding box center [903, 443] width 99 height 20
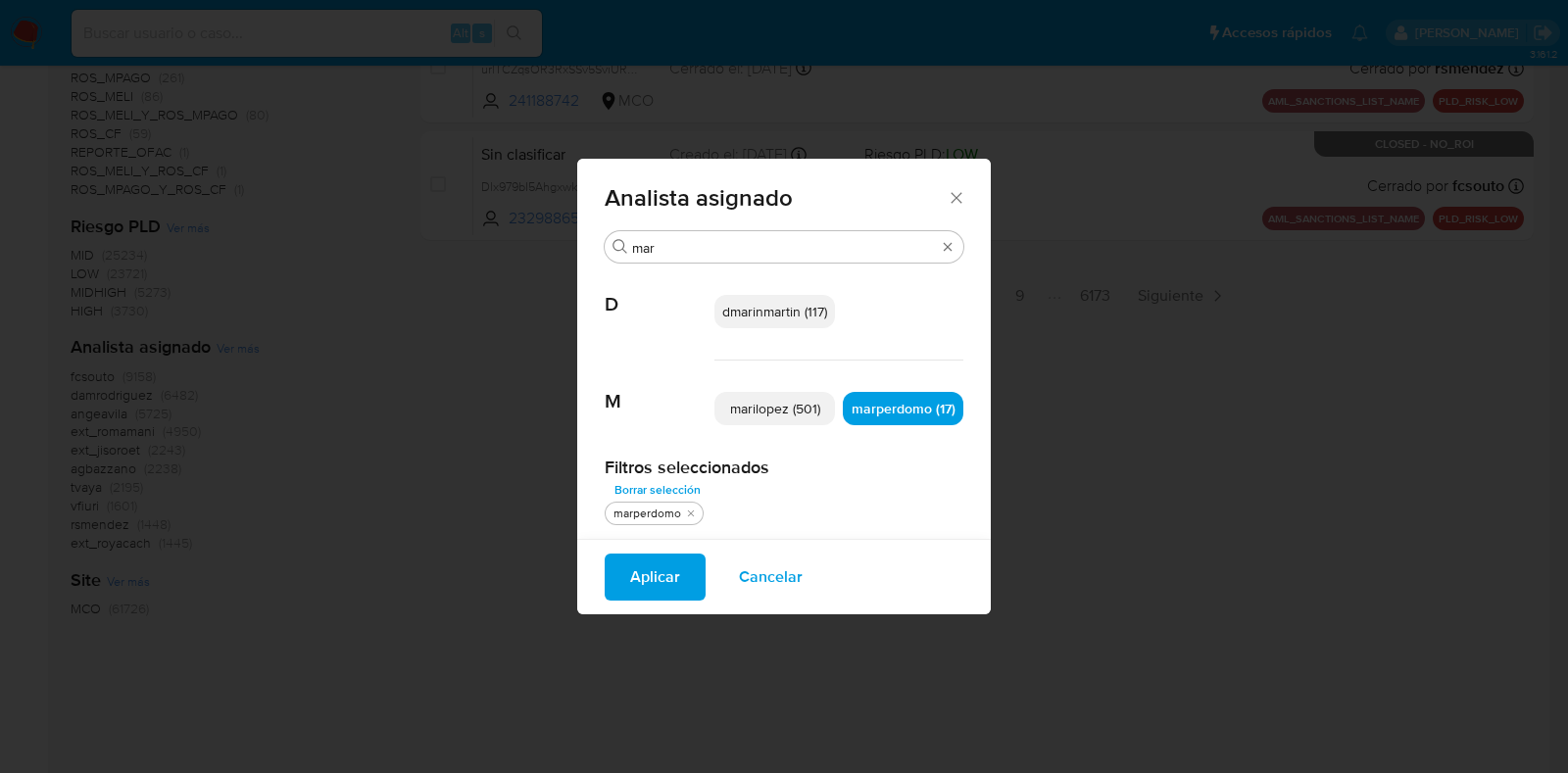
click at [660, 580] on span "Aplicar" at bounding box center [655, 578] width 50 height 43
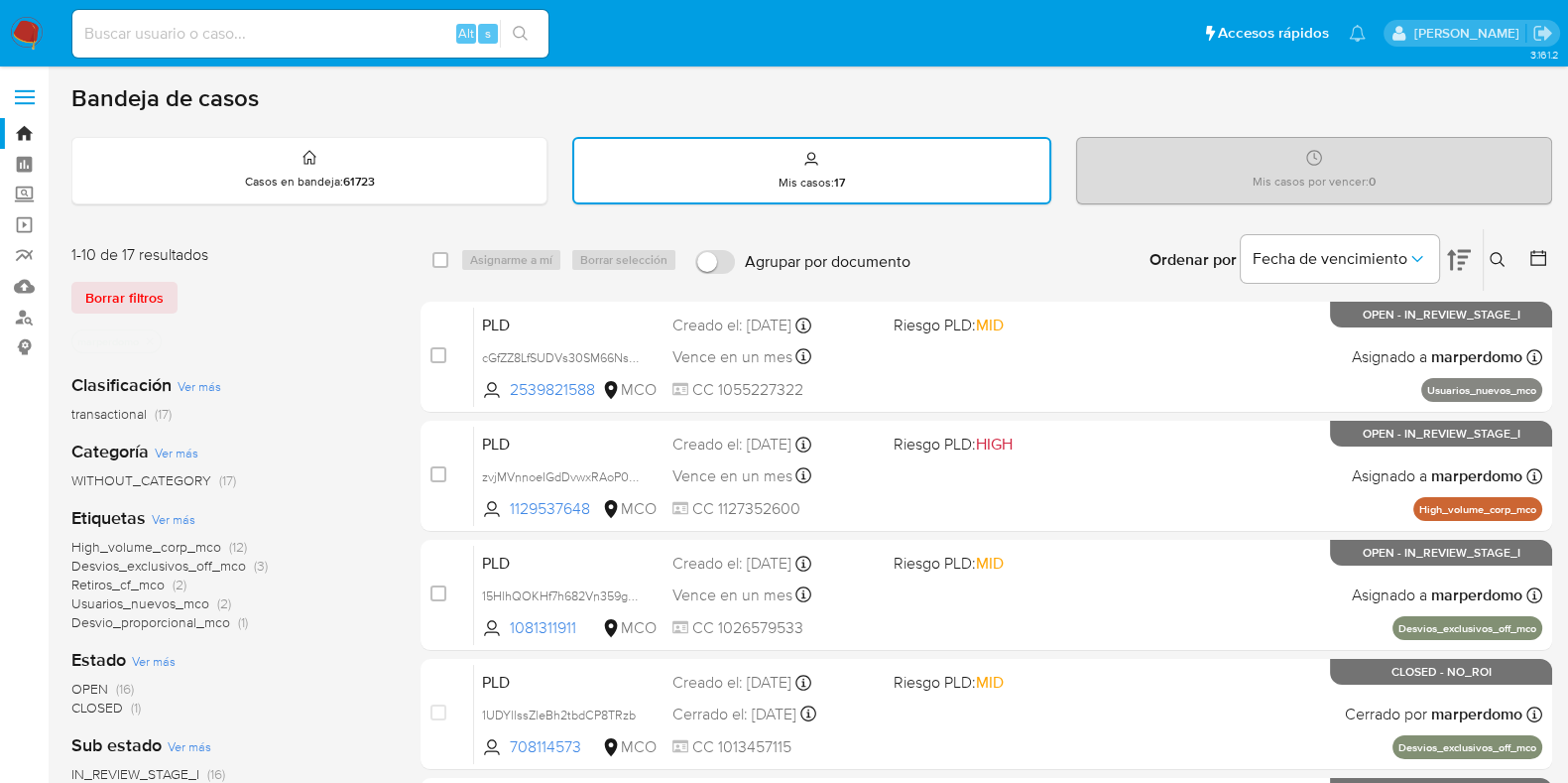
click at [188, 548] on span "High_volume_corp_mco" at bounding box center [147, 547] width 150 height 20
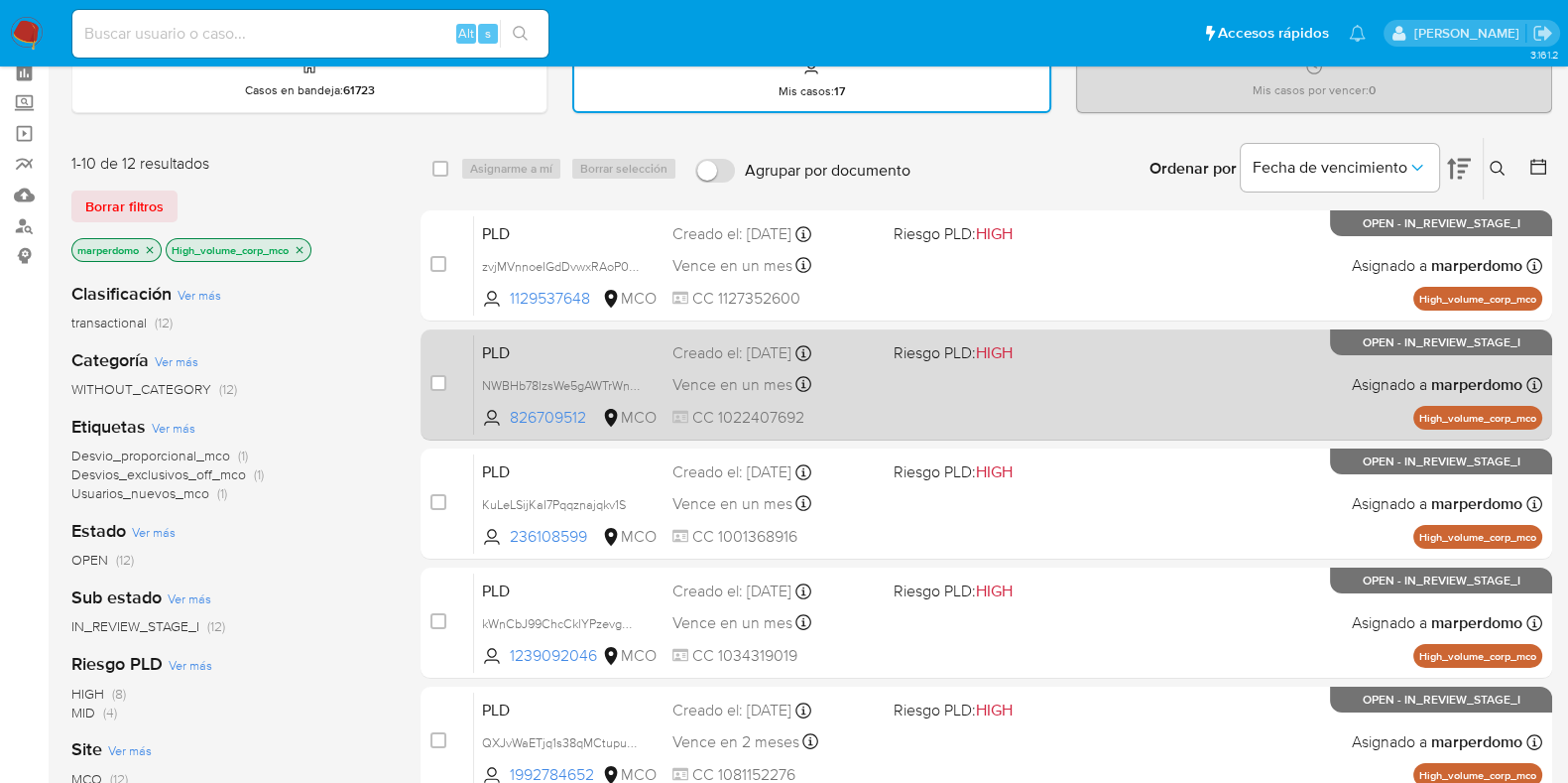
scroll to position [123, 0]
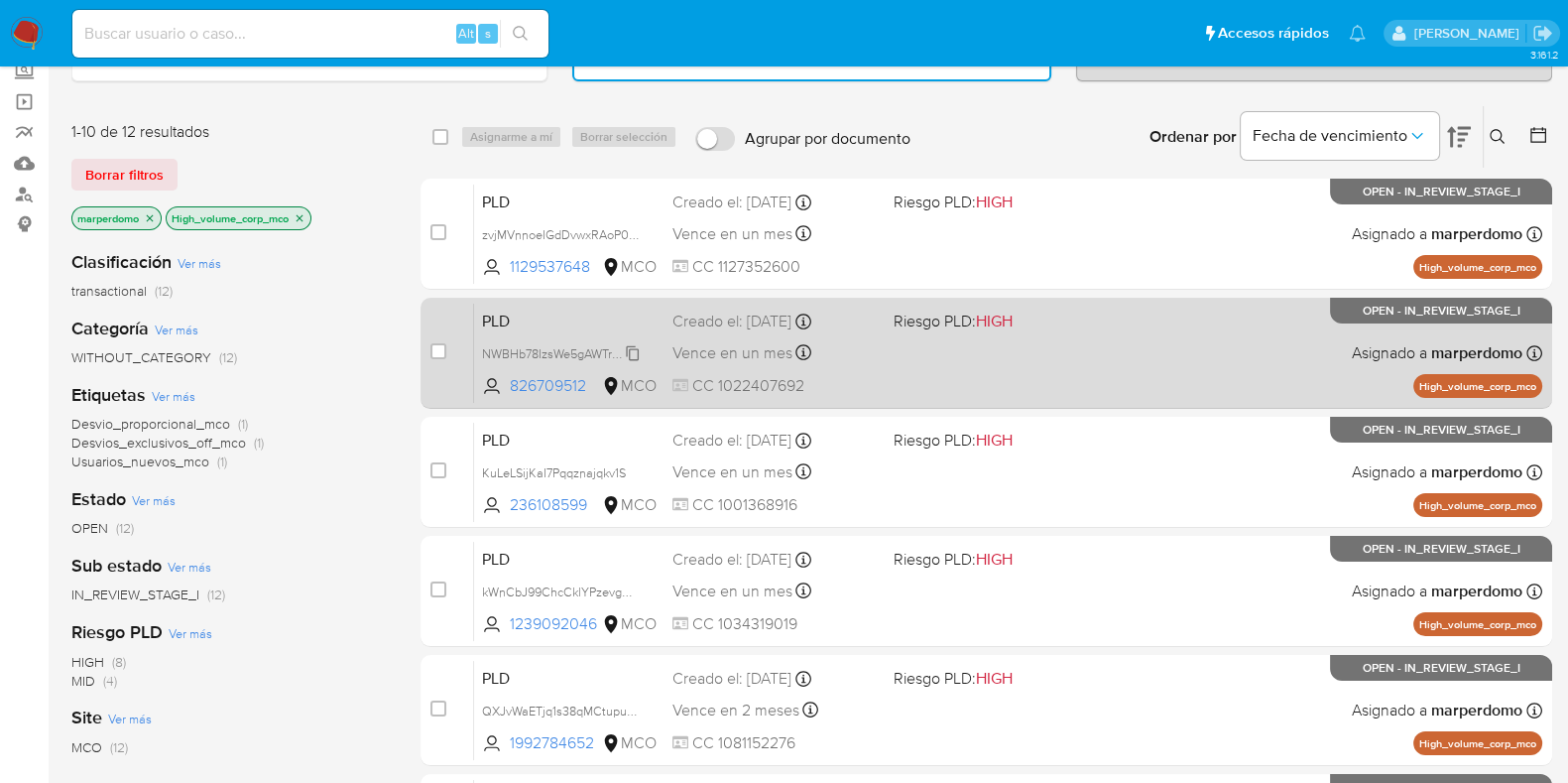
click at [631, 347] on span "NWBHb78IzsWe5gAWTrWnK6r1" at bounding box center [567, 353] width 171 height 22
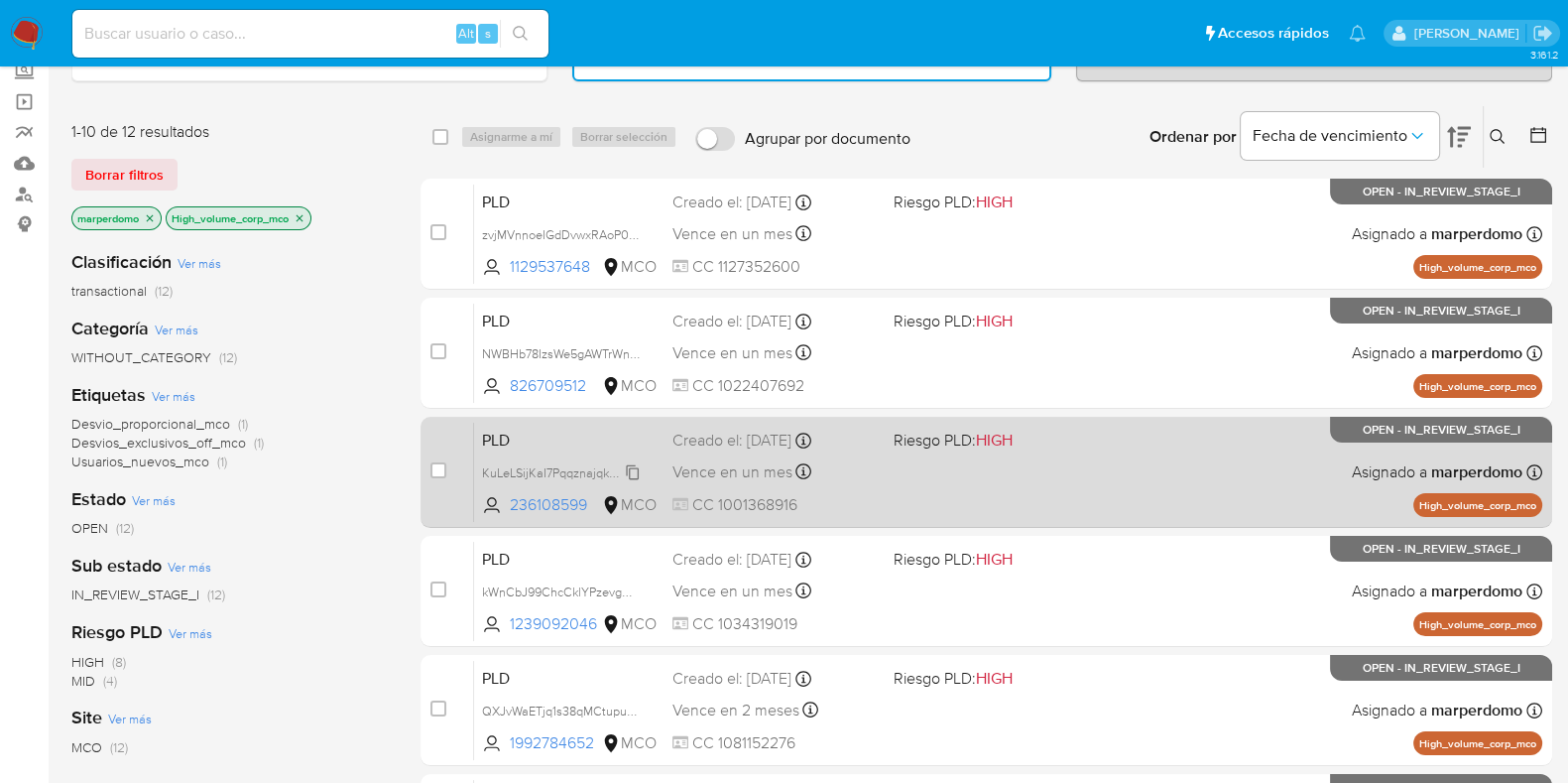
click at [630, 466] on icon at bounding box center [633, 472] width 16 height 16
click at [561, 498] on span "236108599" at bounding box center [554, 505] width 88 height 22
click at [530, 462] on span "KuLeLSijKaI7Pqqznajqkv1S" at bounding box center [554, 471] width 144 height 22
click at [522, 447] on span "PLD" at bounding box center [569, 438] width 175 height 26
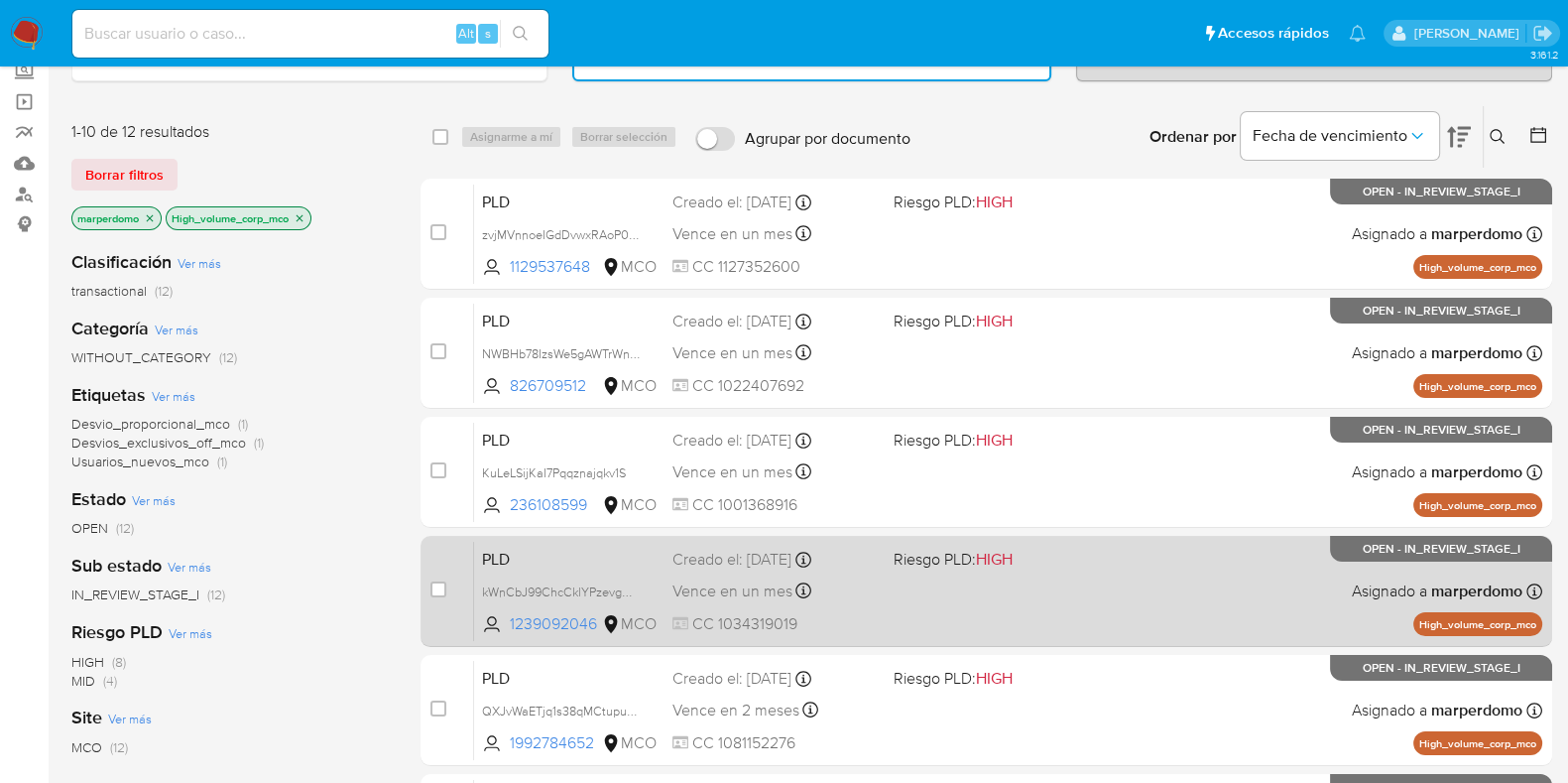
click at [501, 558] on span "PLD" at bounding box center [569, 558] width 175 height 26
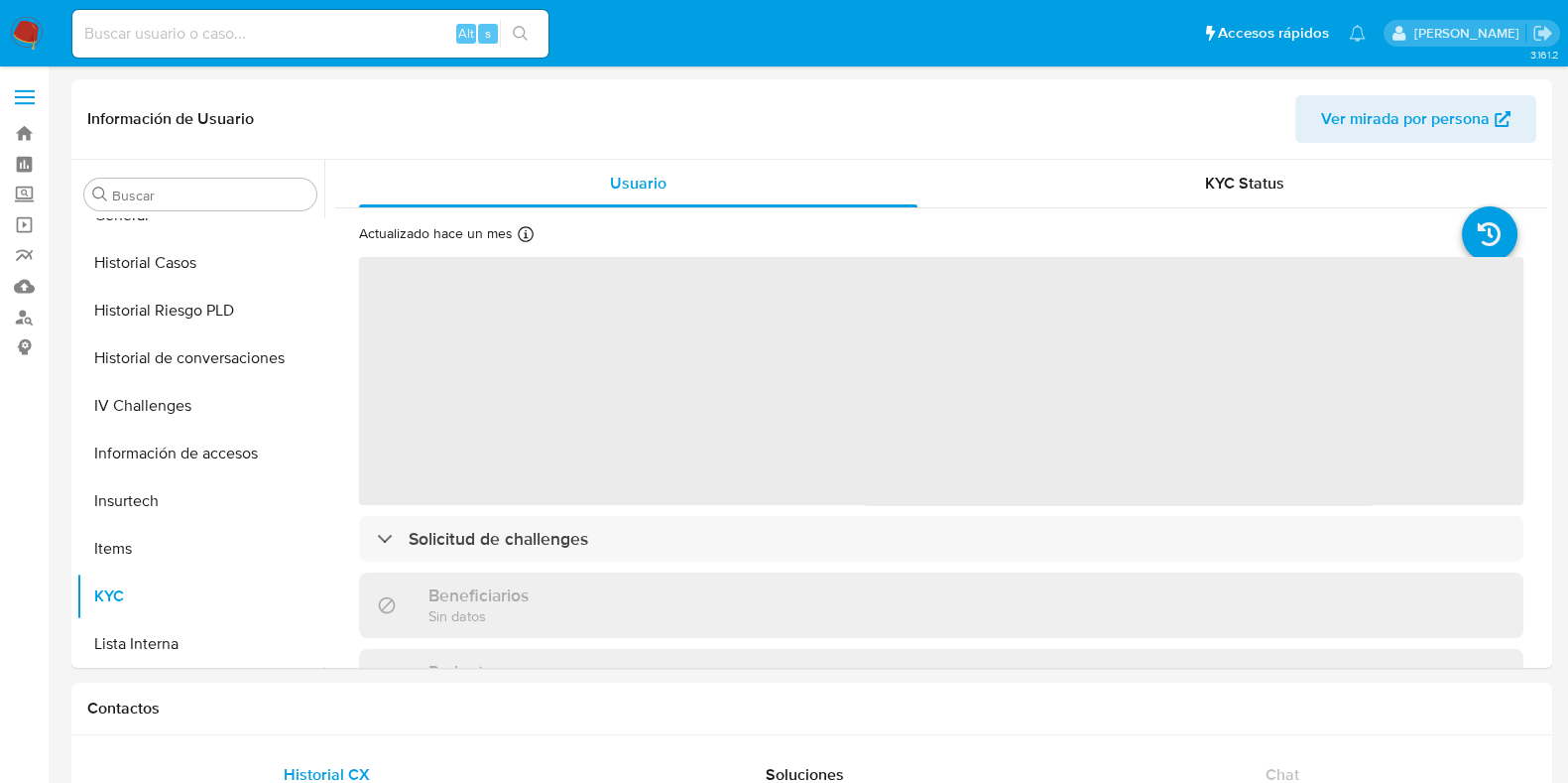
scroll to position [859, 0]
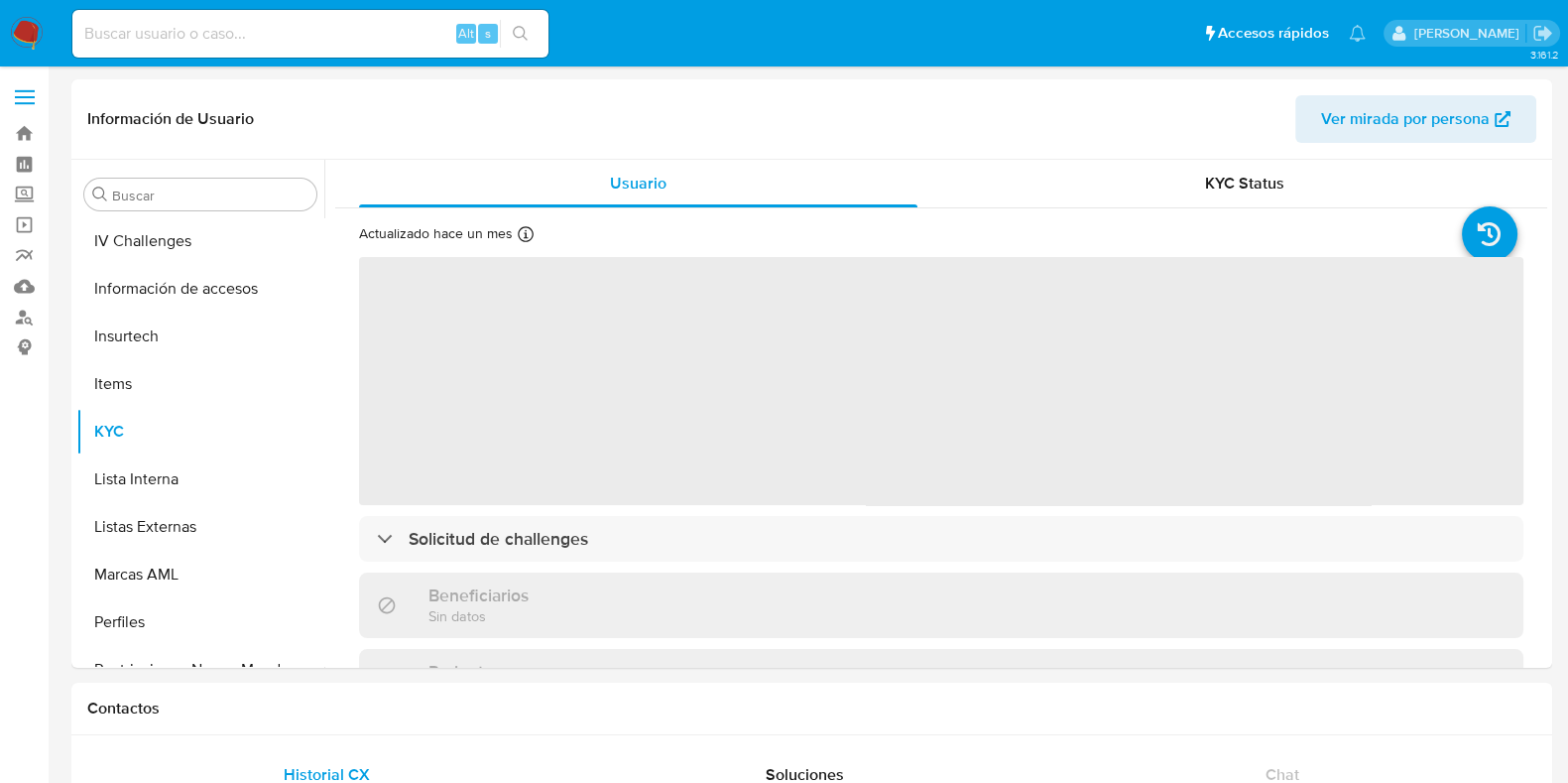
select select "10"
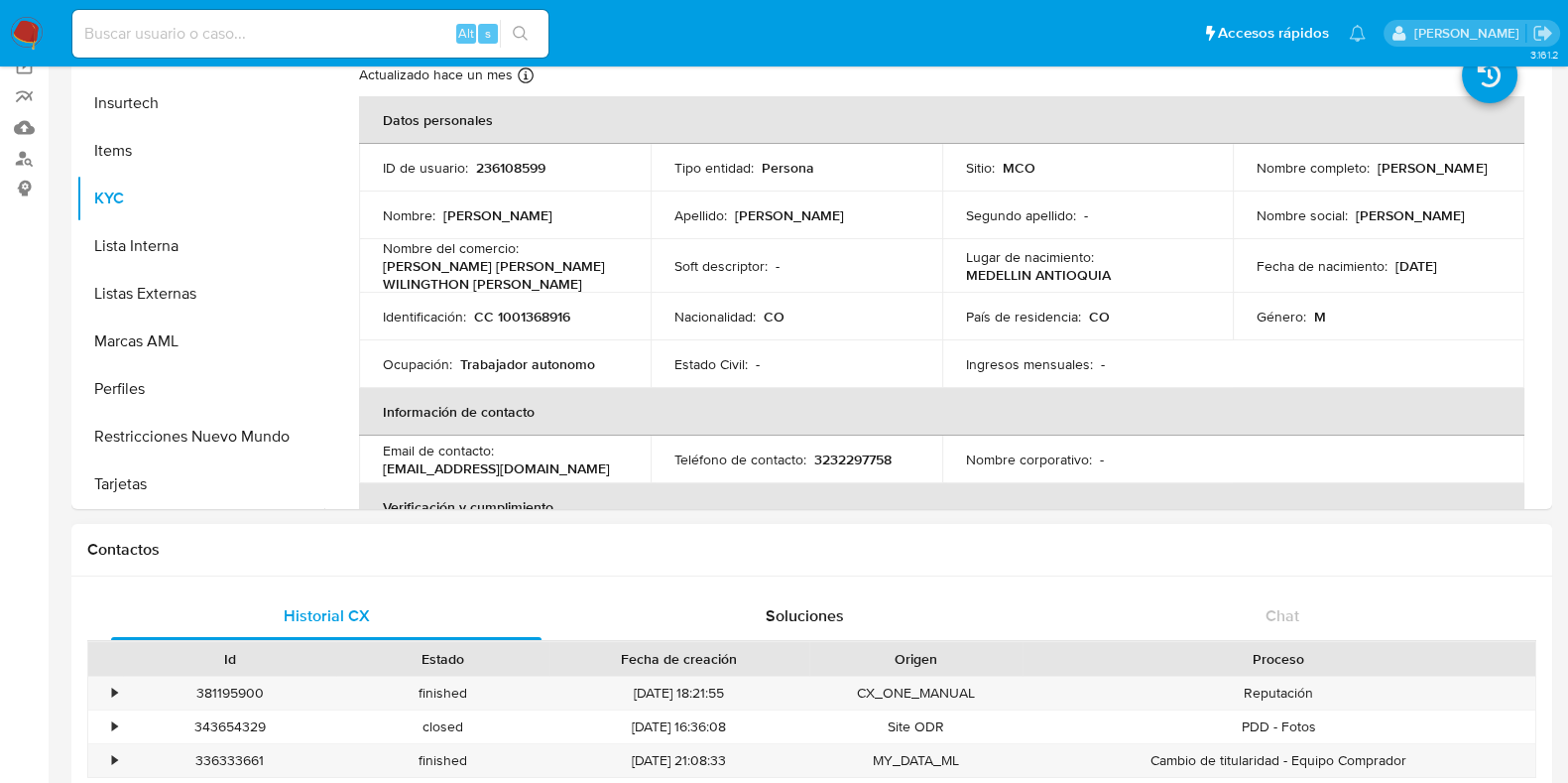
scroll to position [0, 0]
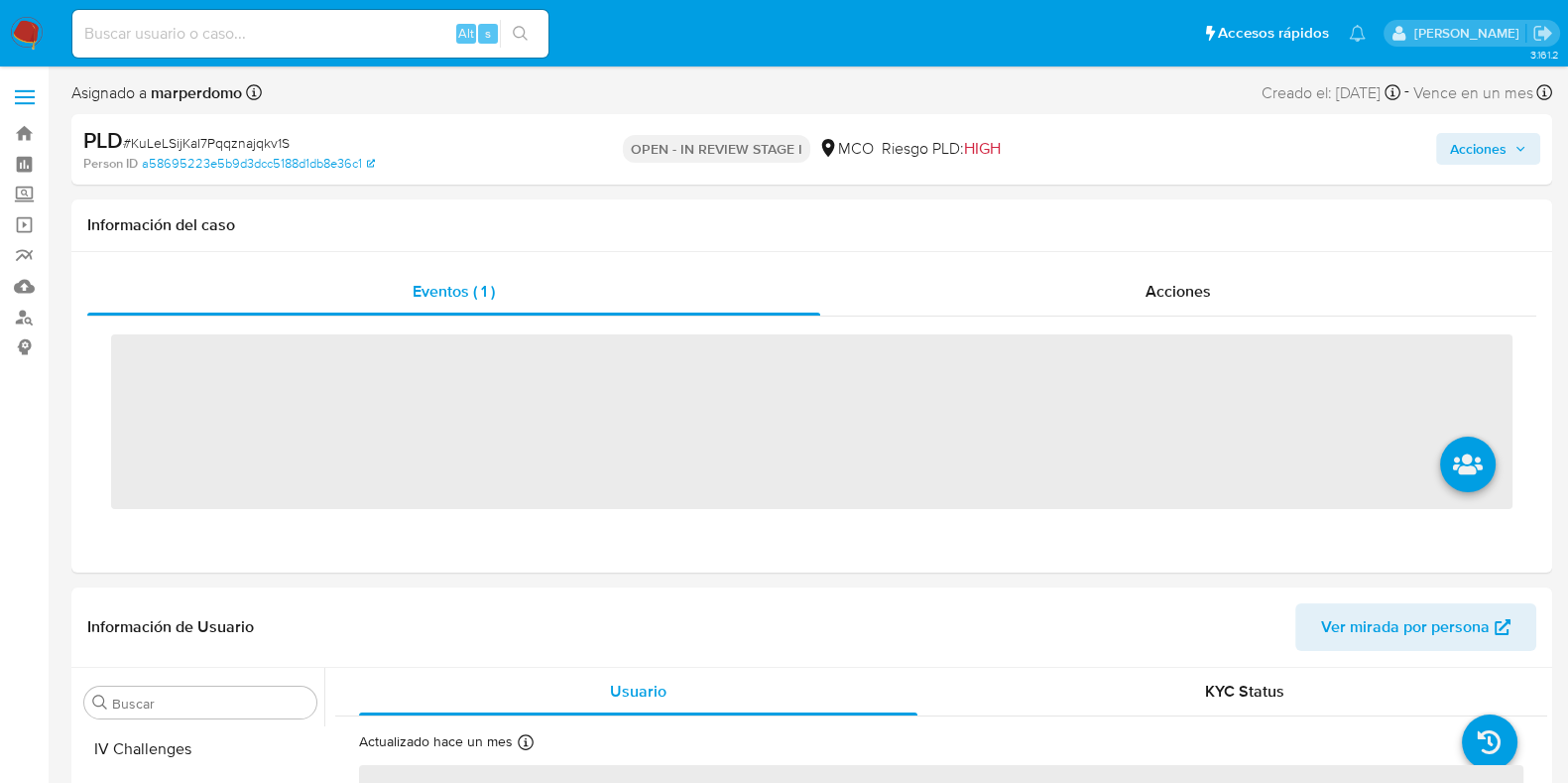
scroll to position [933, 0]
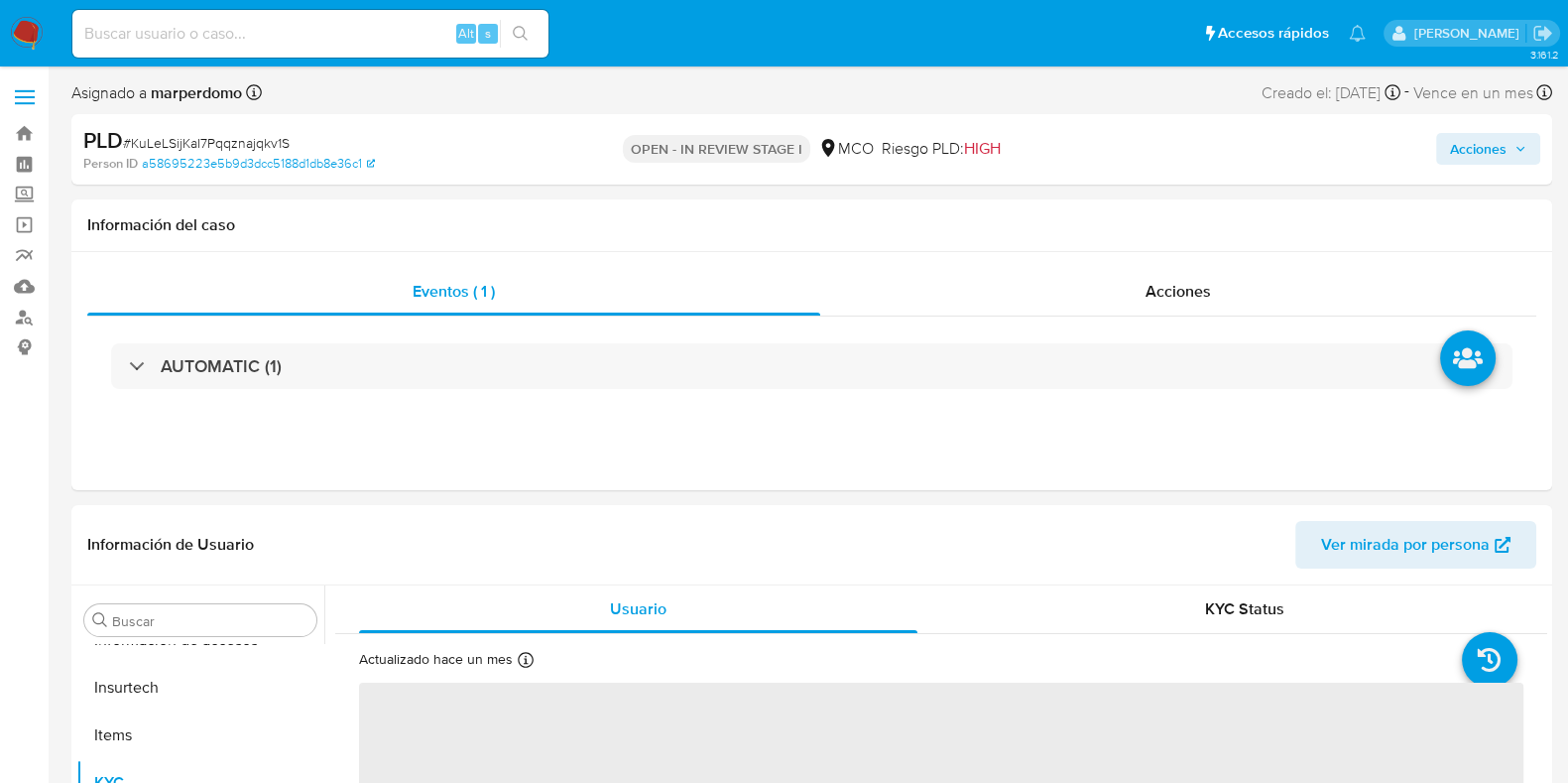
select select "10"
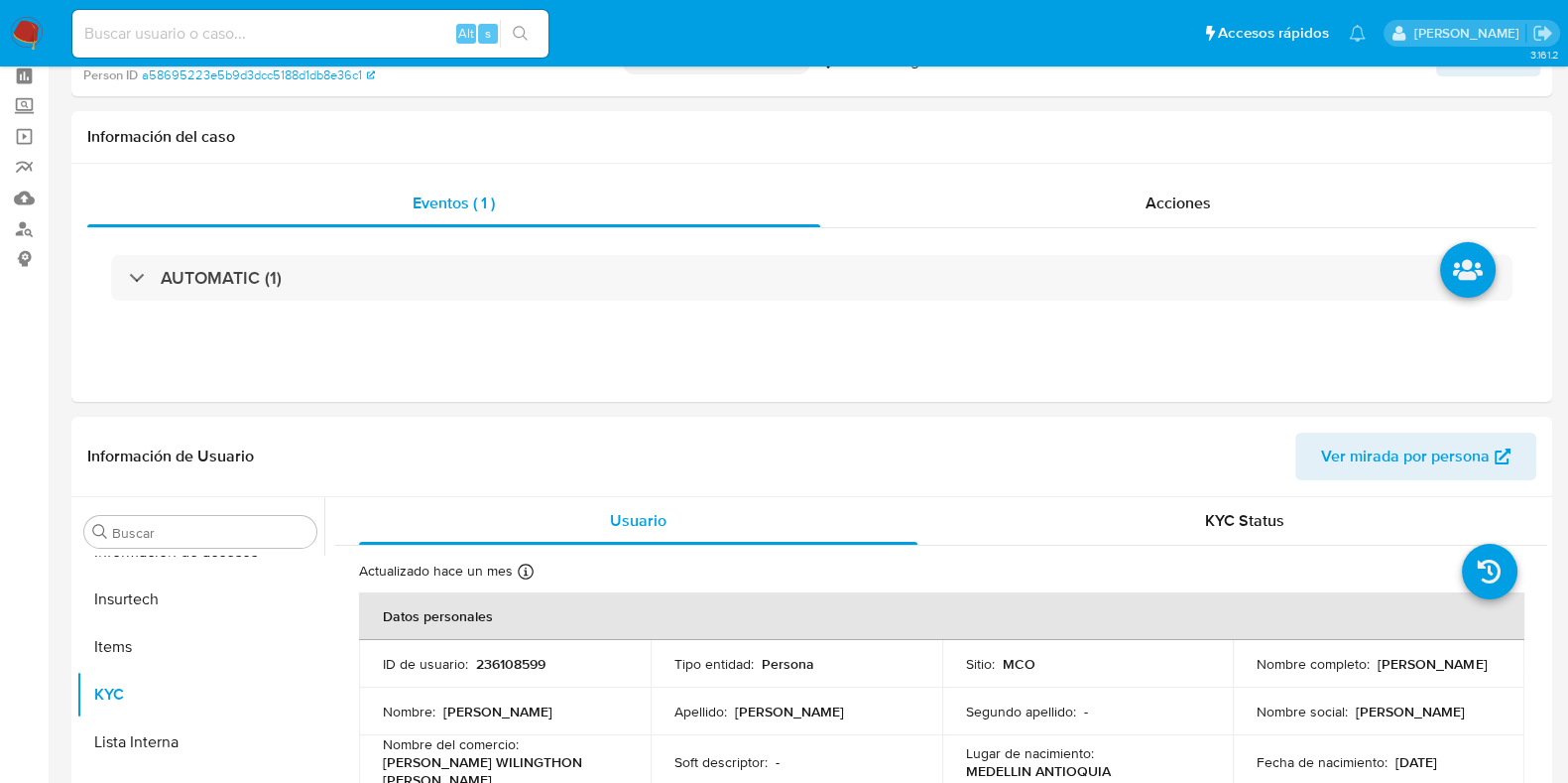
scroll to position [248, 0]
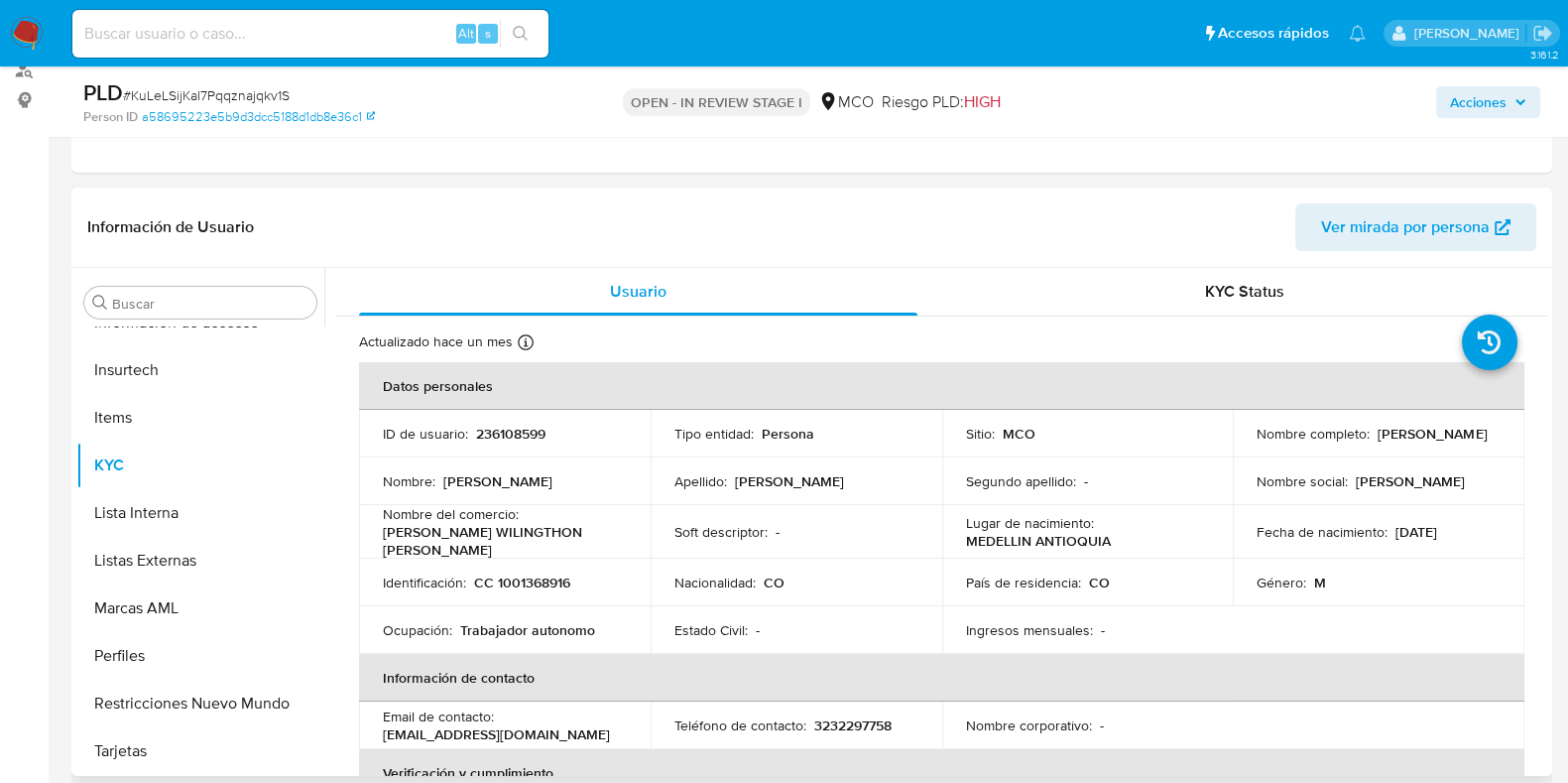
click at [531, 434] on p "236108599" at bounding box center [511, 433] width 70 height 18
copy p "236108599"
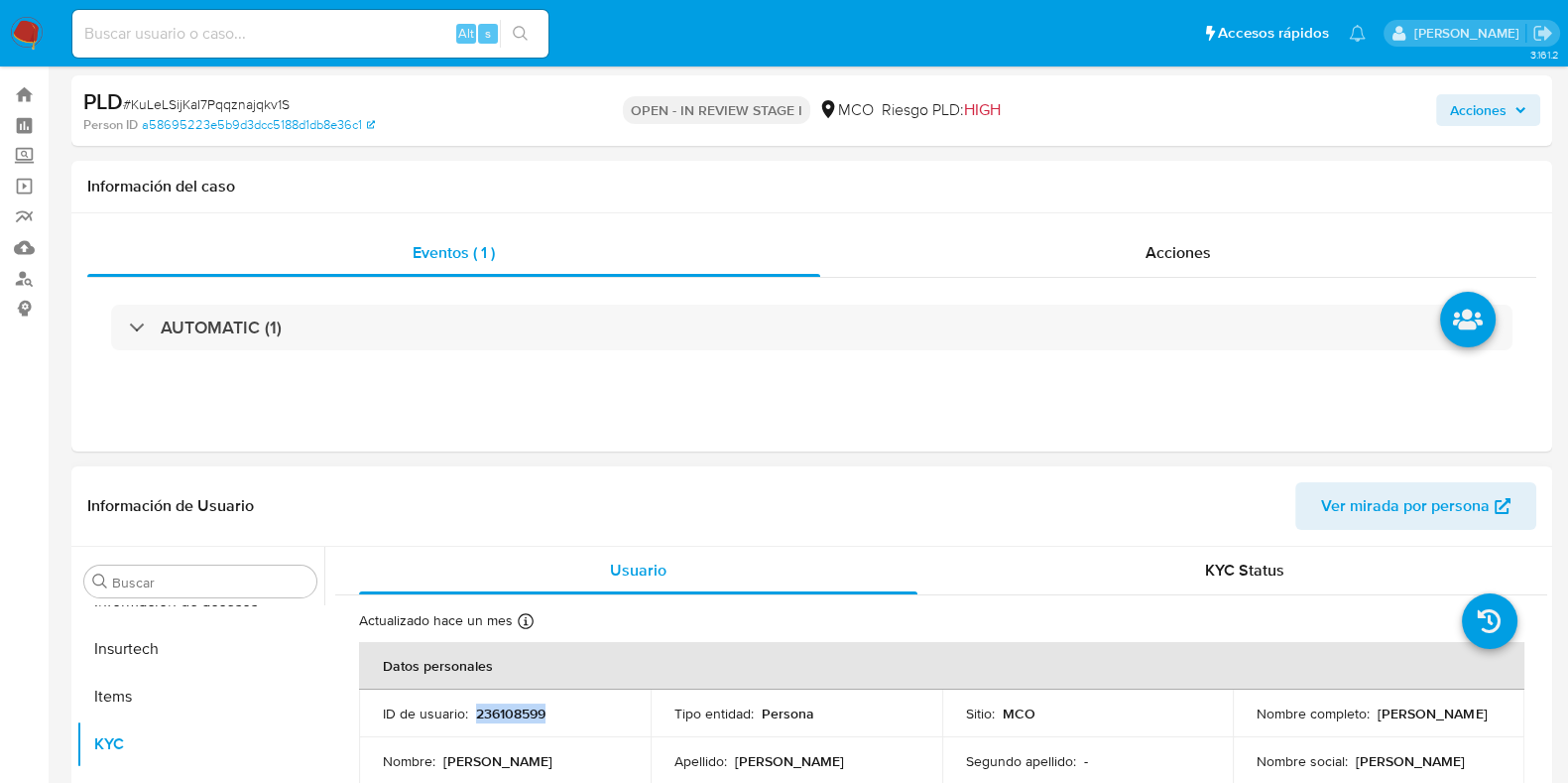
scroll to position [0, 0]
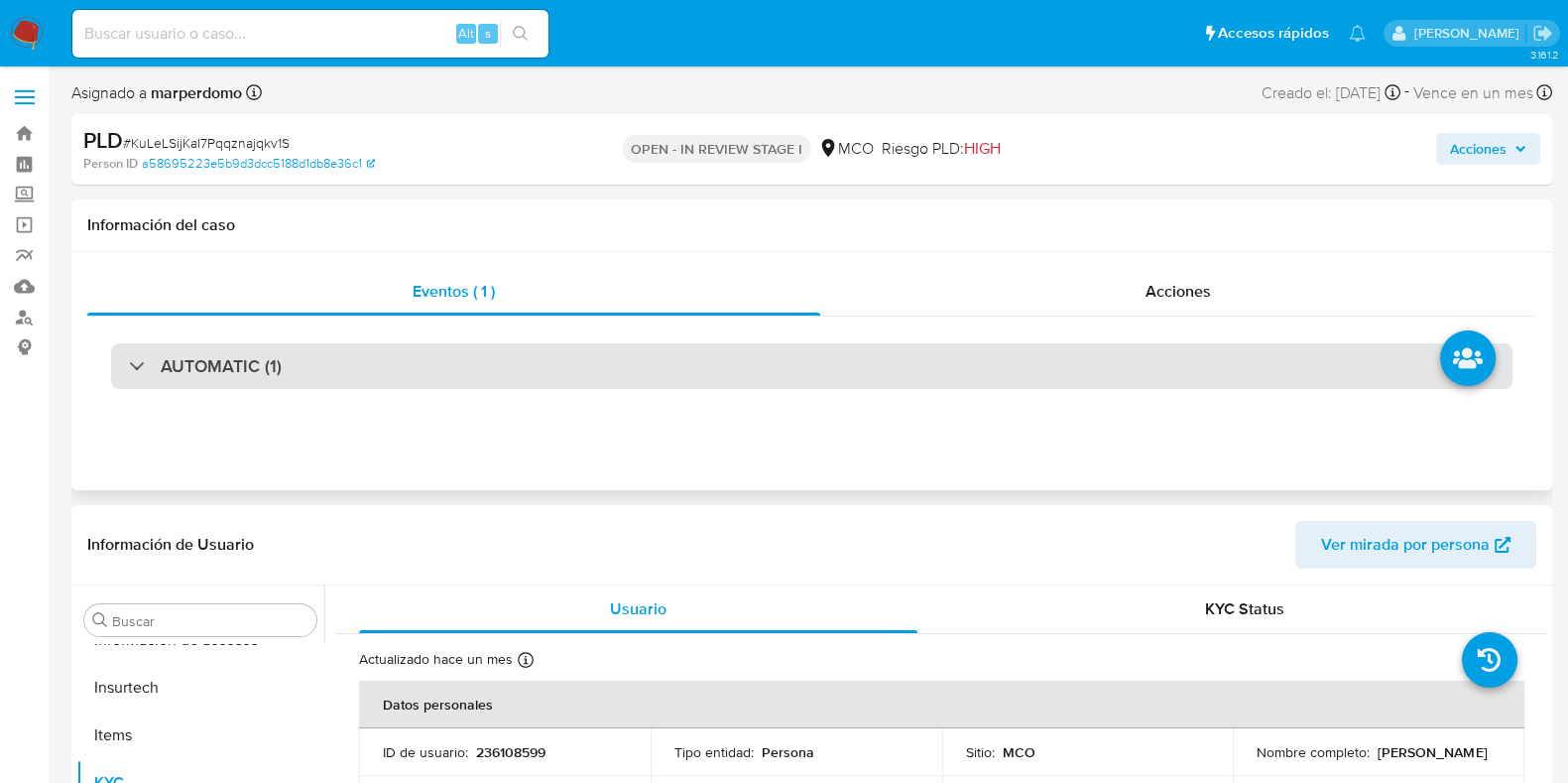
click at [1221, 354] on div "AUTOMATIC (1)" at bounding box center [811, 367] width 1402 height 46
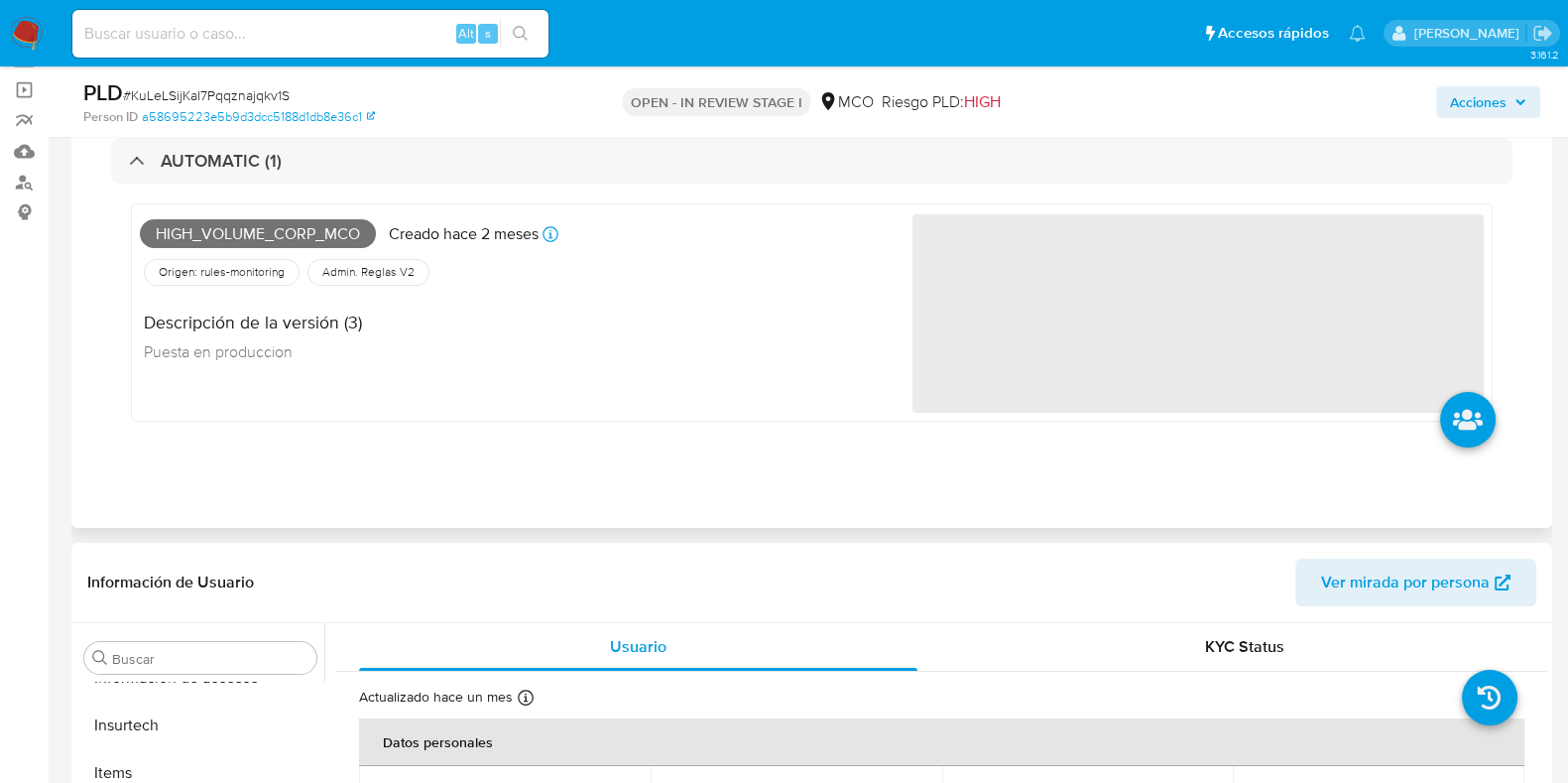
scroll to position [123, 0]
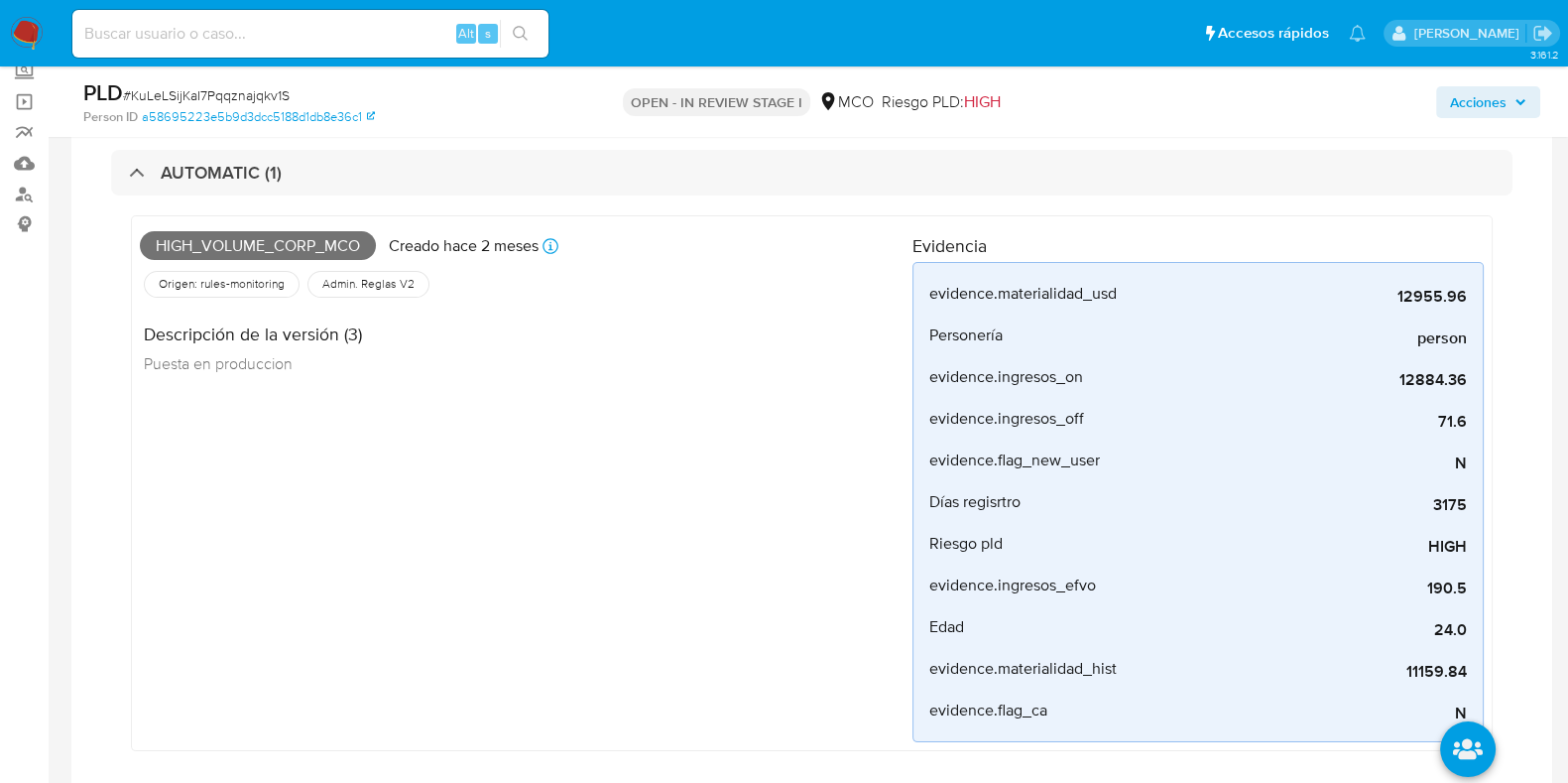
click at [662, 483] on div "High_volume_corp_mco Creado hace 2 meses Creado: 12/08/2025 05:08:43 Origen: ru…" at bounding box center [526, 483] width 773 height 518
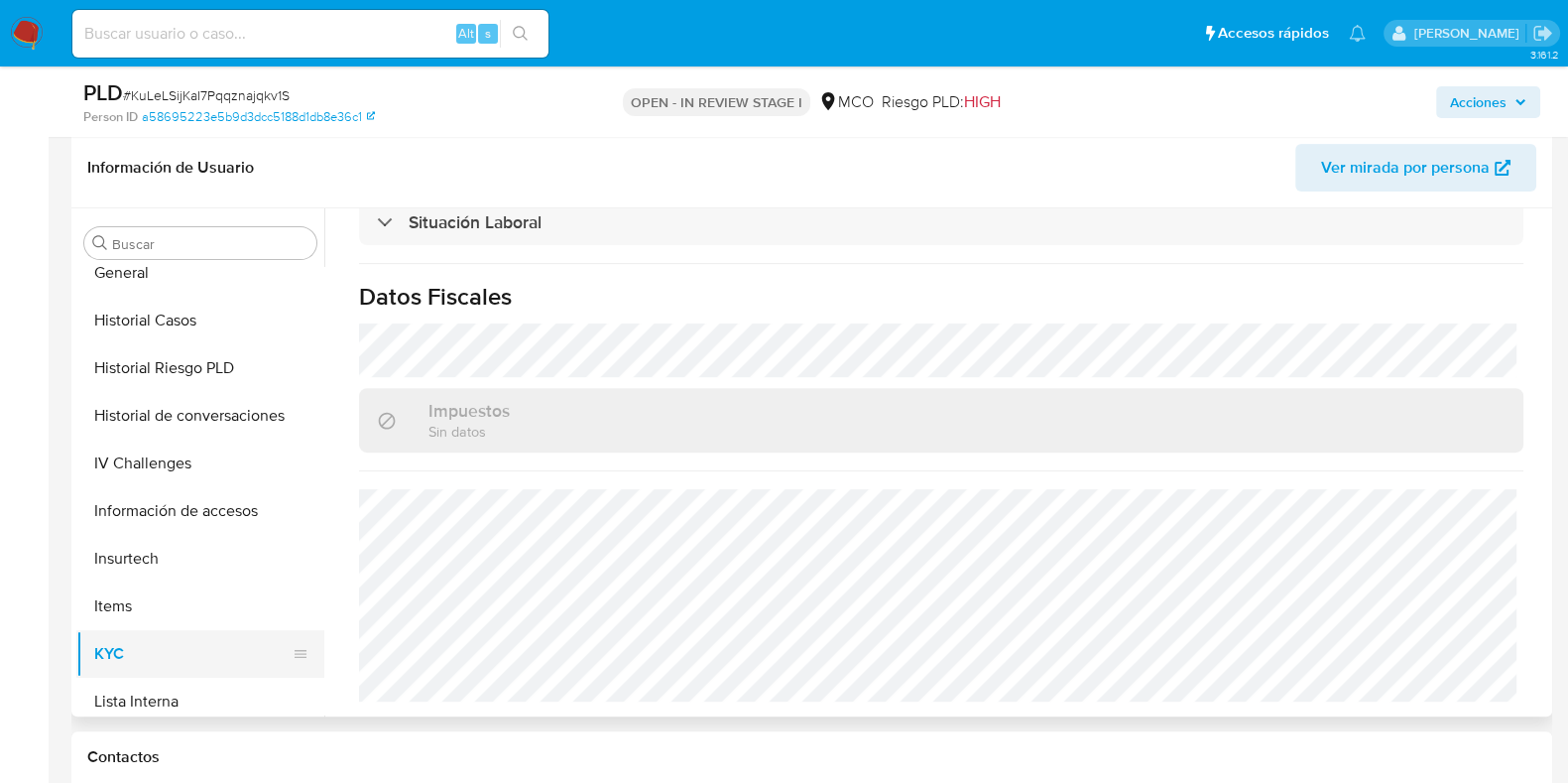
scroll to position [561, 0]
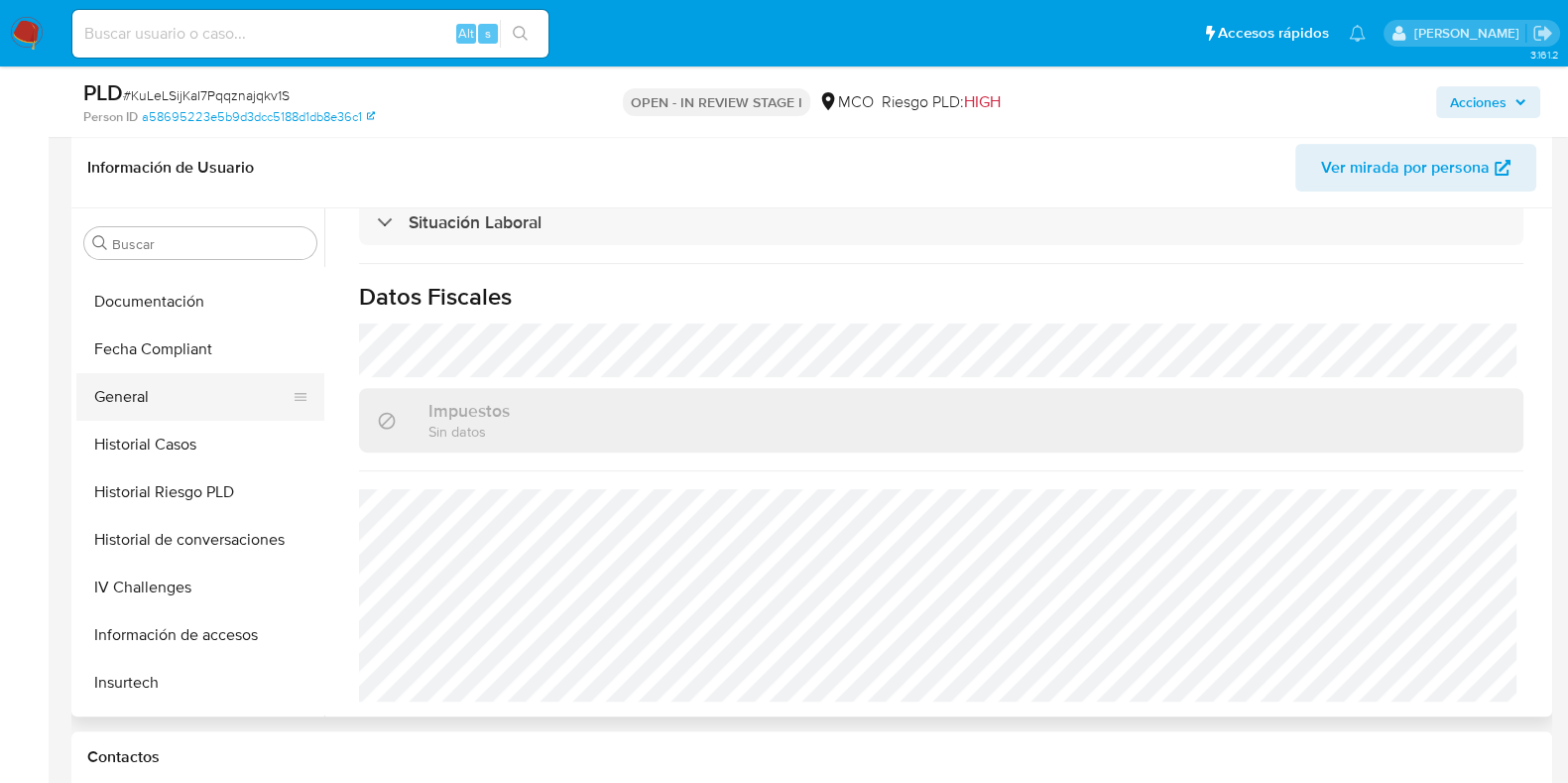
click at [154, 392] on button "General" at bounding box center [193, 397] width 233 height 48
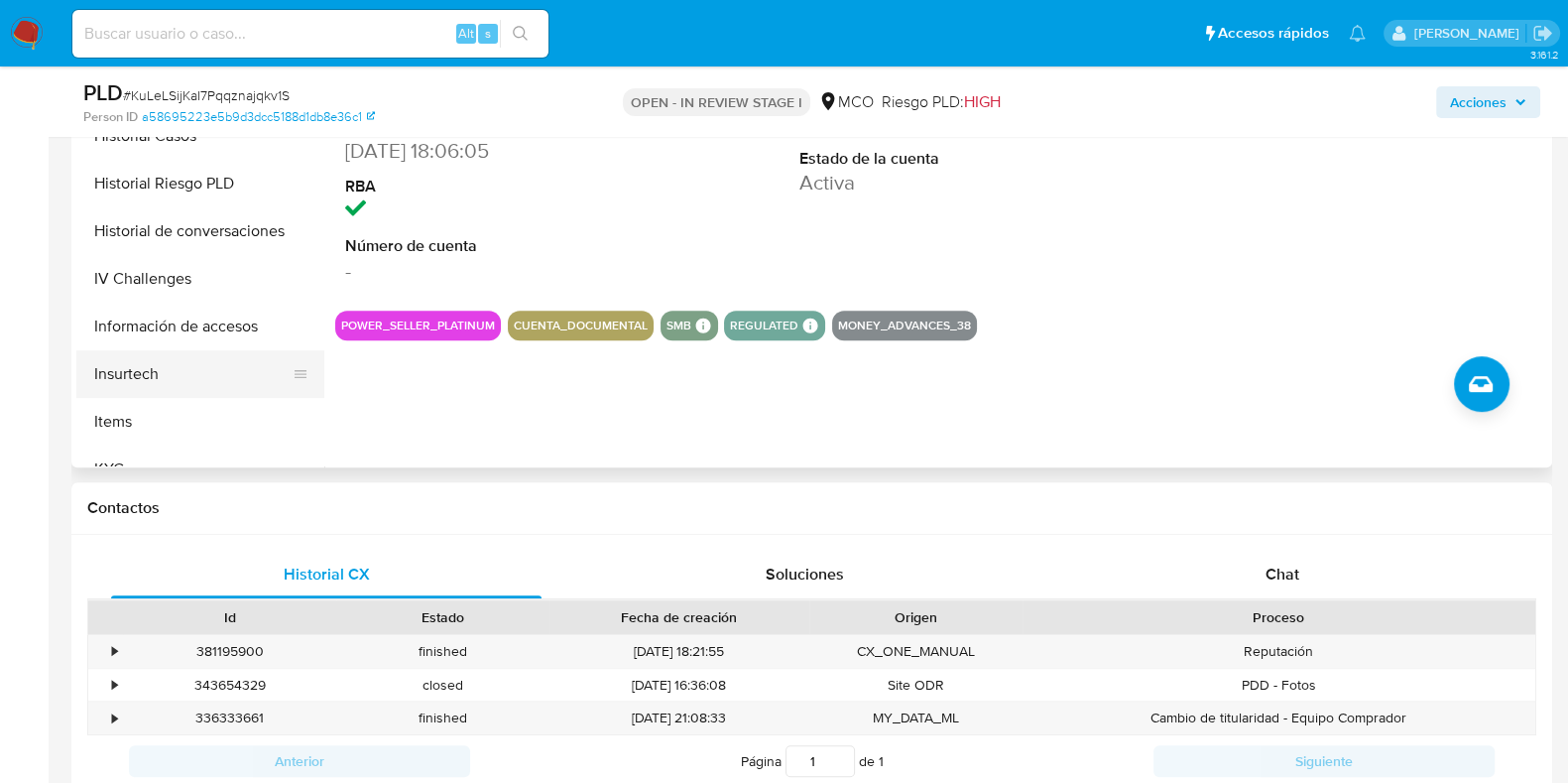
scroll to position [744, 0]
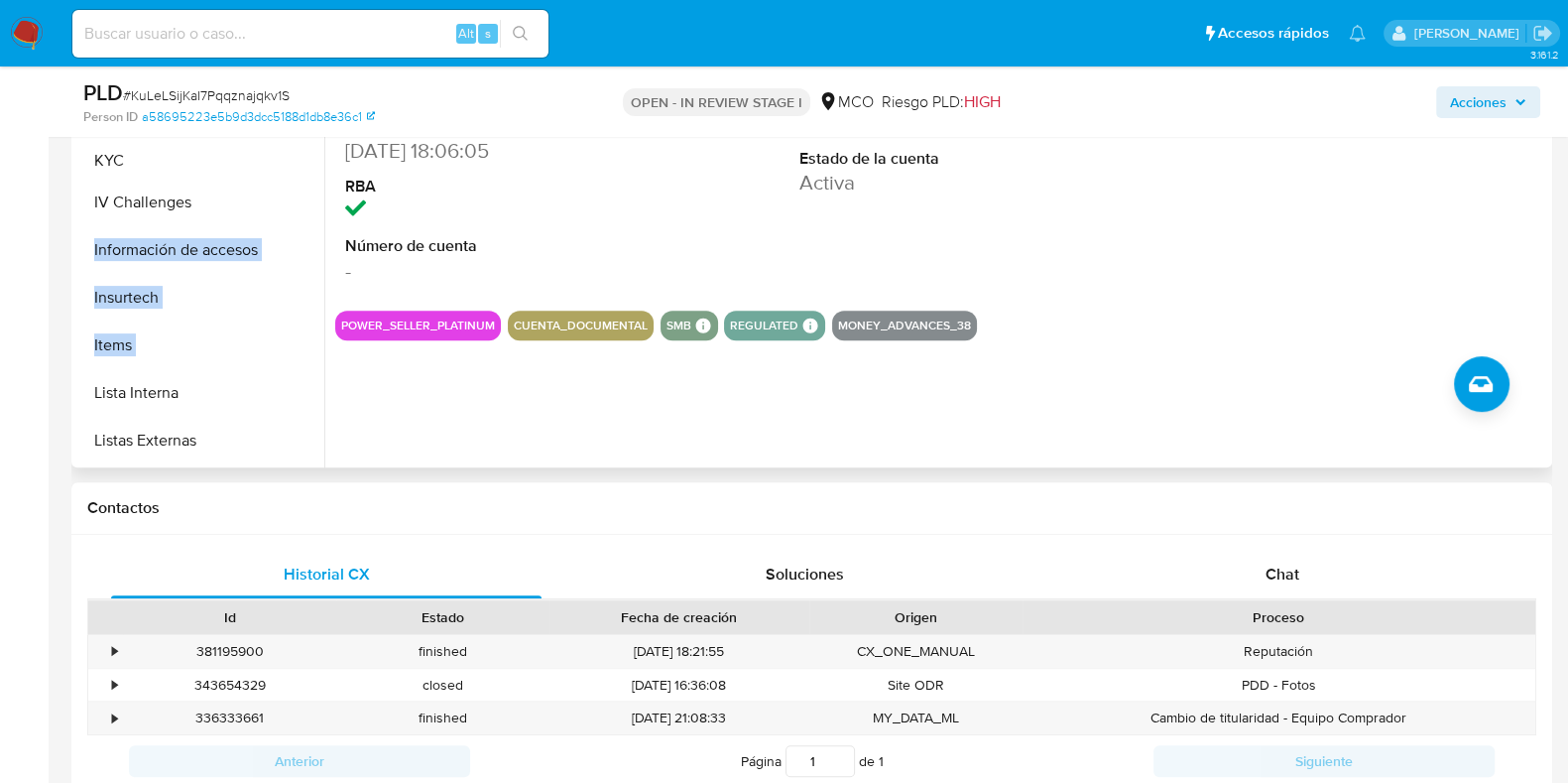
drag, startPoint x: 292, startPoint y: 345, endPoint x: 290, endPoint y: 161, distance: 184.0
click at [290, 161] on ul "Anticipos de dinero Aprobadores Aprobados Archivos adjuntos CBT Cruces y Relaci…" at bounding box center [201, 242] width 248 height 447
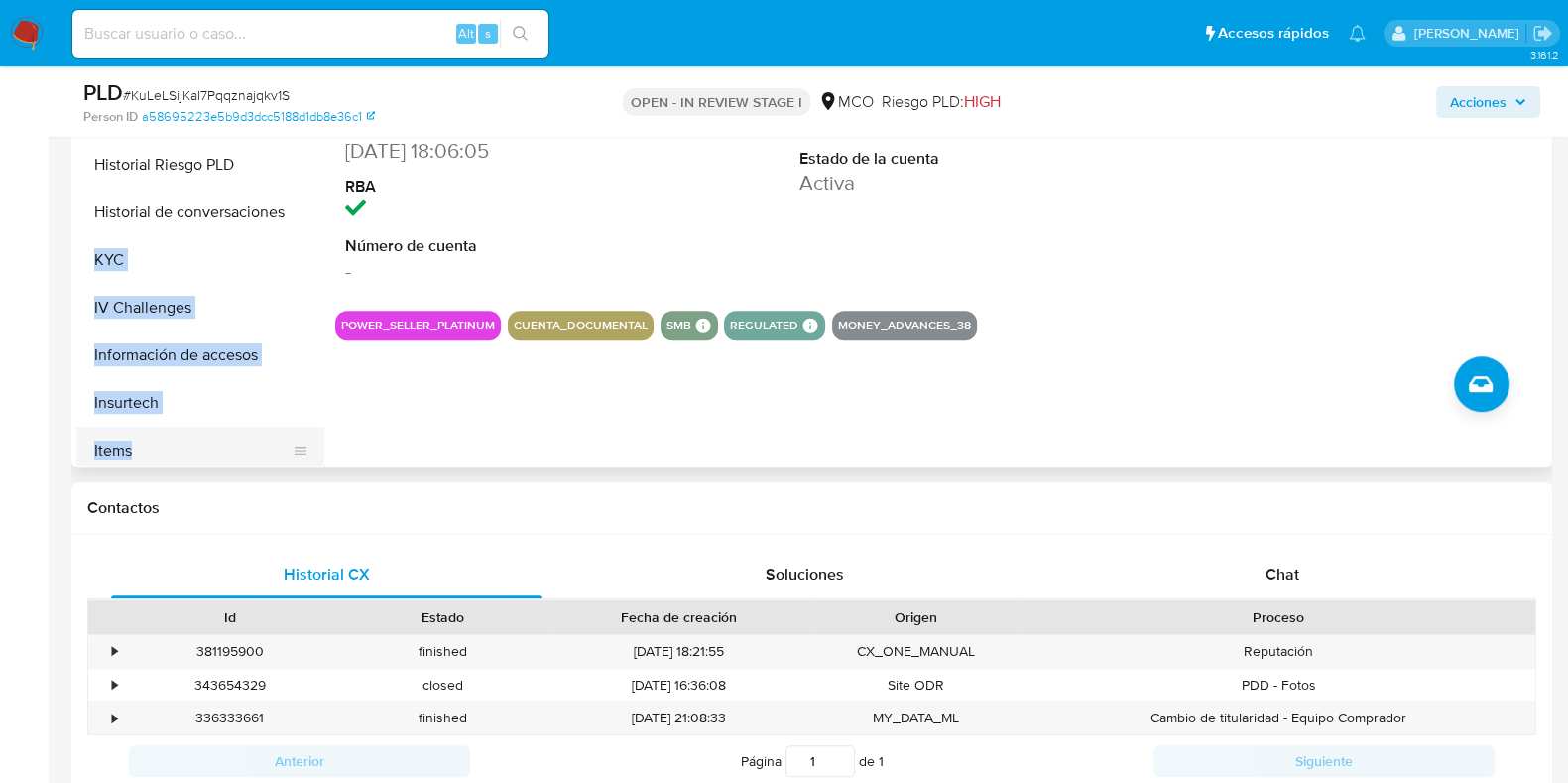
scroll to position [495, 0]
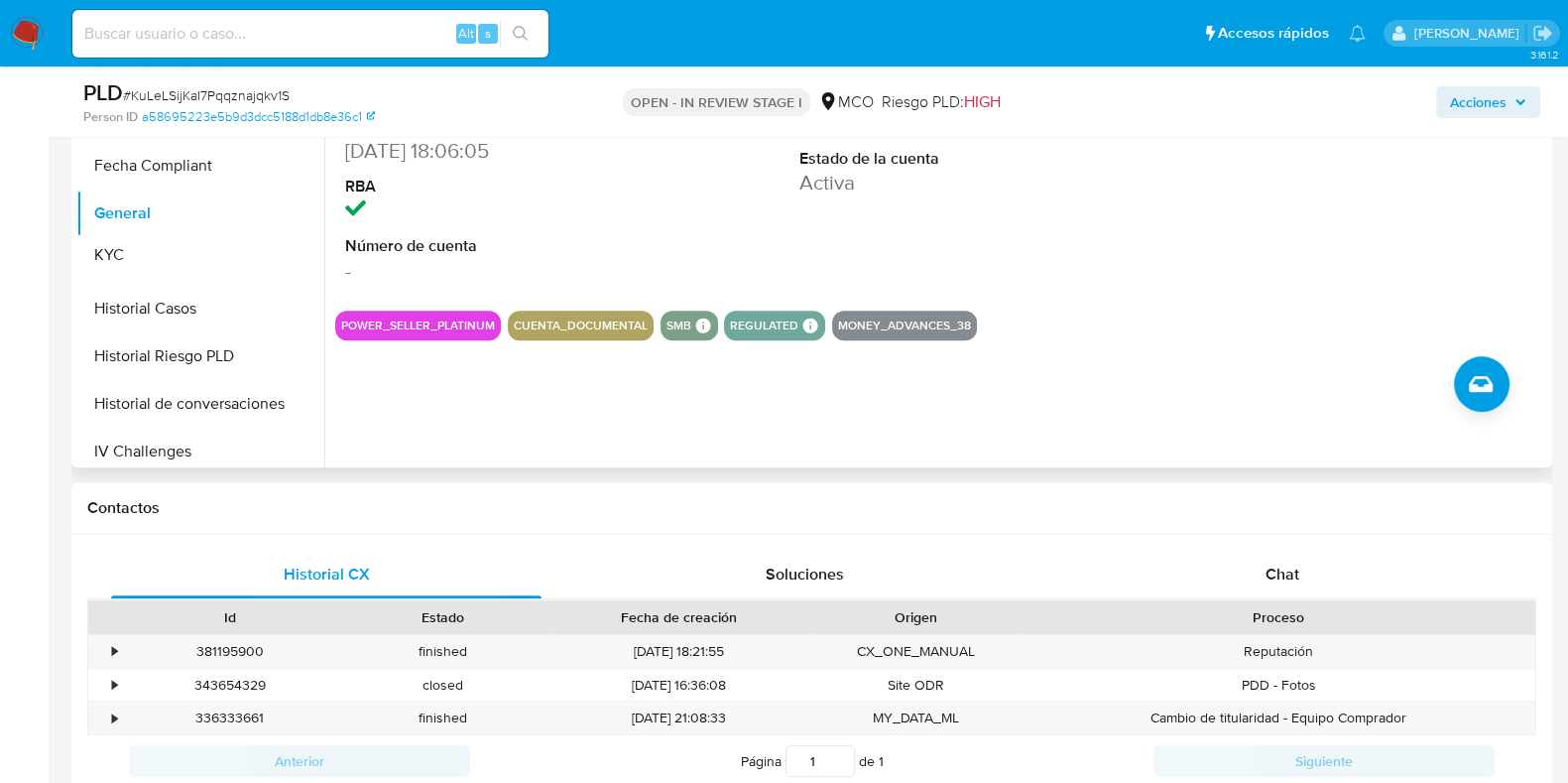
click at [200, 250] on ul "Anticipos de dinero Aprobadores Aprobados Archivos adjuntos CBT Cruces y Relaci…" at bounding box center [201, 242] width 248 height 447
click at [147, 267] on button "KYC" at bounding box center [193, 262] width 233 height 48
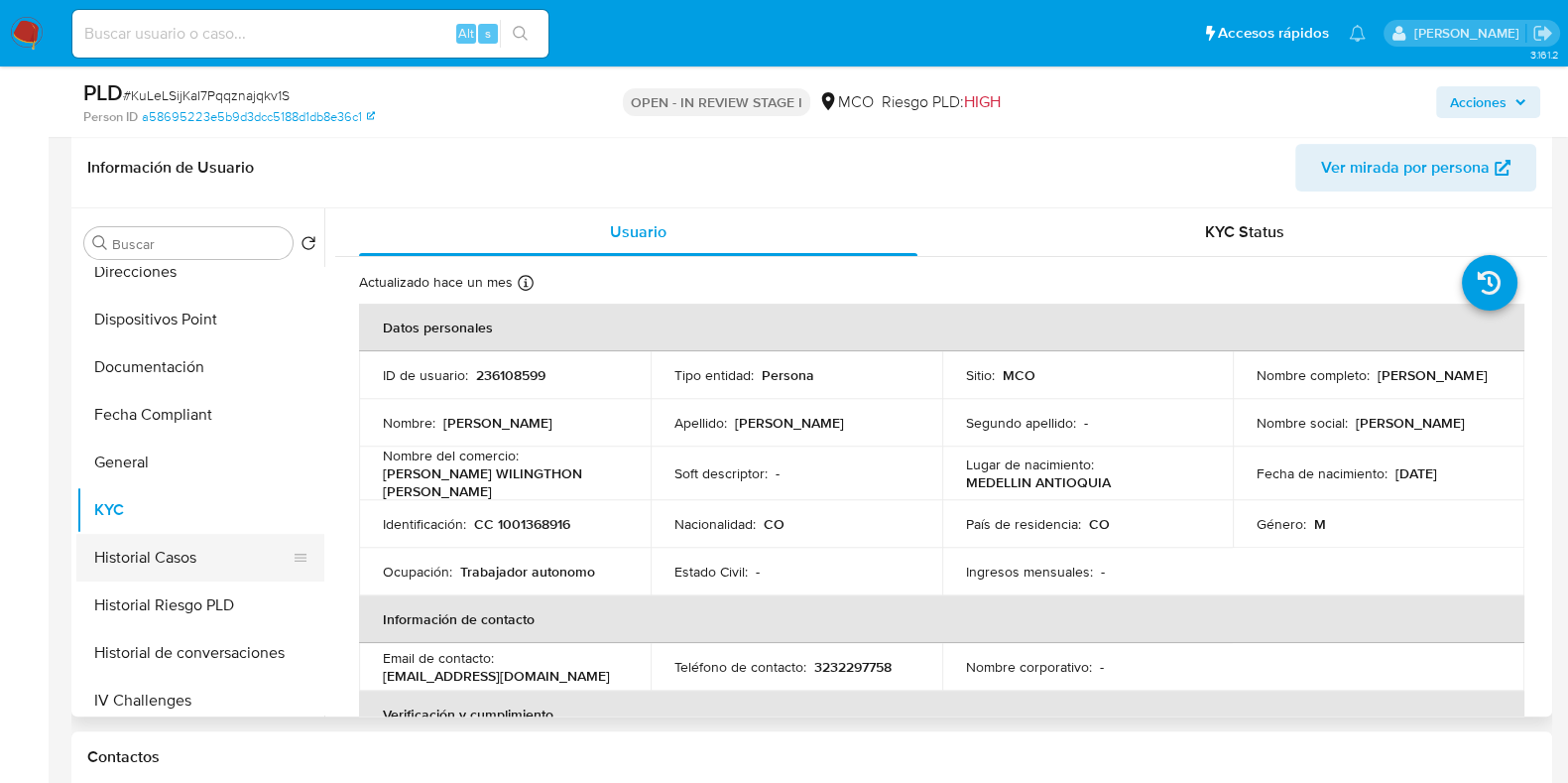
click at [182, 548] on button "Historial Casos" at bounding box center [193, 558] width 233 height 48
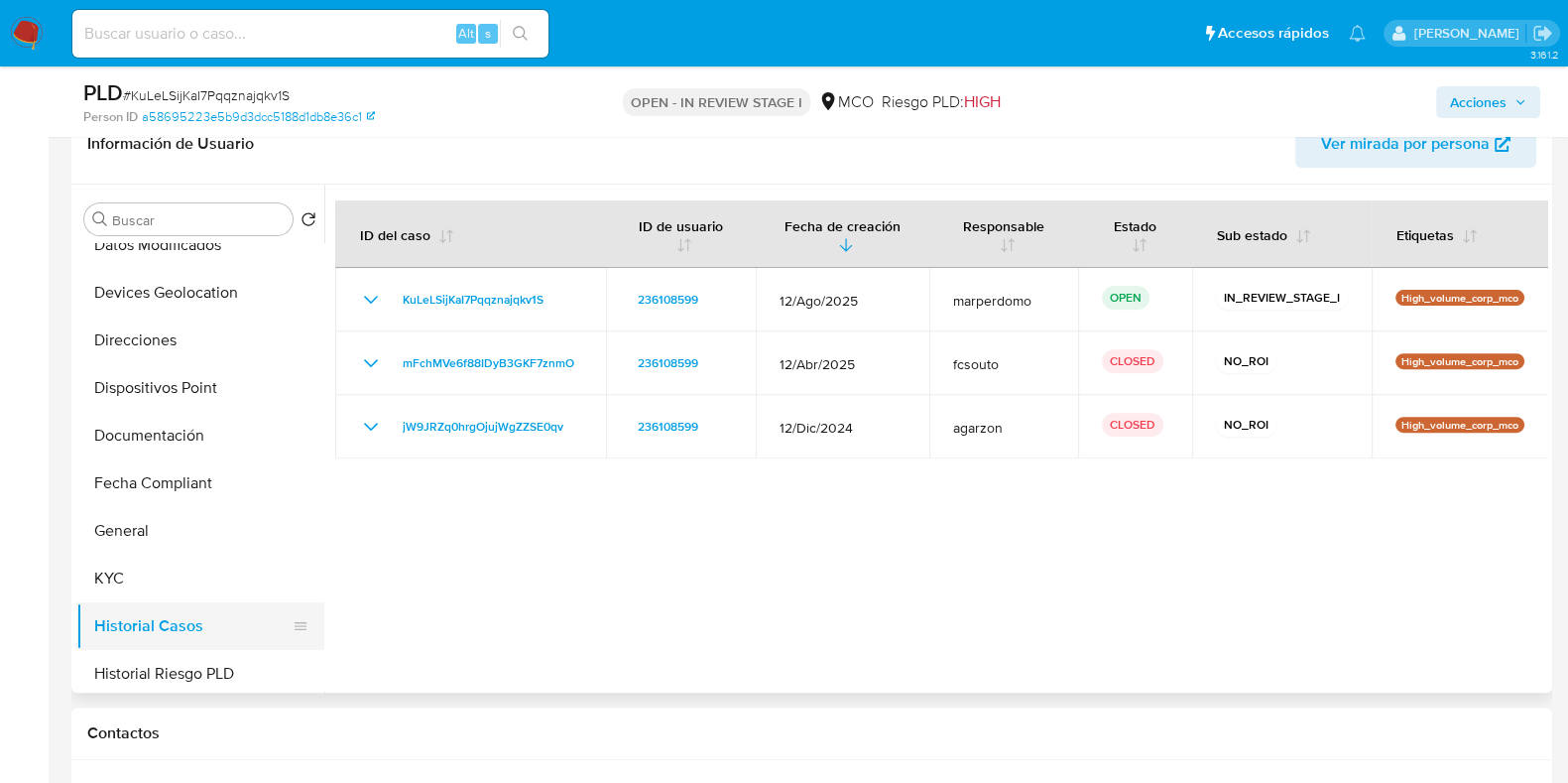
scroll to position [373, 0]
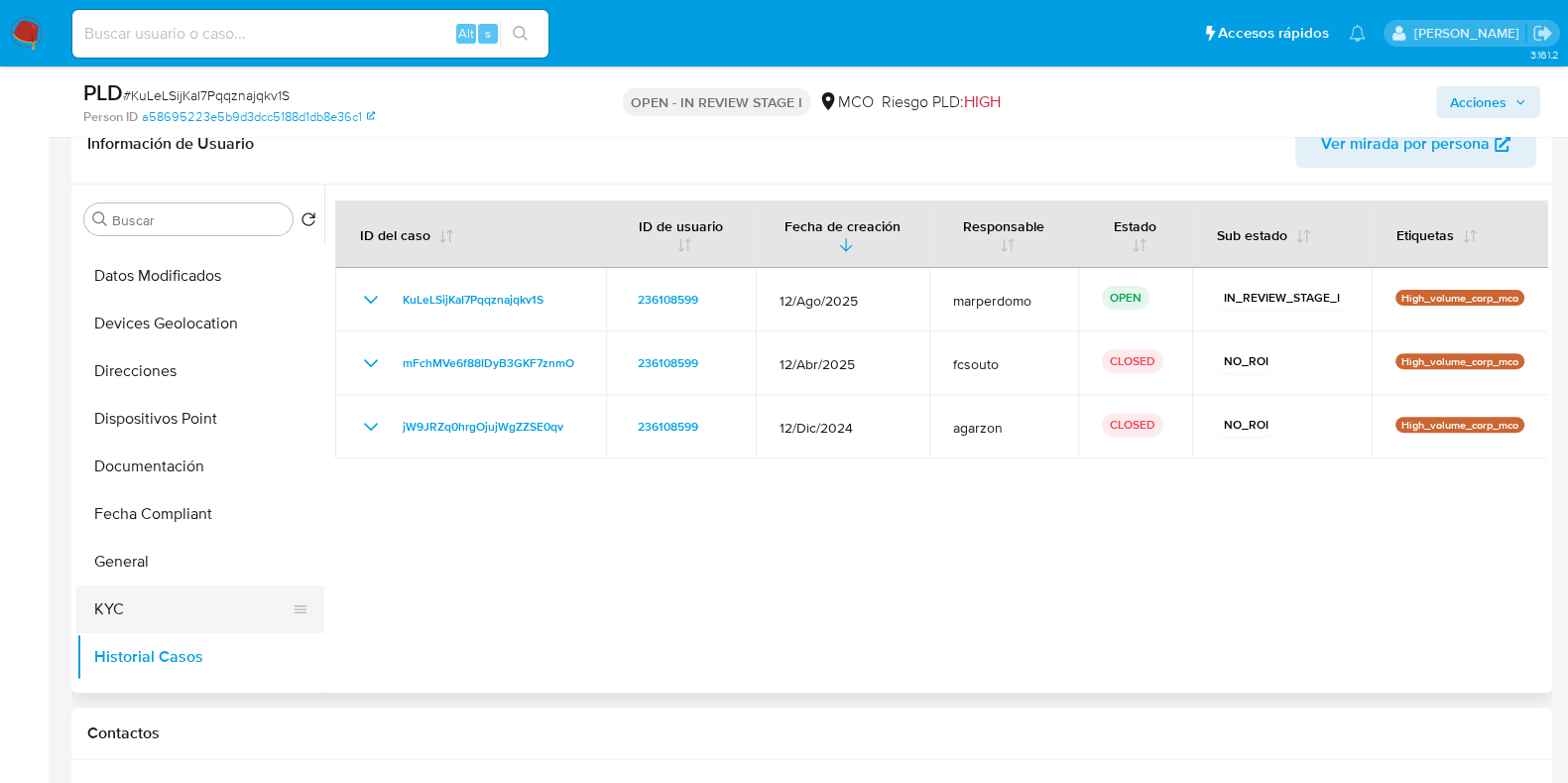
click at [151, 600] on button "KYC" at bounding box center [193, 609] width 233 height 48
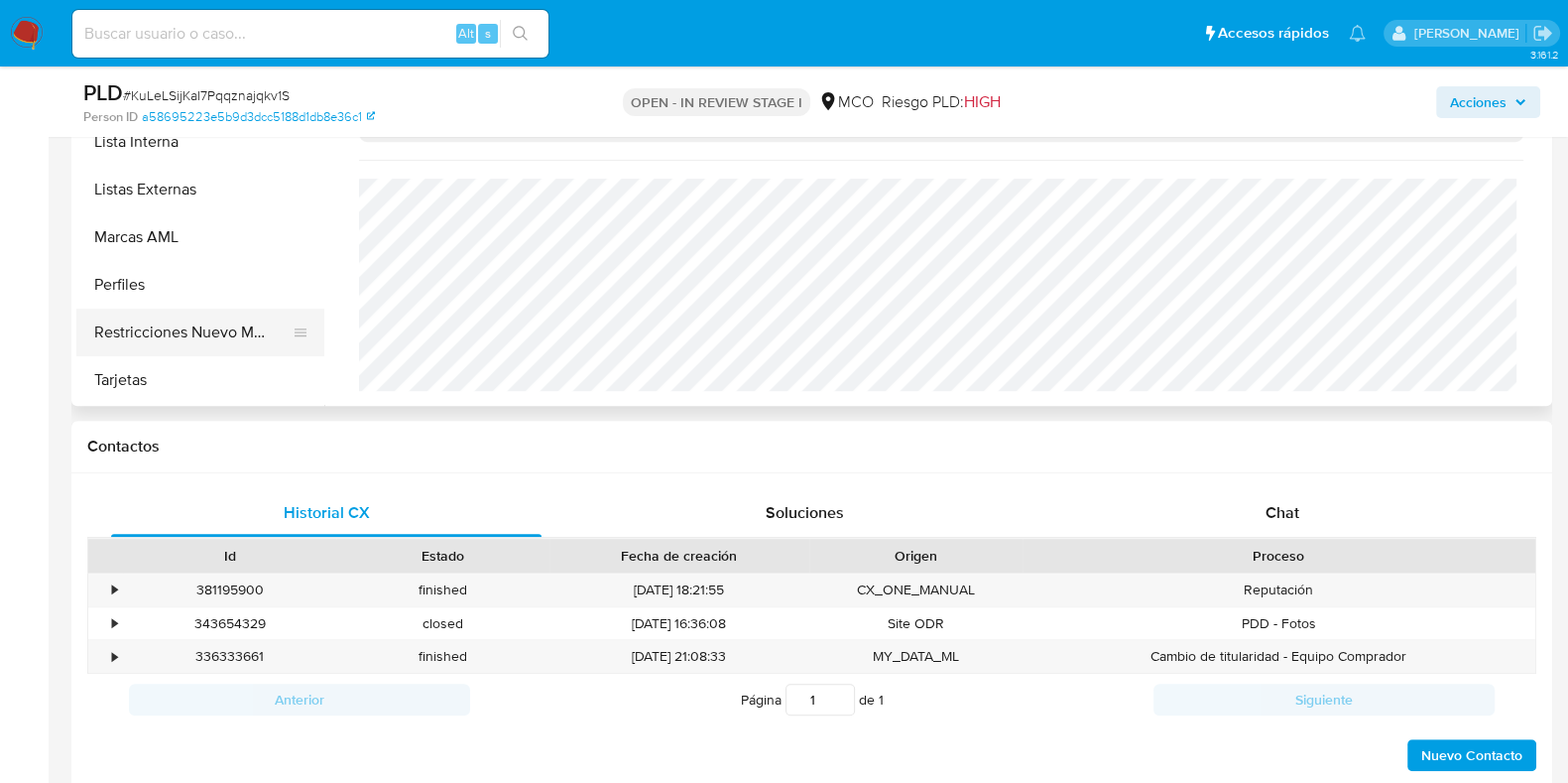
scroll to position [933, 0]
click at [209, 332] on button "Restricciones Nuevo Mundo" at bounding box center [193, 334] width 233 height 48
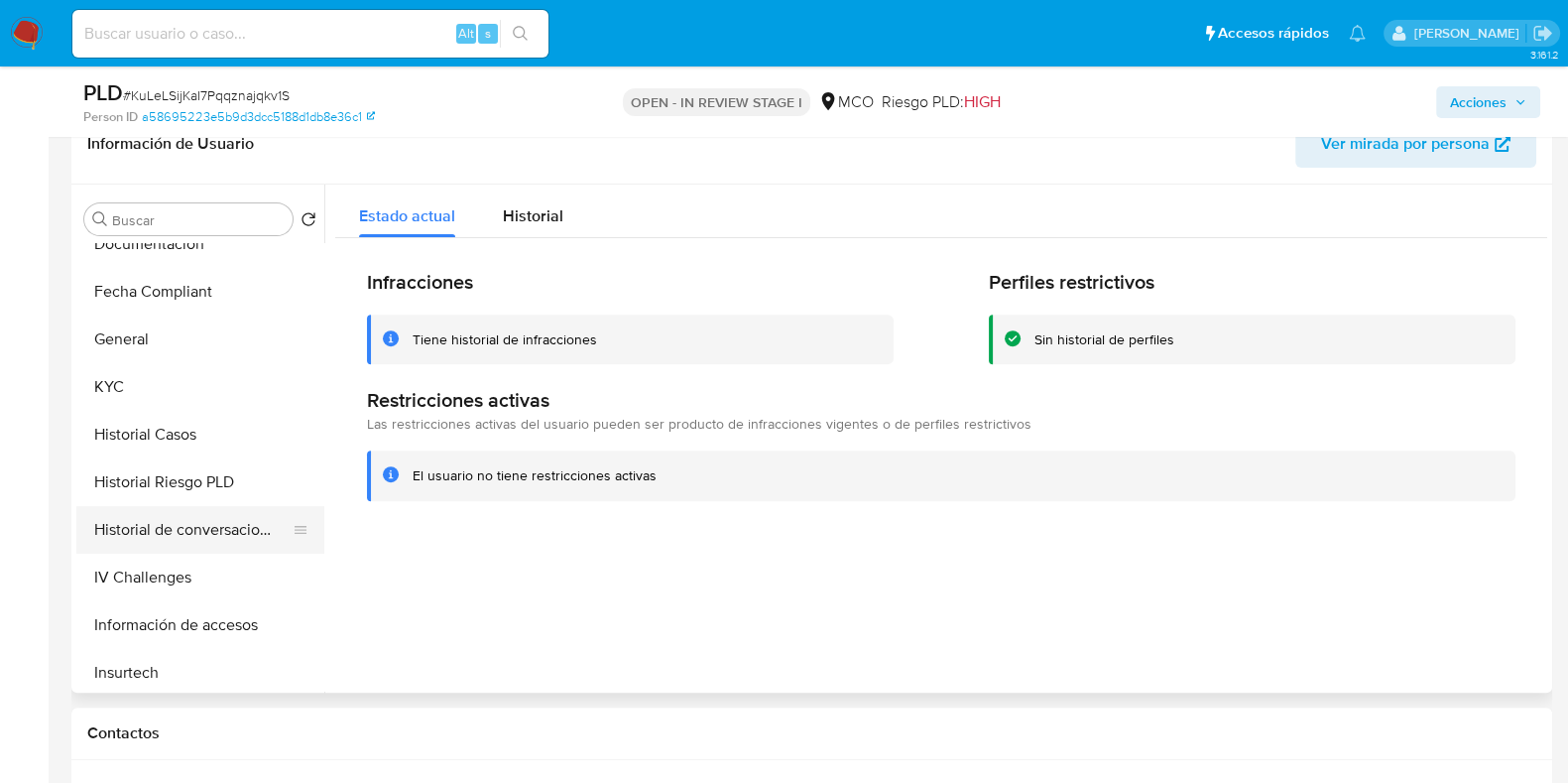
scroll to position [562, 0]
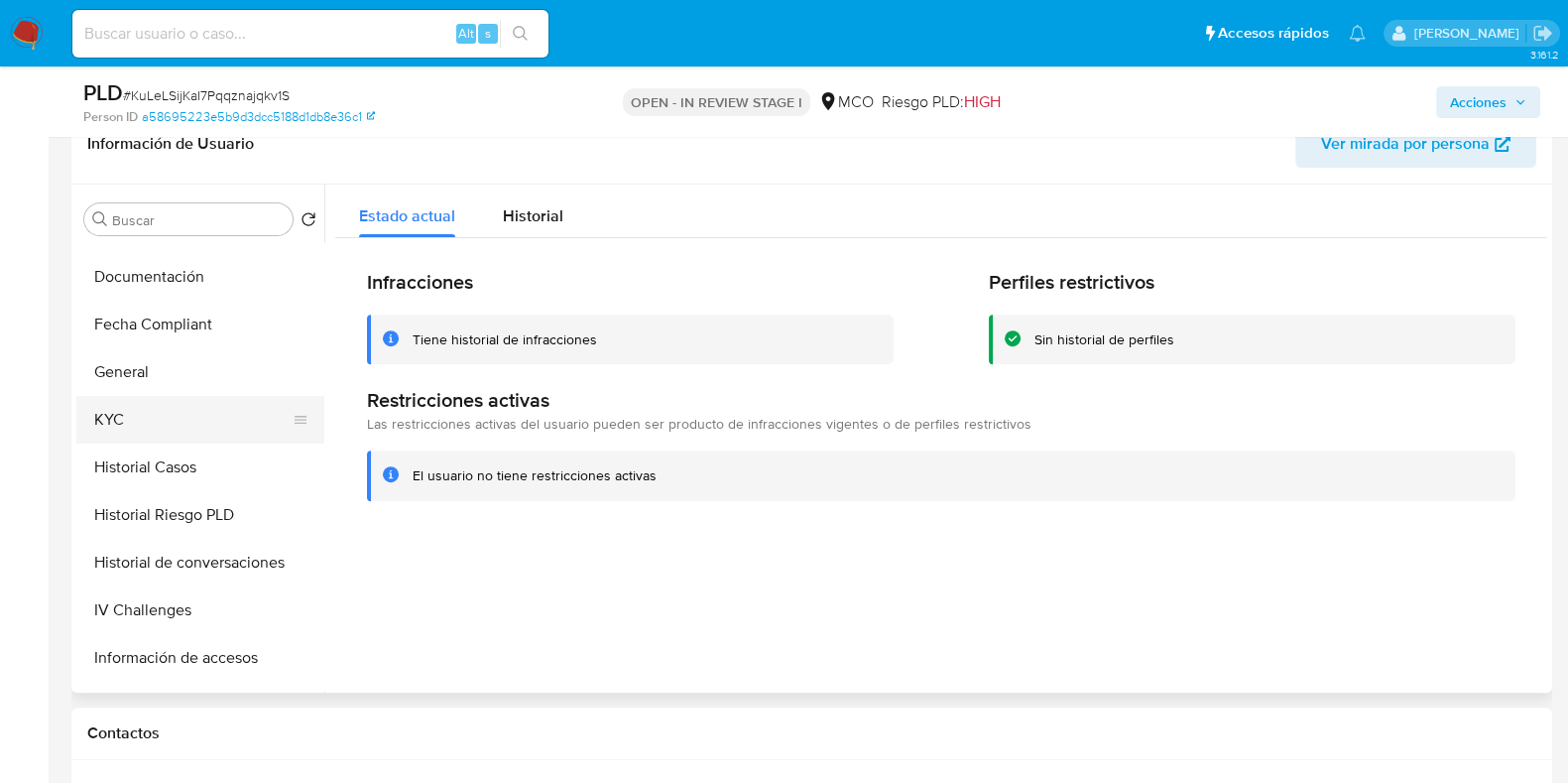
click at [132, 412] on button "KYC" at bounding box center [193, 420] width 233 height 48
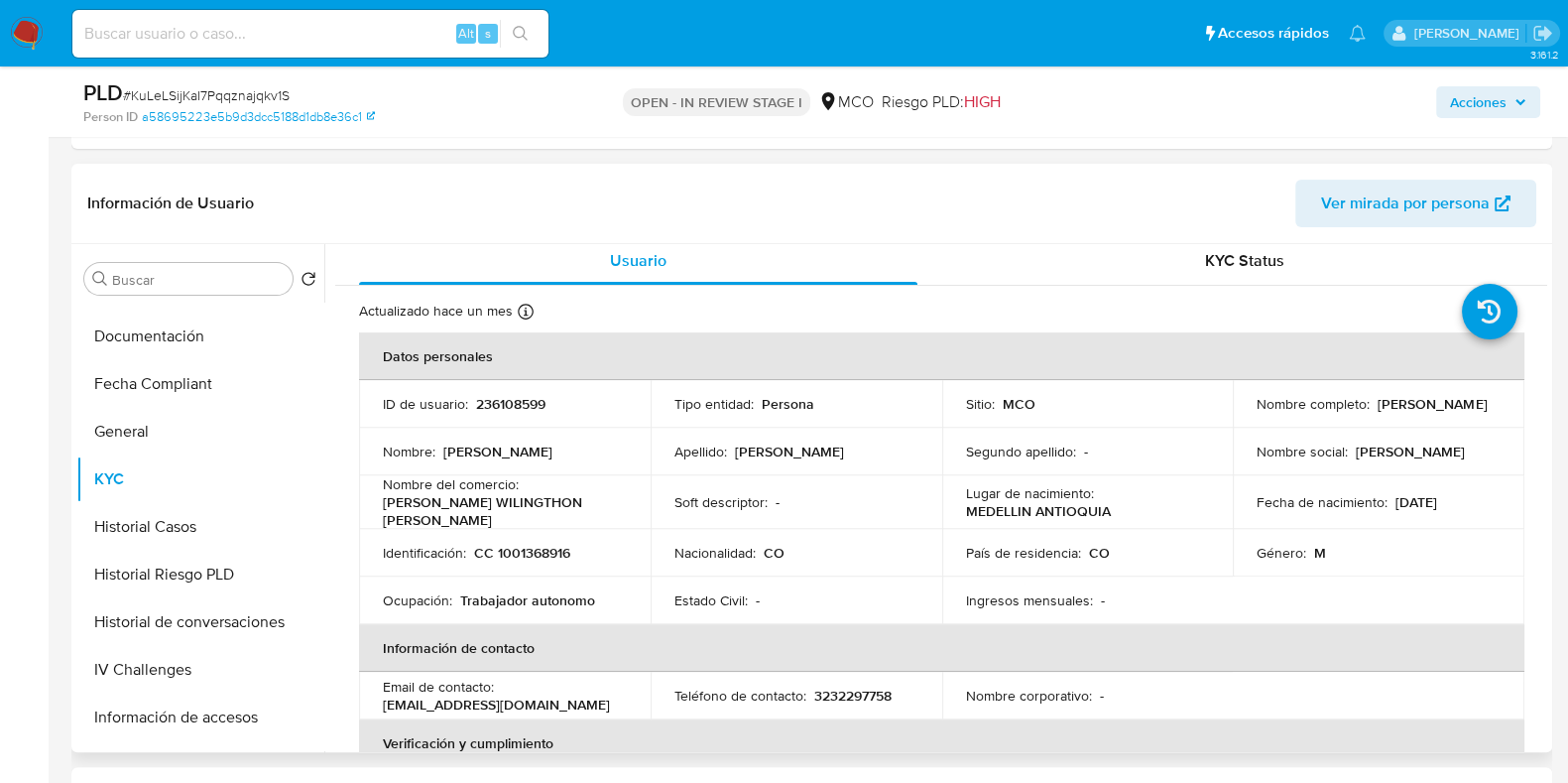
scroll to position [0, 0]
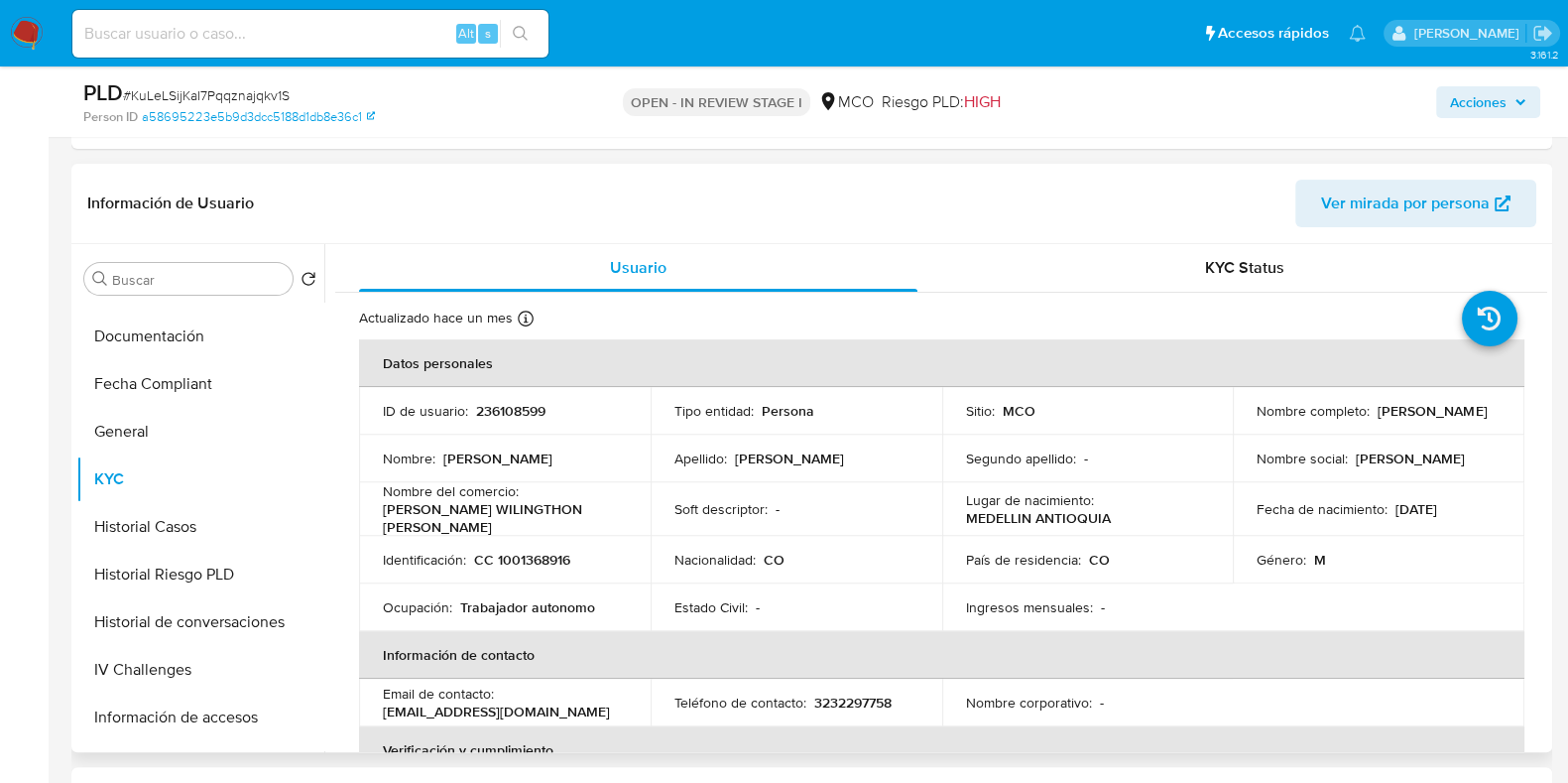
click at [517, 402] on p "236108599" at bounding box center [511, 411] width 70 height 18
click at [496, 201] on header "Información de Usuario Ver mirada por persona" at bounding box center [811, 204] width 1449 height 48
click at [486, 393] on td "ID de usuario : 236108599" at bounding box center [505, 411] width 291 height 48
click at [494, 407] on p "236108599" at bounding box center [511, 411] width 70 height 18
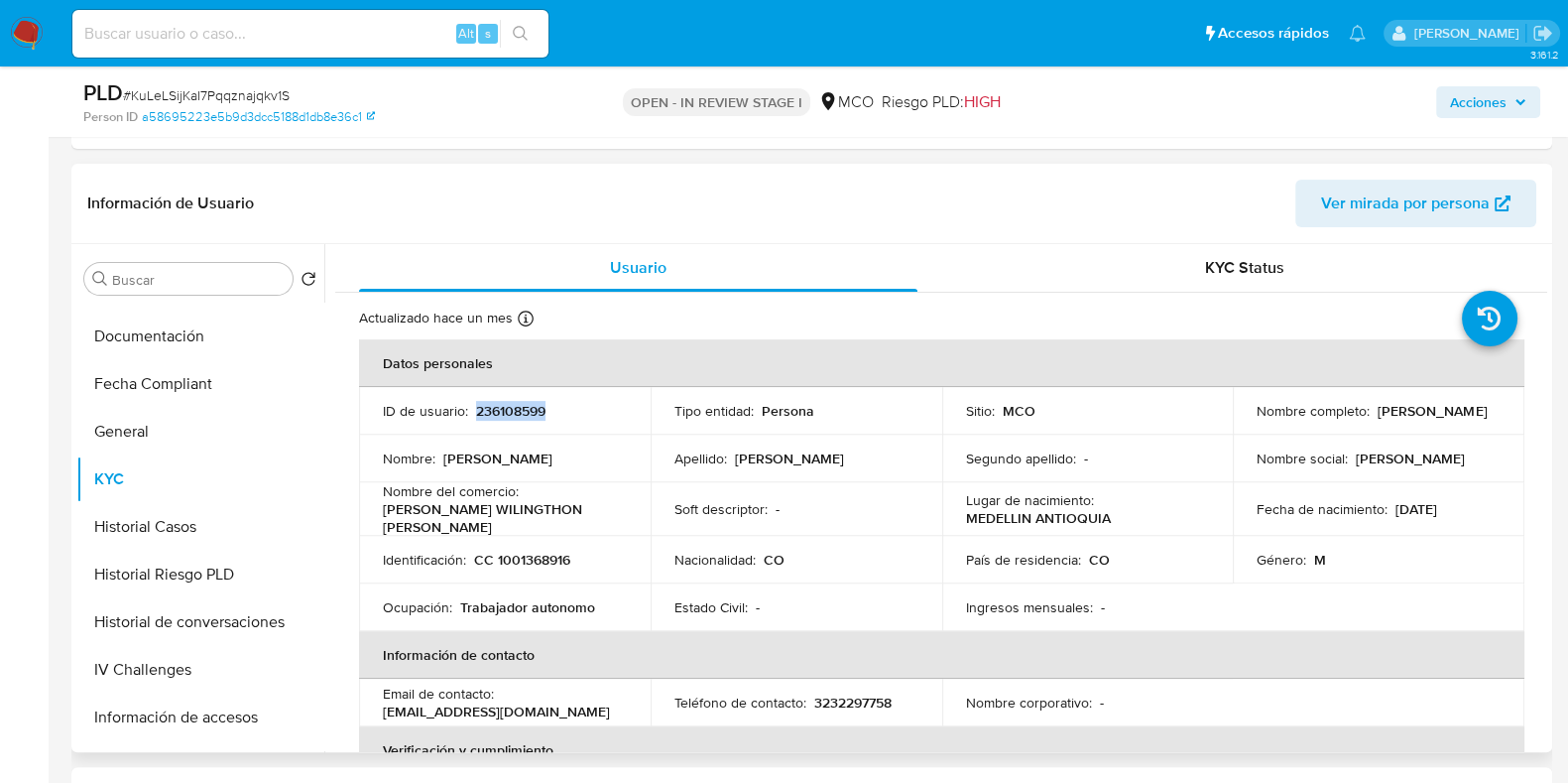
click at [494, 407] on p "236108599" at bounding box center [511, 411] width 70 height 18
copy p "236108599"
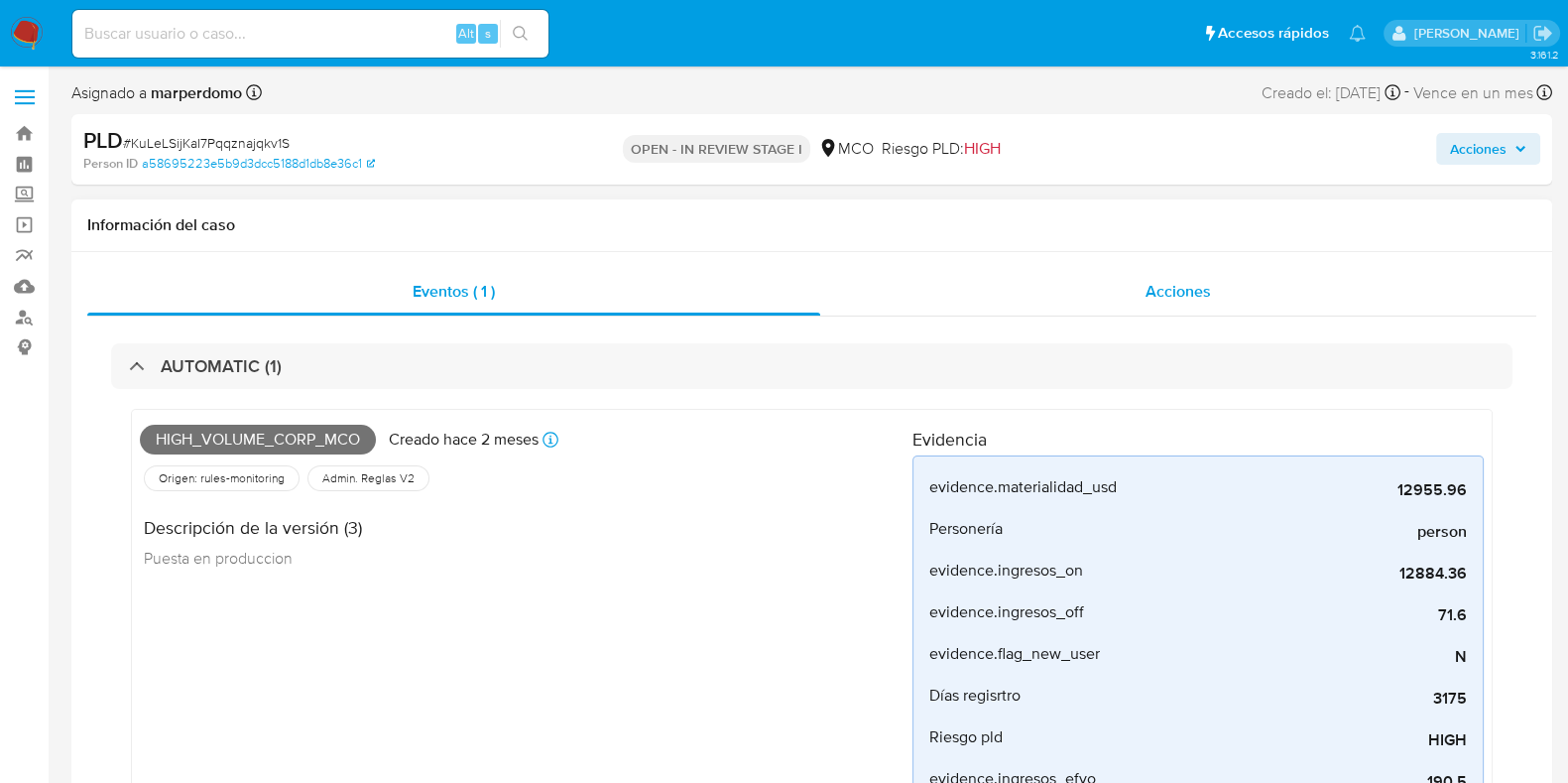
click at [1191, 304] on div "Acciones" at bounding box center [1179, 292] width 717 height 48
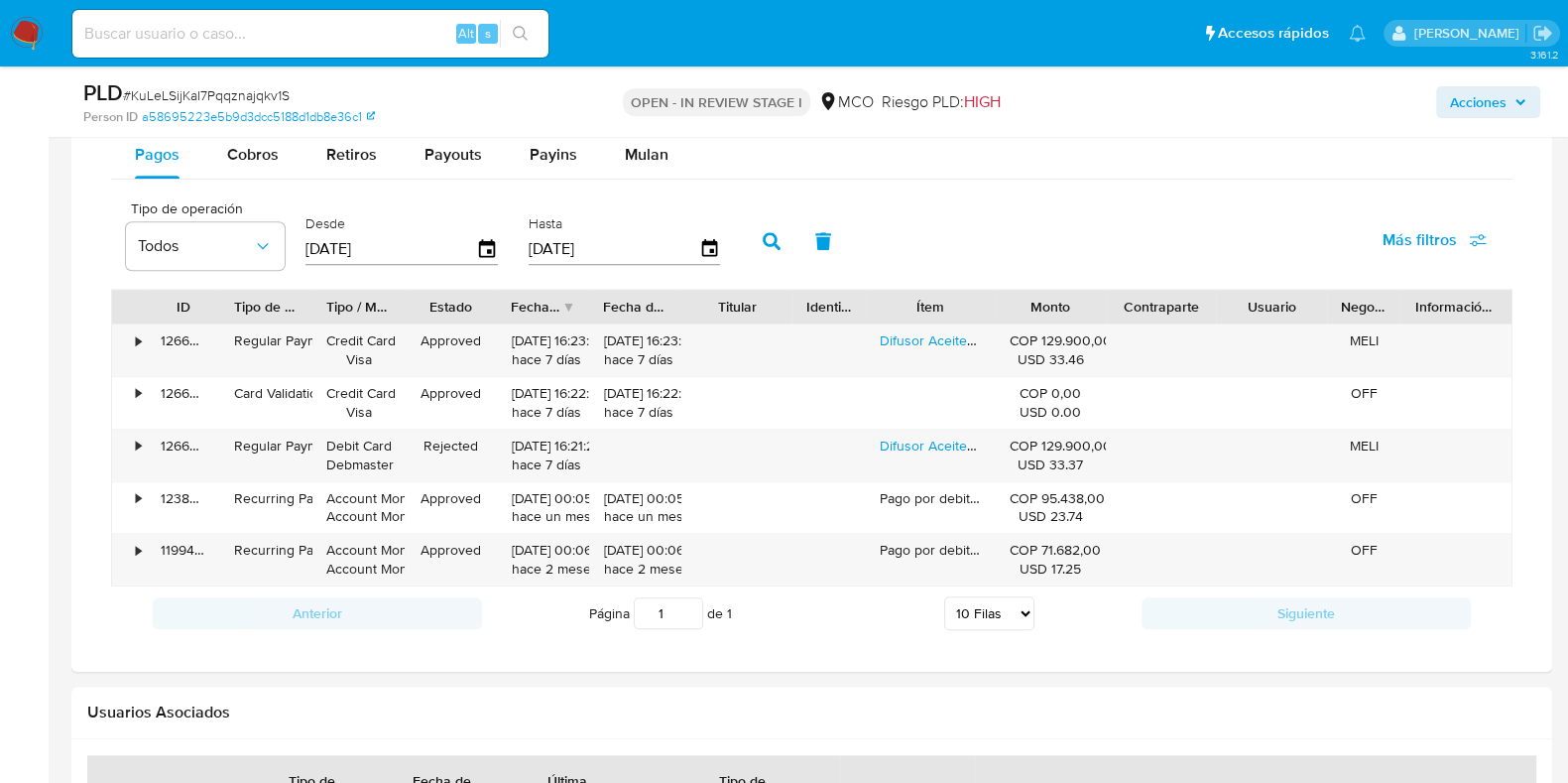
scroll to position [1632, 0]
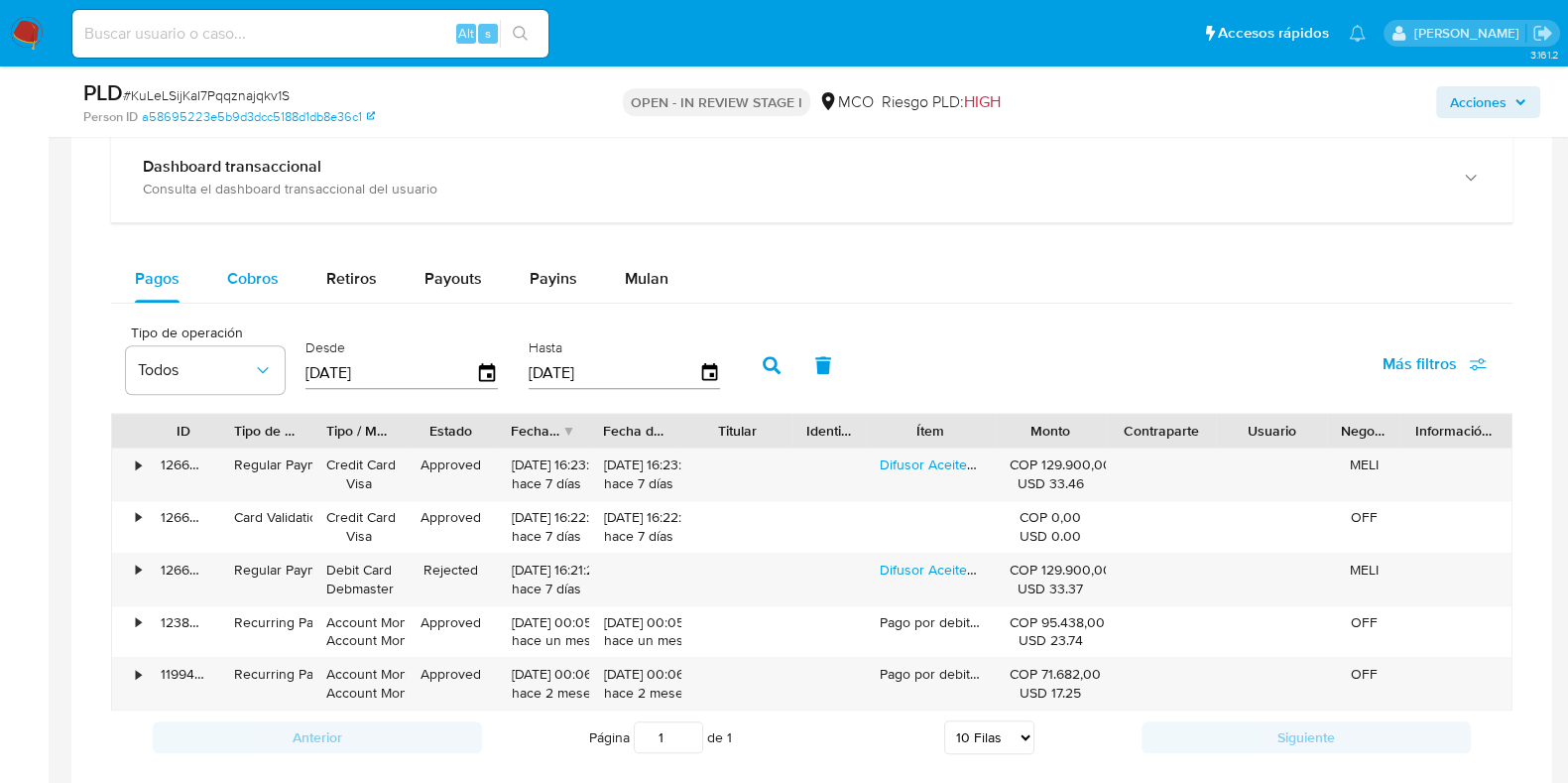
click at [264, 286] on span "Cobros" at bounding box center [254, 278] width 52 height 23
select select "10"
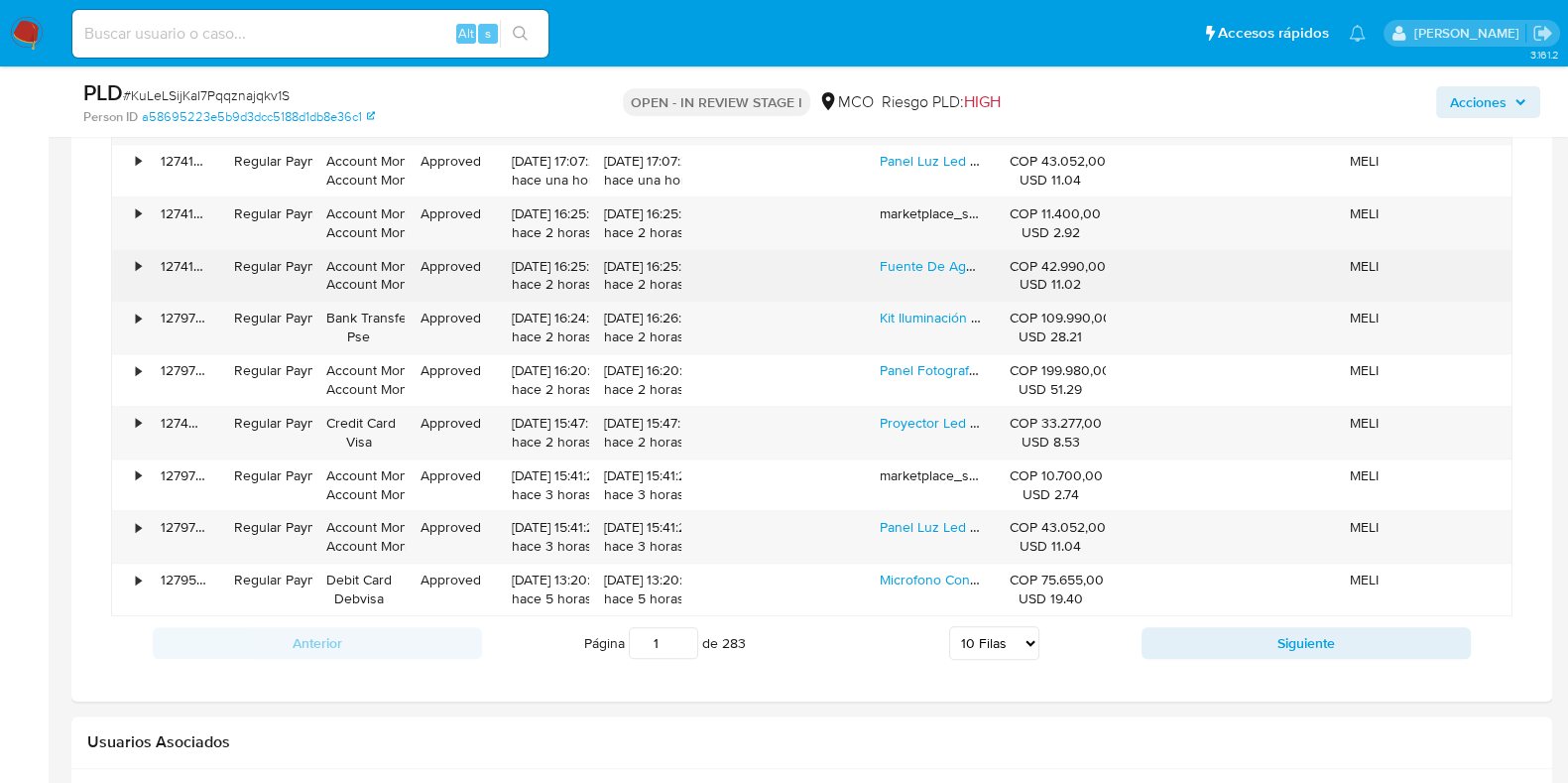
scroll to position [2129, 0]
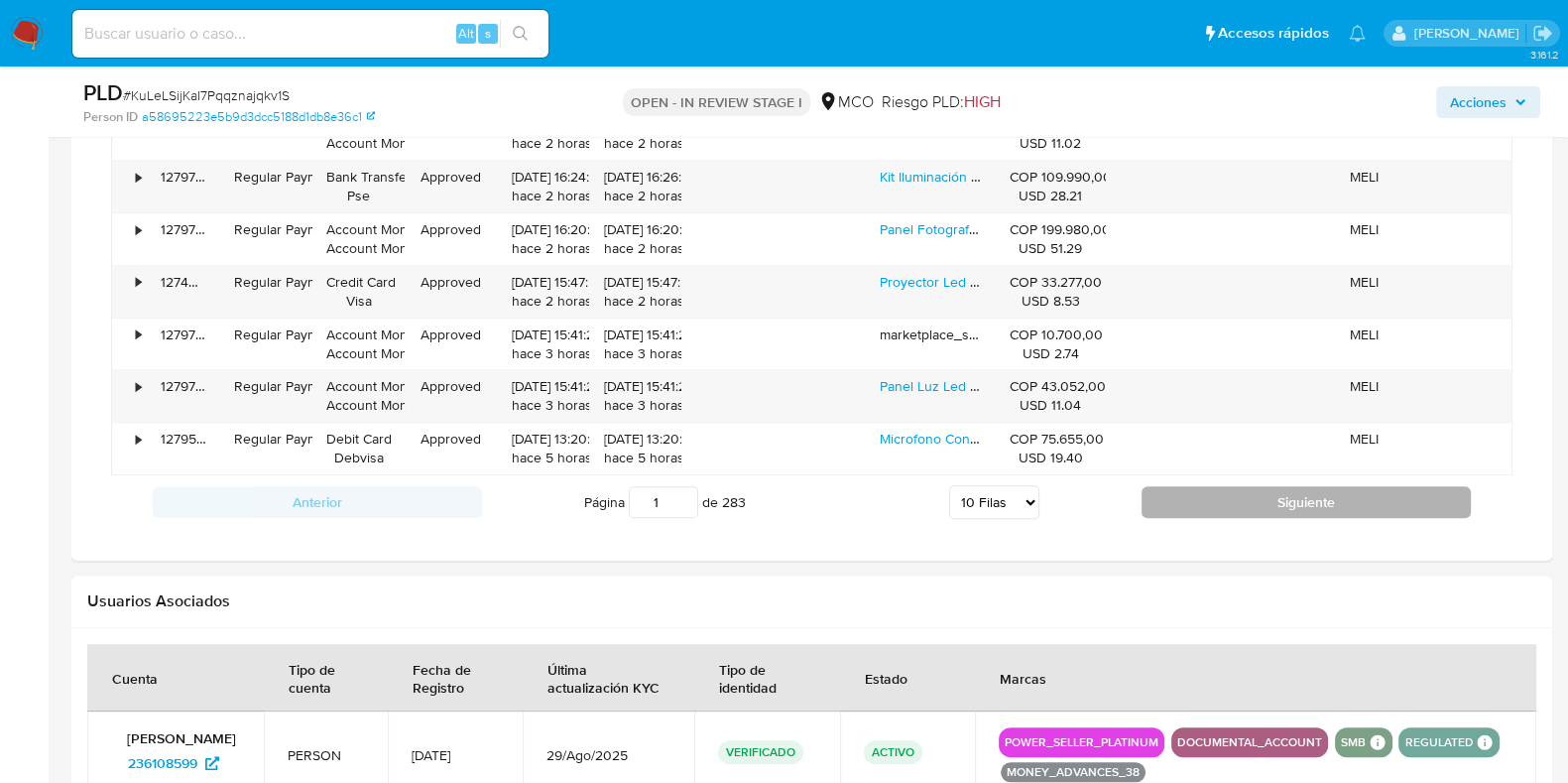
click at [1267, 503] on button "Siguiente" at bounding box center [1307, 502] width 329 height 32
type input "2"
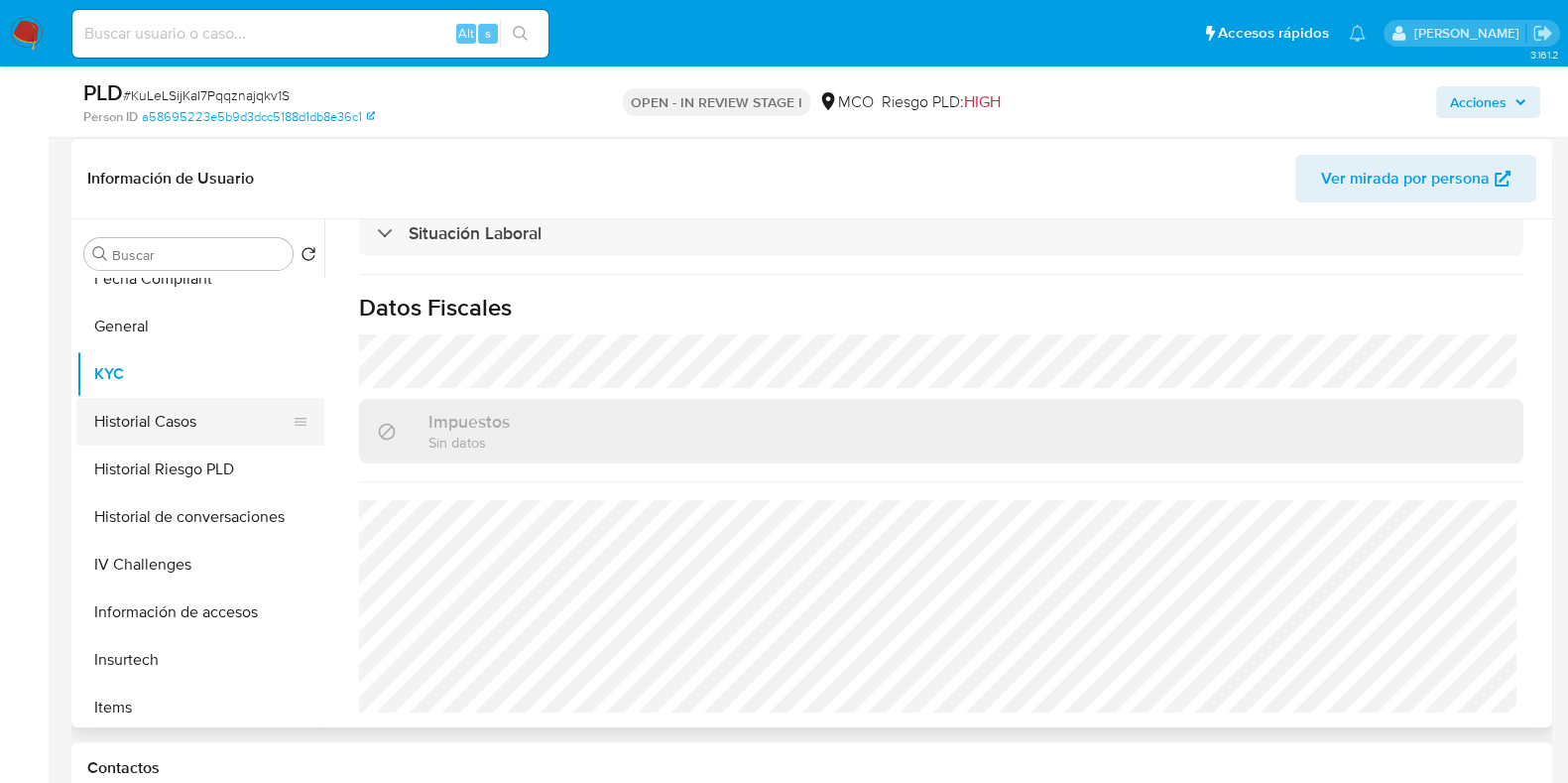
scroll to position [618, 0]
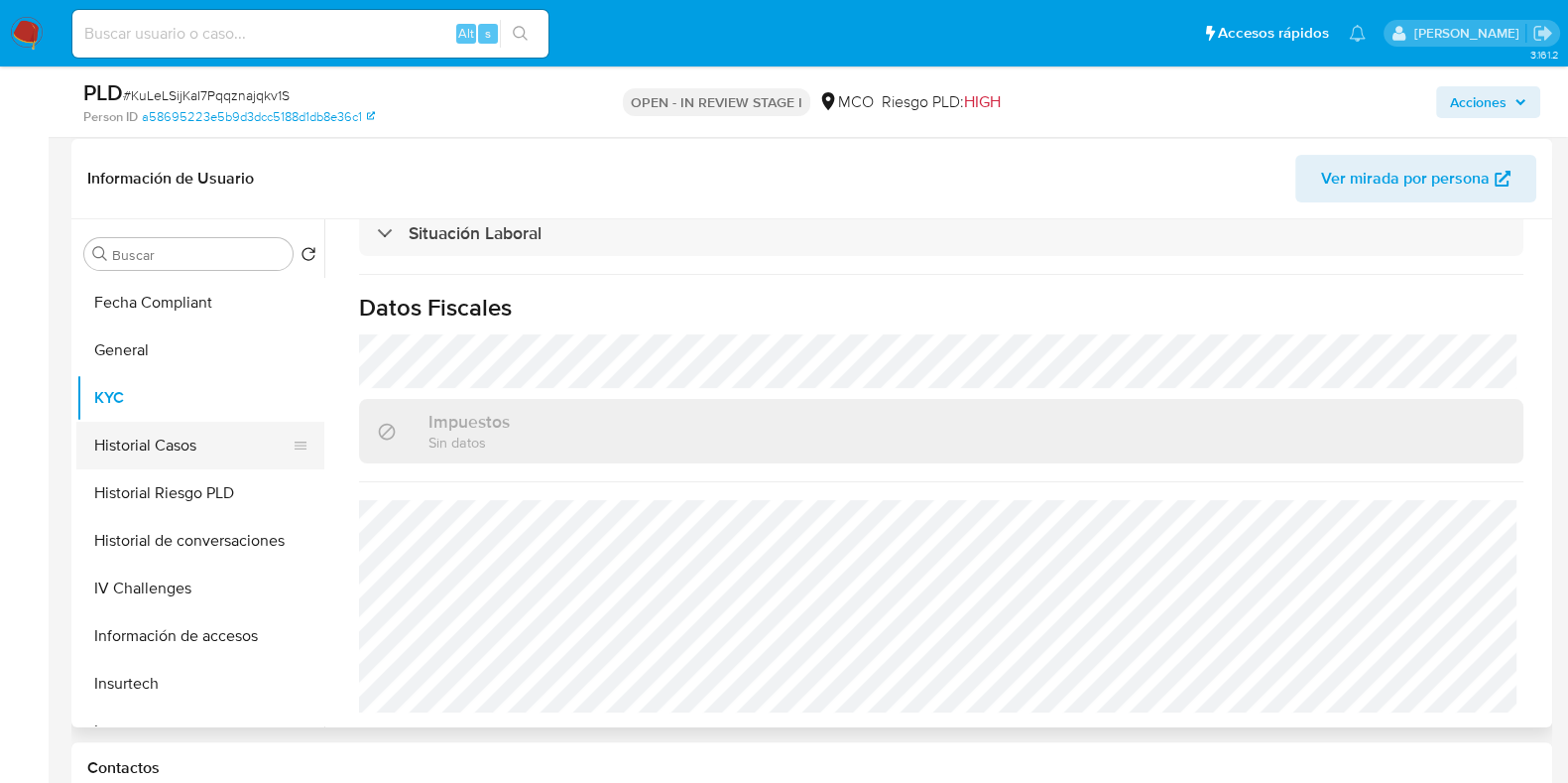
click at [169, 440] on button "Historial Casos" at bounding box center [193, 445] width 233 height 48
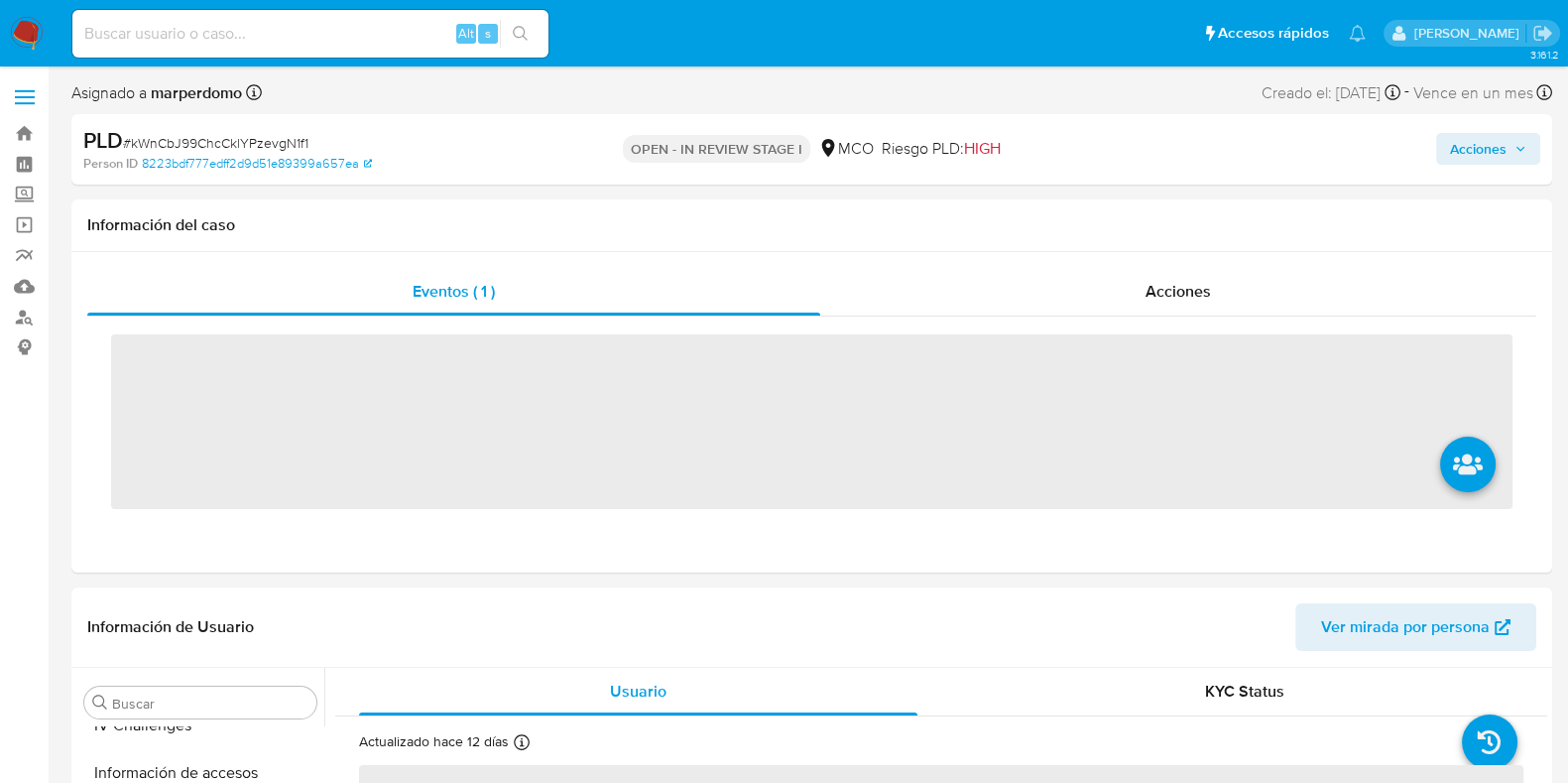
scroll to position [933, 0]
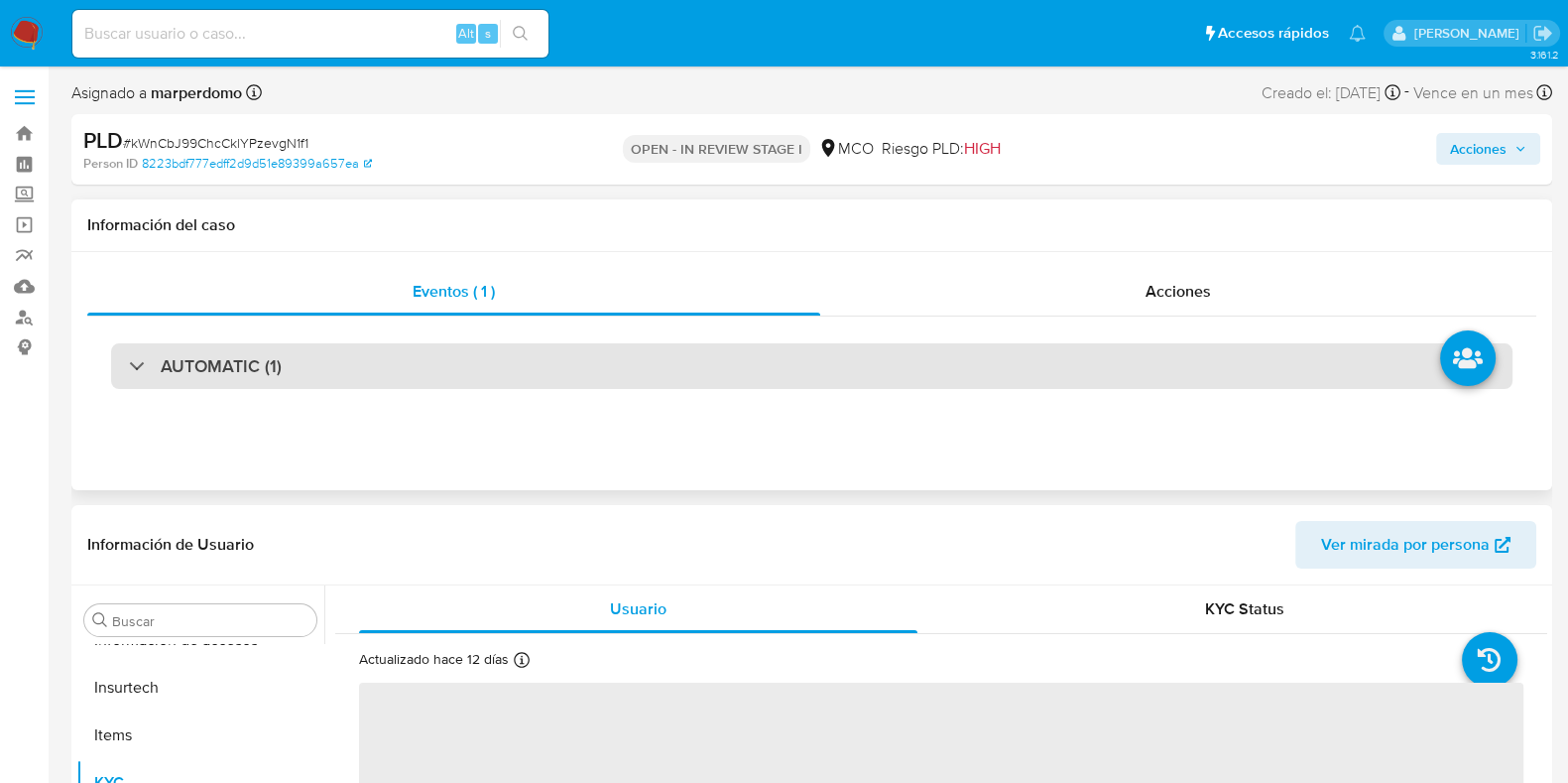
select select "10"
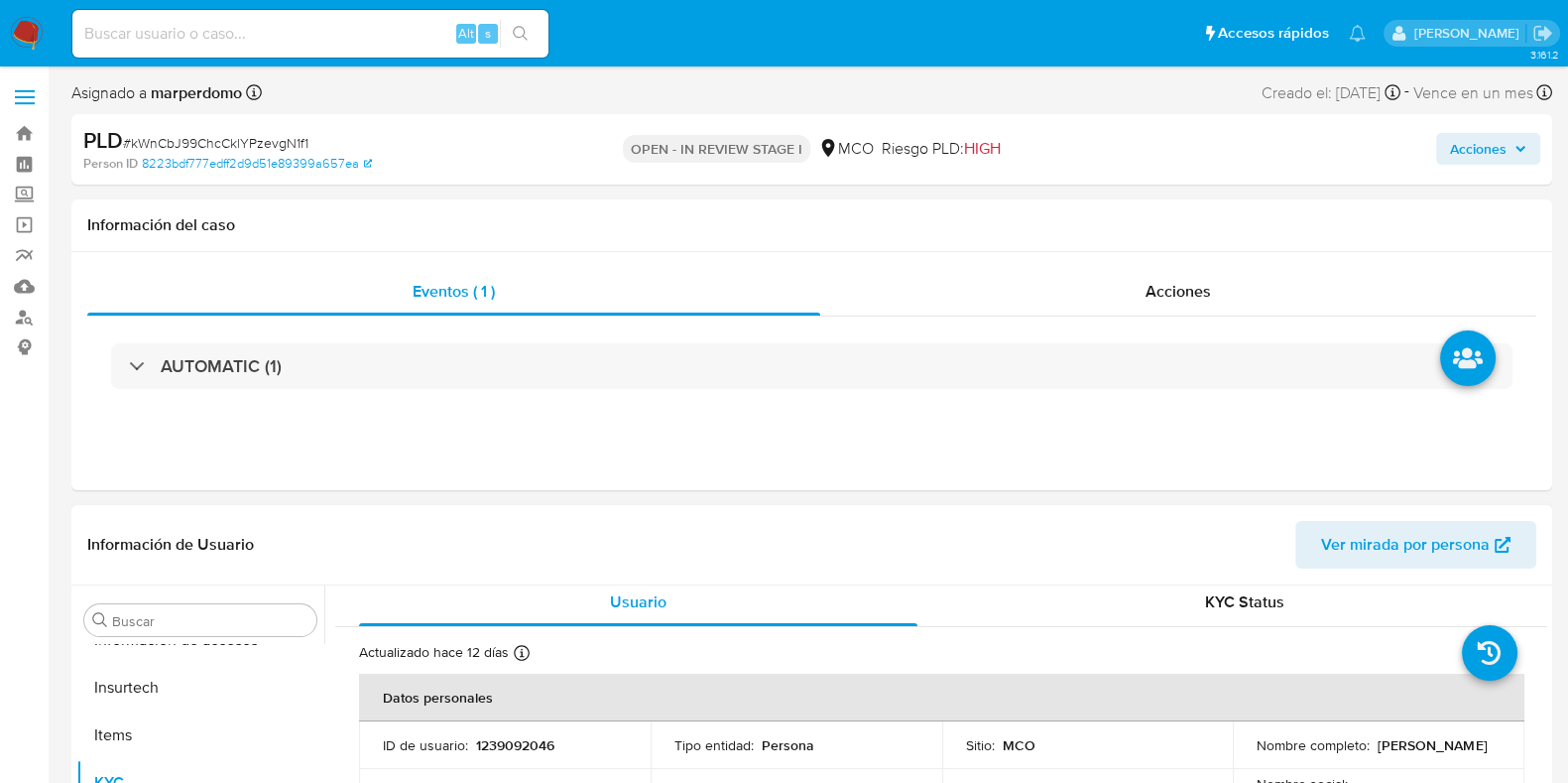
scroll to position [0, 0]
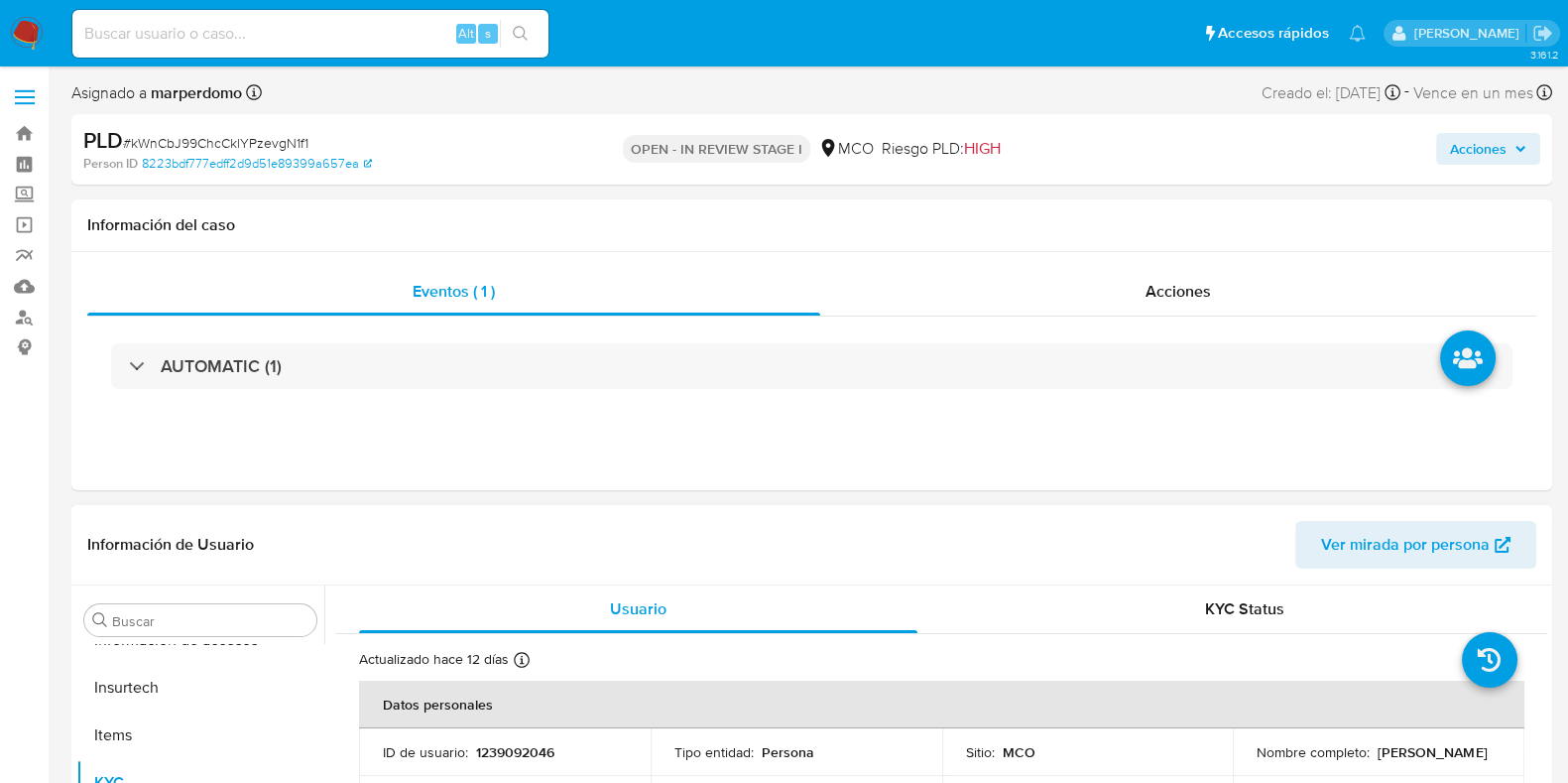
click at [509, 747] on p "1239092046" at bounding box center [515, 752] width 79 height 18
copy p "1239092046"
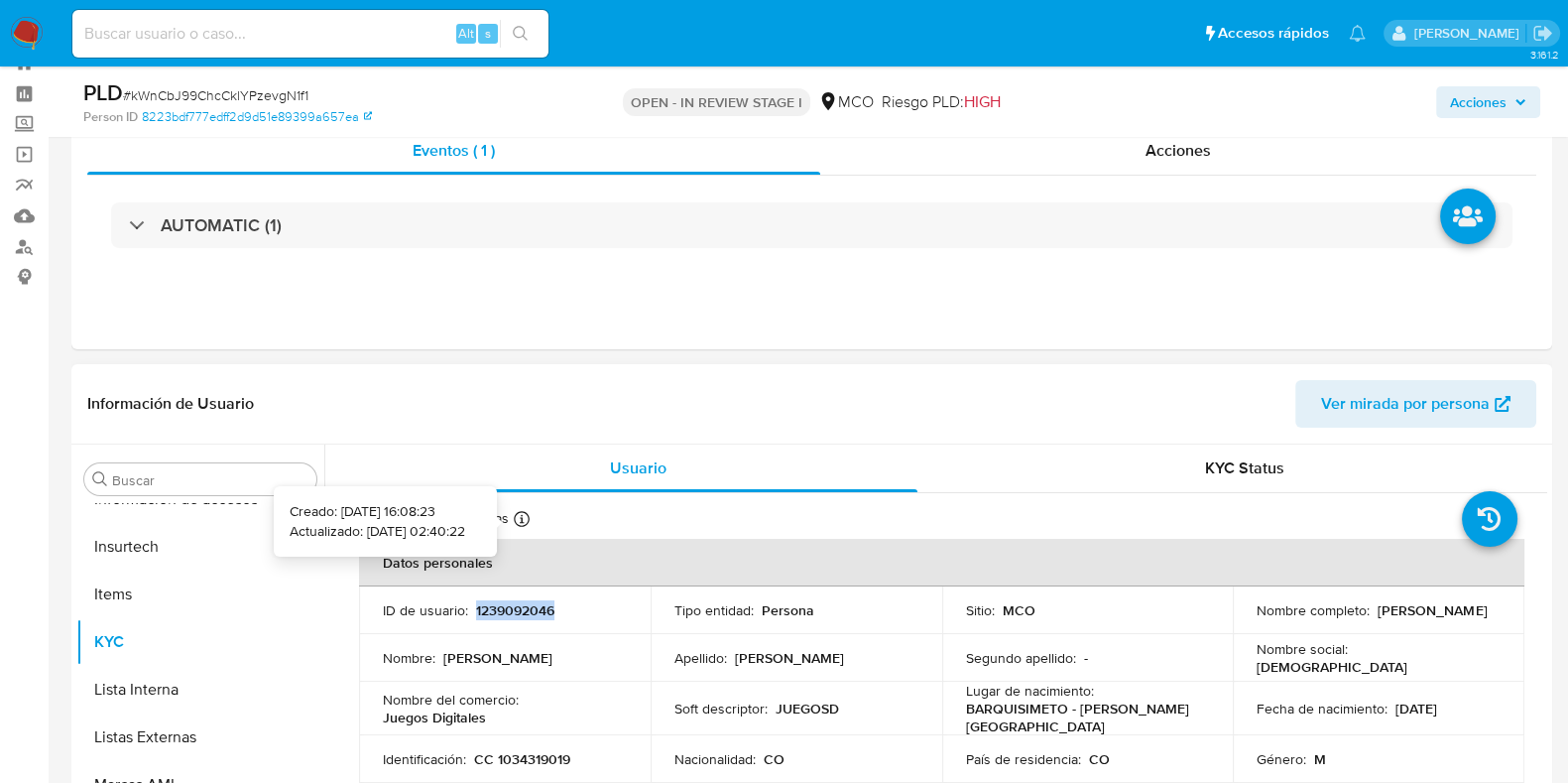
scroll to position [123, 0]
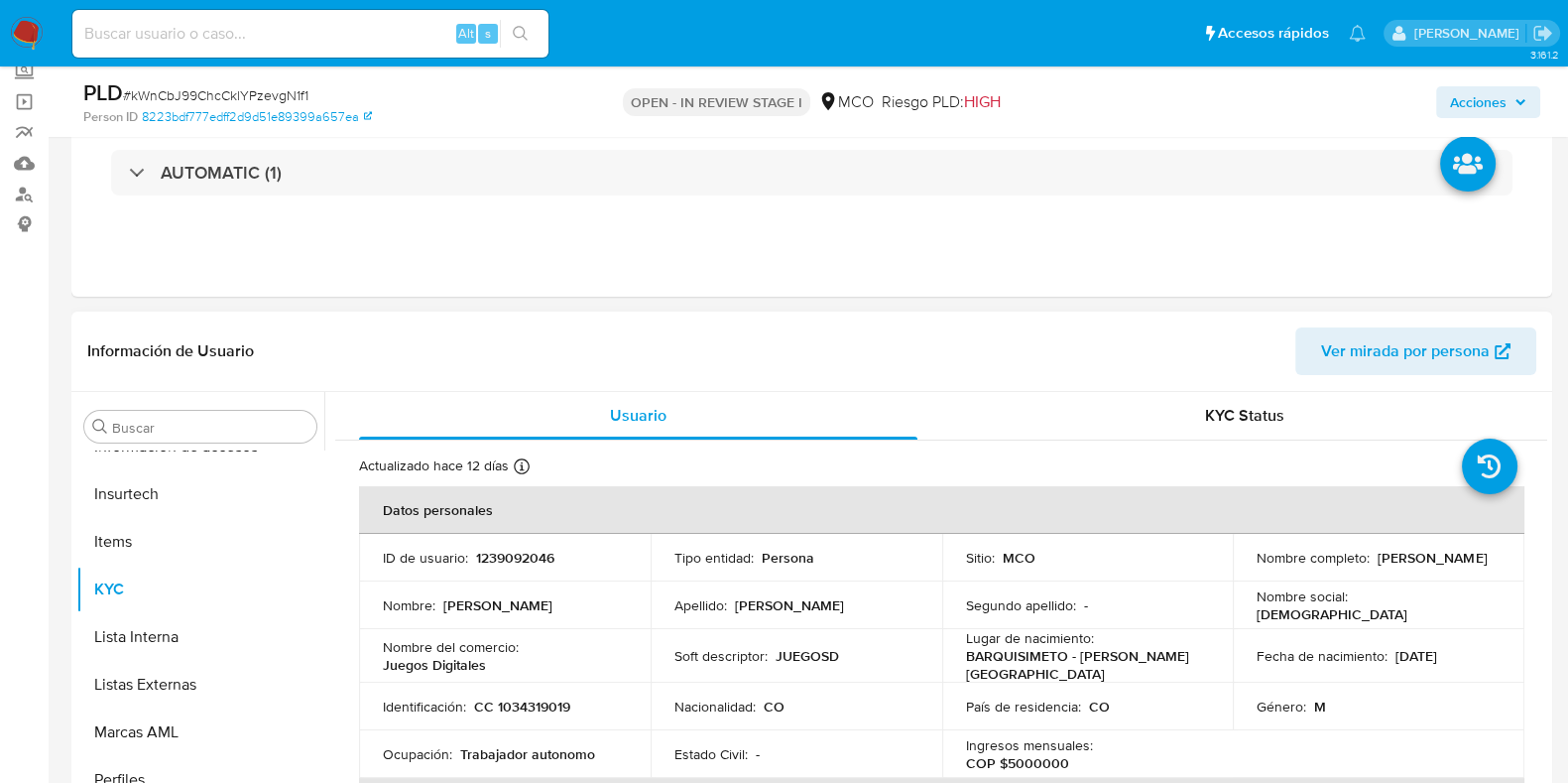
click at [507, 566] on td "ID de usuario : 1239092046" at bounding box center [505, 558] width 291 height 48
click at [511, 556] on p "1239092046" at bounding box center [515, 558] width 79 height 18
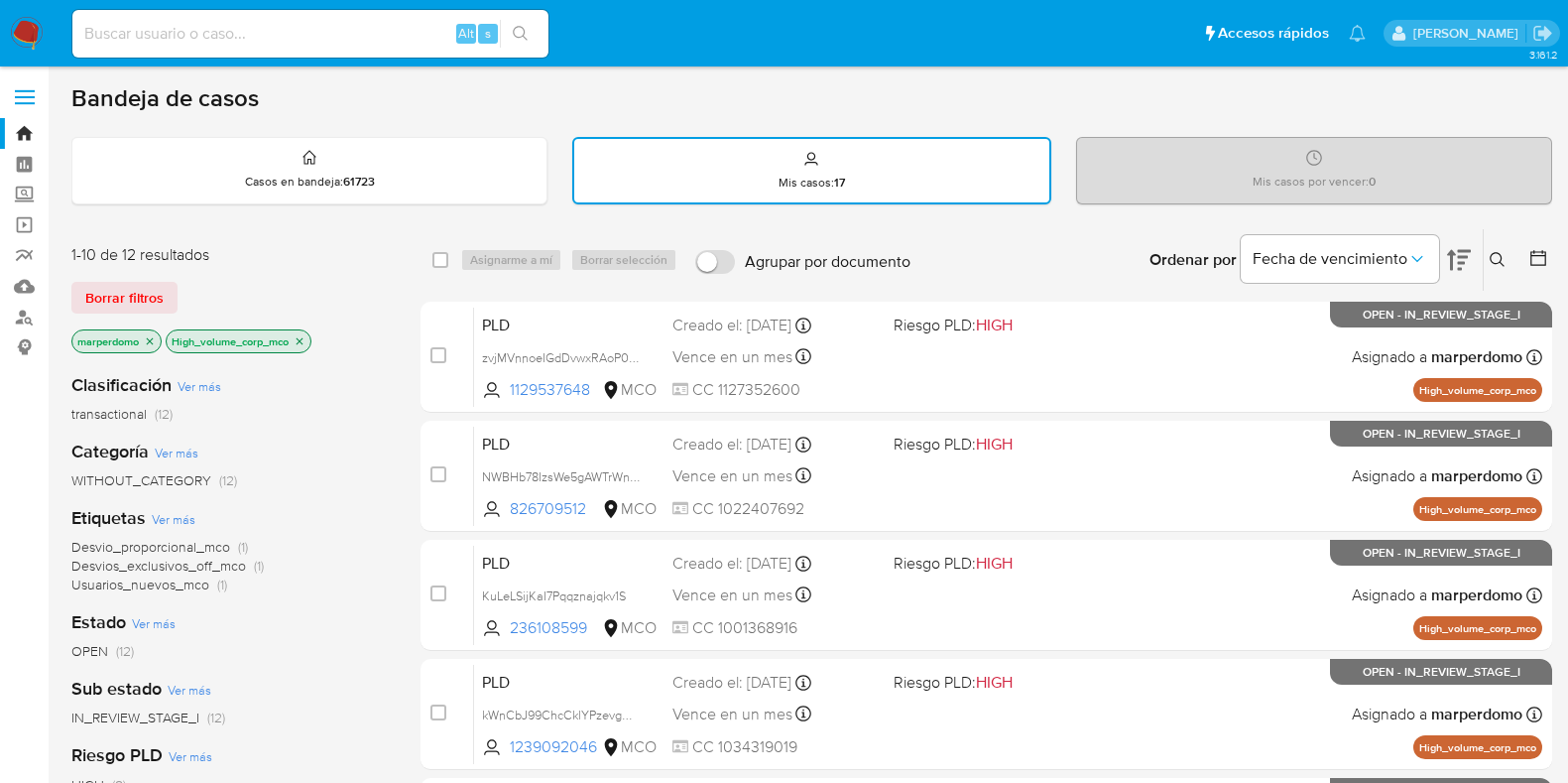
scroll to position [123, 0]
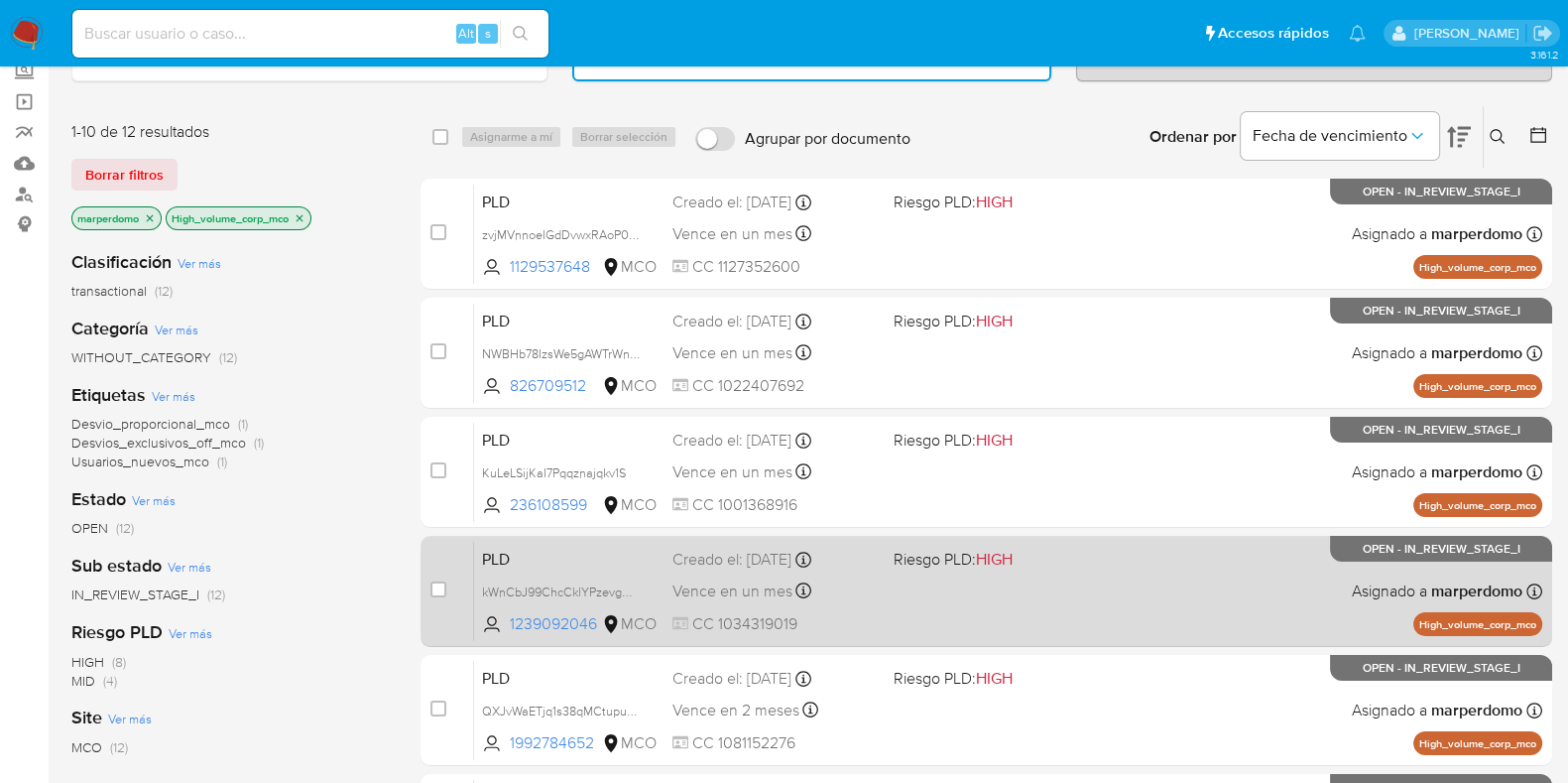
click at [563, 573] on div "PLD kWnCbJ99ChcCklYPzevgN1f1 1239092046 MCO Riesgo PLD: HIGH Creado el: [DATE] …" at bounding box center [1008, 591] width 1069 height 100
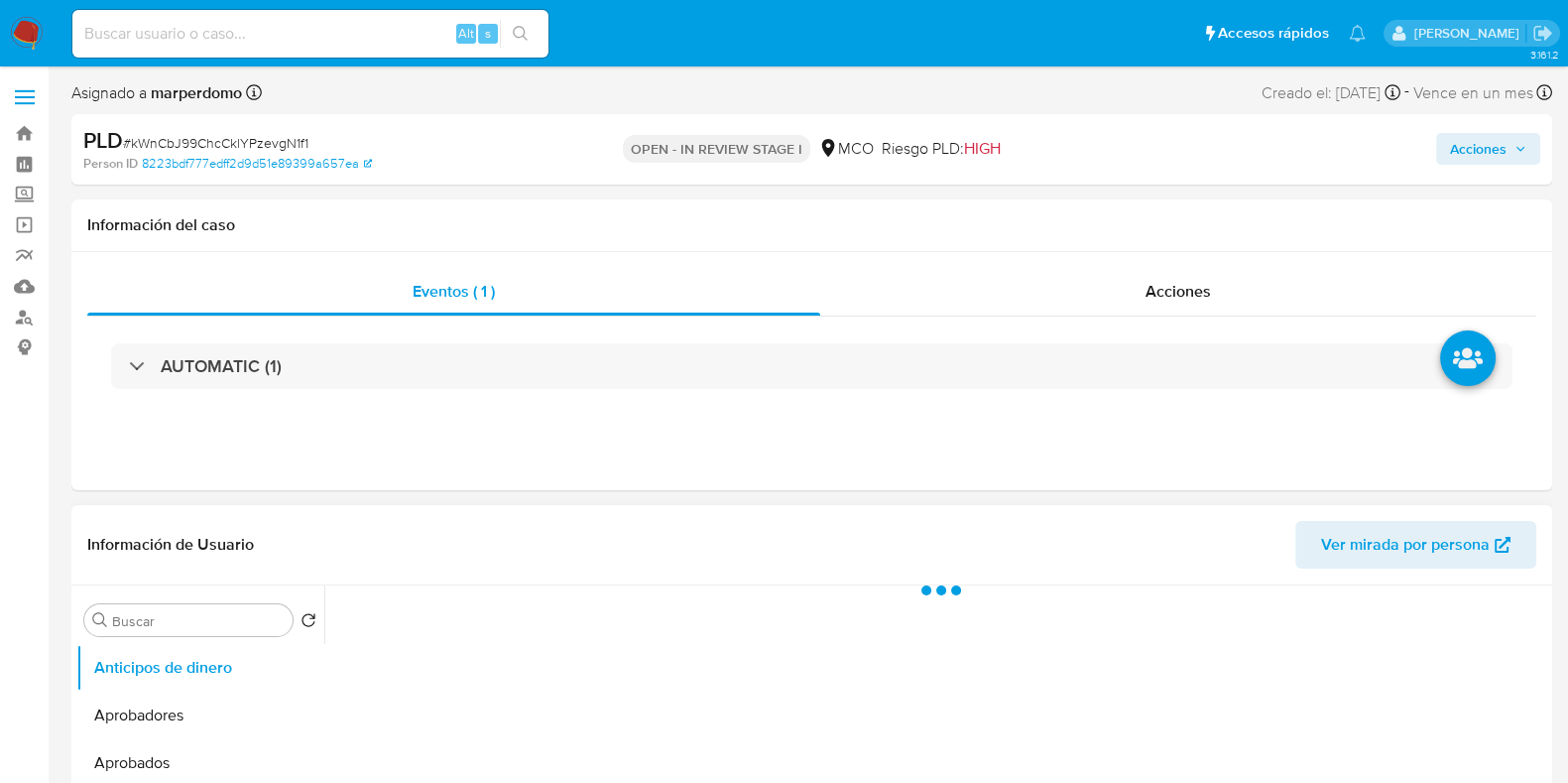
select select "10"
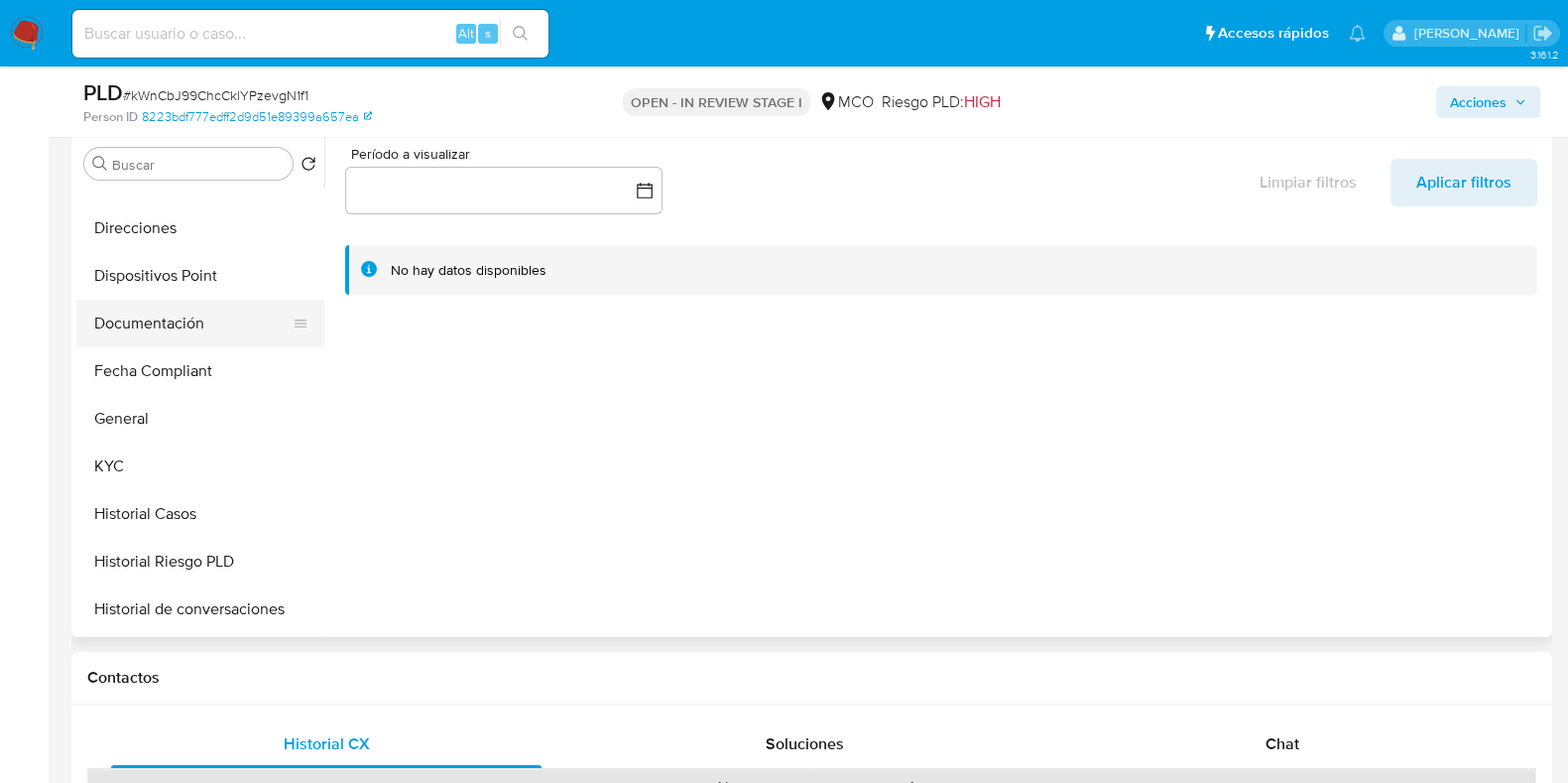
scroll to position [495, 0]
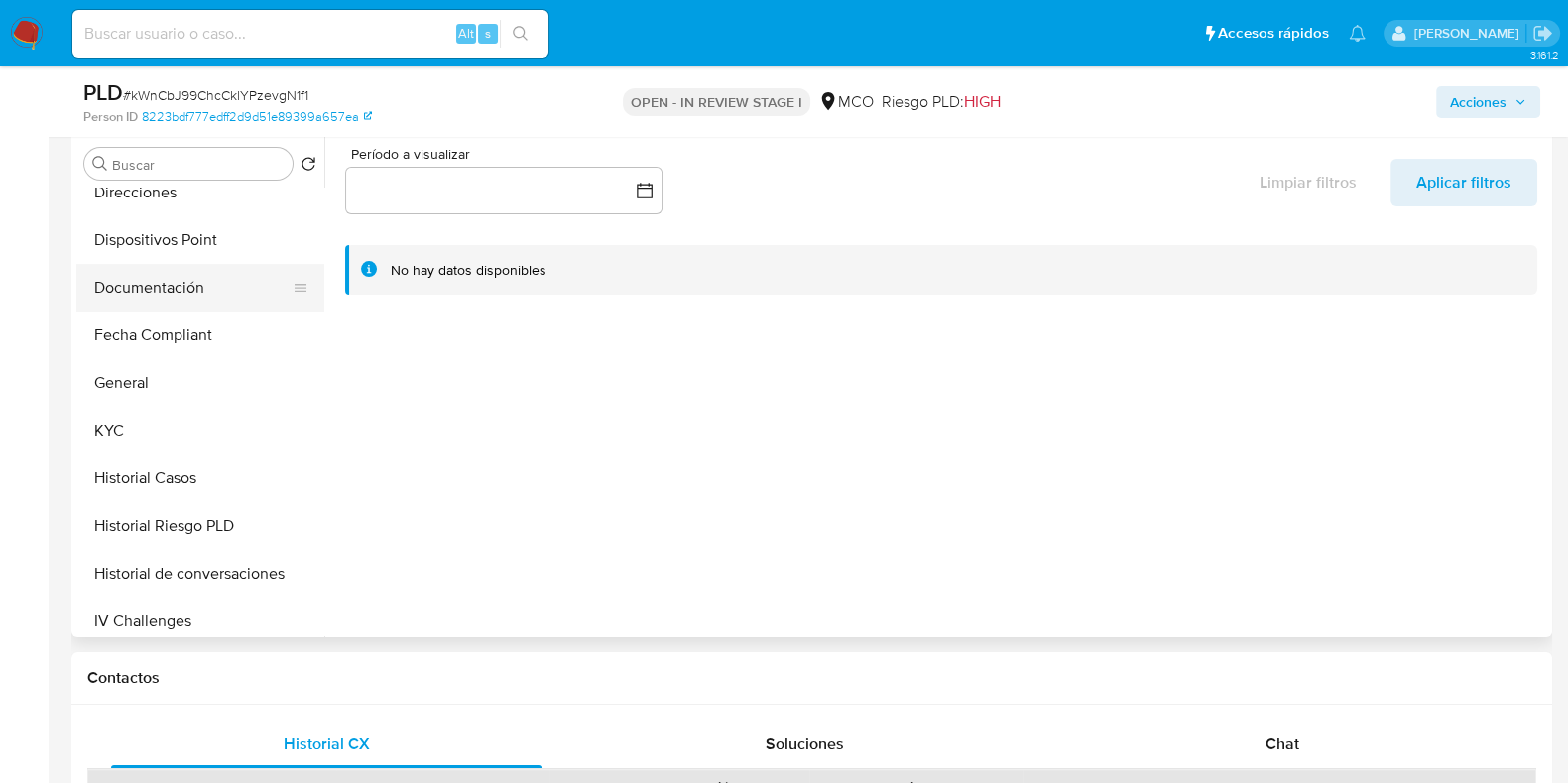
click at [168, 438] on button "KYC" at bounding box center [201, 431] width 248 height 48
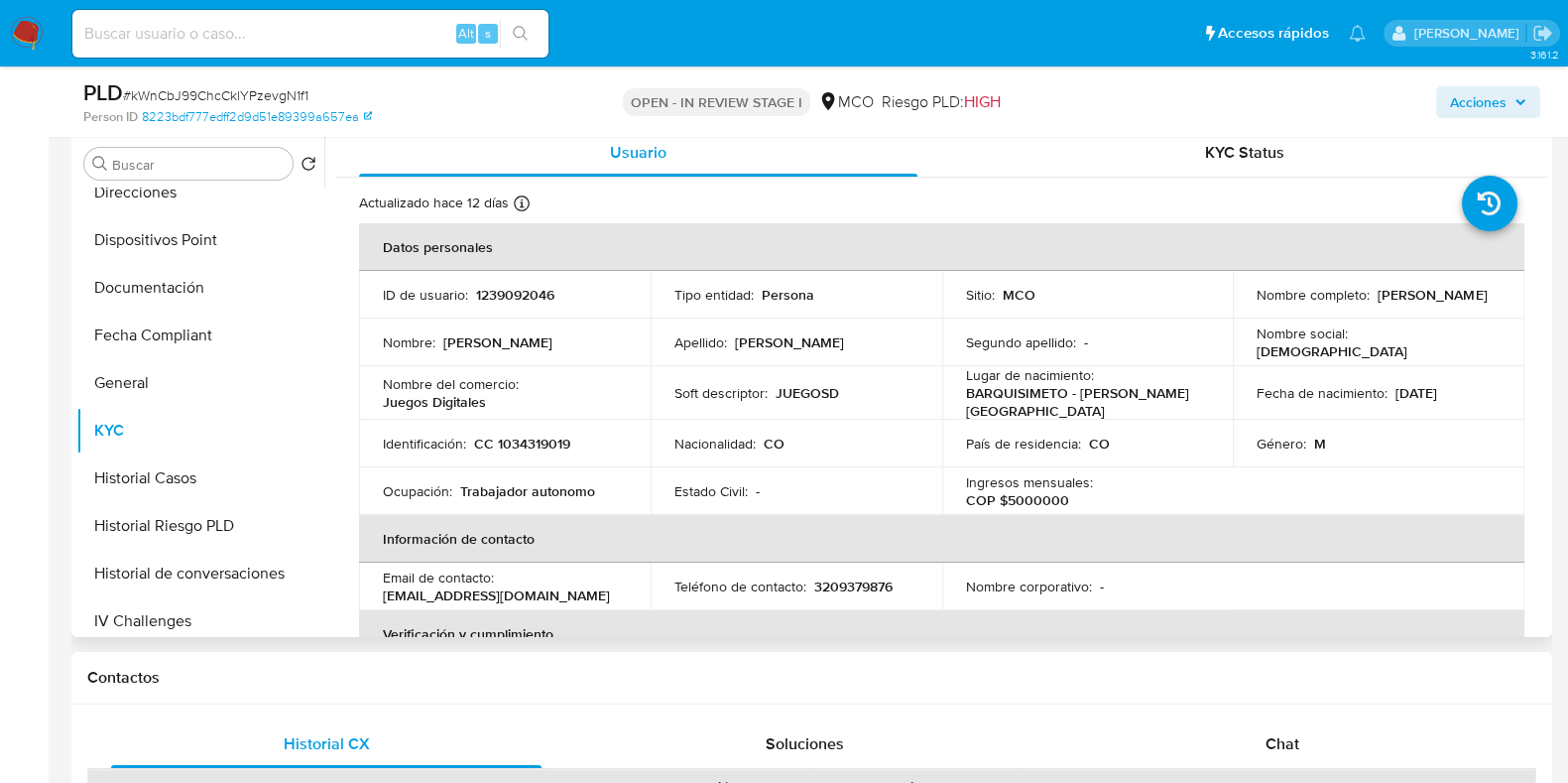
click at [481, 290] on p "1239092046" at bounding box center [515, 295] width 79 height 18
click at [488, 291] on p "1239092046" at bounding box center [515, 295] width 79 height 18
copy p "1239092046"
